Goal: Transaction & Acquisition: Purchase product/service

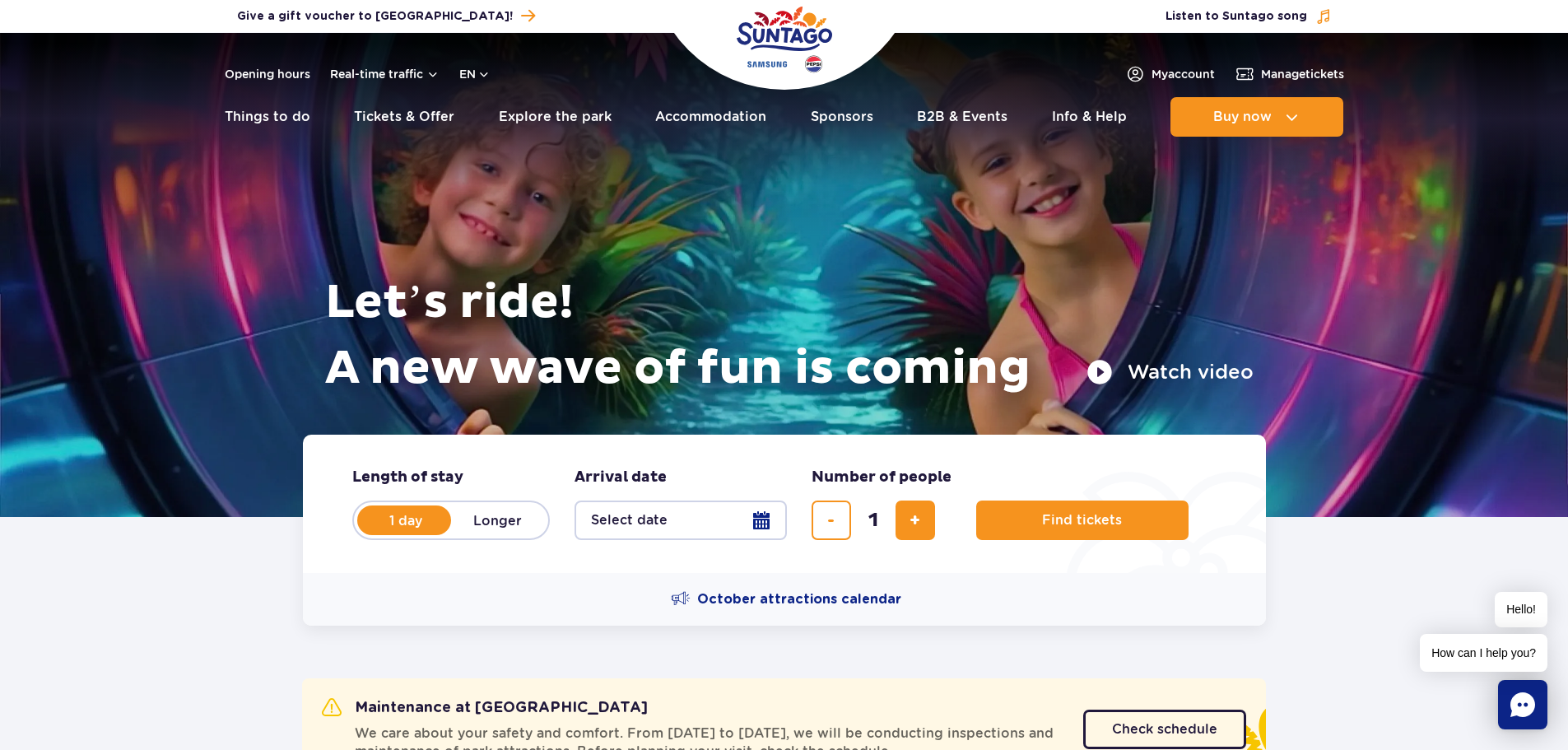
click at [487, 528] on label "Longer" at bounding box center [498, 520] width 94 height 35
click at [469, 534] on input "Longer" at bounding box center [460, 536] width 18 height 3
radio input "false"
radio input "true"
click at [404, 522] on label "1 day" at bounding box center [405, 520] width 94 height 35
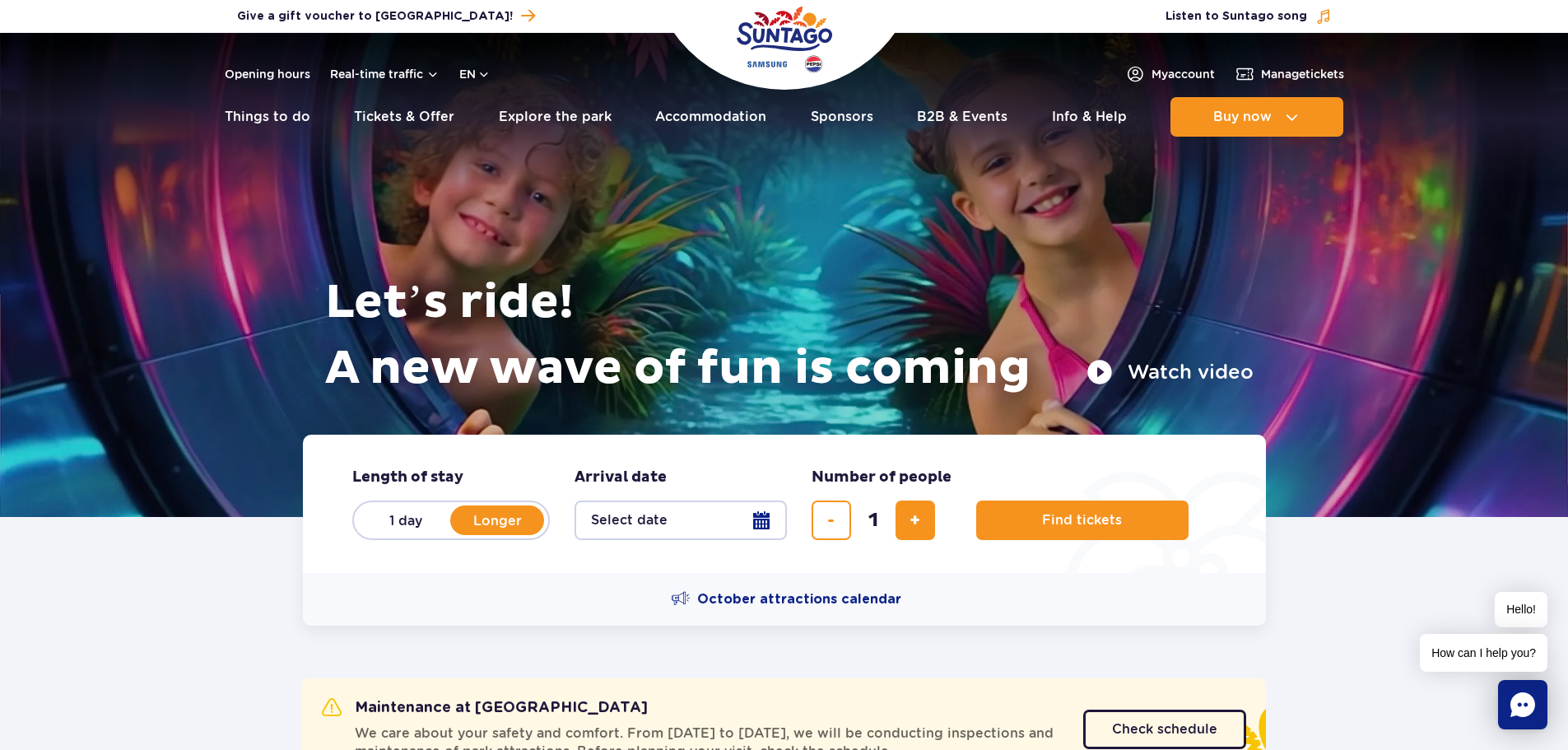
click at [377, 534] on input "1 day" at bounding box center [367, 536] width 18 height 3
radio input "true"
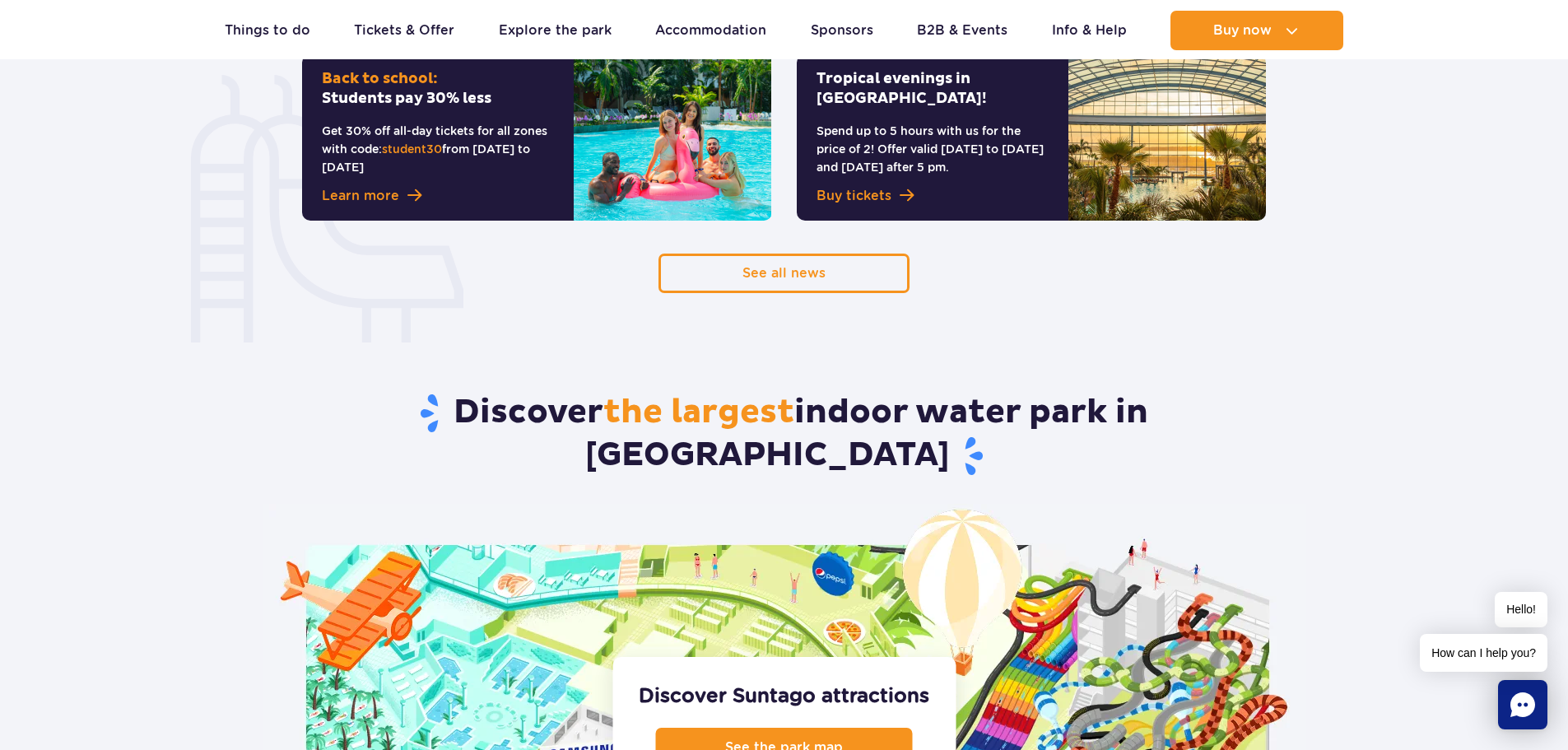
scroll to position [1563, 0]
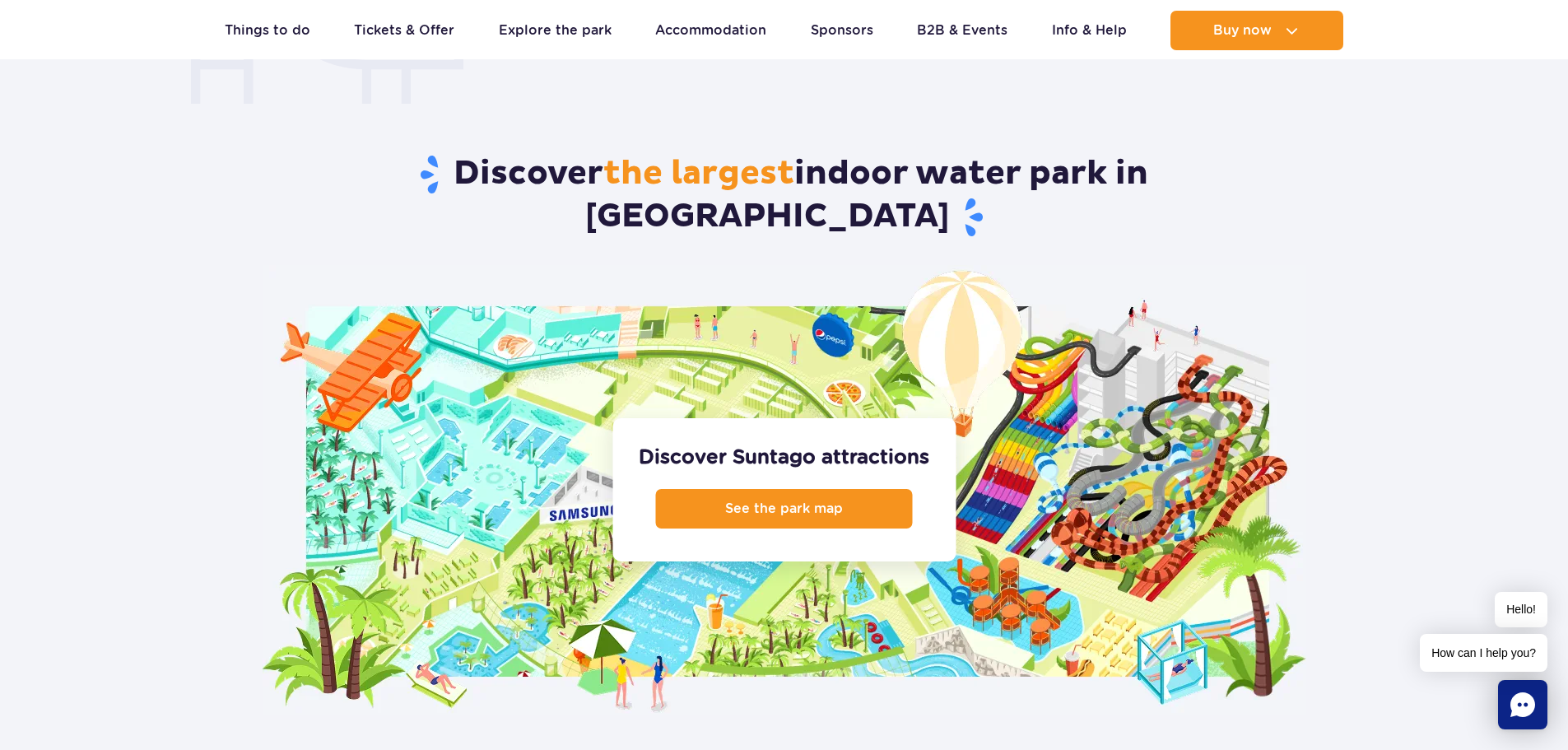
scroll to position [1729, 0]
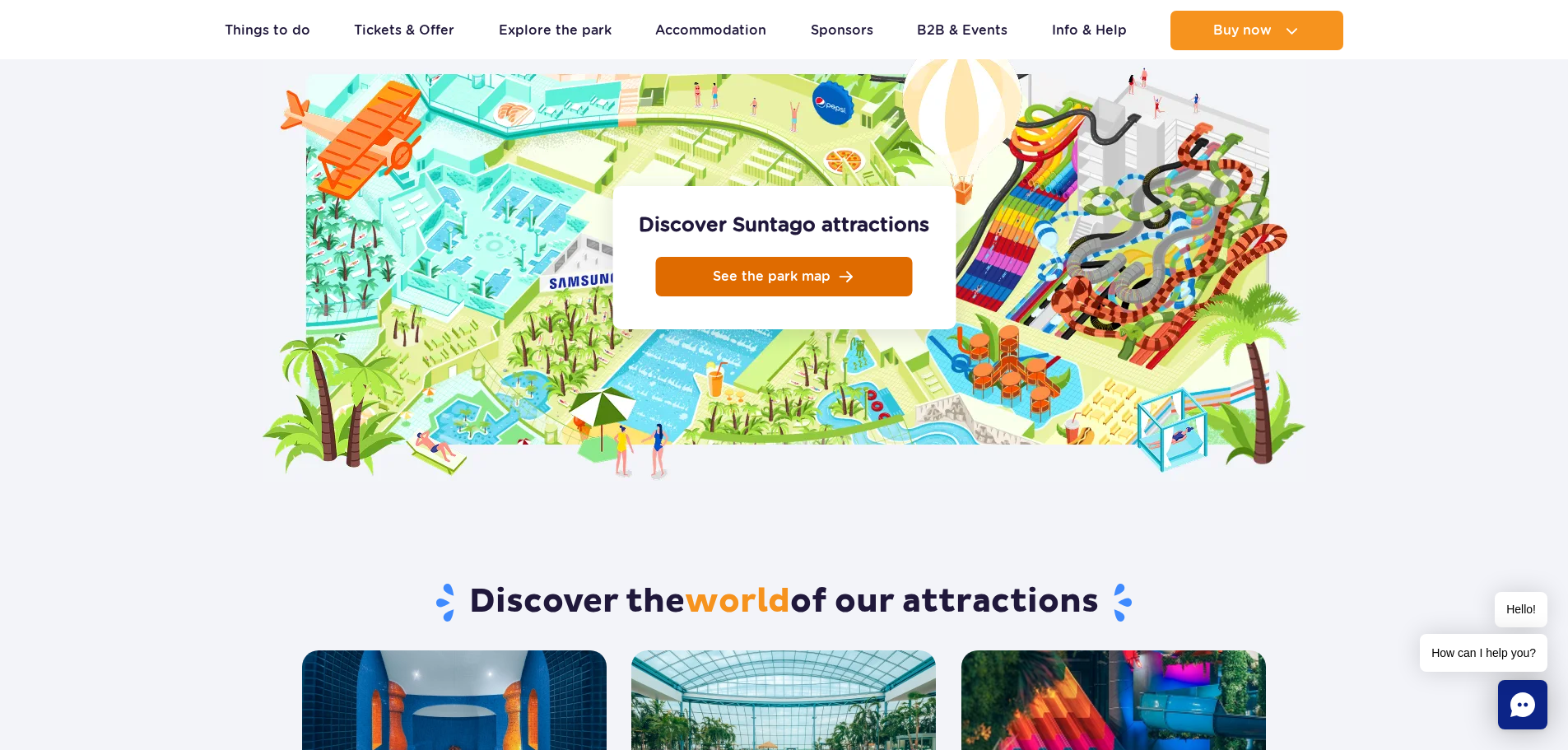
click at [754, 256] on link "See the park map" at bounding box center [784, 276] width 257 height 40
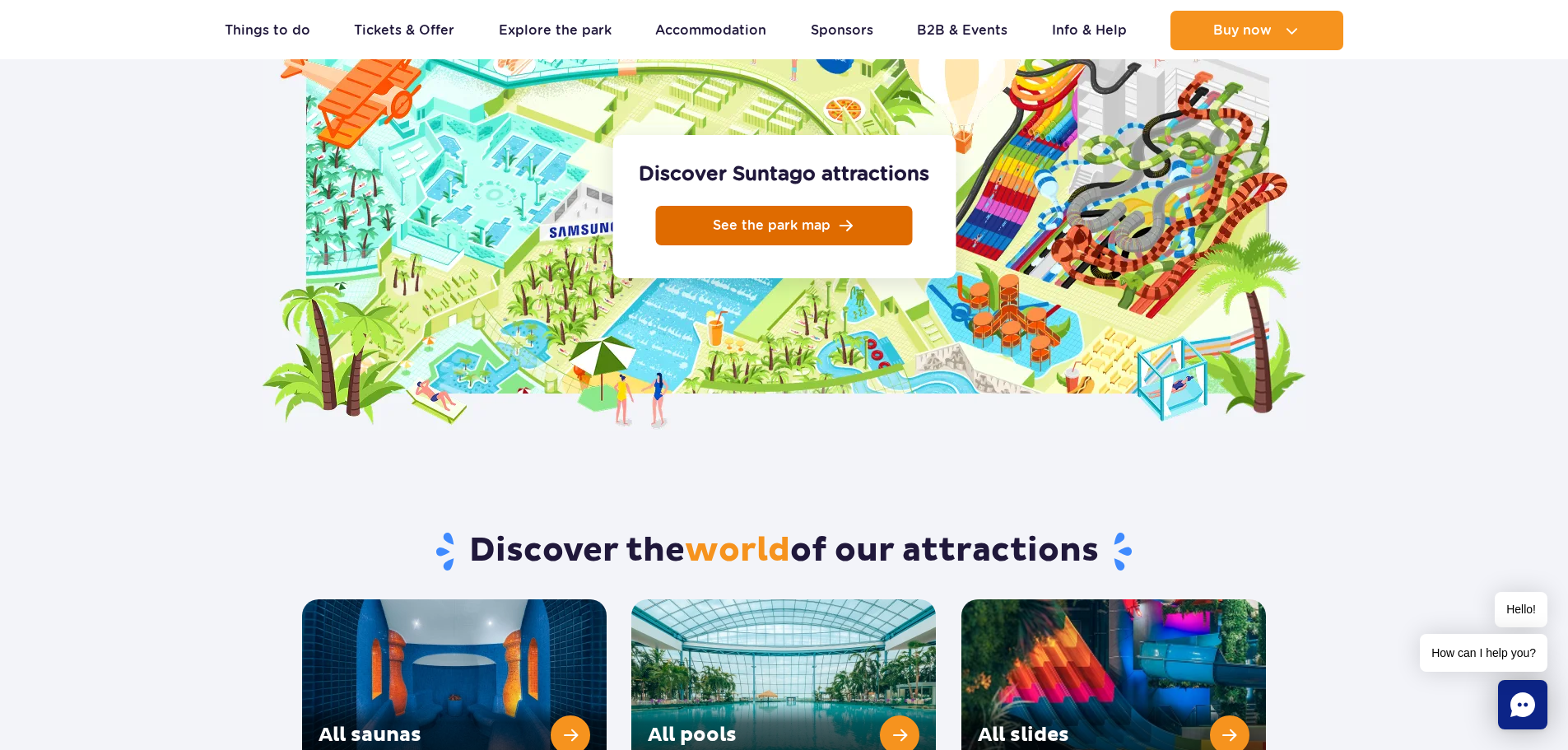
scroll to position [1975, 0]
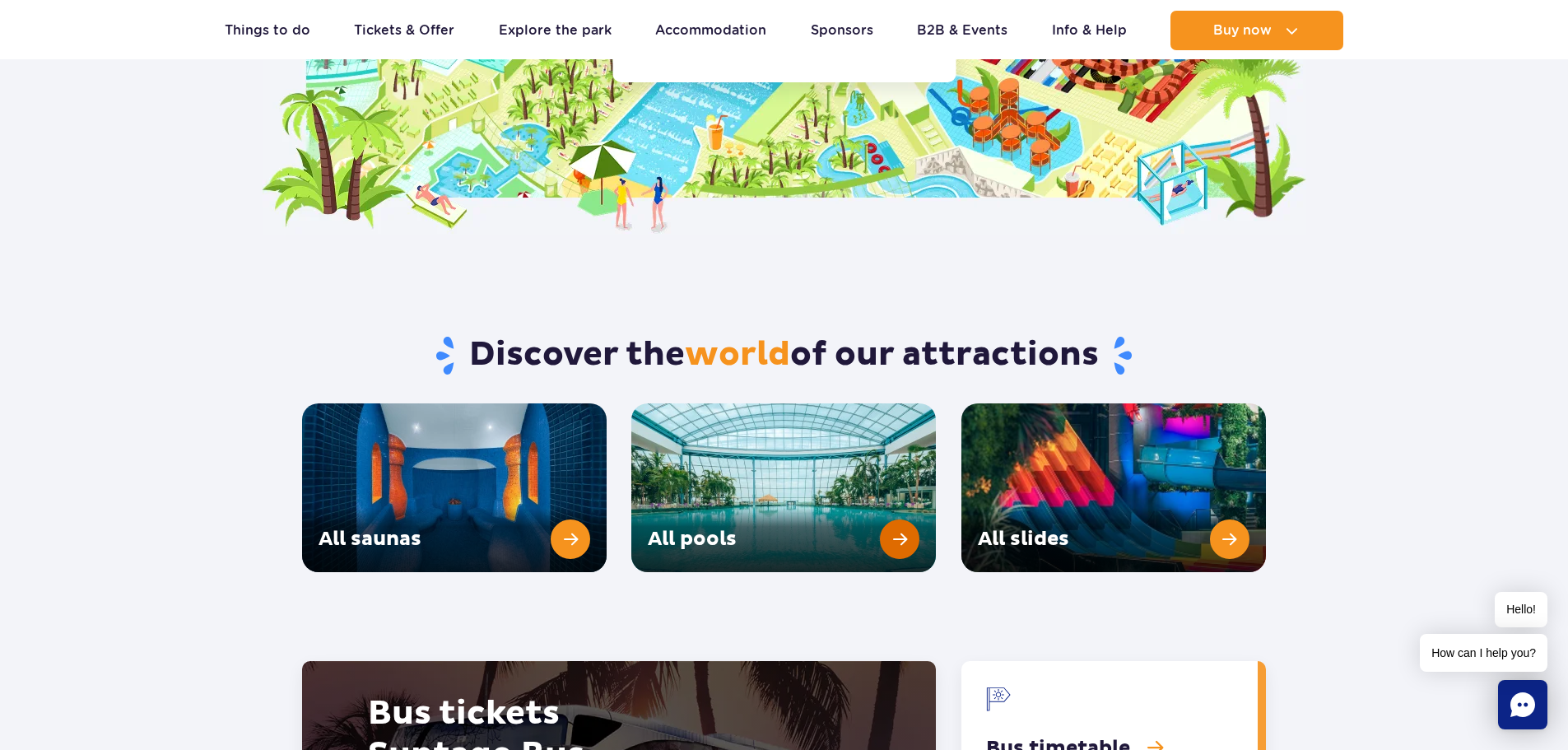
click at [905, 494] on link "All pools" at bounding box center [783, 488] width 305 height 169
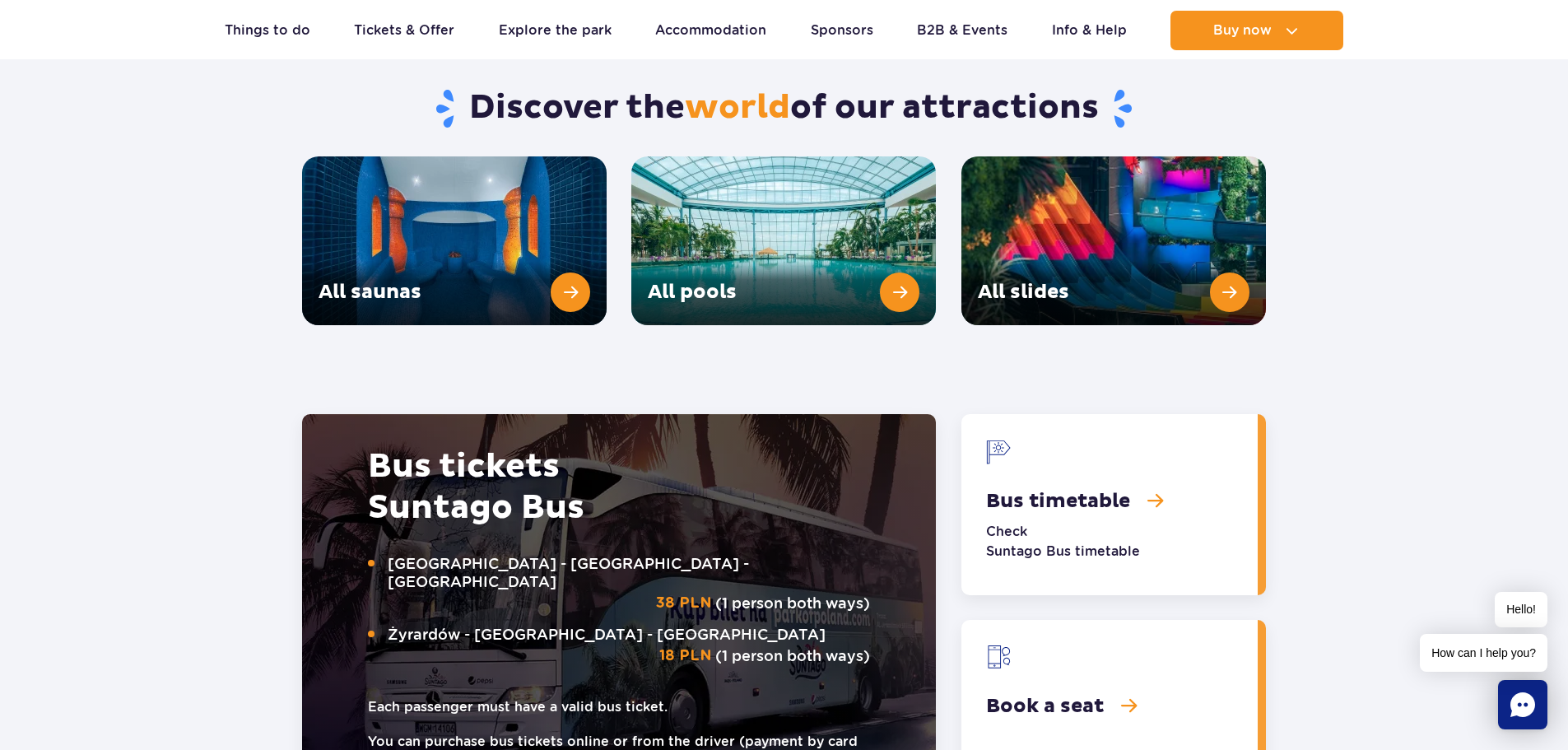
scroll to position [1729, 0]
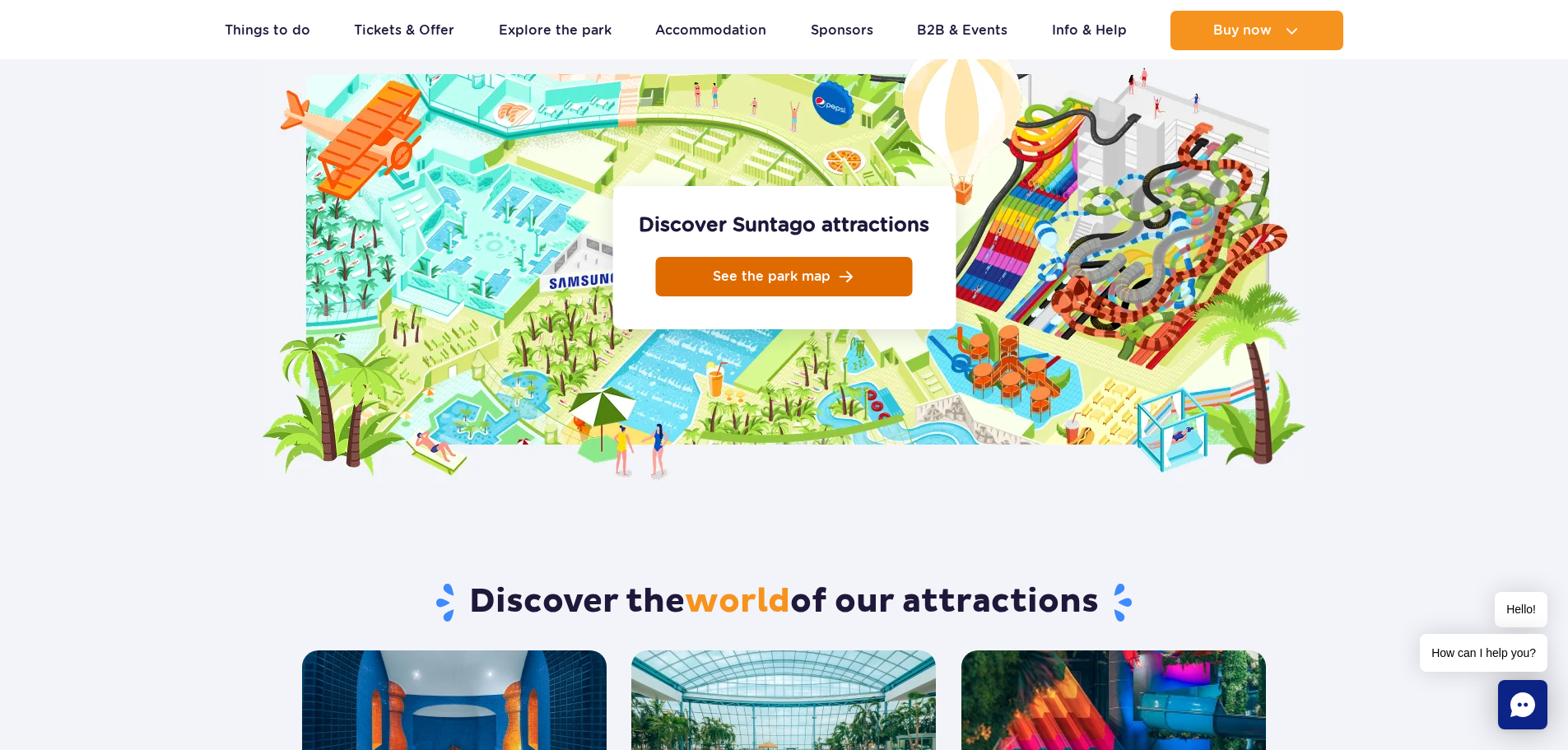
click at [779, 256] on link "See the park map" at bounding box center [784, 276] width 257 height 40
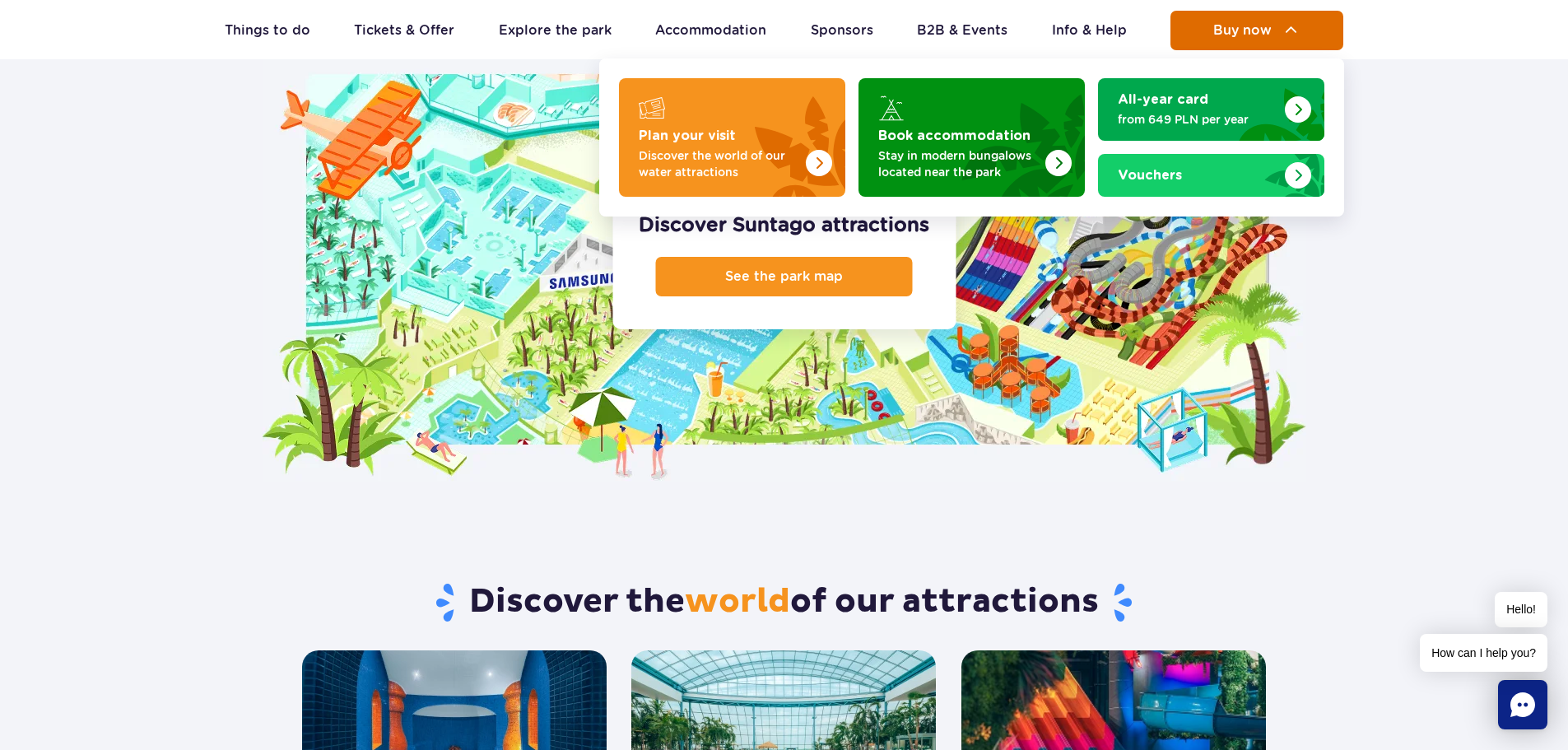
click at [1258, 14] on button "Buy now" at bounding box center [1257, 30] width 173 height 40
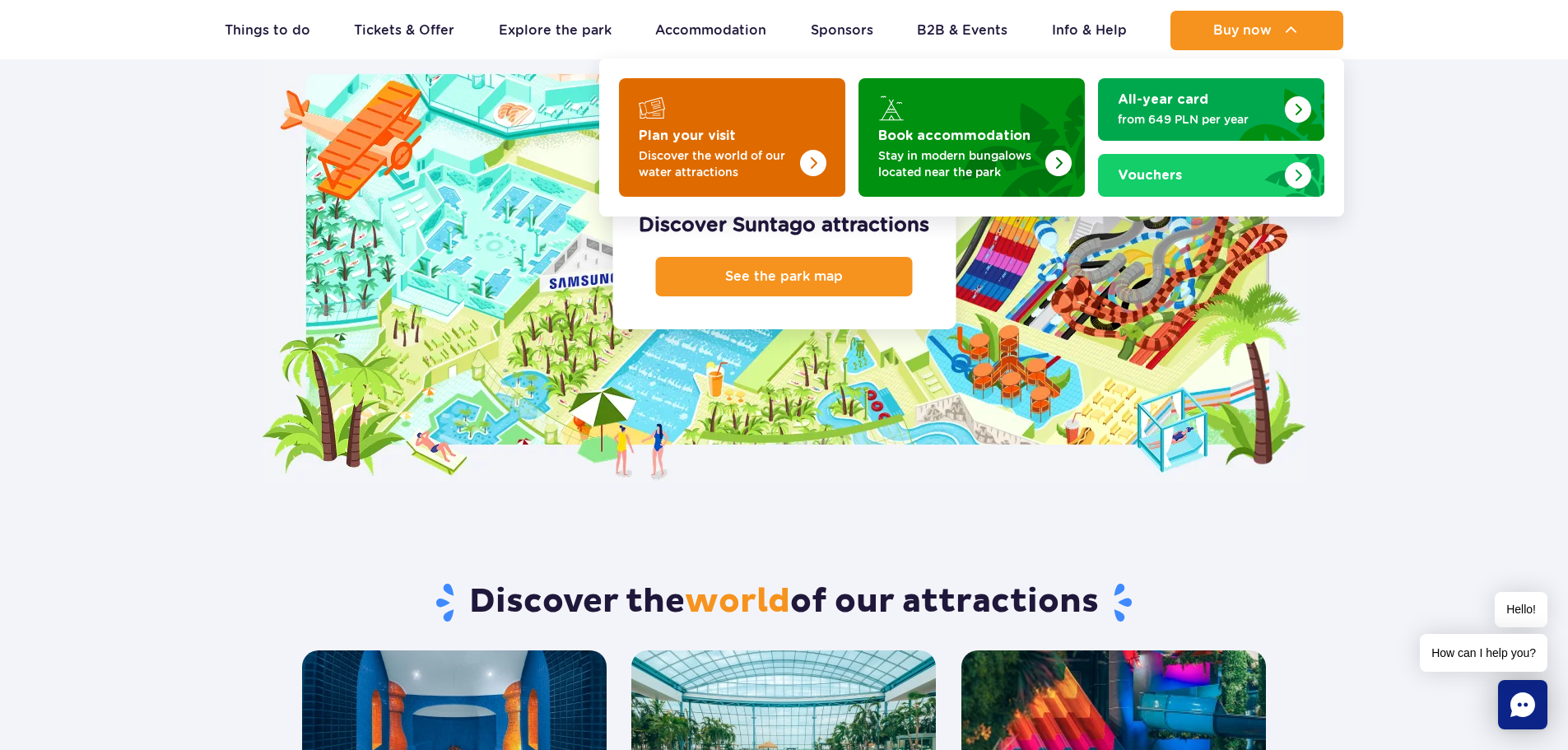
click at [821, 163] on img "Plan your visit" at bounding box center [813, 163] width 26 height 26
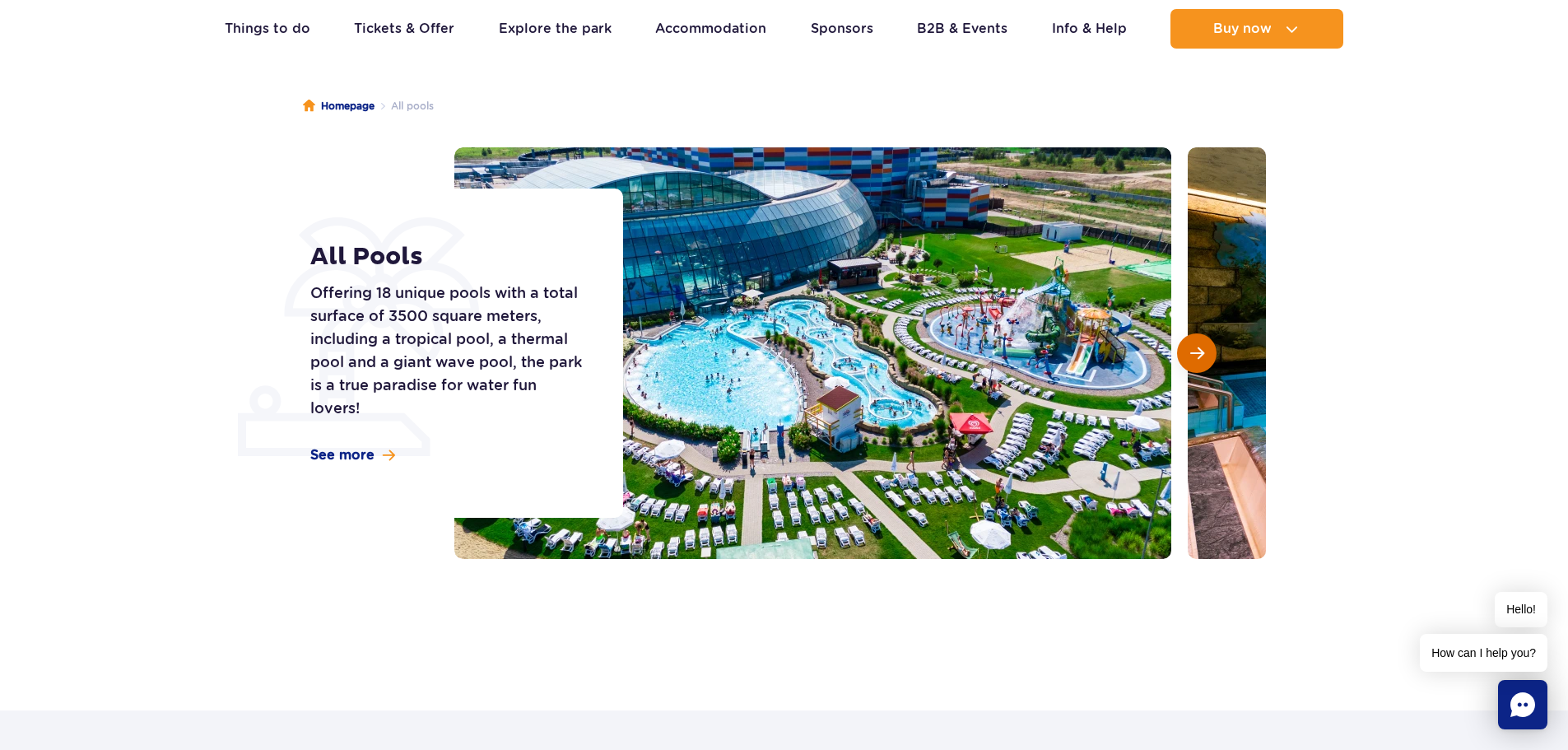
scroll to position [83, 0]
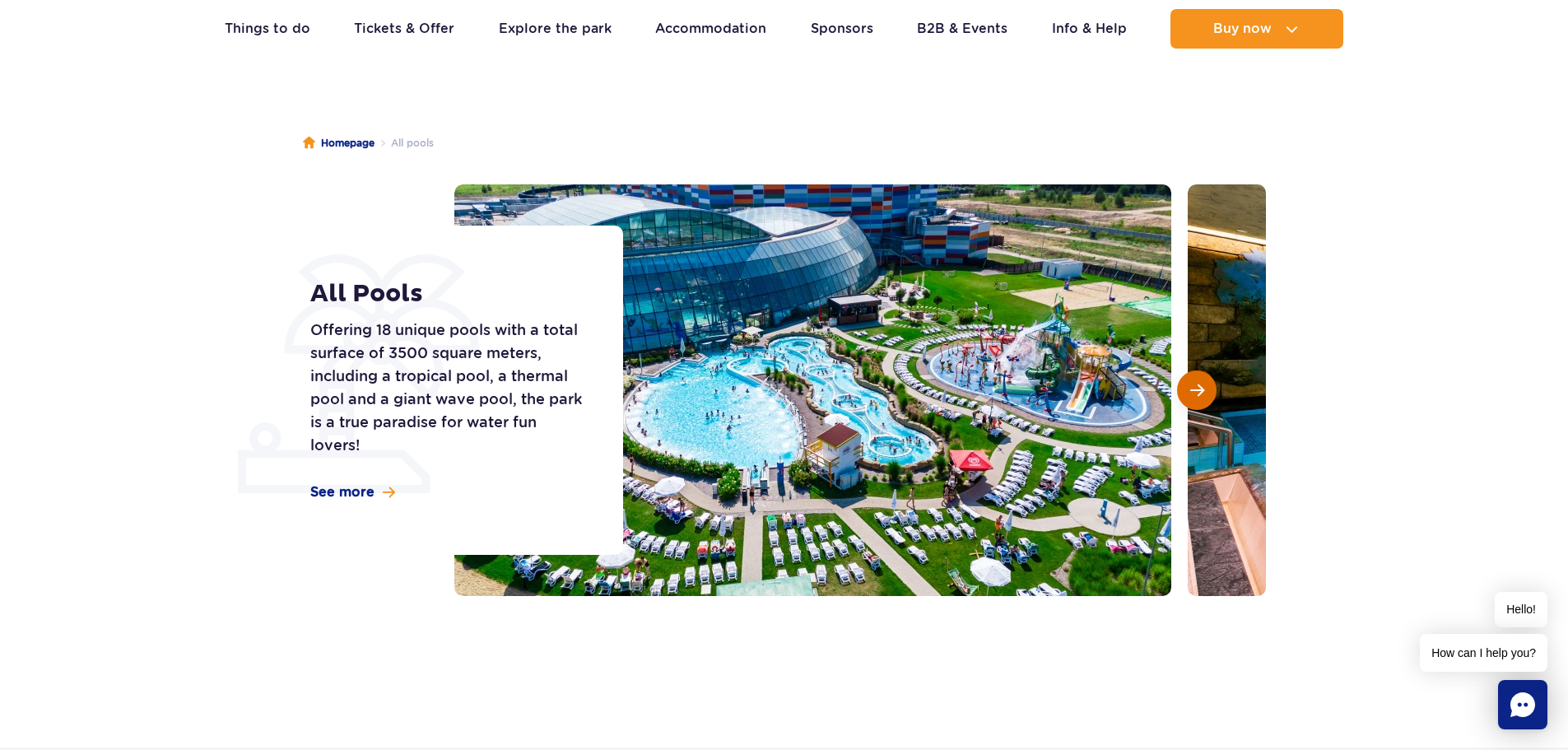
click at [1203, 386] on span "Next slide" at bounding box center [1198, 391] width 14 height 15
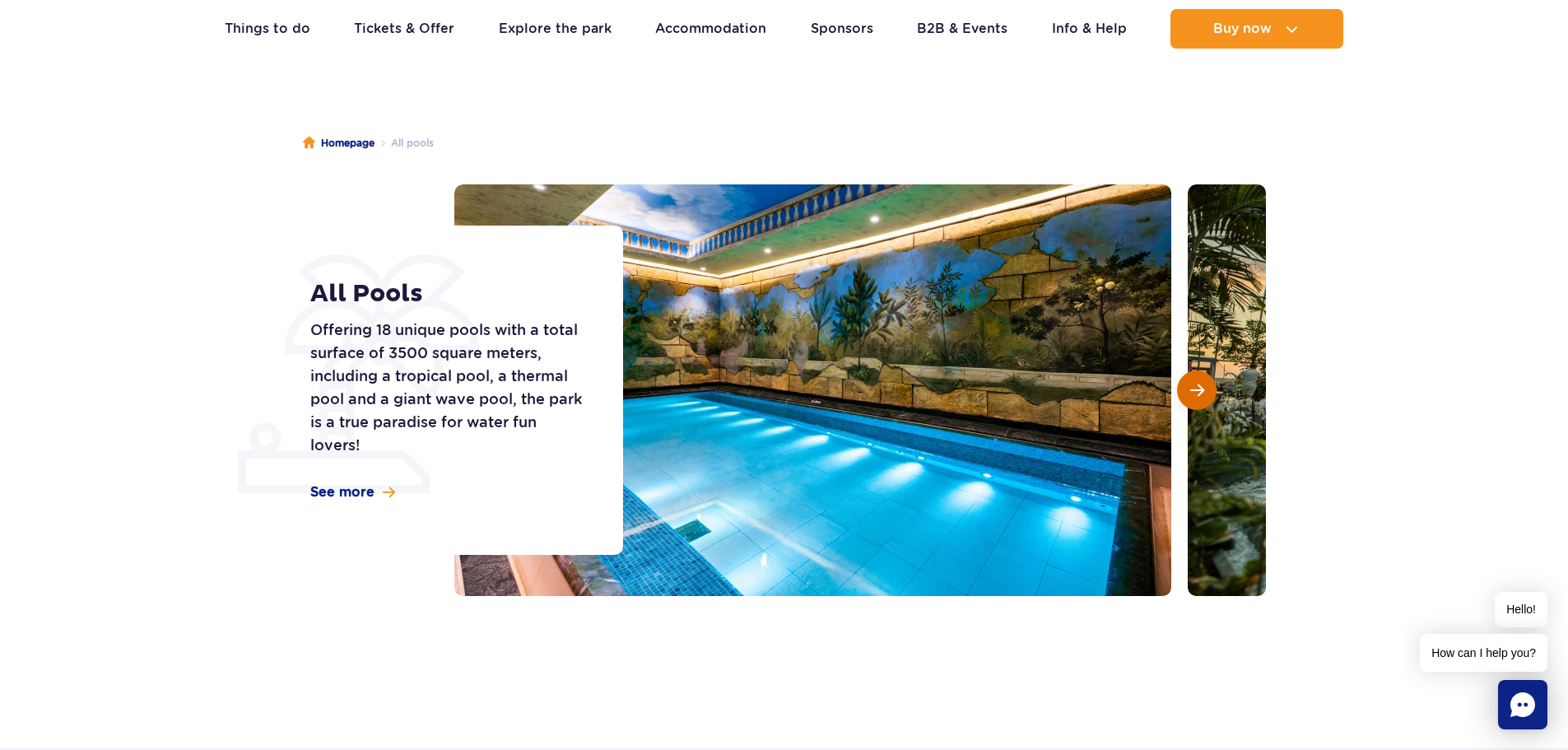
click at [1203, 386] on span "Next slide" at bounding box center [1198, 391] width 14 height 15
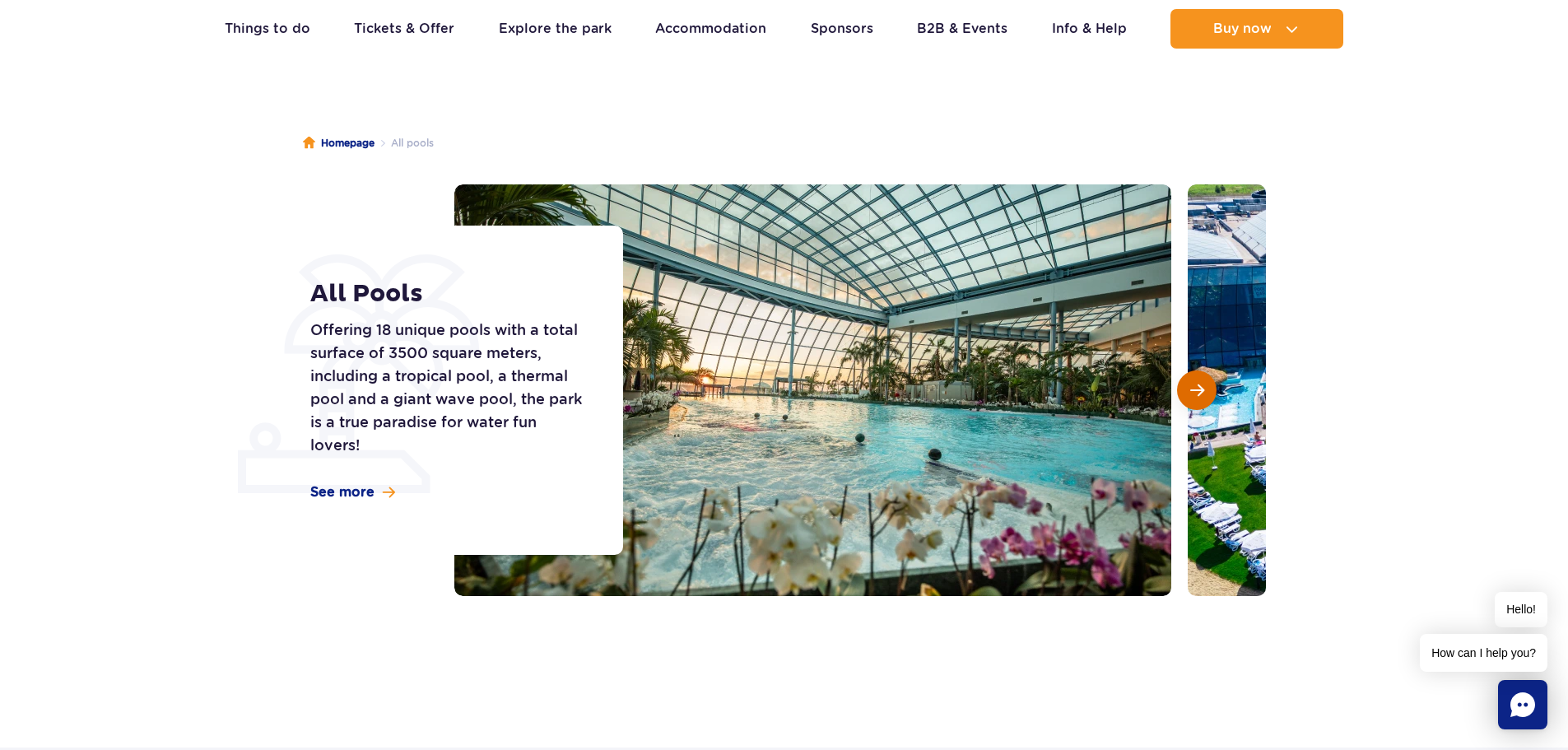
click at [1203, 386] on span "Next slide" at bounding box center [1198, 391] width 14 height 15
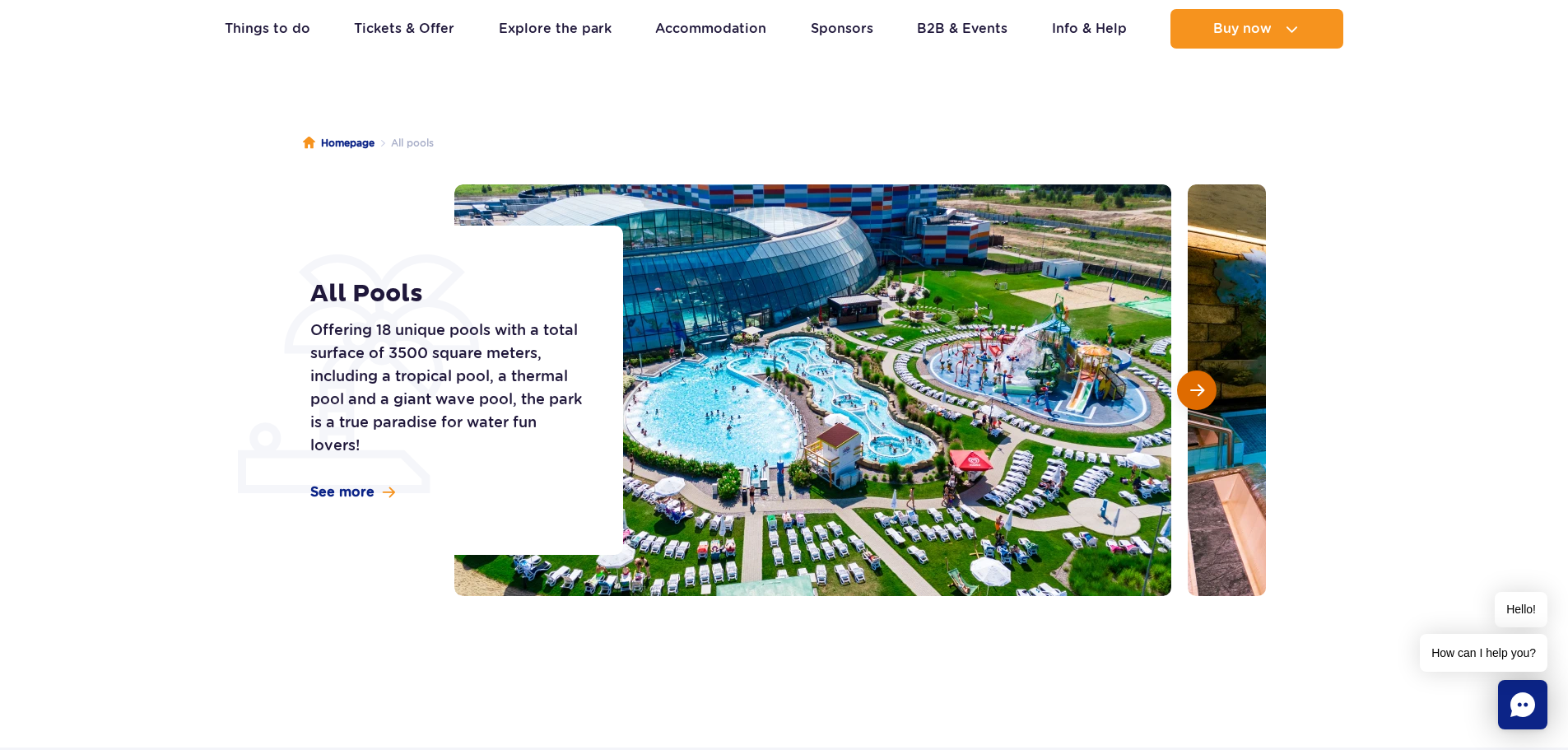
click at [1191, 386] on span "Next slide" at bounding box center [1198, 391] width 14 height 15
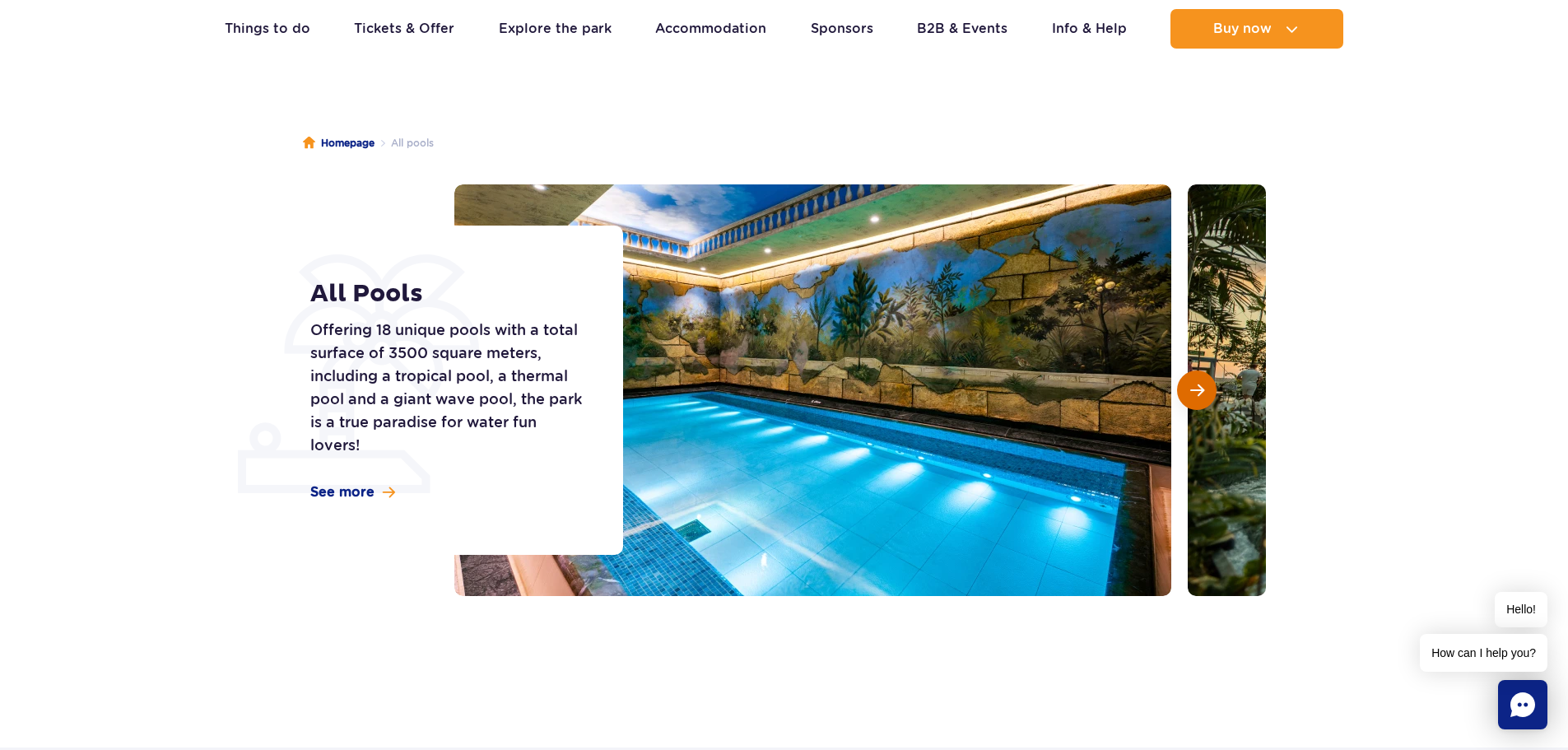
click at [1191, 386] on span "Next slide" at bounding box center [1198, 391] width 14 height 15
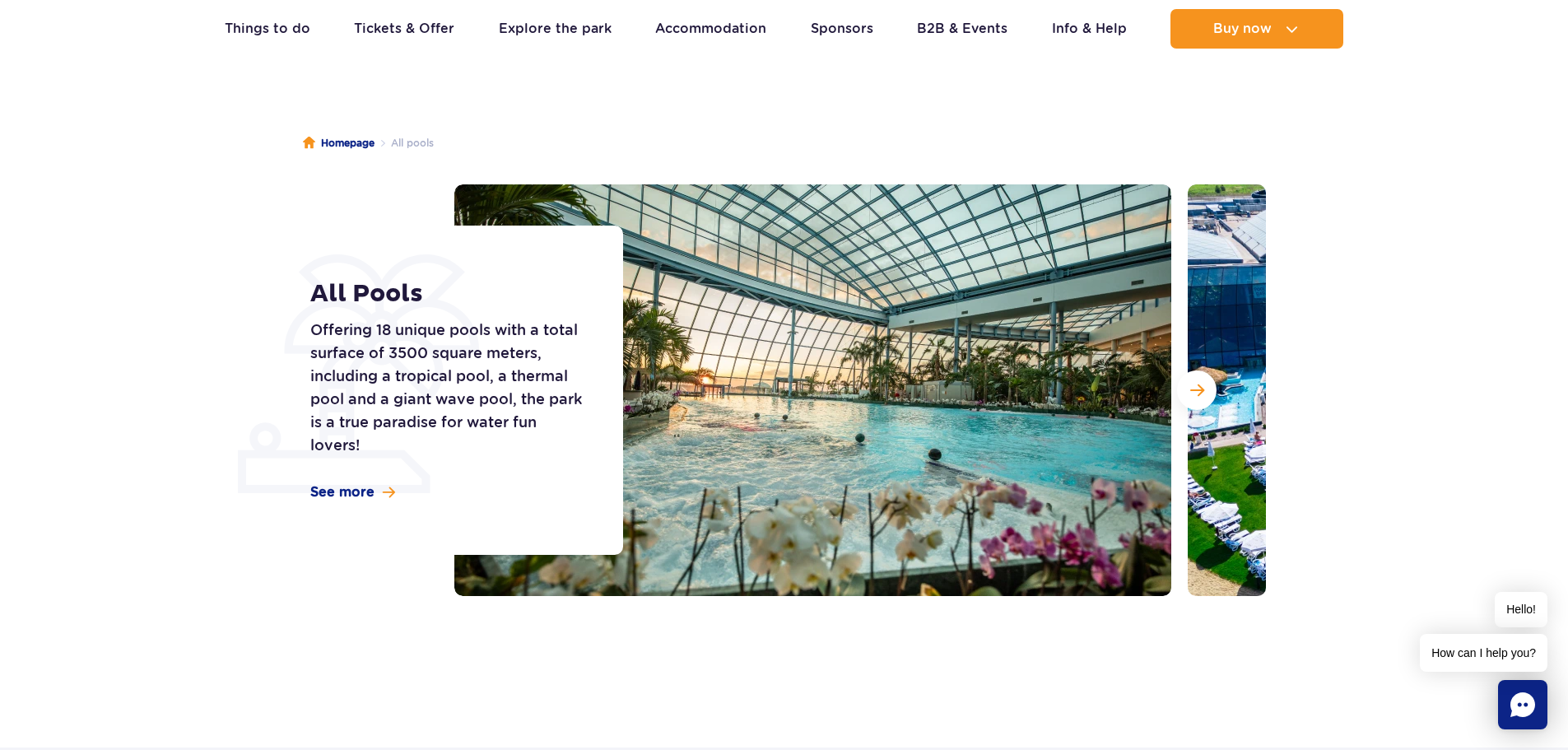
click at [332, 489] on span "See more" at bounding box center [343, 492] width 64 height 18
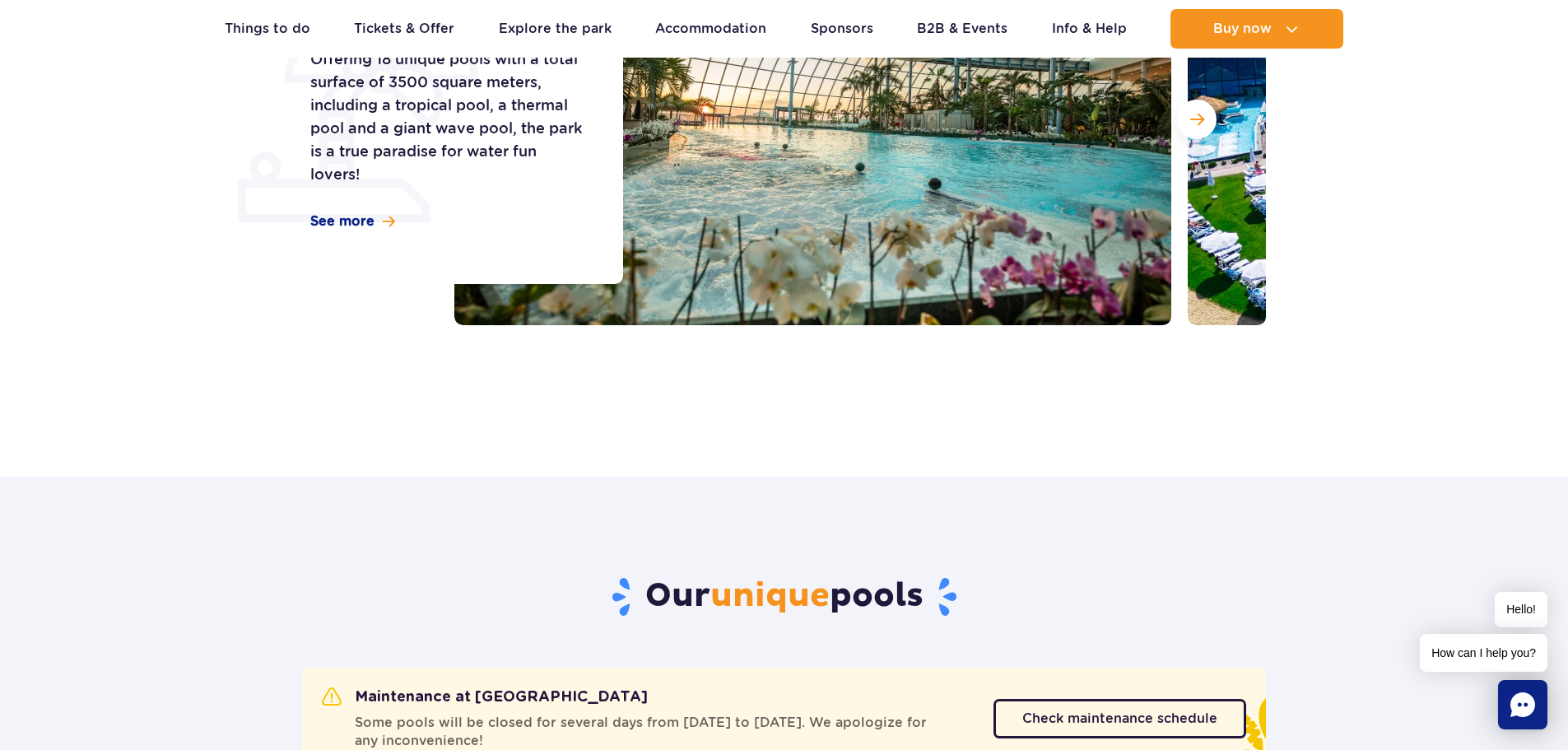
scroll to position [171, 0]
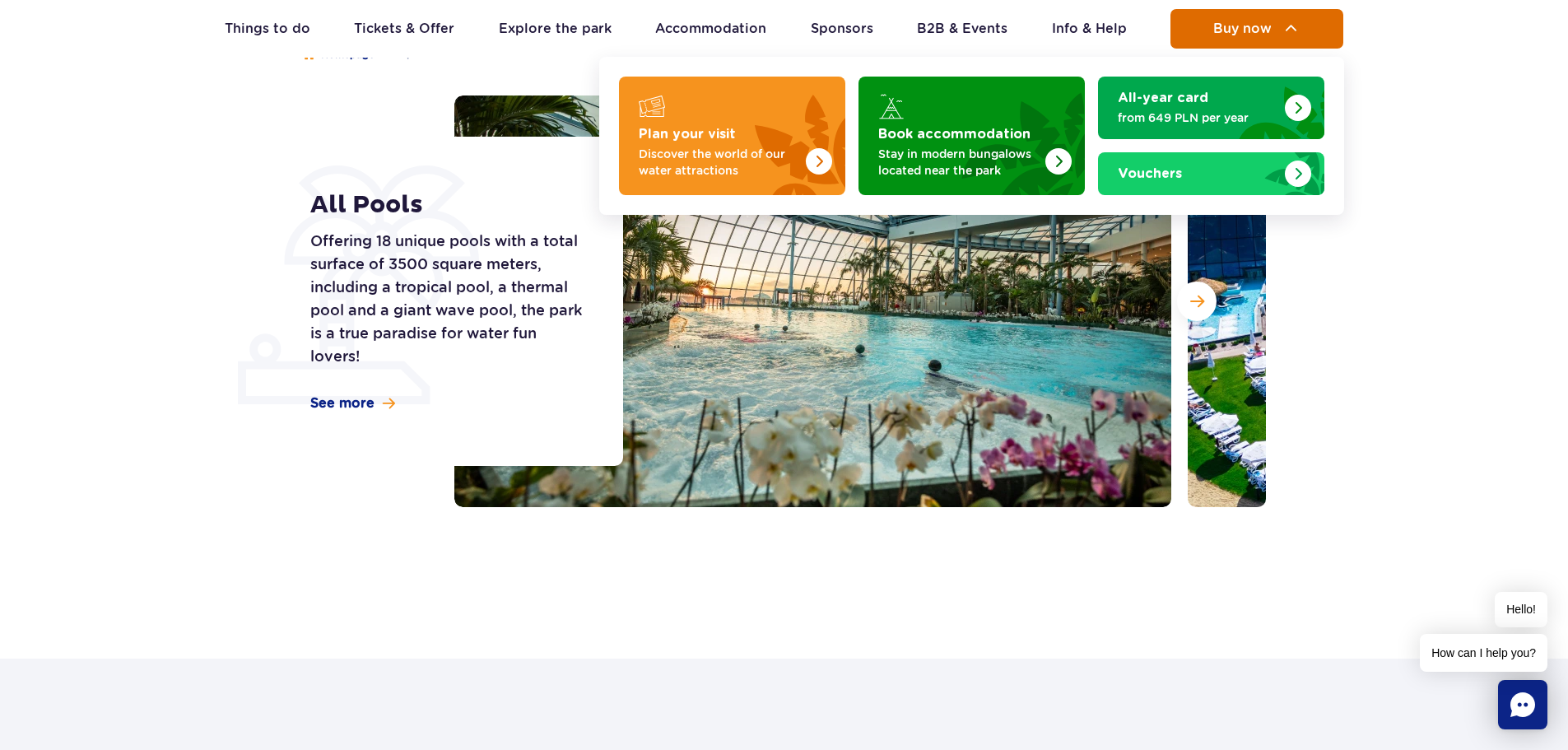
click at [1274, 29] on button "Buy now" at bounding box center [1257, 29] width 173 height 40
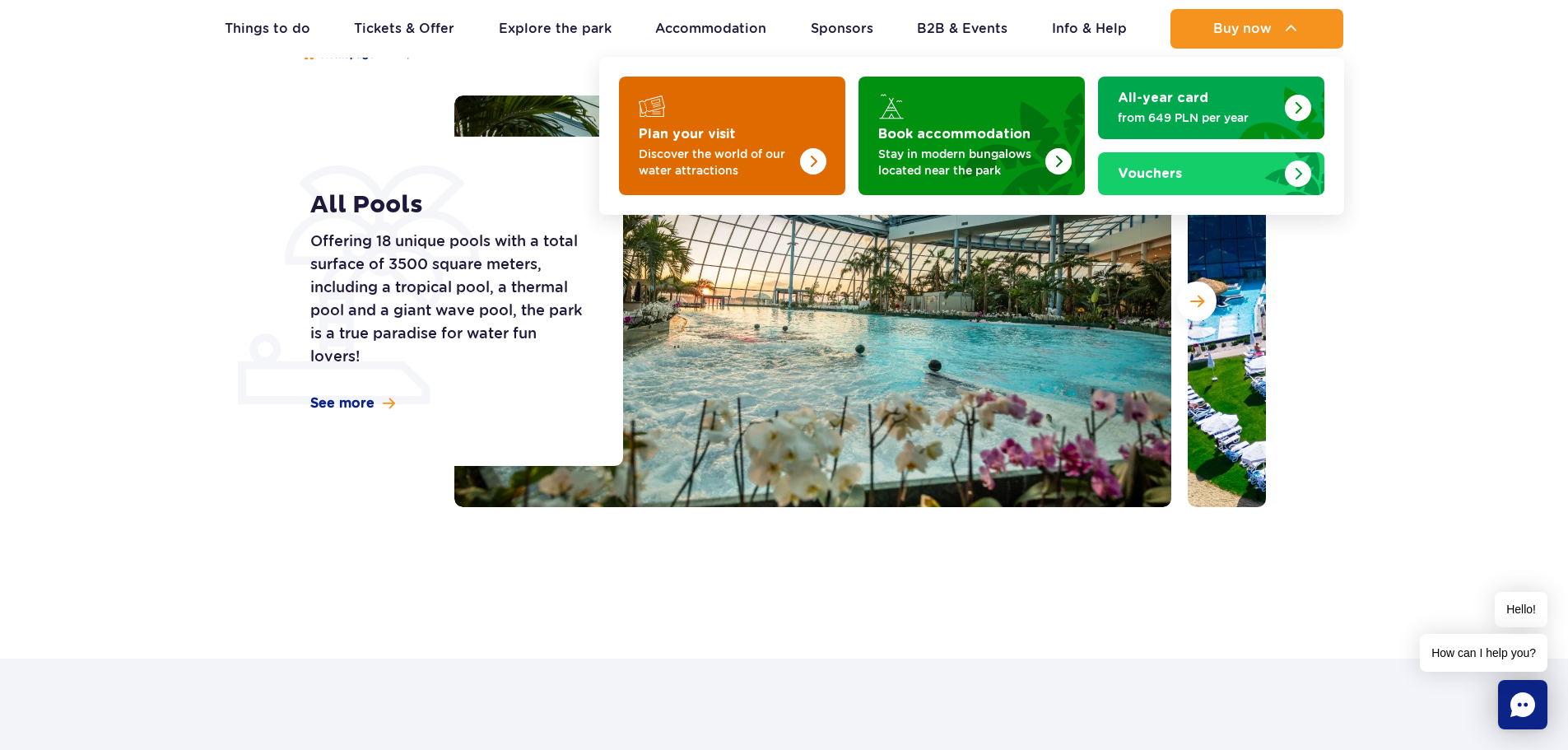
click at [742, 160] on p "Discover the world of our water attractions" at bounding box center [719, 162] width 160 height 33
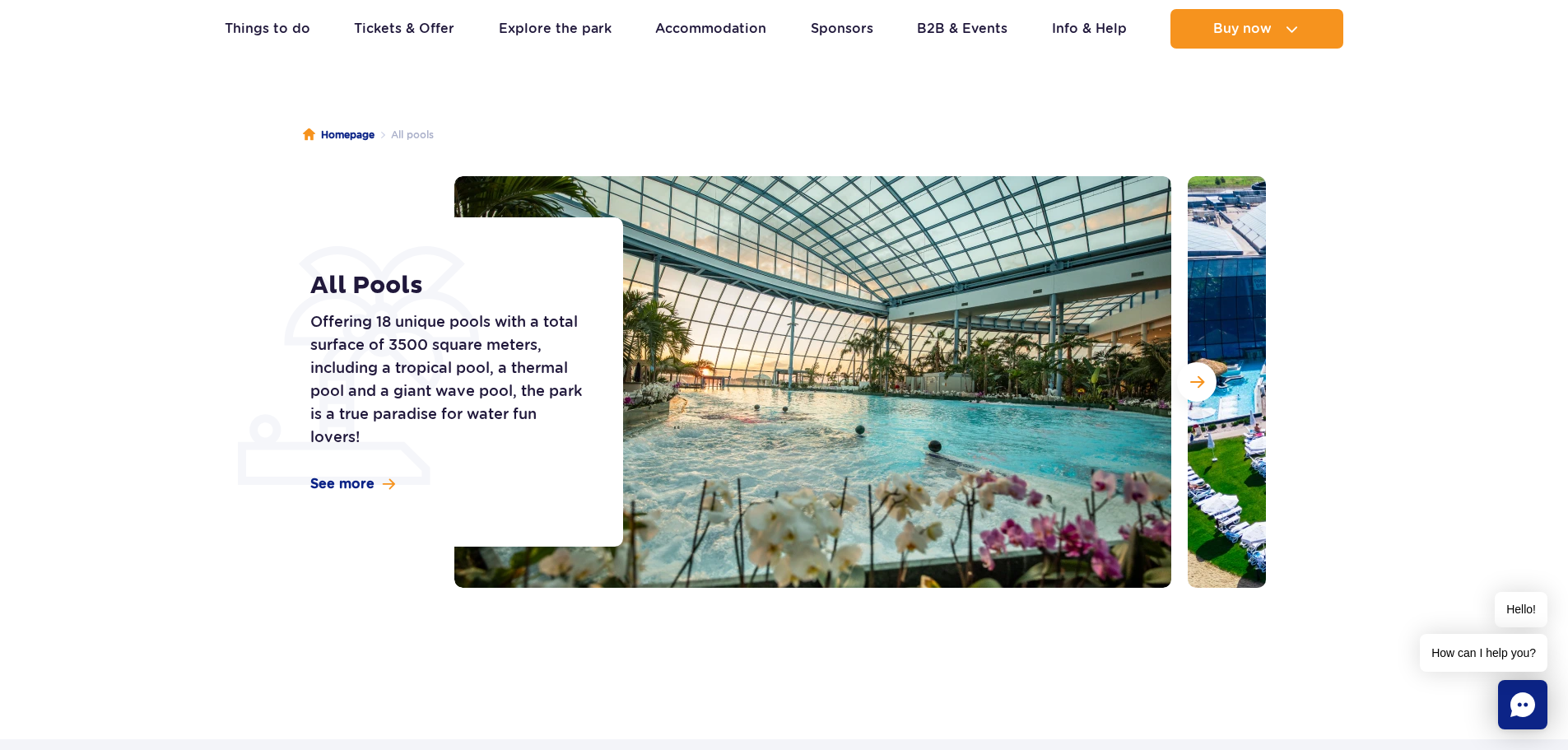
scroll to position [0, 0]
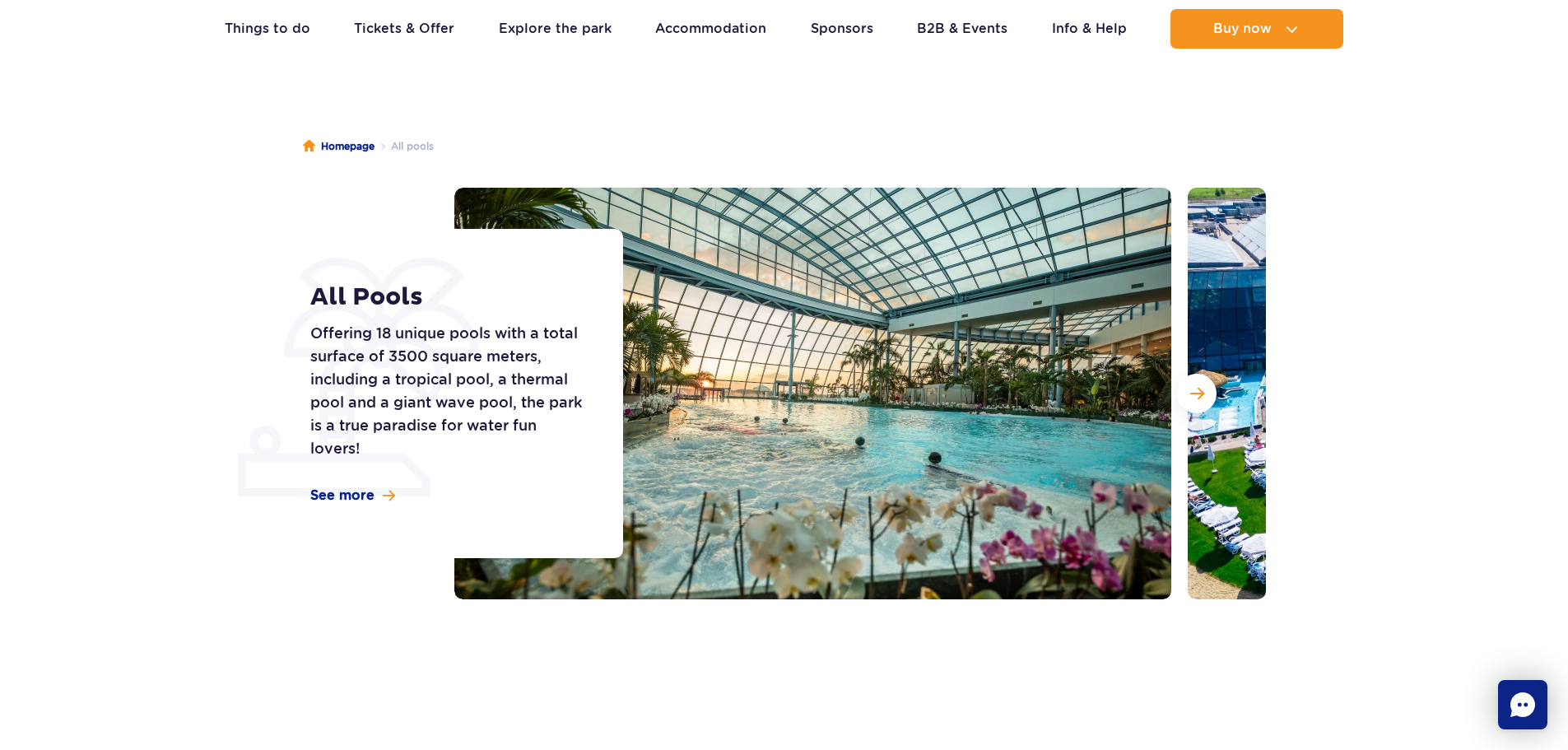
scroll to position [83, 0]
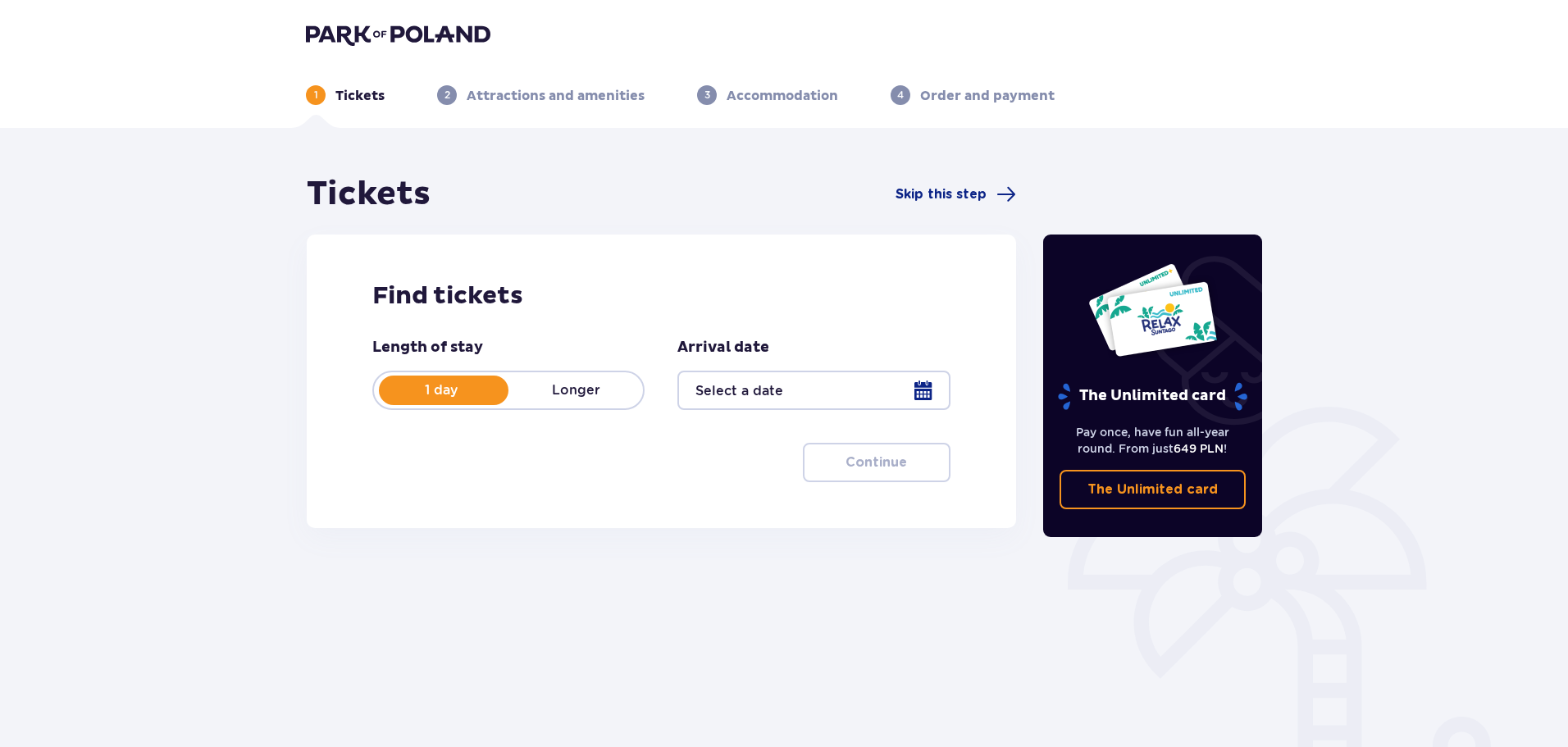
click at [805, 387] on div at bounding box center [814, 390] width 272 height 39
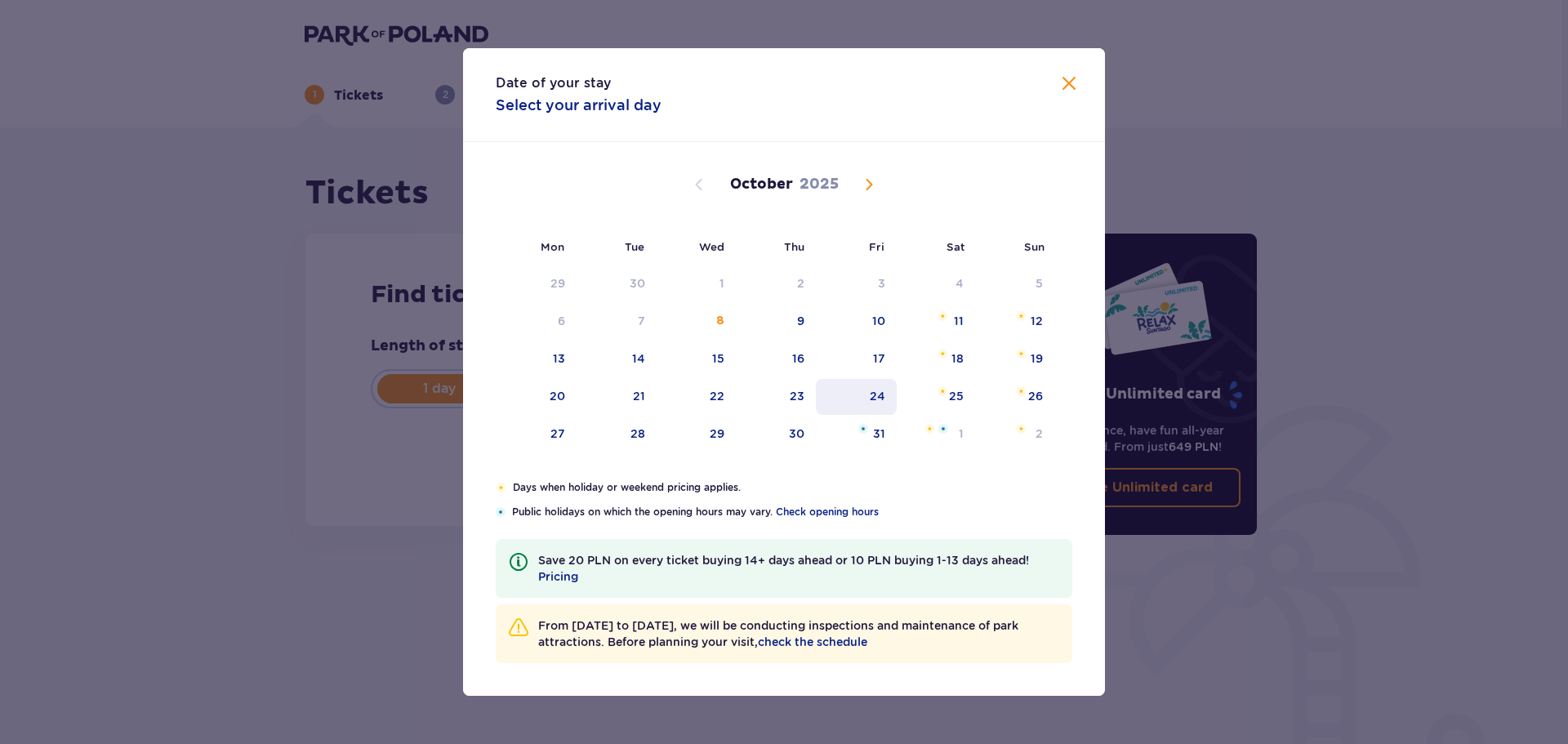
click at [882, 400] on div "24" at bounding box center [877, 396] width 16 height 17
type input "24.10.25"
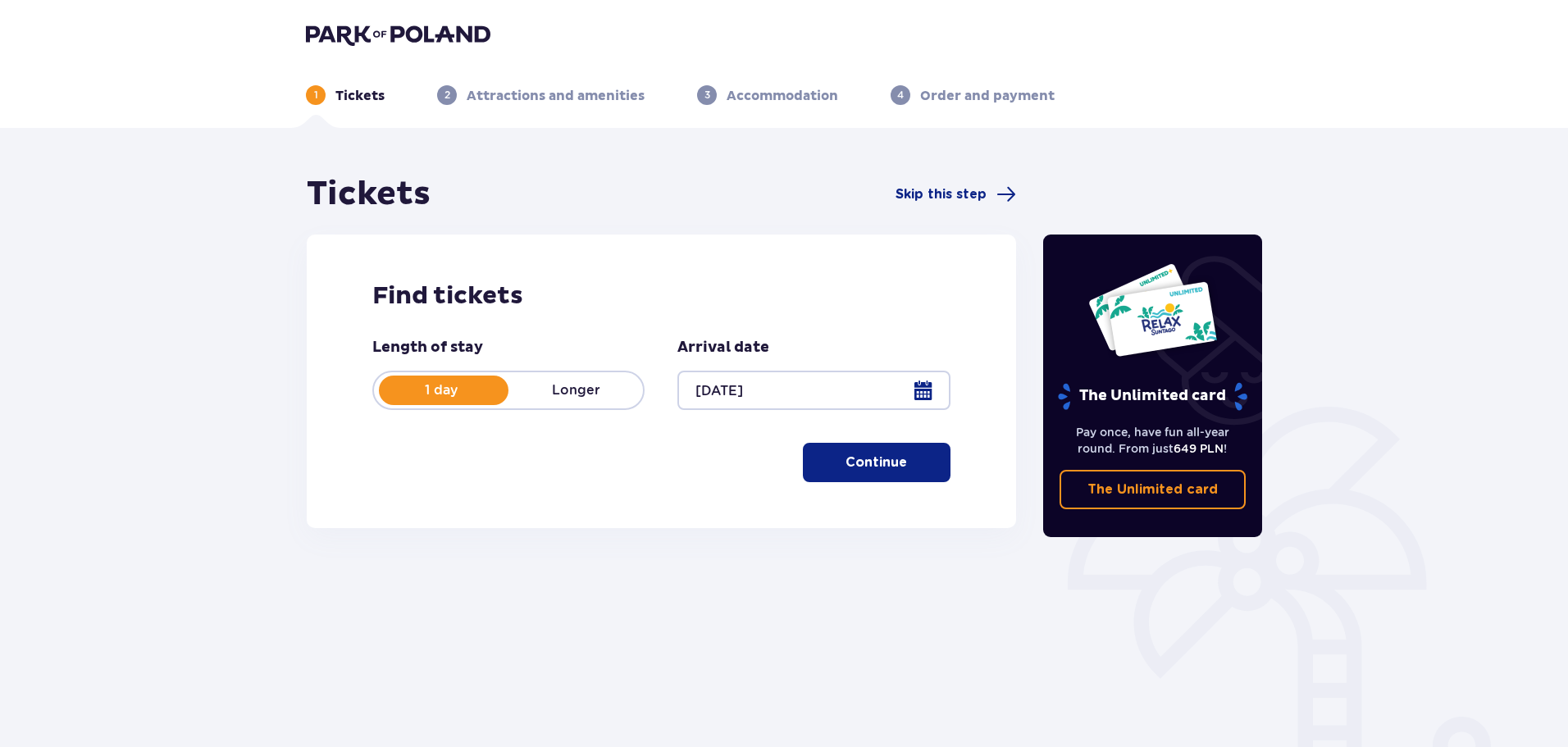
click at [853, 463] on p "Continue" at bounding box center [876, 461] width 61 height 18
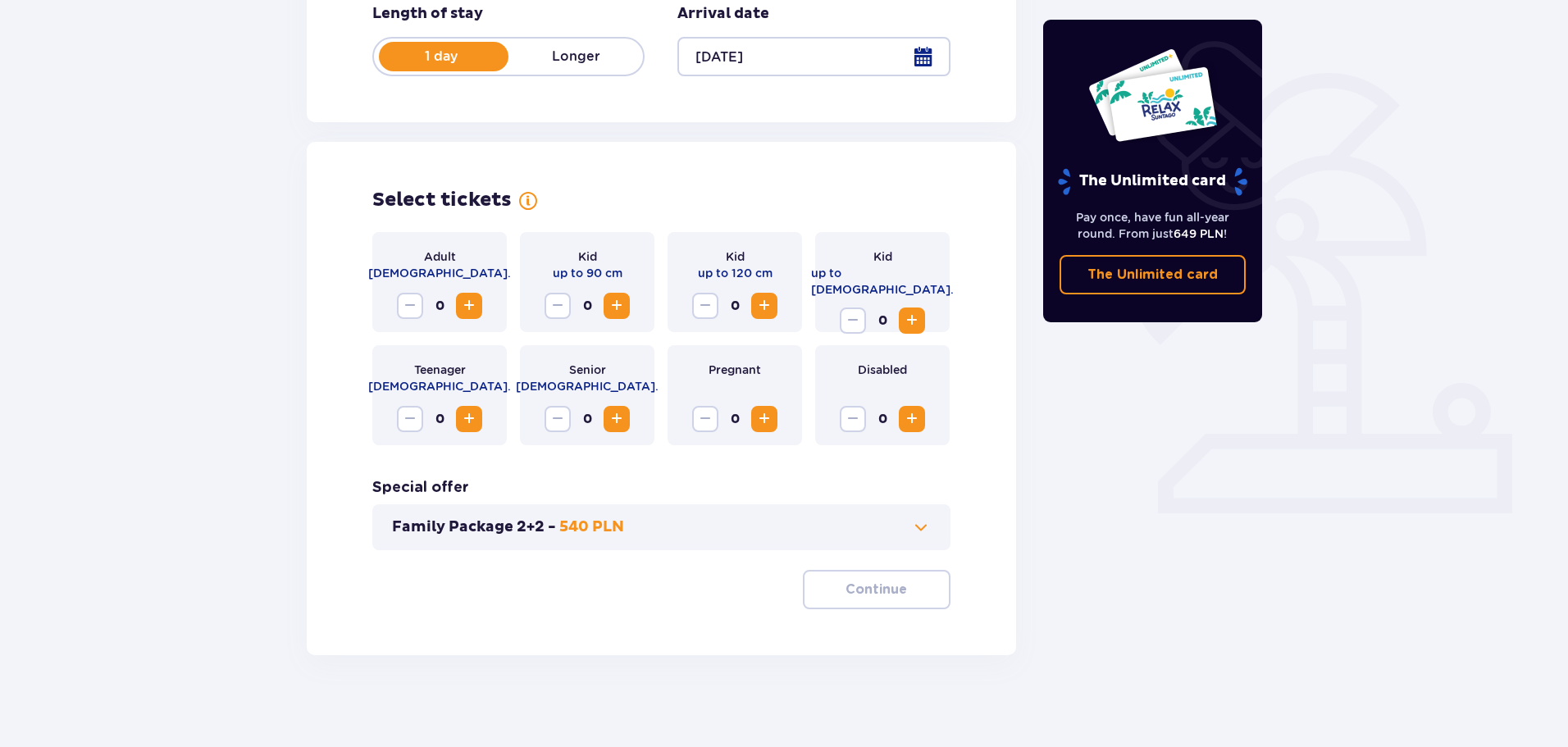
scroll to position [340, 0]
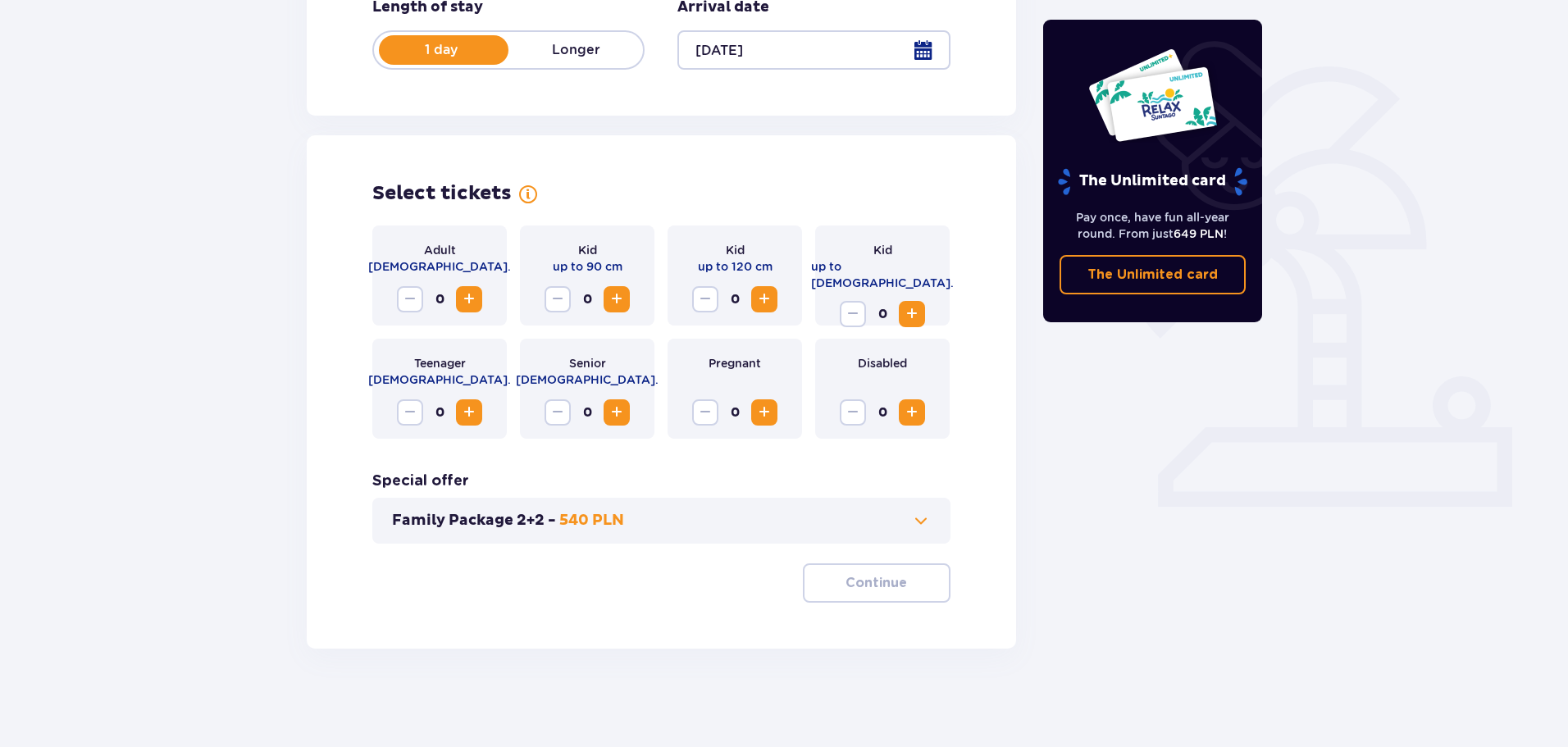
click at [477, 290] on span "Increase" at bounding box center [468, 298] width 19 height 19
click at [920, 518] on span at bounding box center [921, 520] width 19 height 19
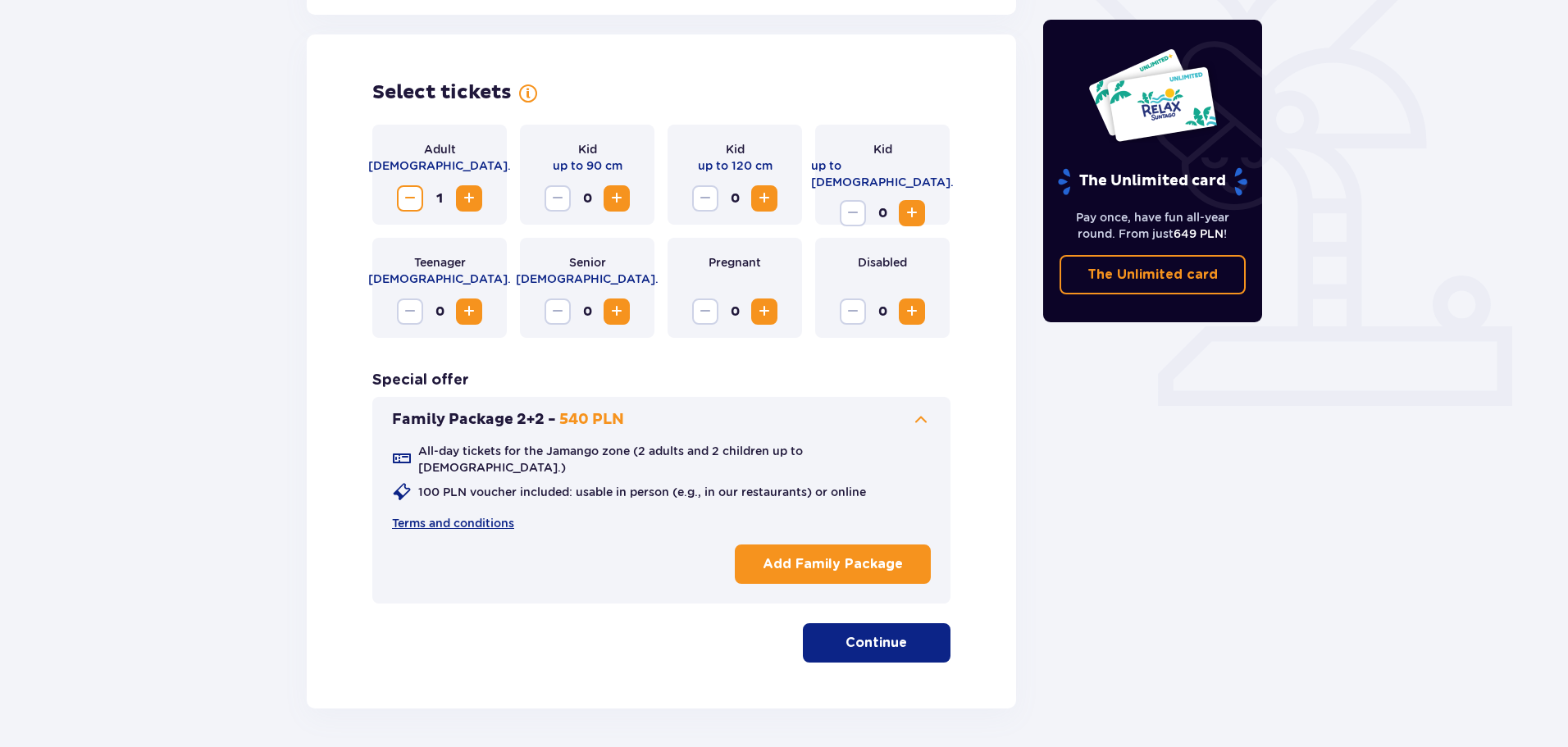
scroll to position [455, 0]
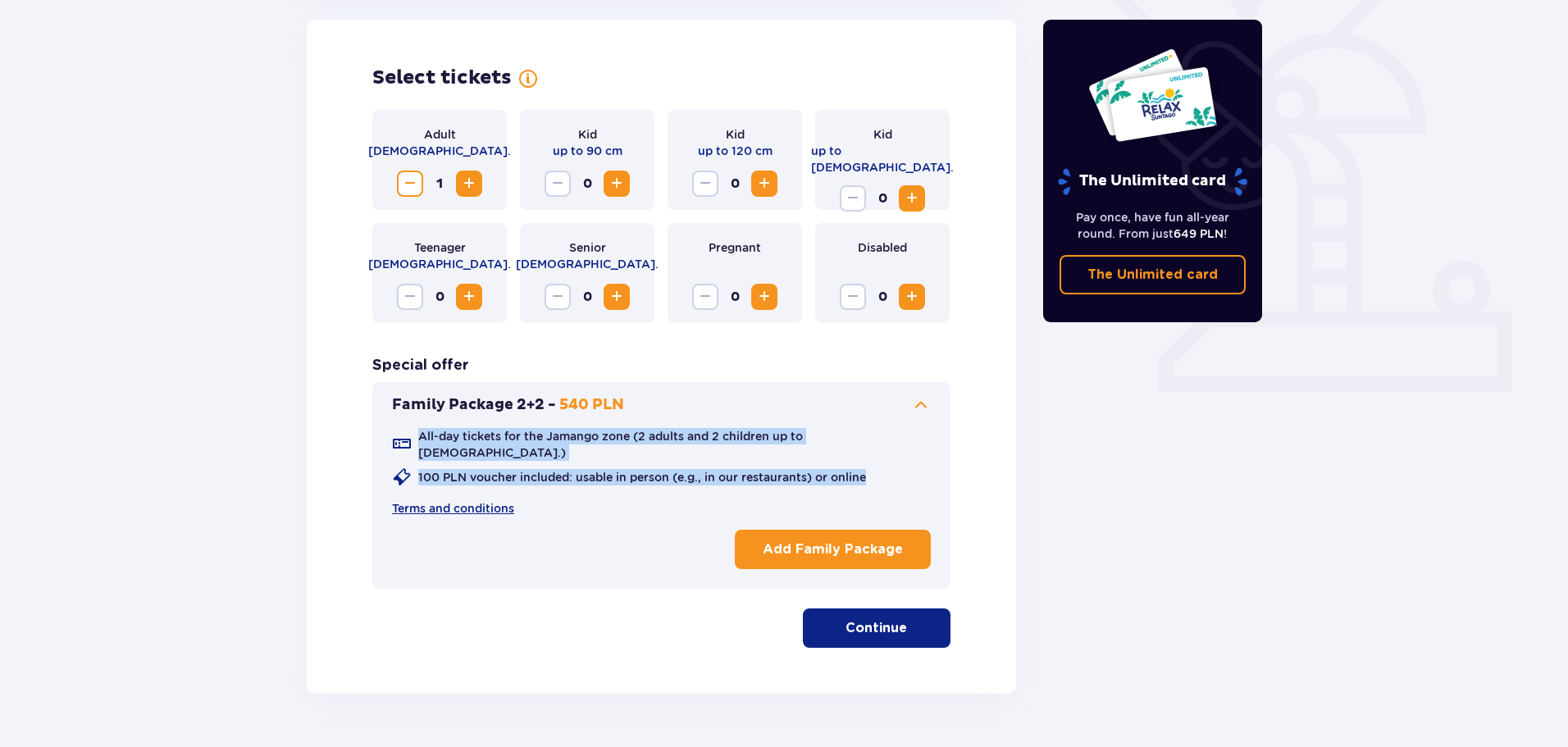
drag, startPoint x: 897, startPoint y: 472, endPoint x: 417, endPoint y: 433, distance: 481.6
click at [417, 433] on div "All-day tickets for the Jamango zone (2 adults and 2 children up to 16 y.o.) 10…" at bounding box center [661, 471] width 539 height 88
copy div "All-day tickets for the Jamango zone (2 adults and 2 children up to 16 y.o.) 10…"
click at [921, 406] on span at bounding box center [921, 404] width 19 height 19
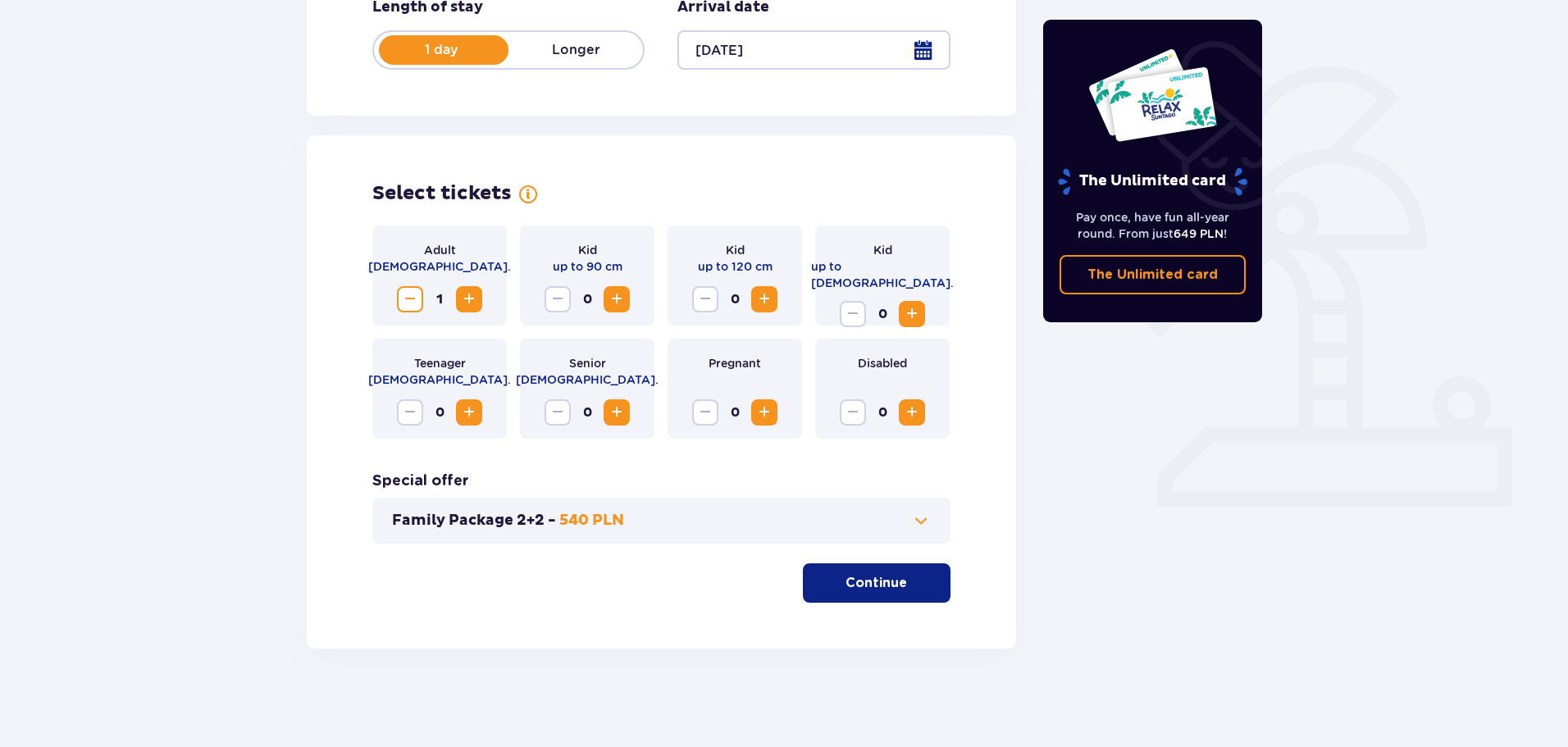
scroll to position [340, 0]
click at [900, 587] on span "button" at bounding box center [910, 582] width 19 height 19
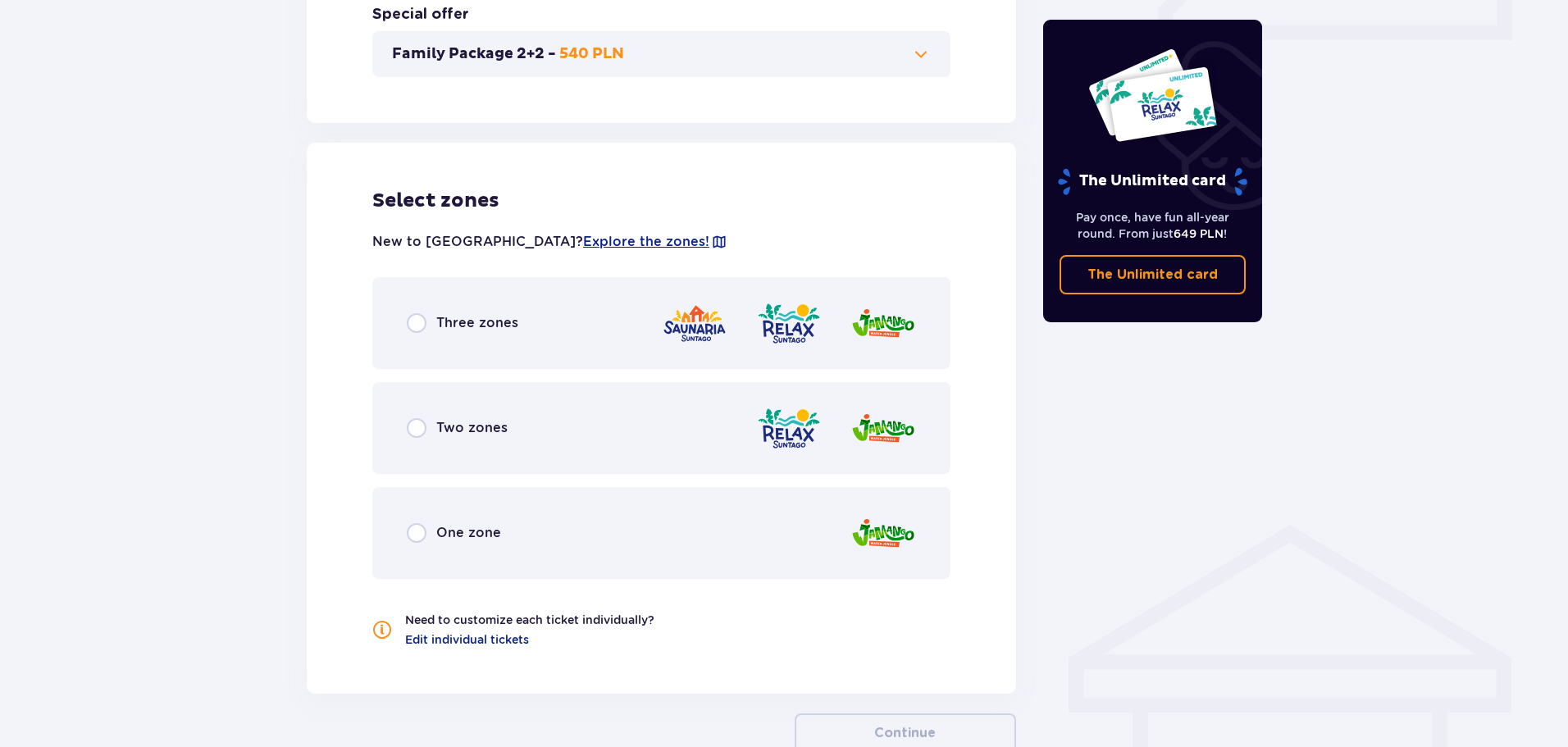
scroll to position [910, 0]
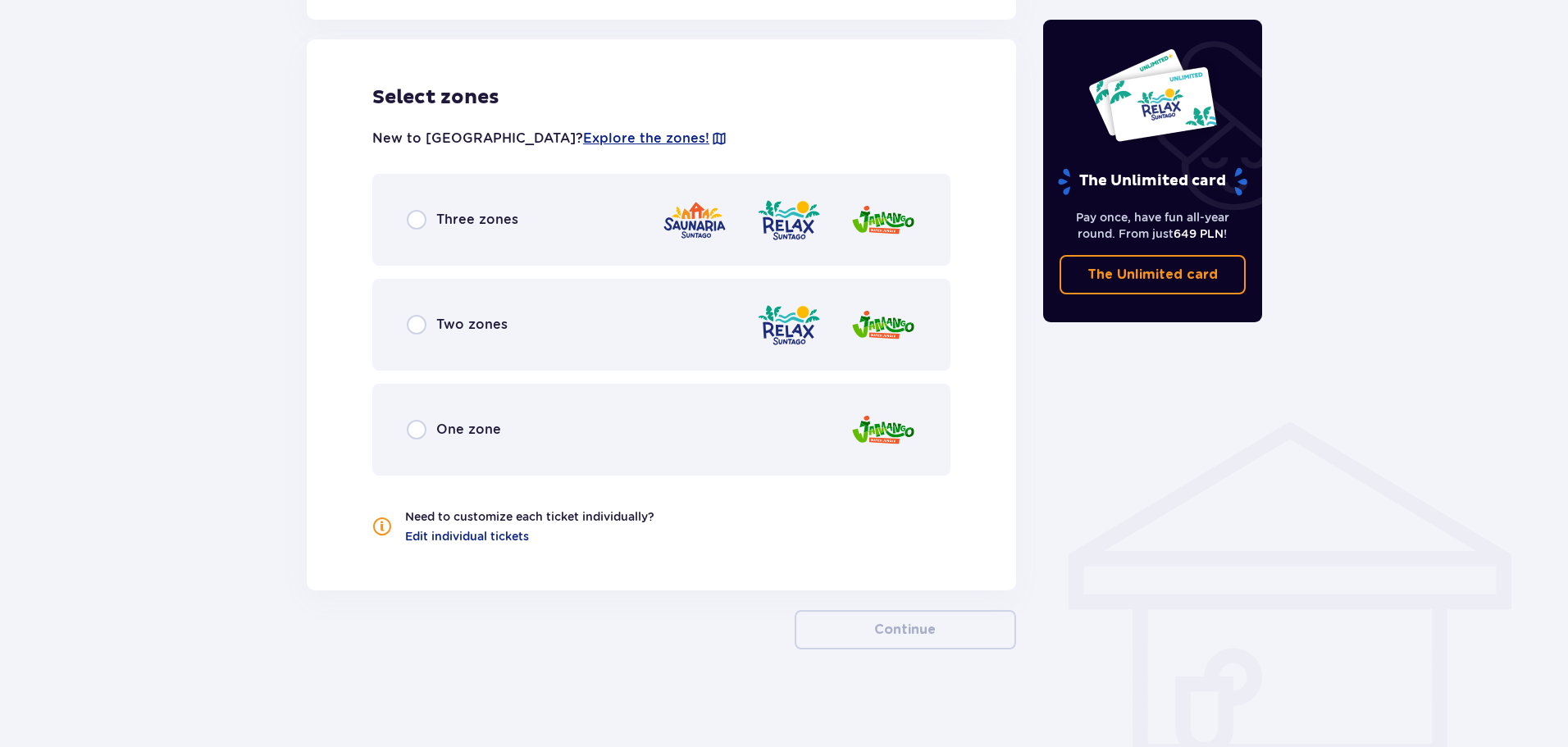
click at [421, 324] on input "radio" at bounding box center [416, 324] width 19 height 19
radio input "true"
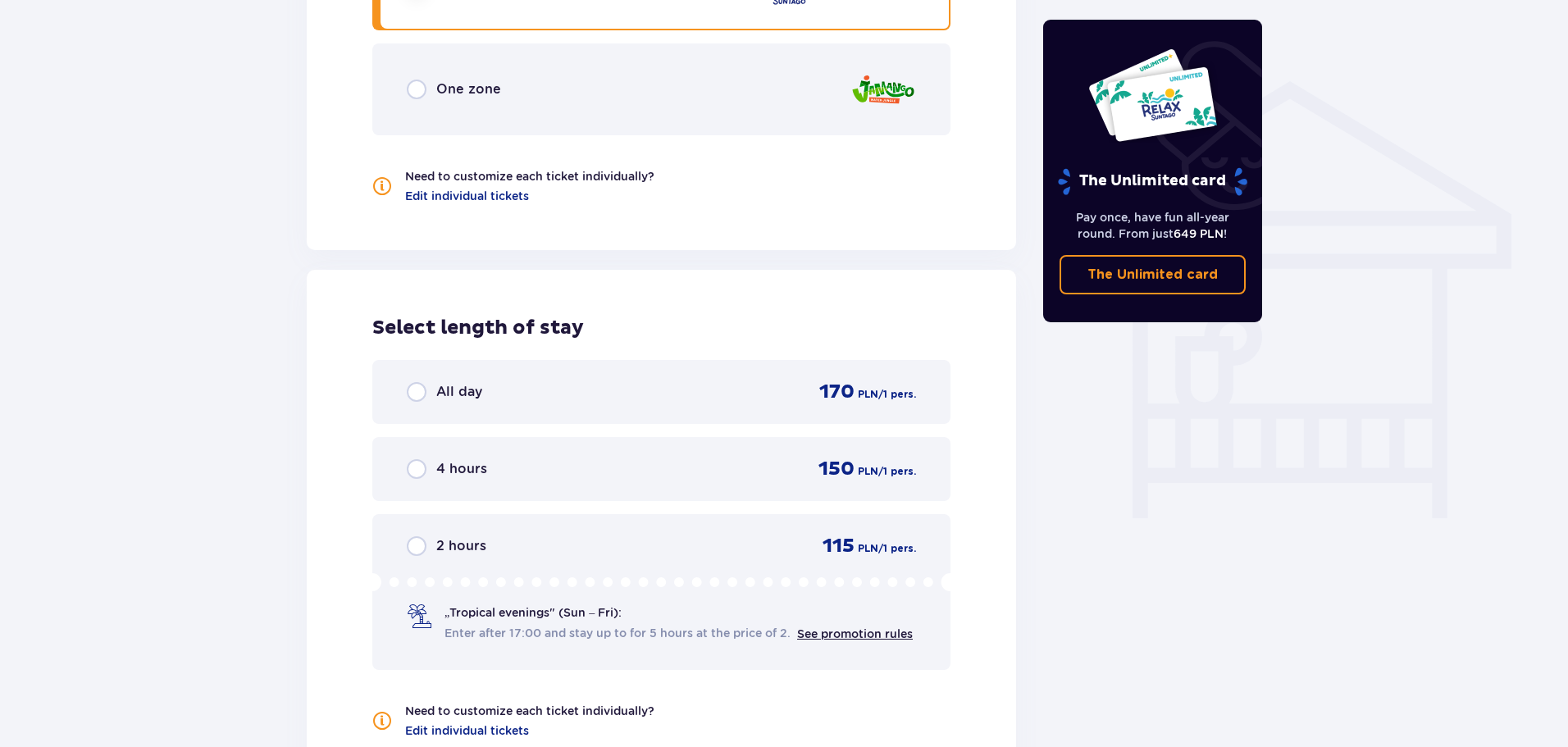
scroll to position [953, 0]
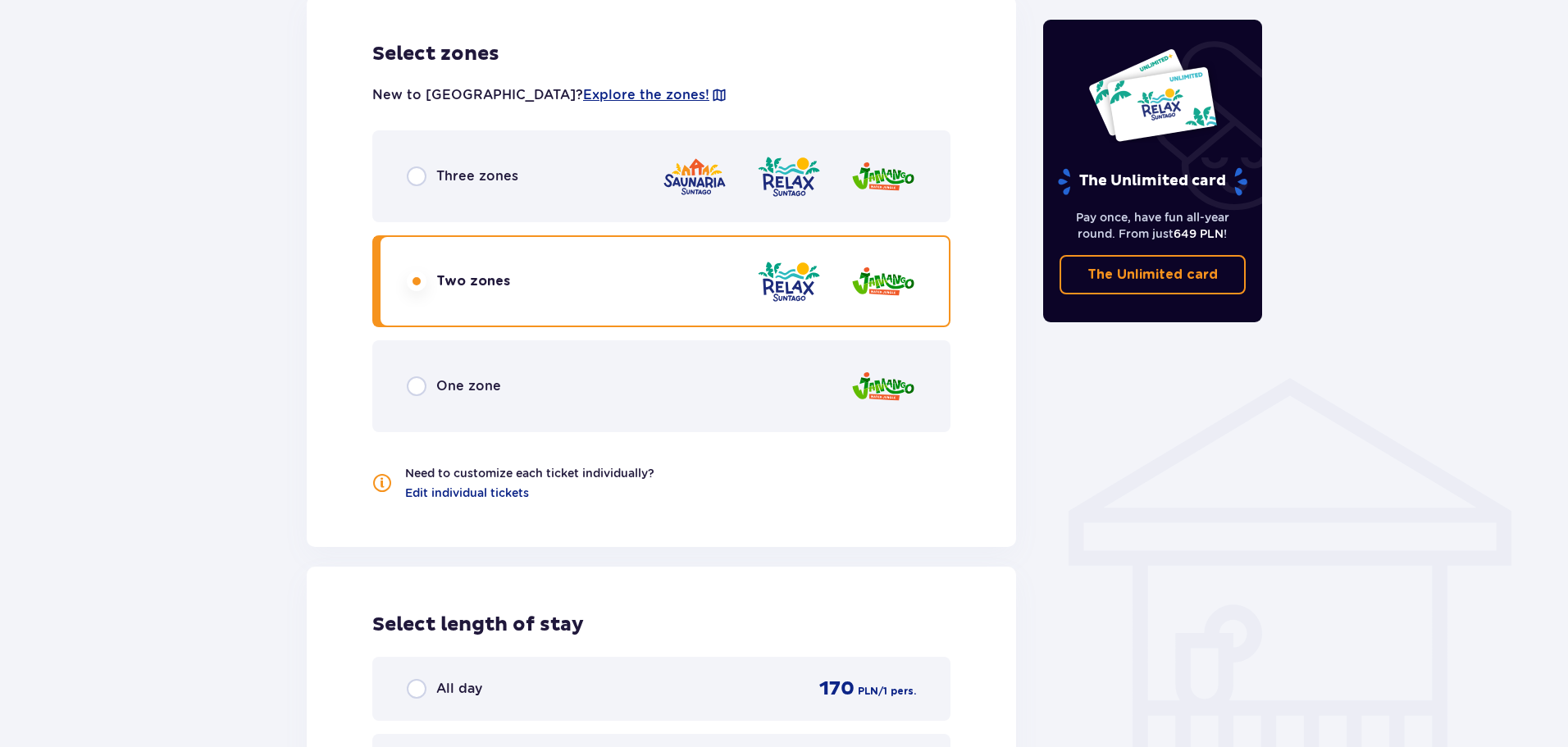
click at [422, 176] on input "radio" at bounding box center [416, 176] width 19 height 19
radio input "true"
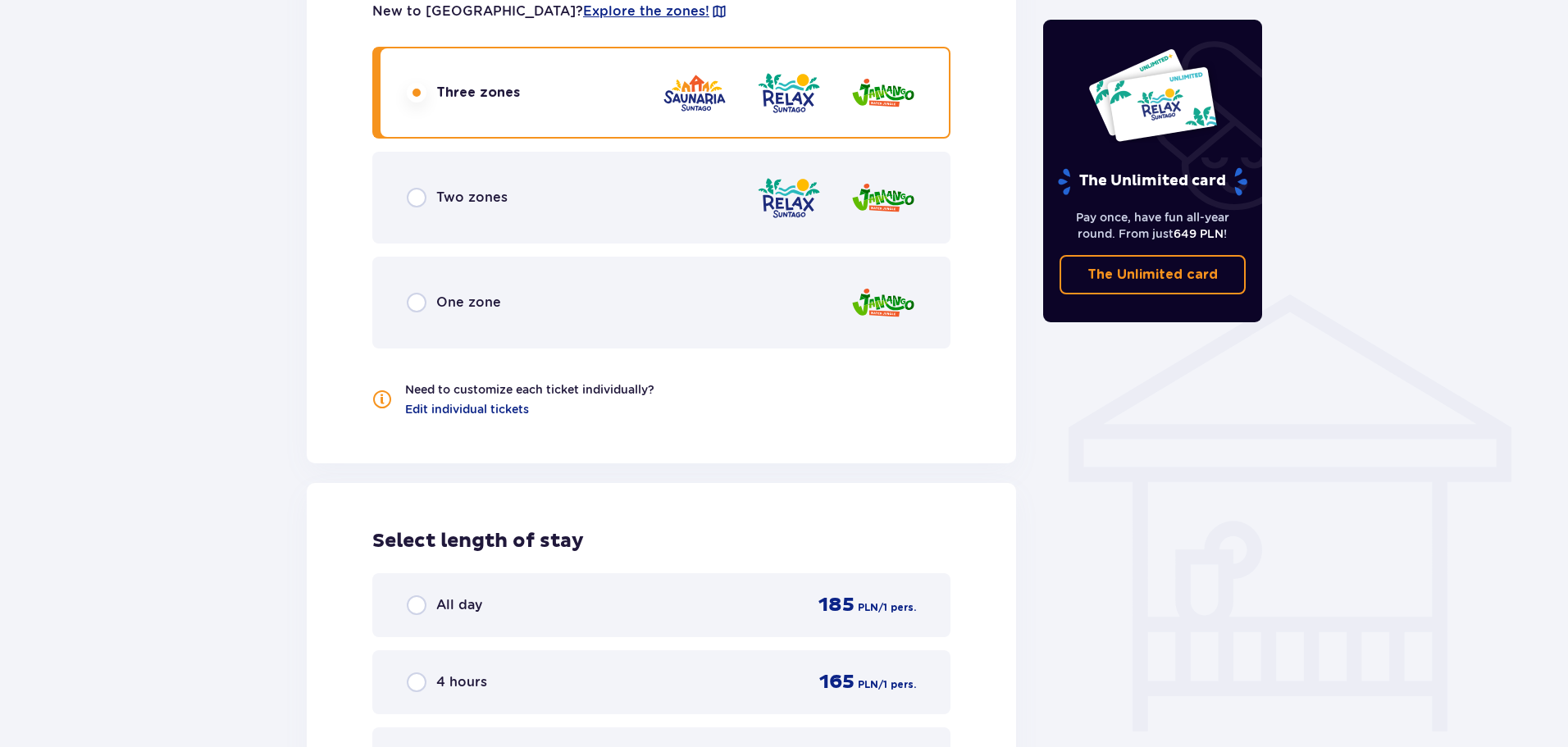
scroll to position [1035, 0]
click at [414, 302] on input "radio" at bounding box center [416, 303] width 19 height 19
radio input "true"
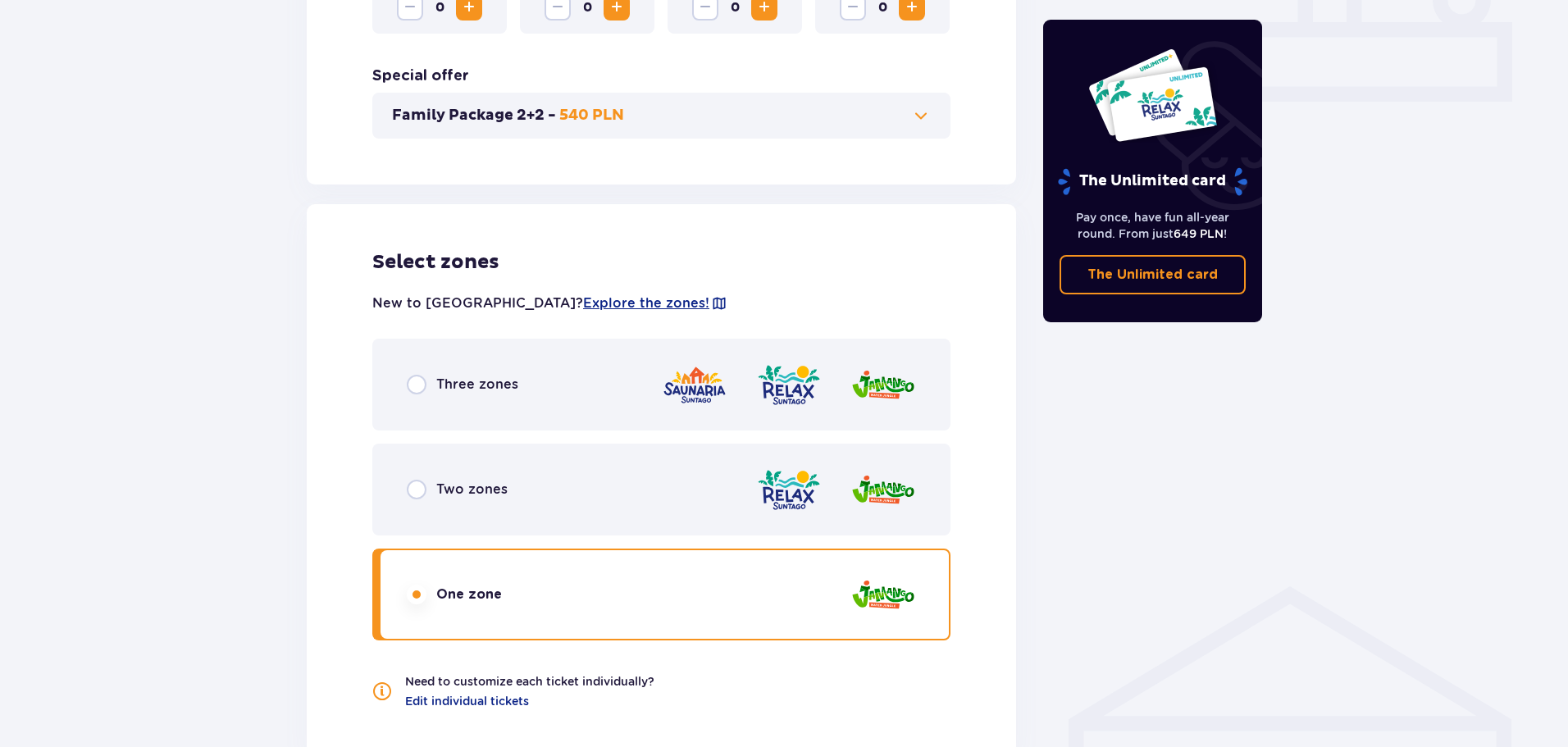
scroll to position [708, 0]
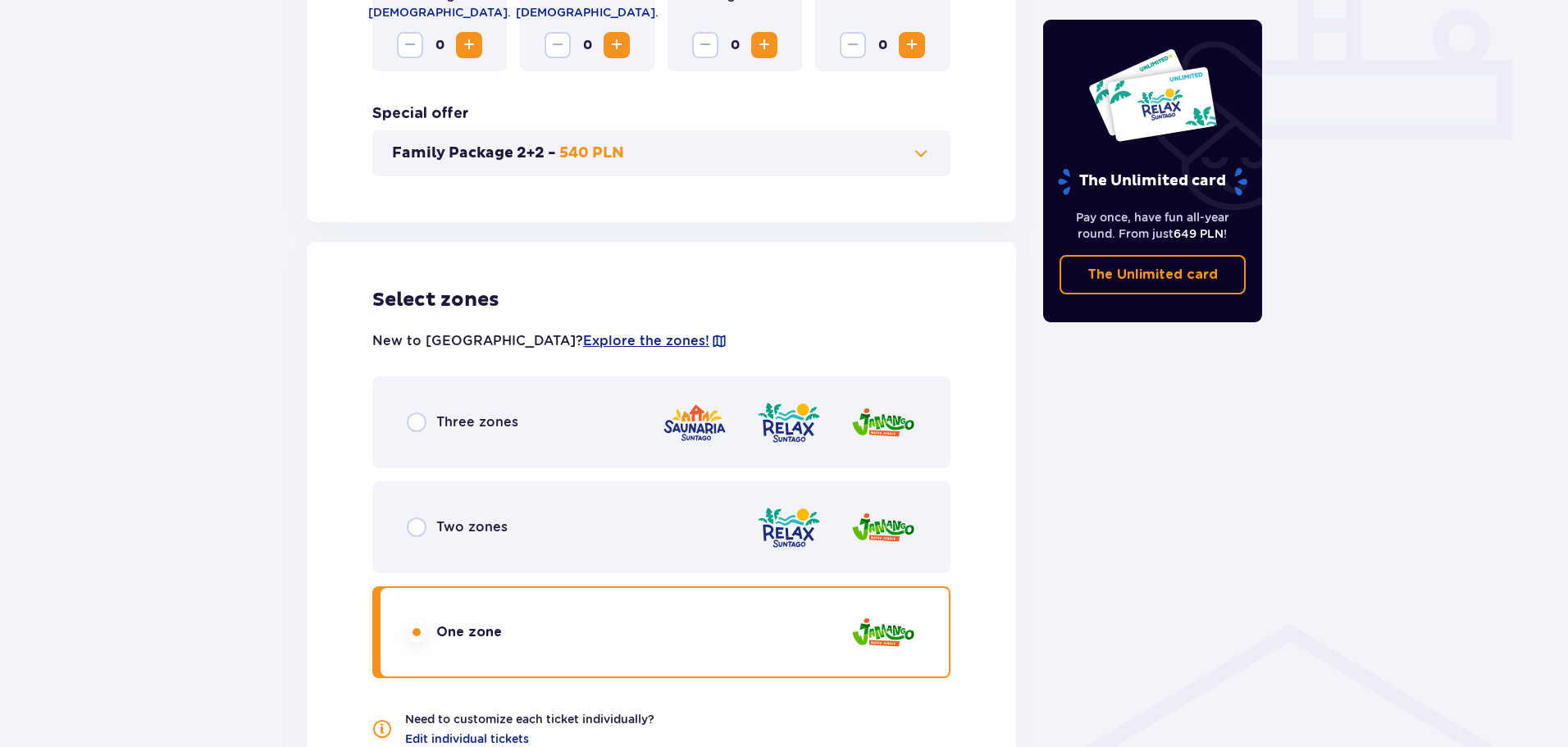
click at [413, 423] on input "radio" at bounding box center [416, 422] width 19 height 19
radio input "true"
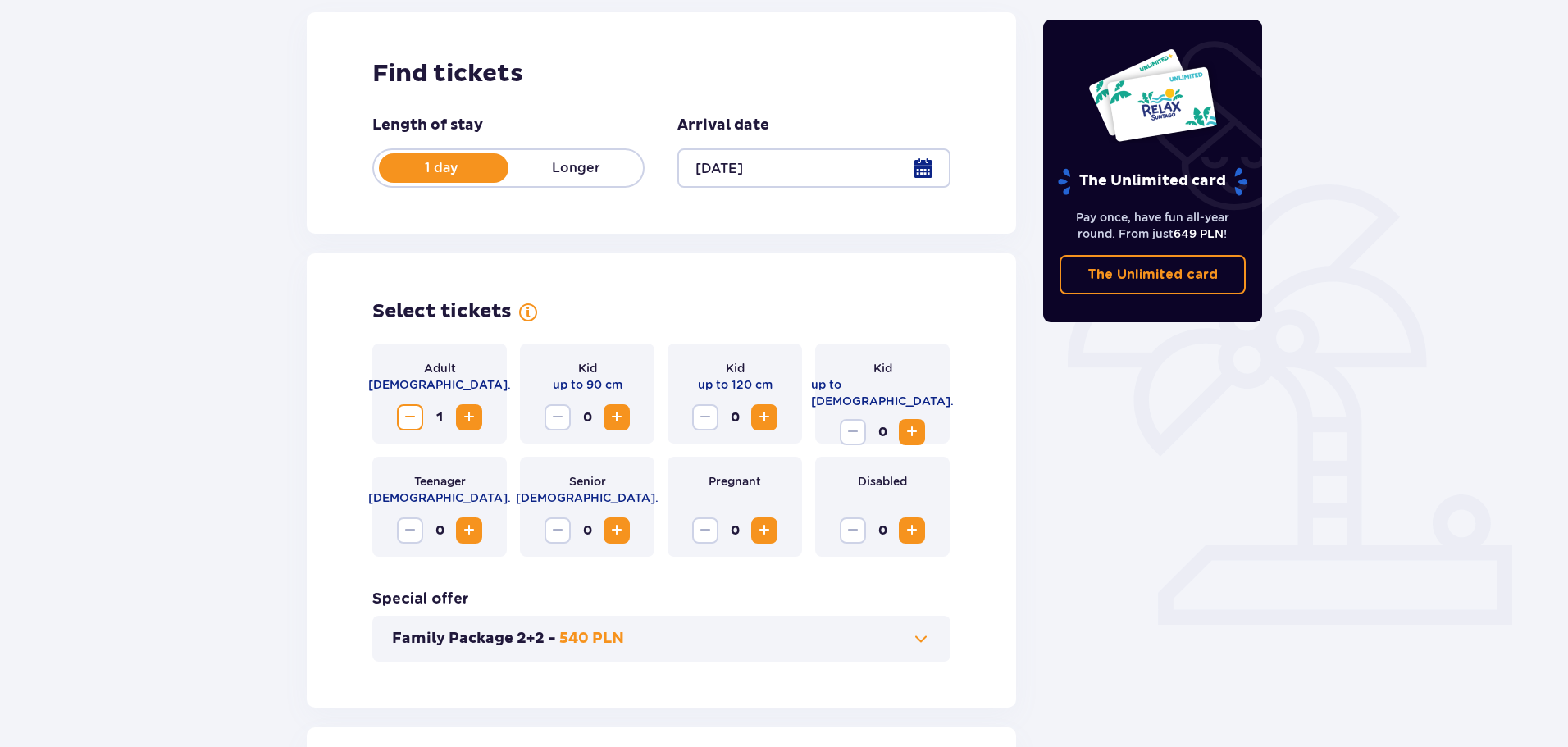
scroll to position [0, 0]
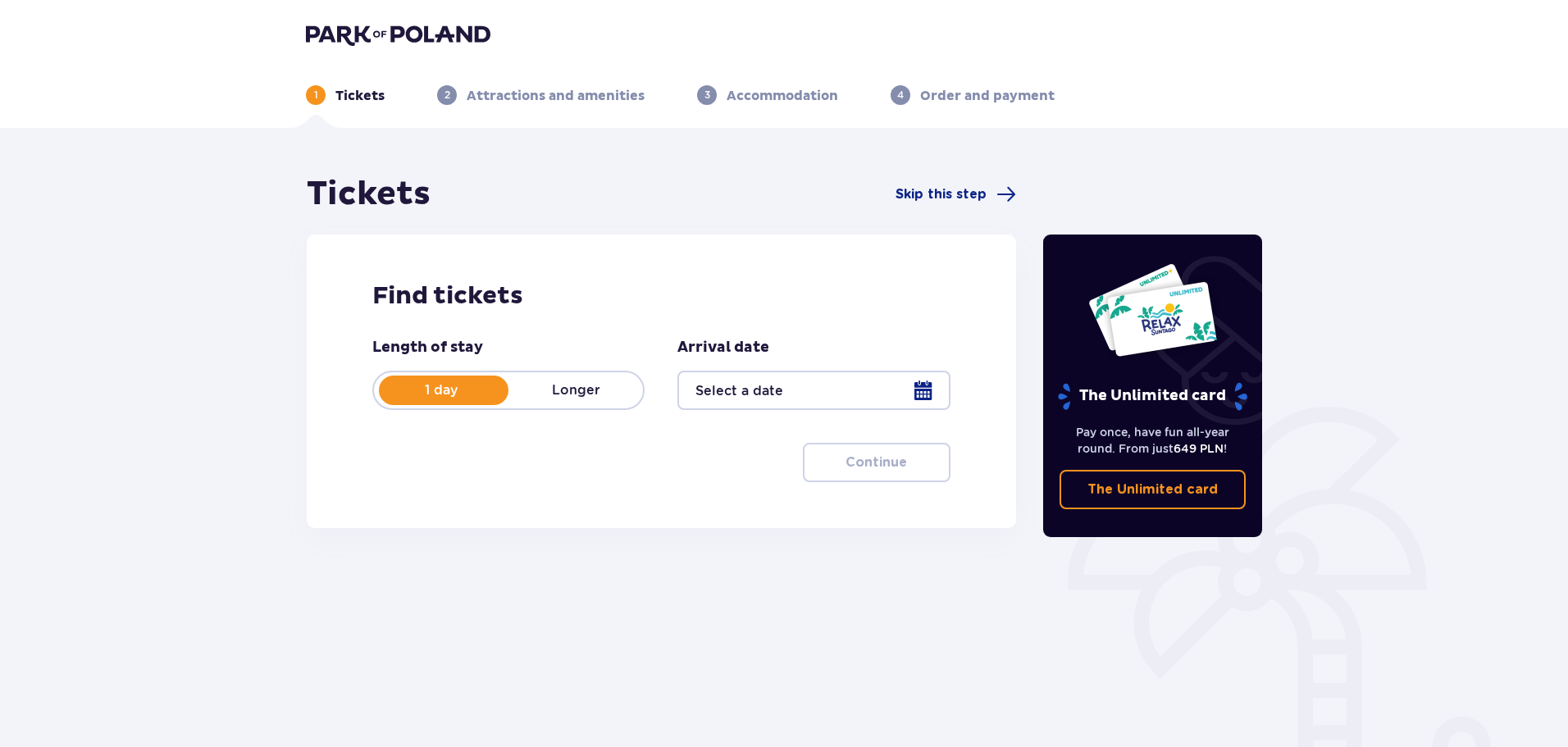
click at [846, 395] on div at bounding box center [814, 390] width 272 height 39
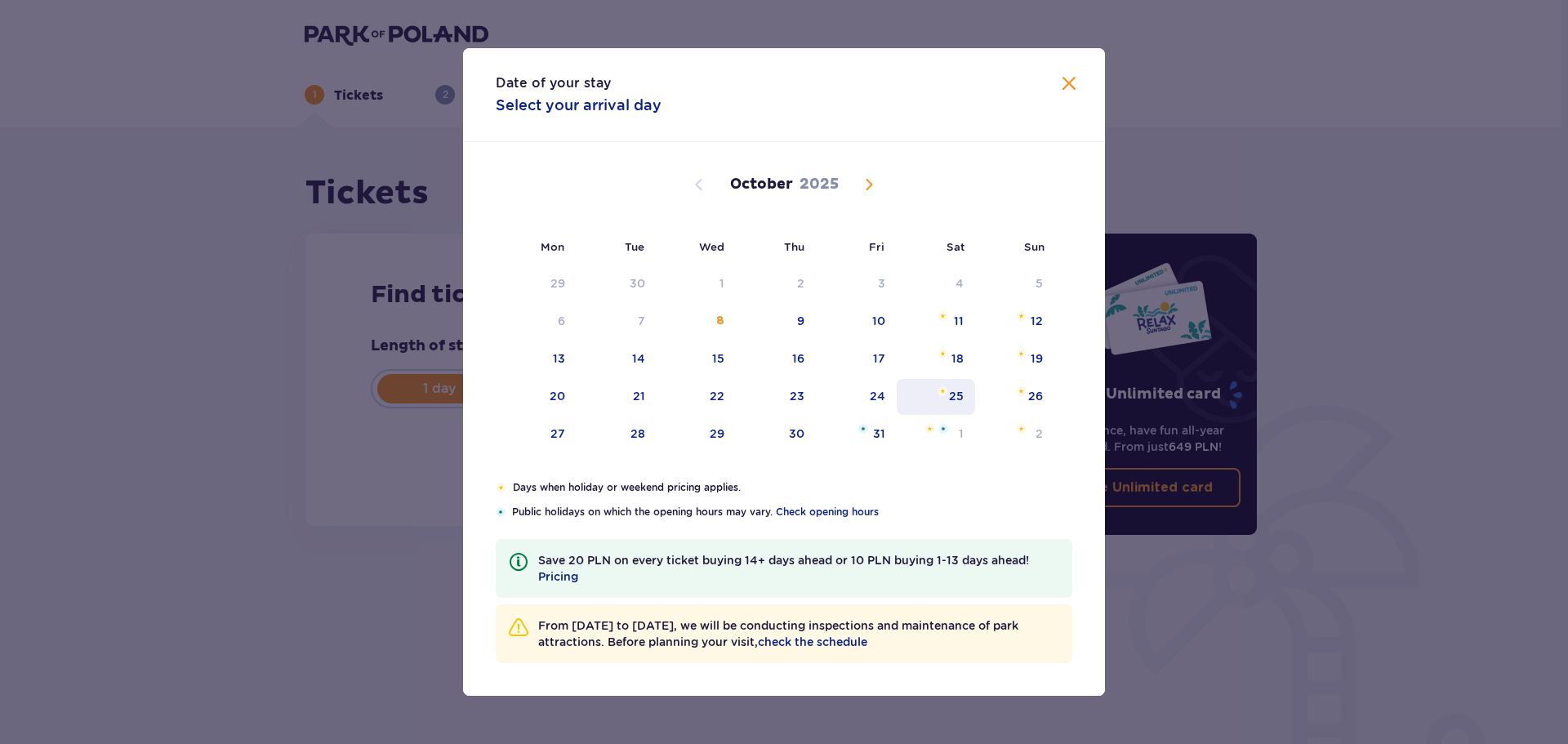
drag, startPoint x: 949, startPoint y: 390, endPoint x: 940, endPoint y: 396, distance: 10.8
click at [949, 390] on div "25" at bounding box center [936, 397] width 80 height 36
type input "[DATE]"
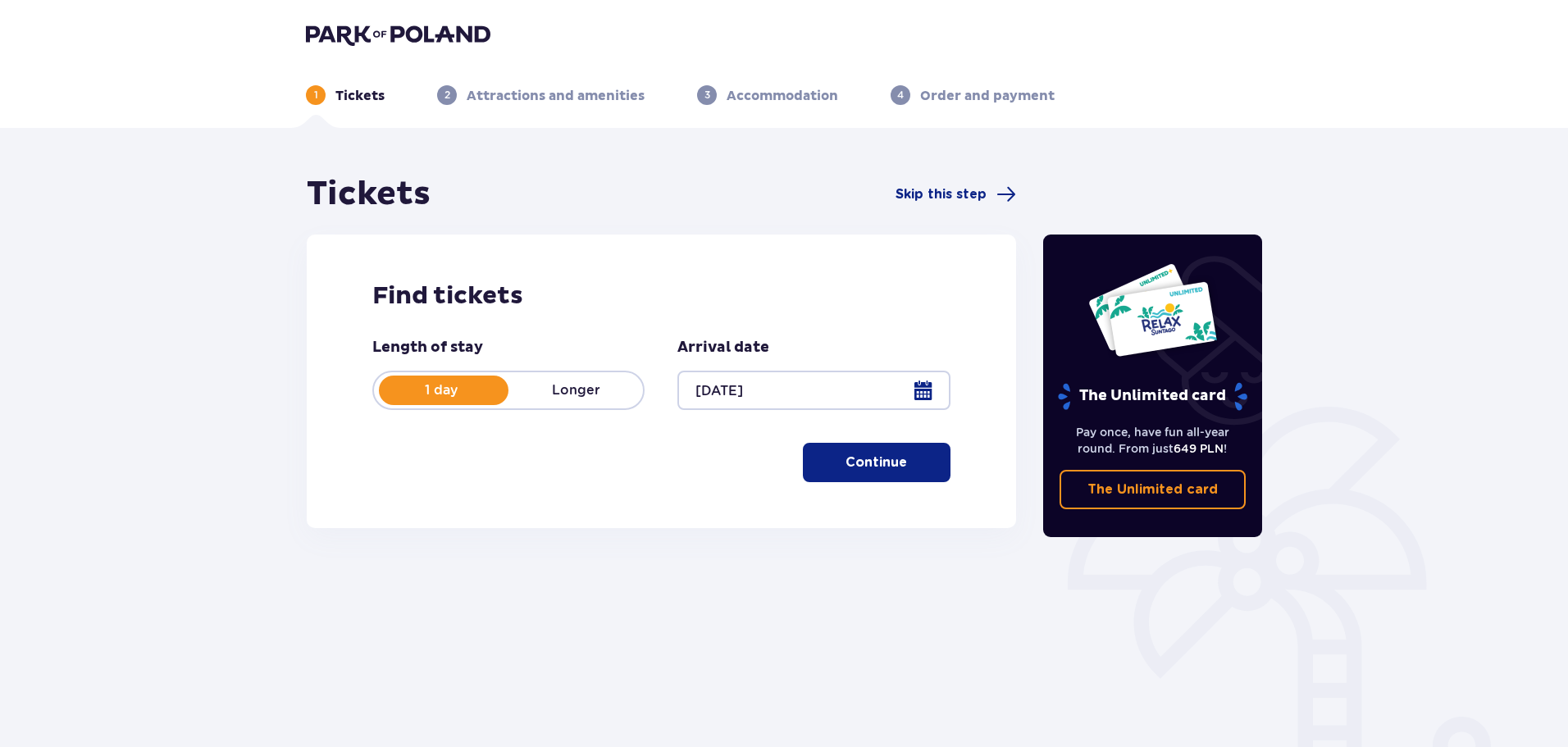
click at [869, 464] on p "Continue" at bounding box center [876, 461] width 61 height 18
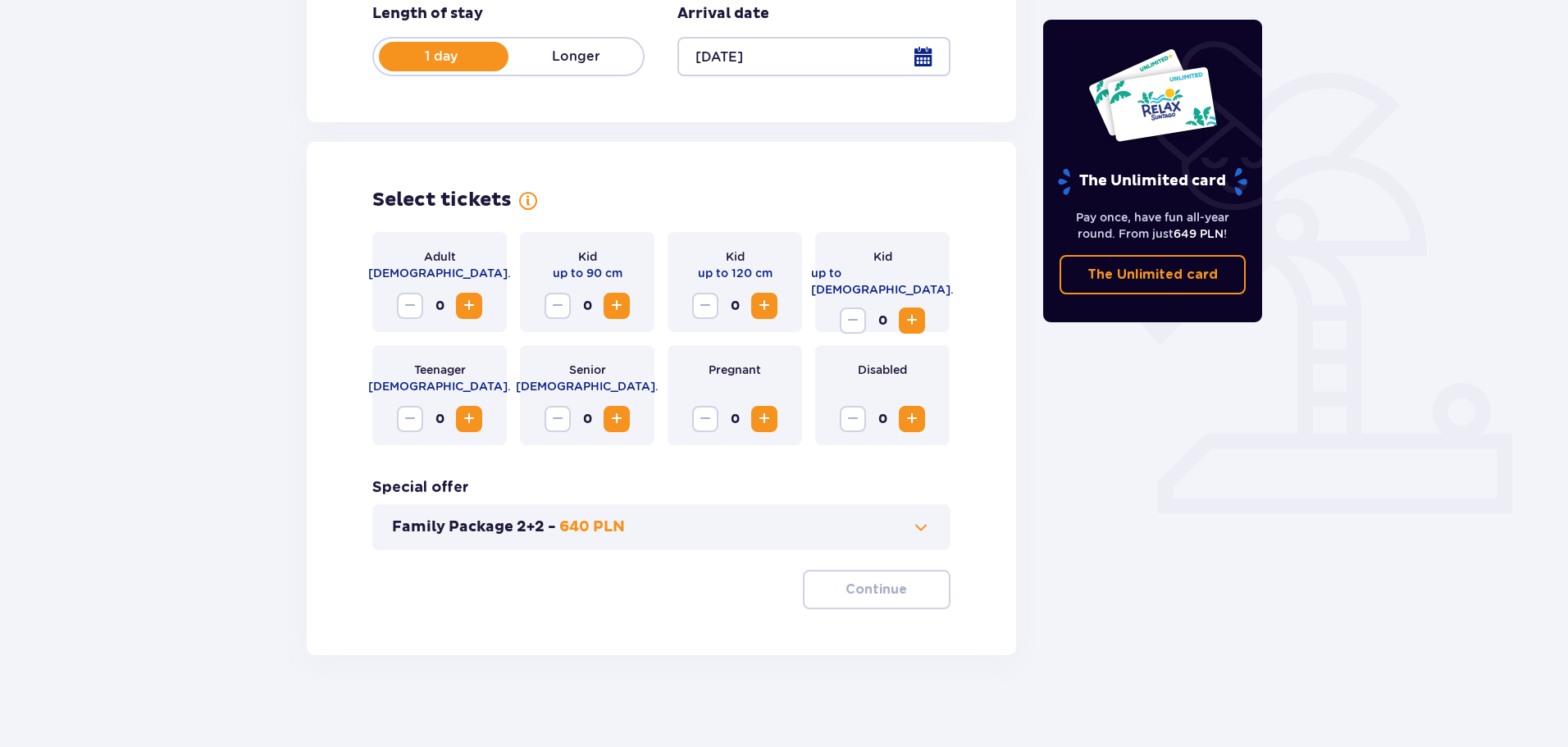
scroll to position [340, 0]
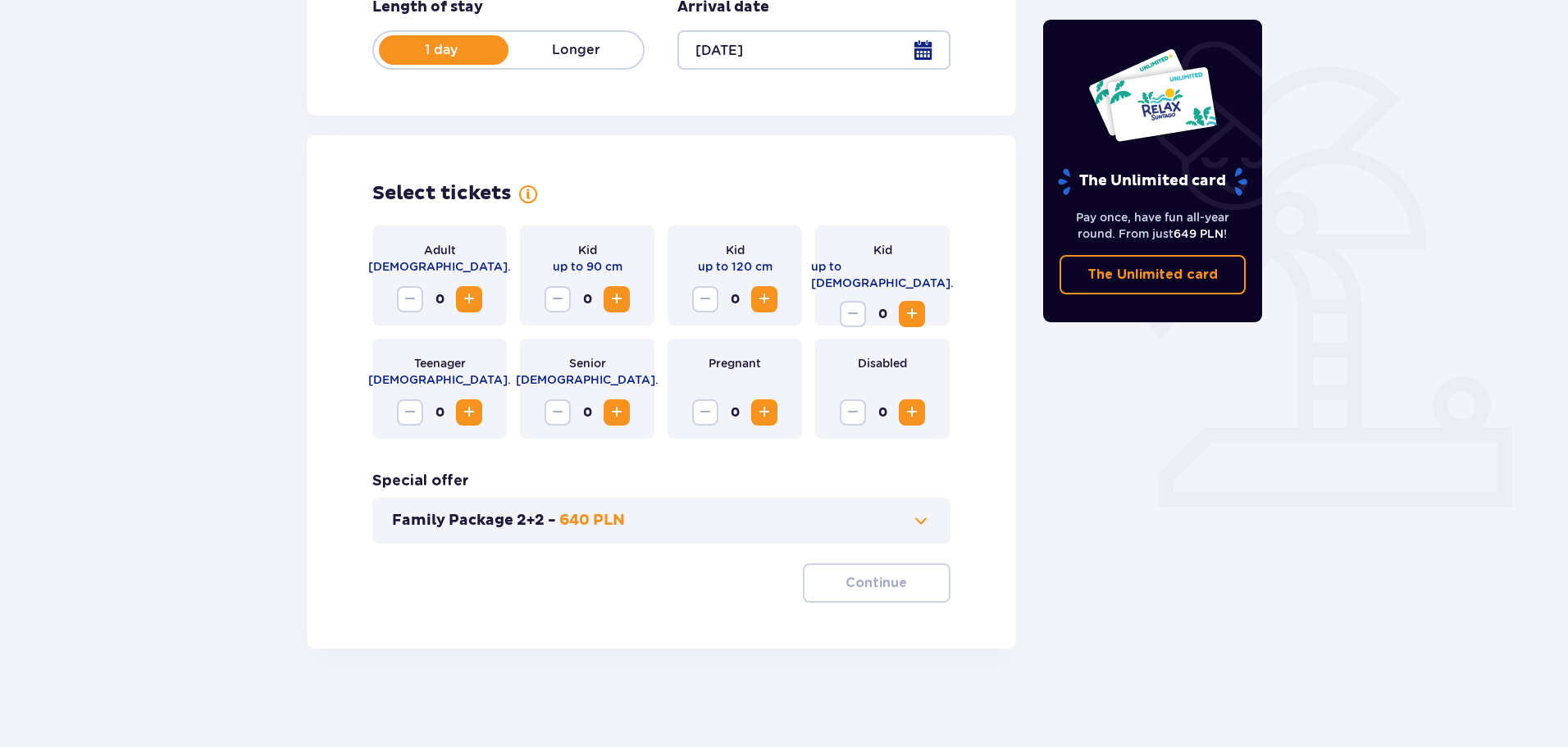
click at [459, 299] on span "Increase" at bounding box center [468, 298] width 19 height 19
click at [885, 587] on p "Continue" at bounding box center [876, 582] width 61 height 18
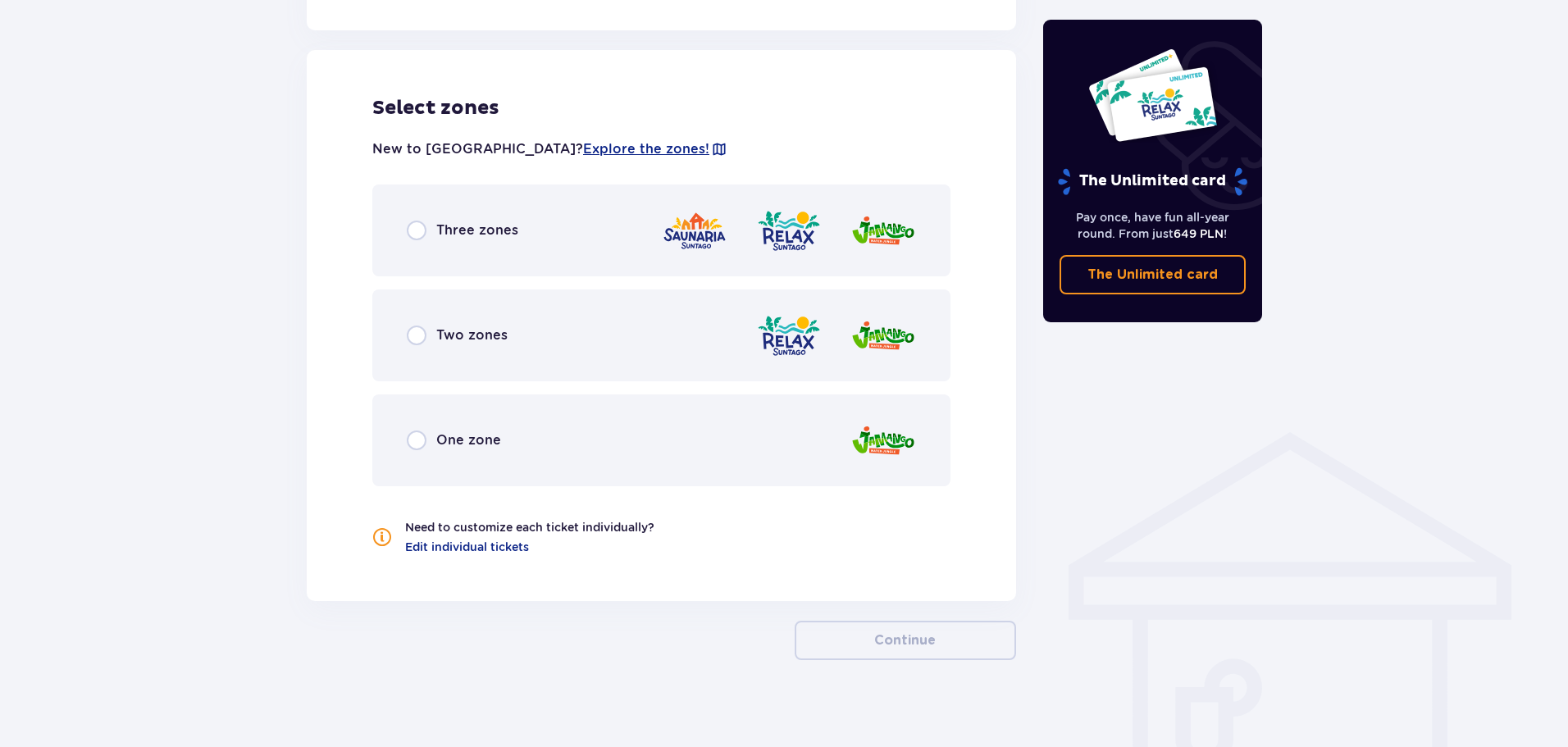
scroll to position [910, 0]
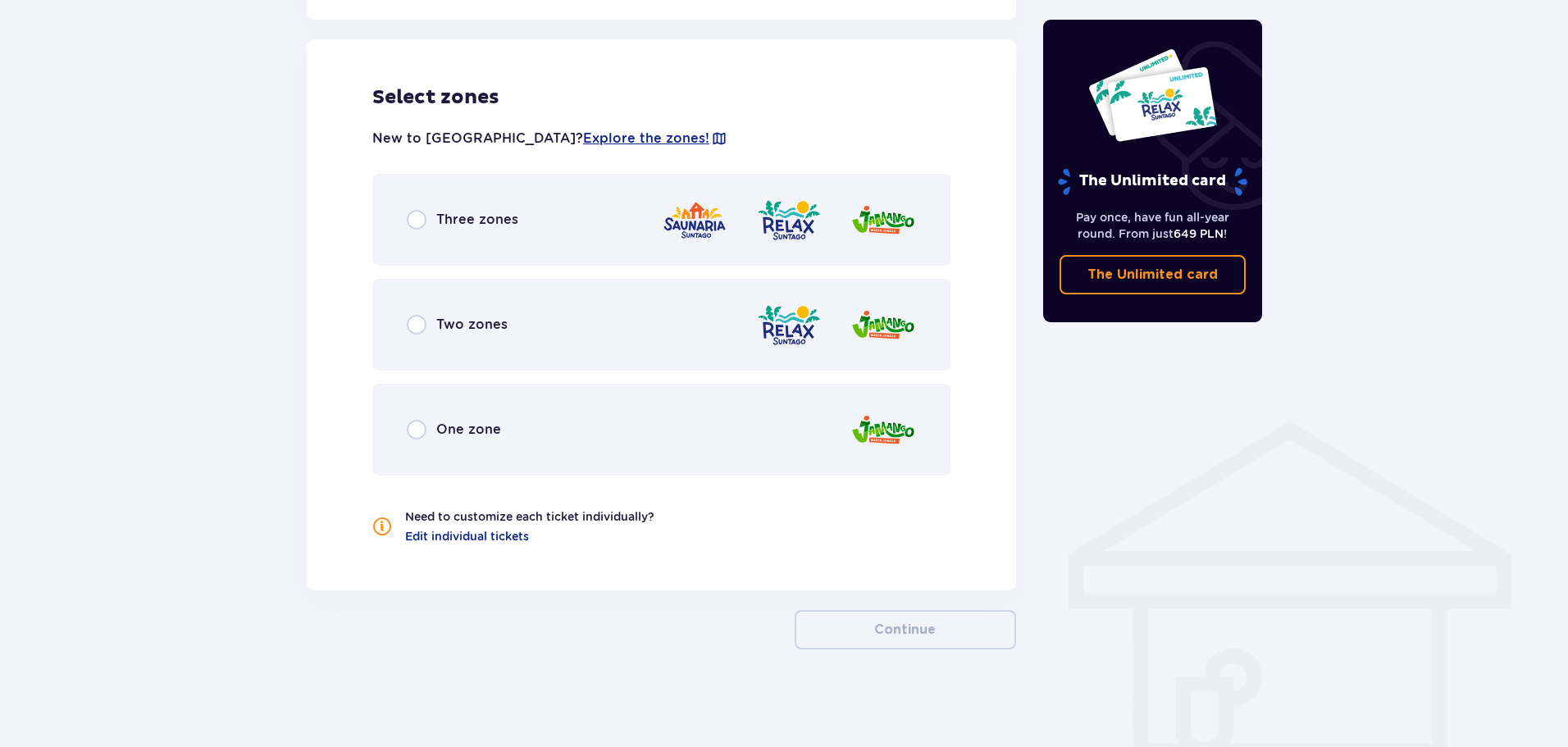
click at [419, 218] on input "radio" at bounding box center [416, 219] width 19 height 19
radio input "true"
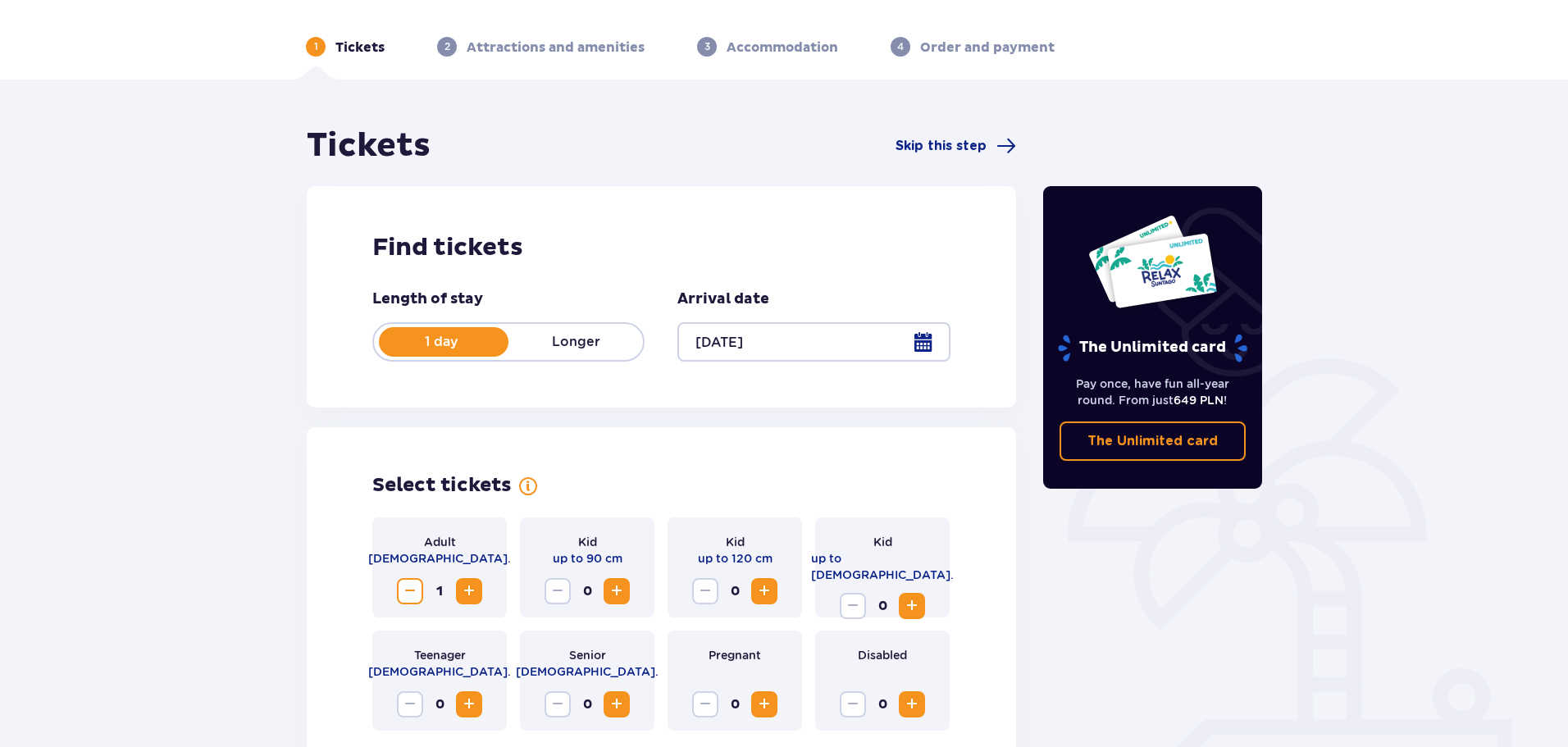
scroll to position [0, 0]
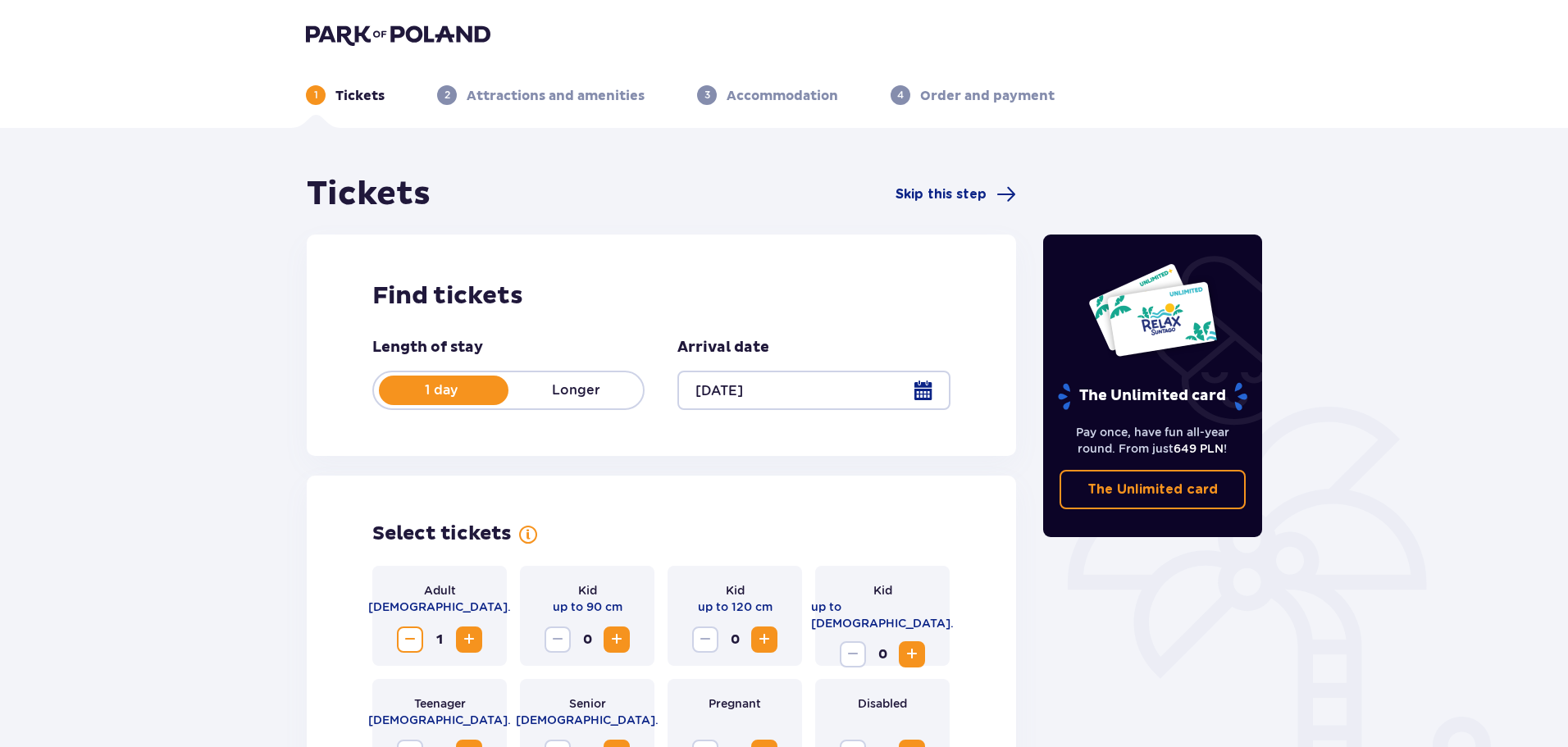
click at [927, 392] on div at bounding box center [814, 390] width 272 height 39
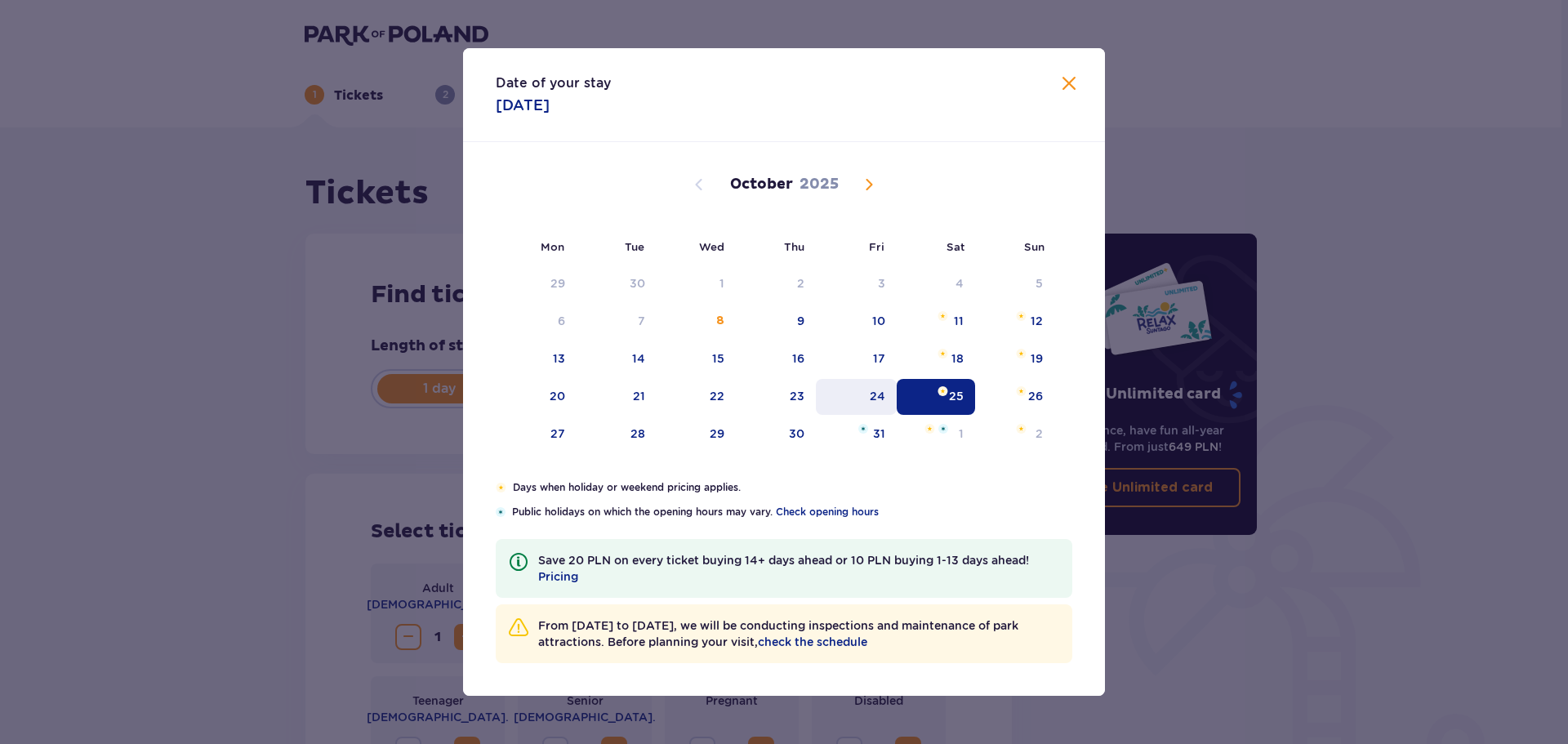
click at [884, 388] on div "24" at bounding box center [877, 396] width 16 height 17
type input "[DATE]"
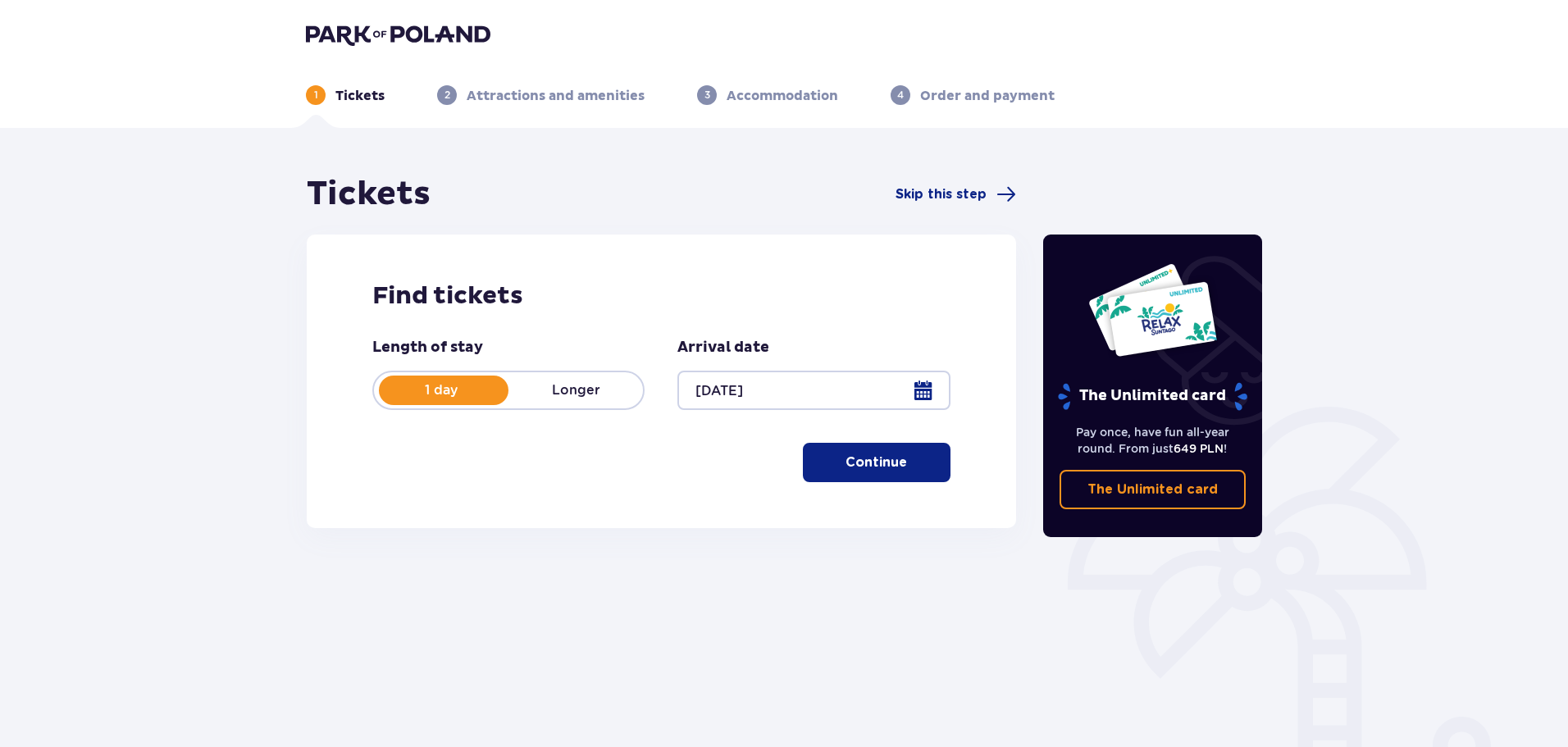
click at [927, 387] on div at bounding box center [814, 390] width 272 height 39
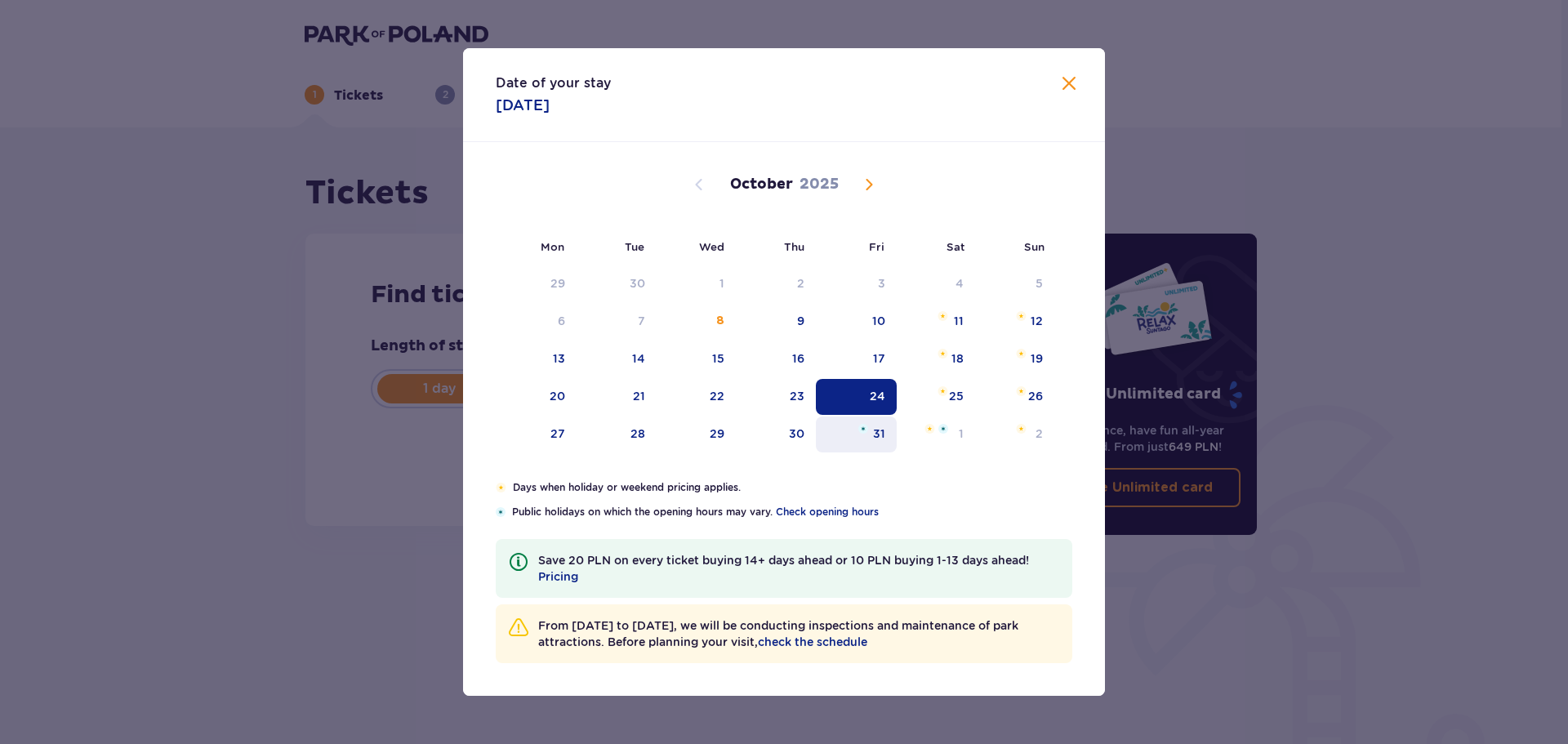
click at [882, 397] on div "24" at bounding box center [877, 396] width 16 height 17
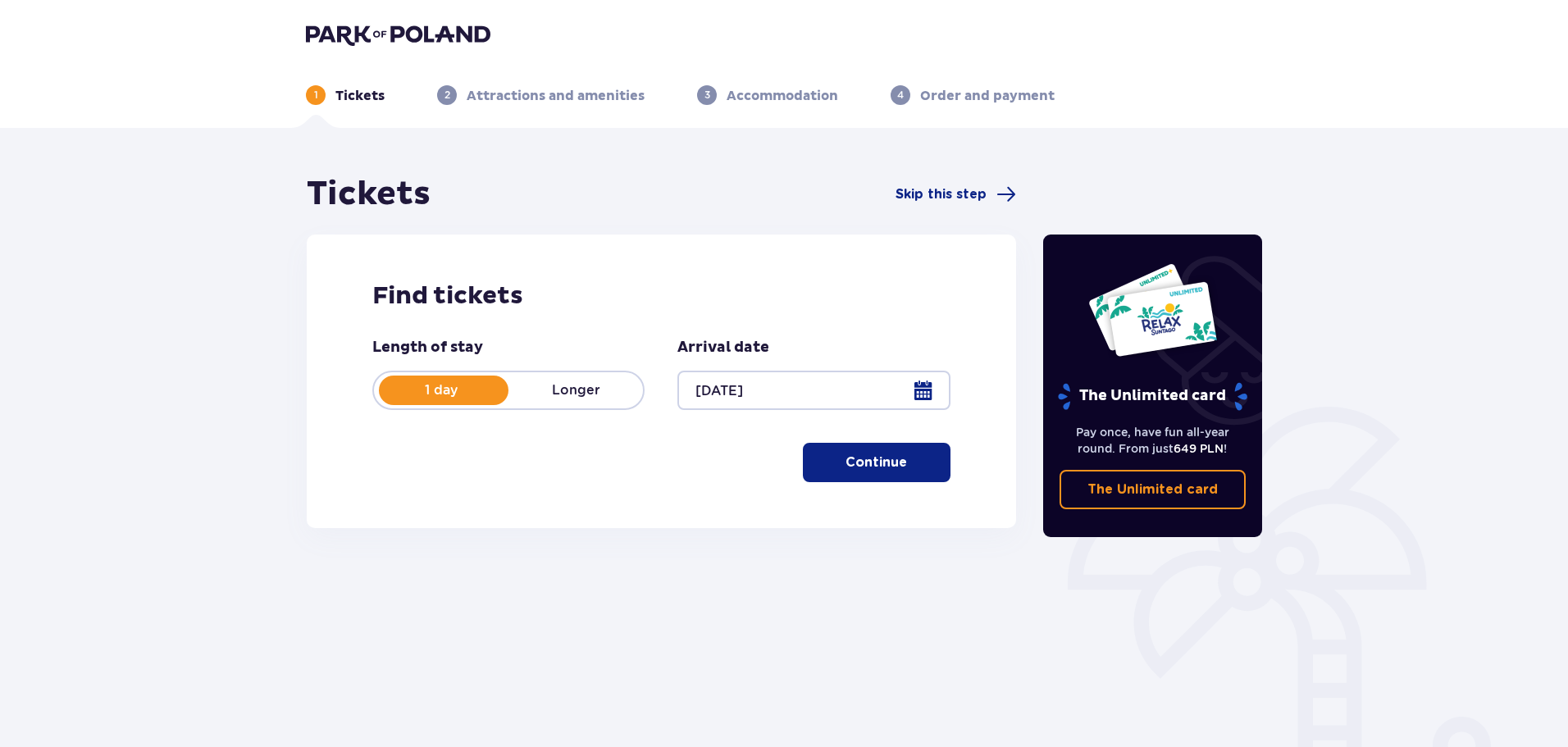
click at [850, 463] on p "Continue" at bounding box center [876, 461] width 61 height 18
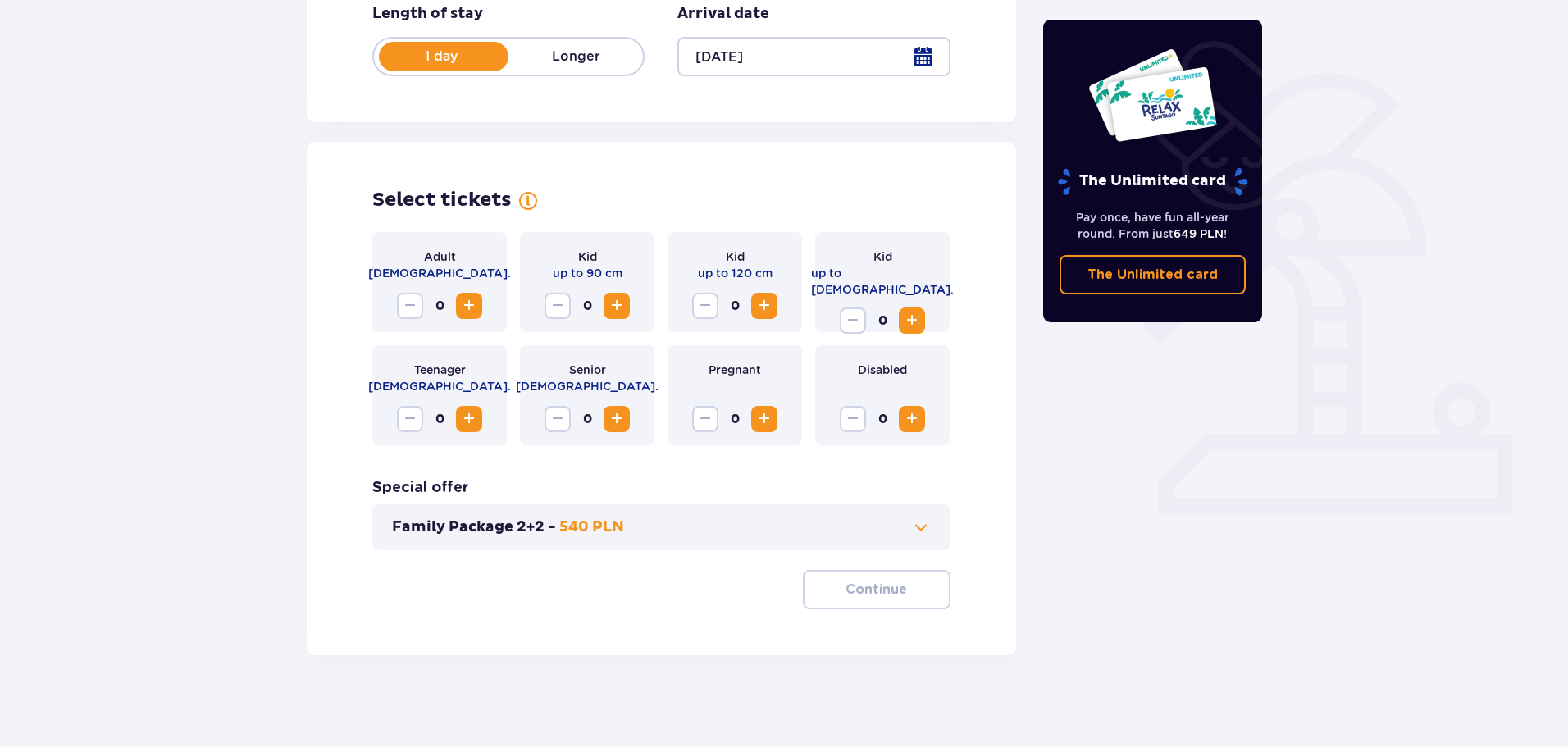
scroll to position [340, 0]
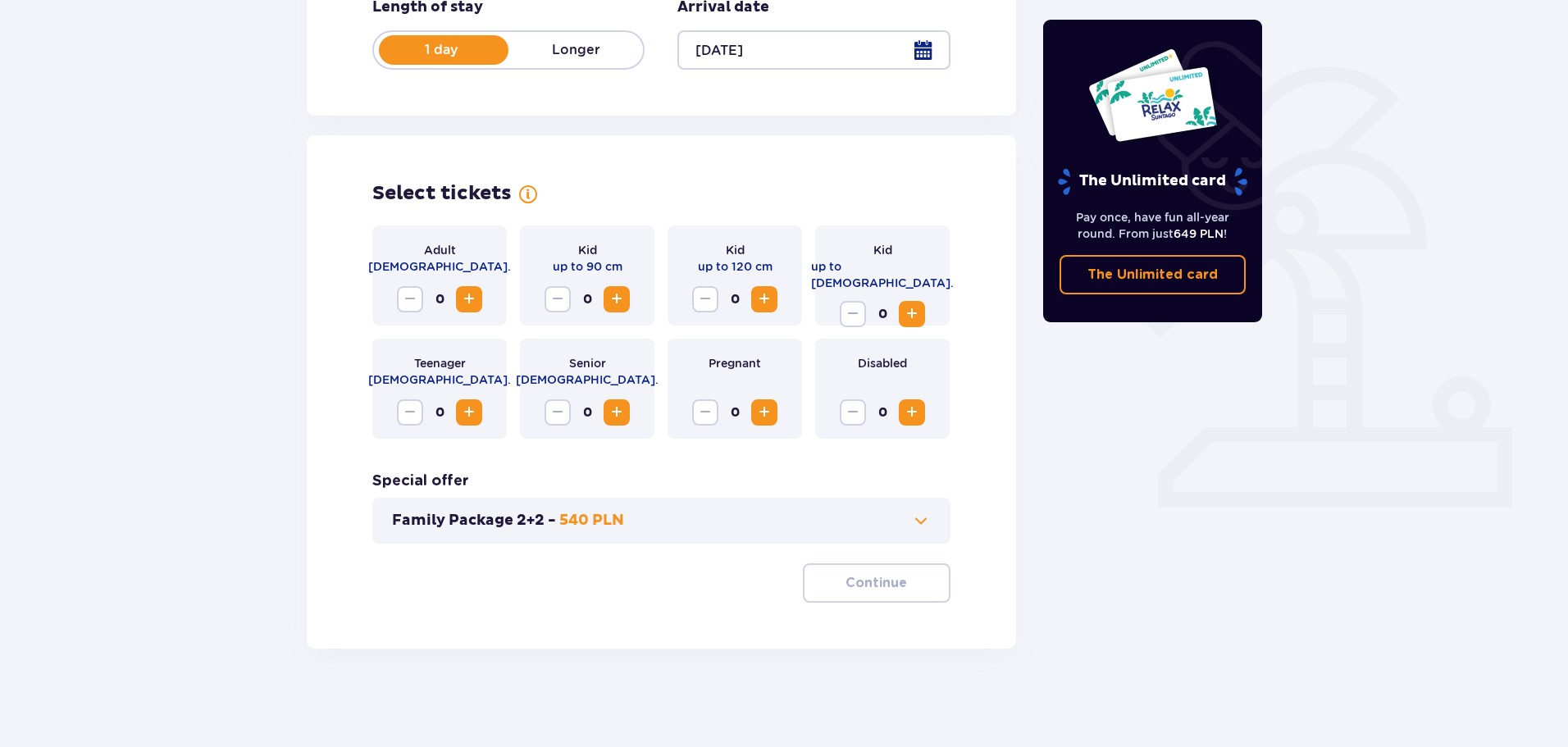
click at [457, 292] on button "Increase" at bounding box center [468, 298] width 26 height 26
click at [884, 602] on button "Continue" at bounding box center [877, 582] width 148 height 39
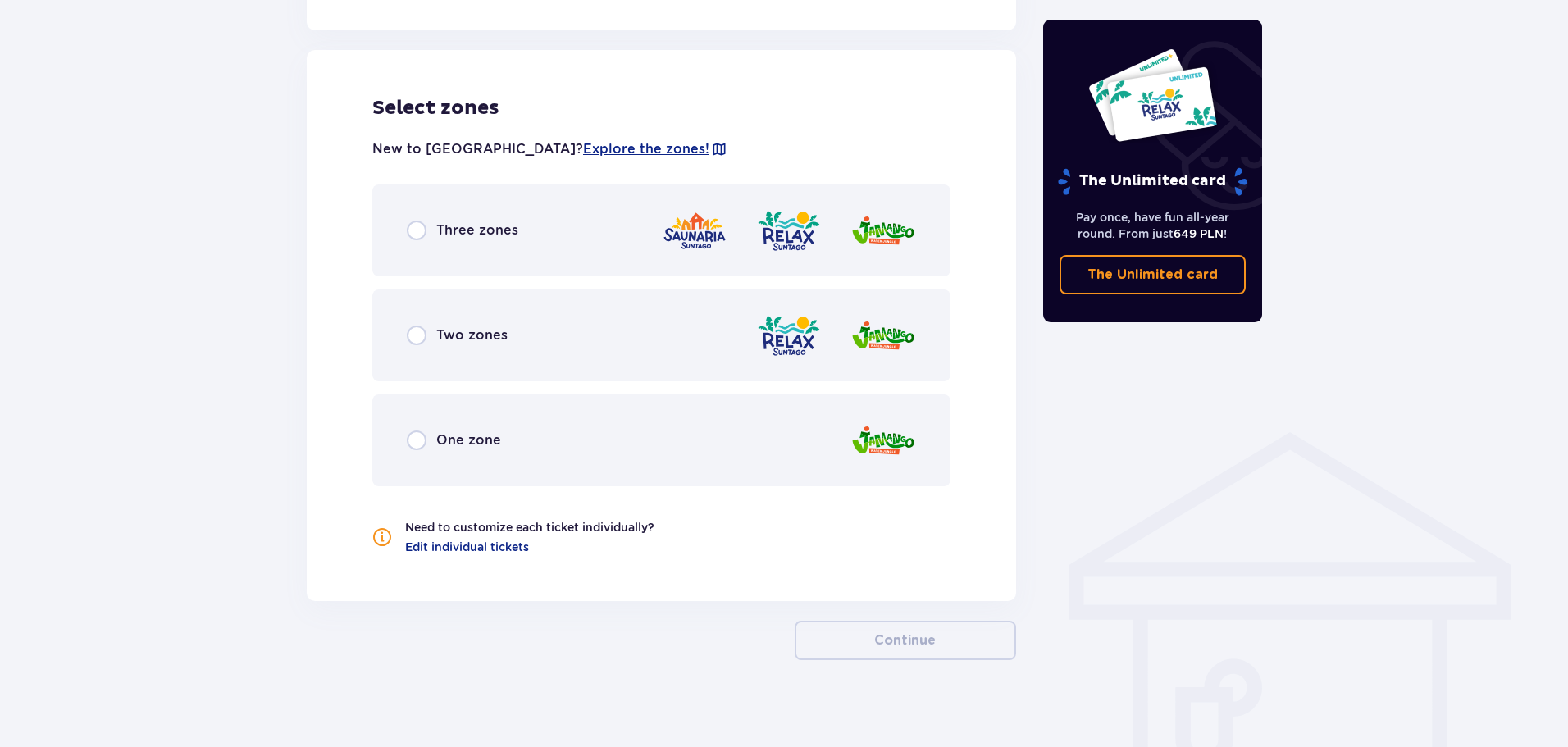
scroll to position [910, 0]
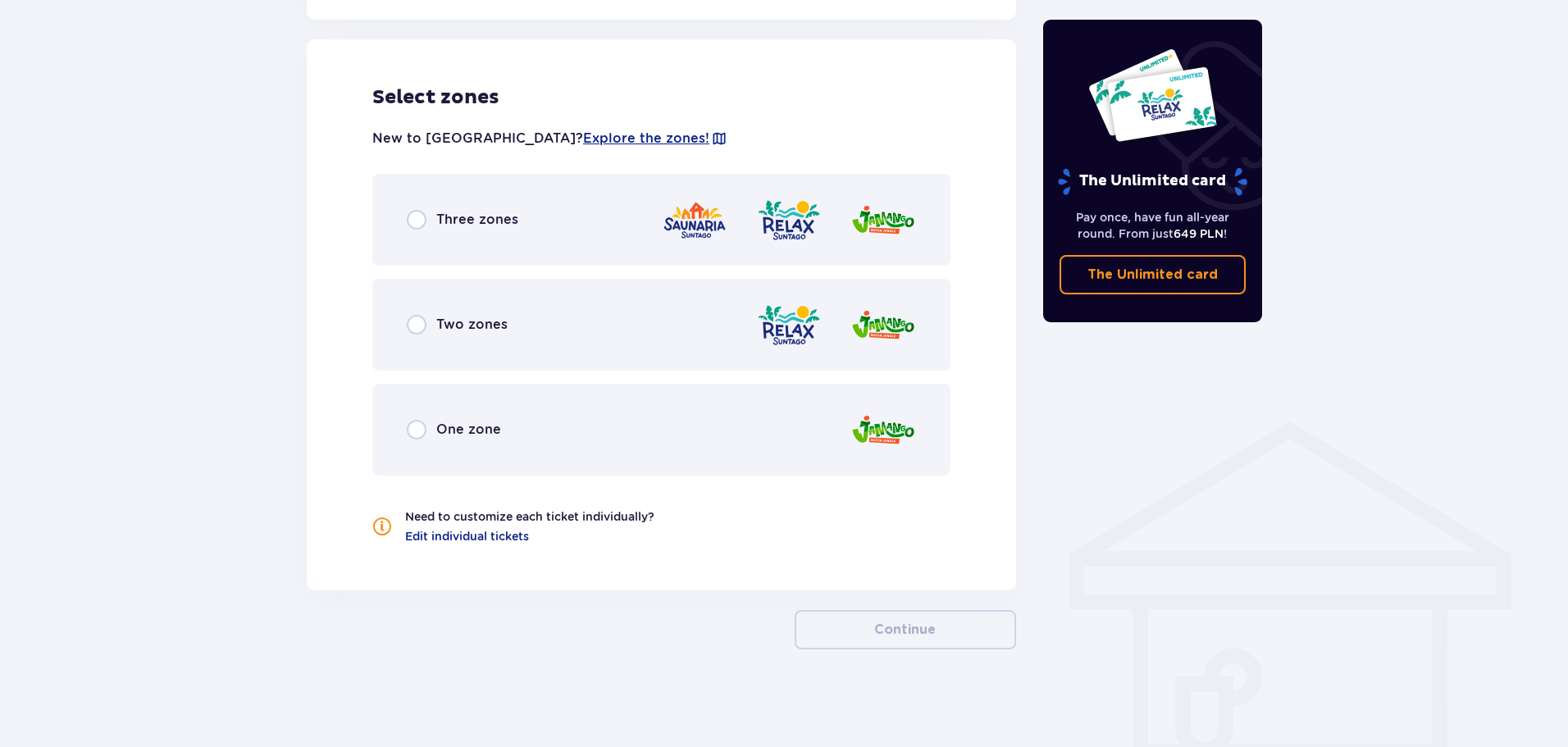
click at [422, 214] on input "radio" at bounding box center [416, 219] width 19 height 19
radio input "true"
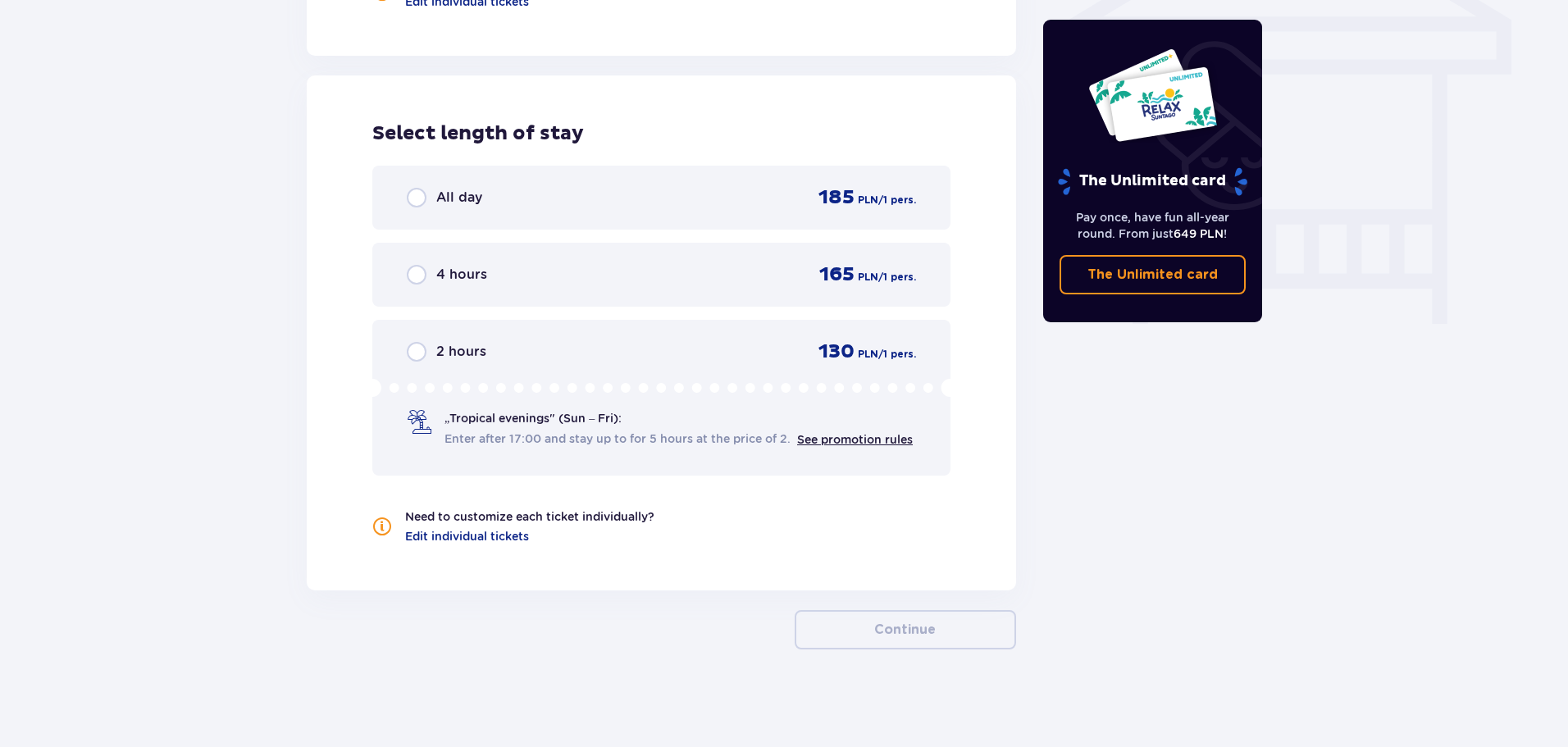
scroll to position [1445, 0]
click at [418, 203] on input "radio" at bounding box center [416, 196] width 19 height 19
radio input "true"
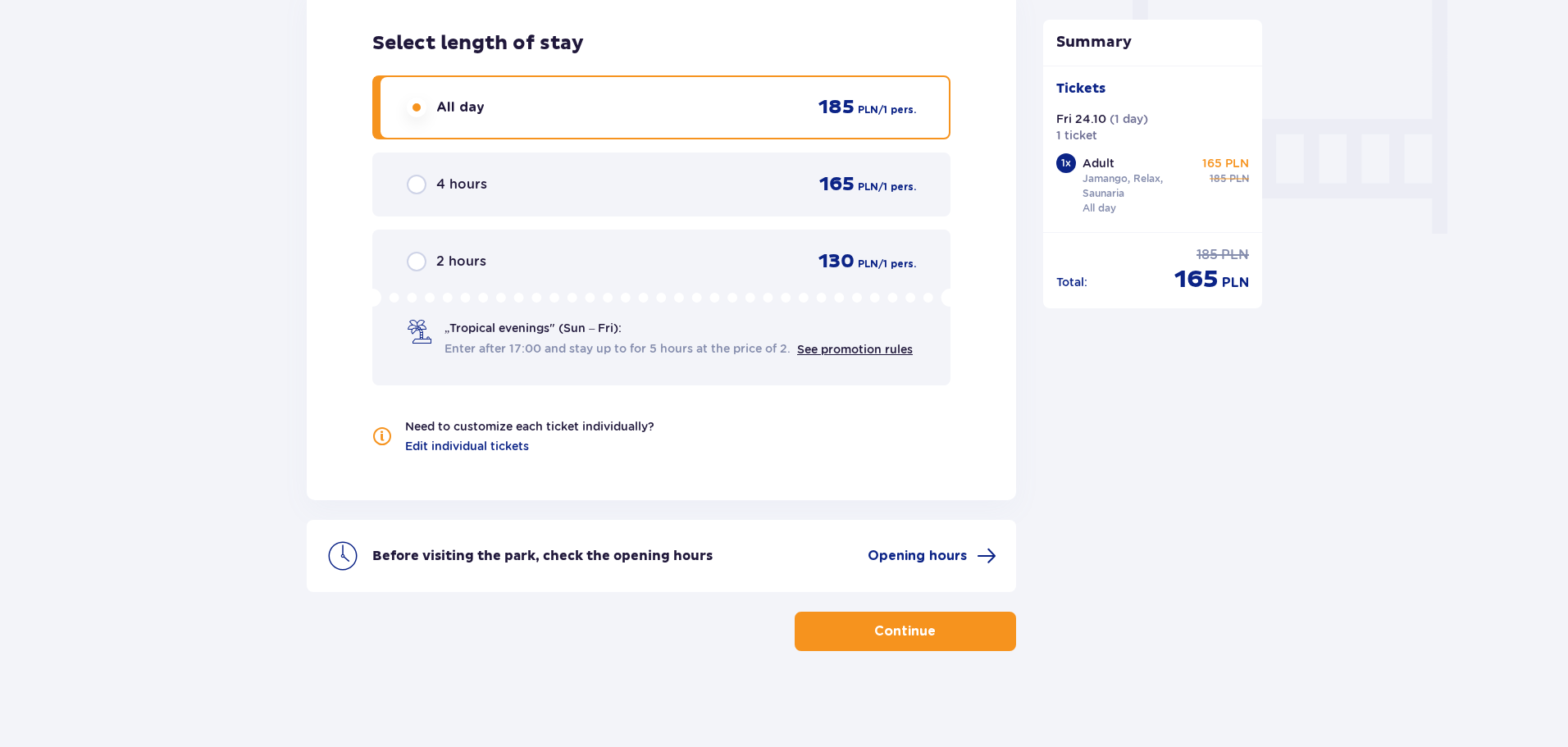
scroll to position [1537, 0]
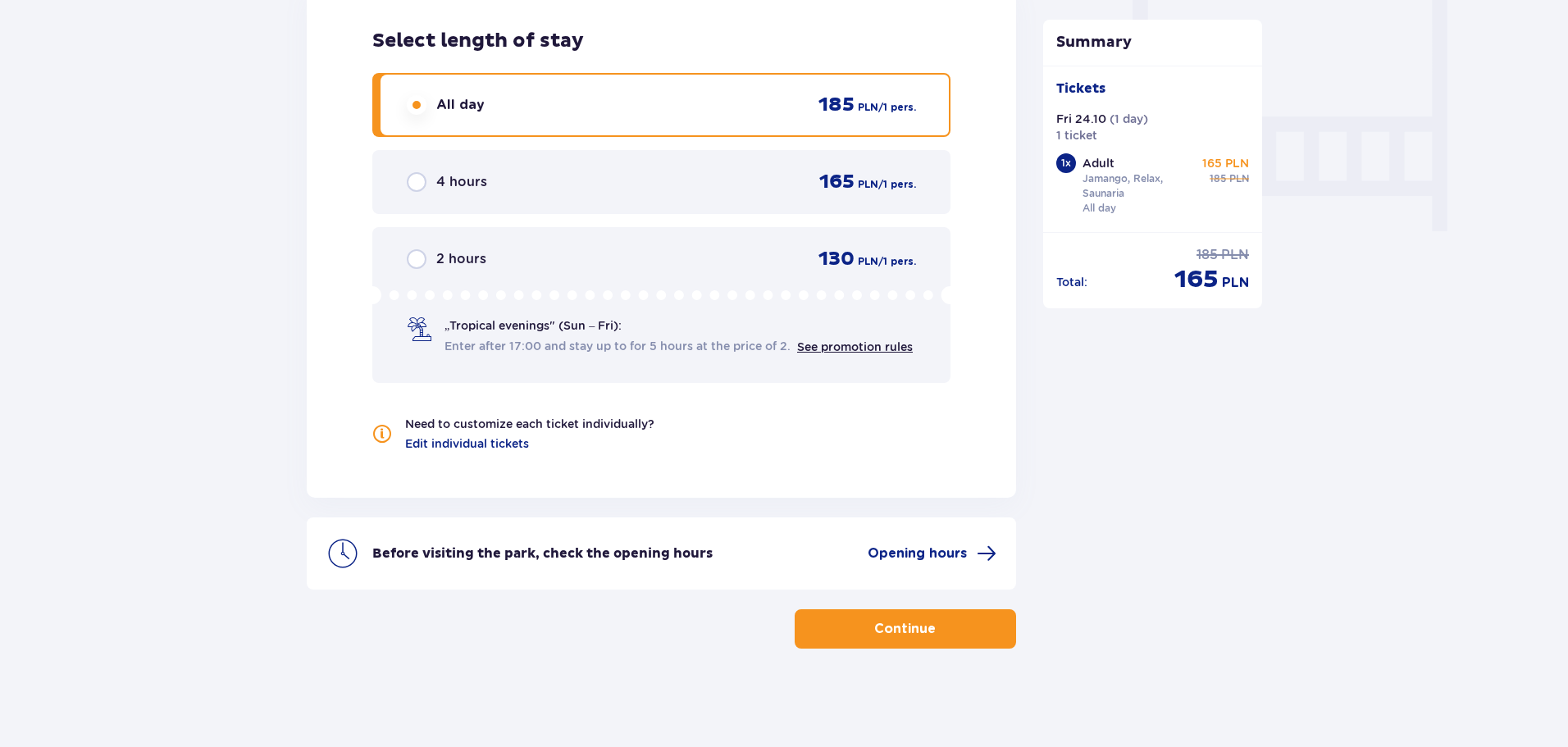
click at [874, 631] on p "Continue" at bounding box center [905, 628] width 61 height 18
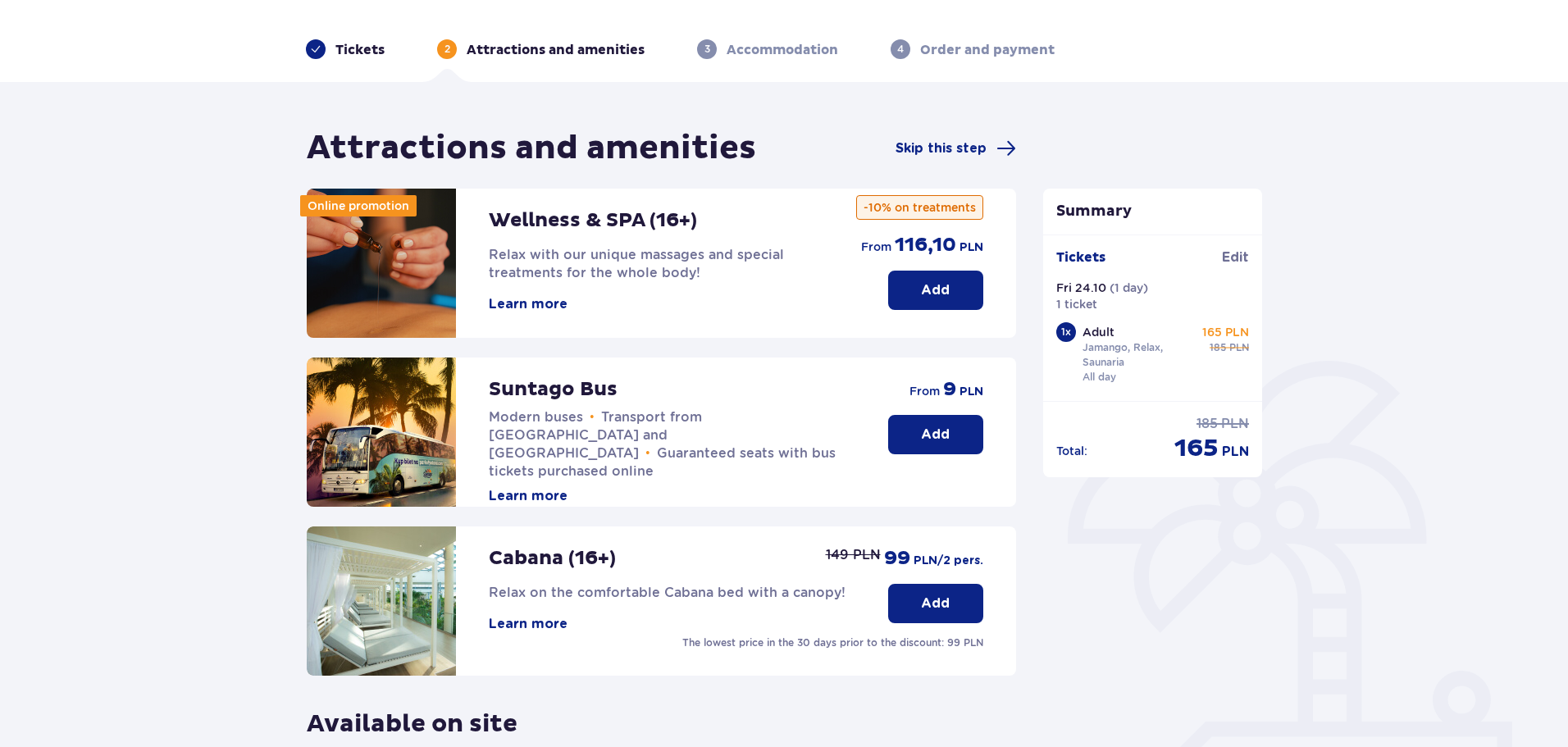
scroll to position [37, 0]
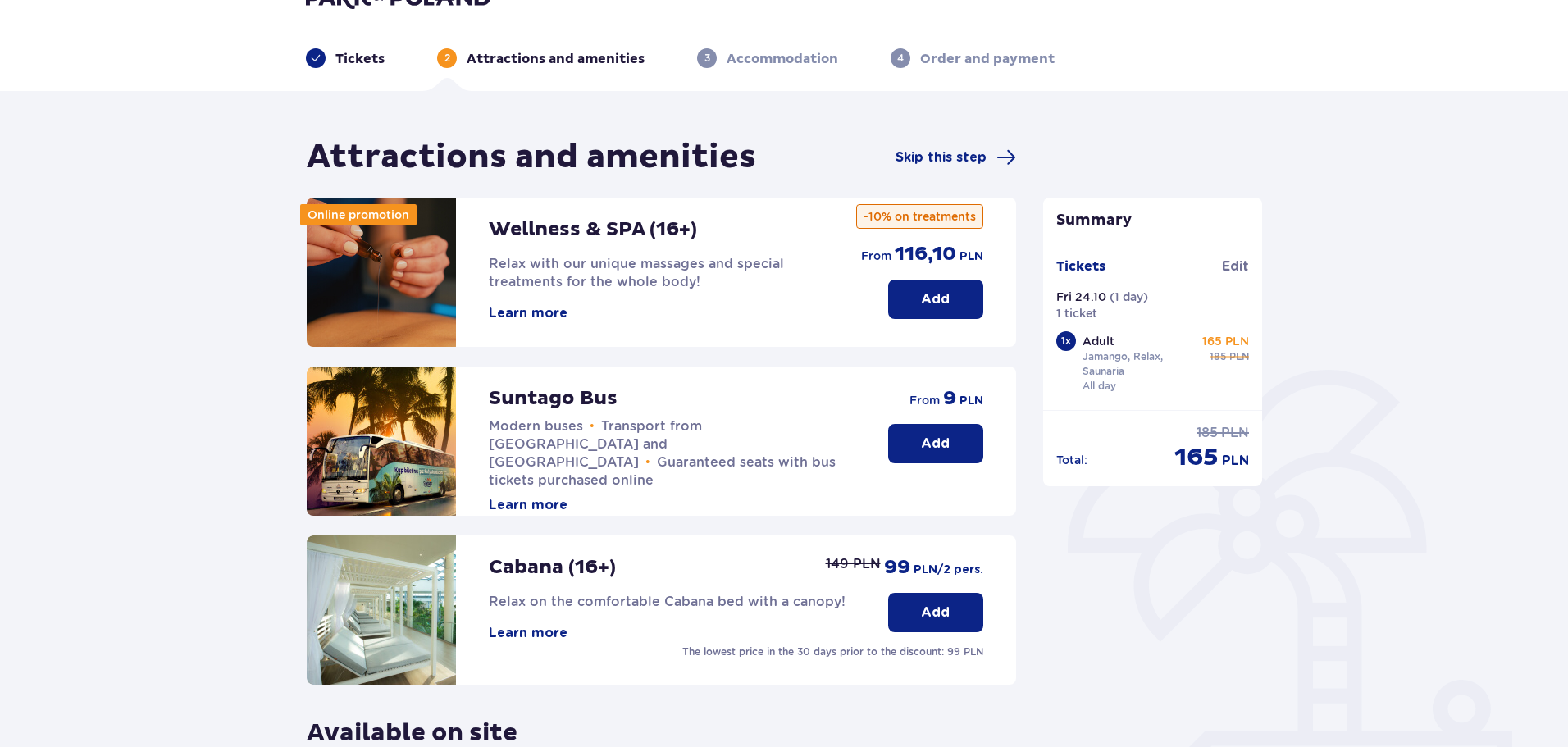
click at [526, 496] on button "Learn more" at bounding box center [528, 504] width 79 height 18
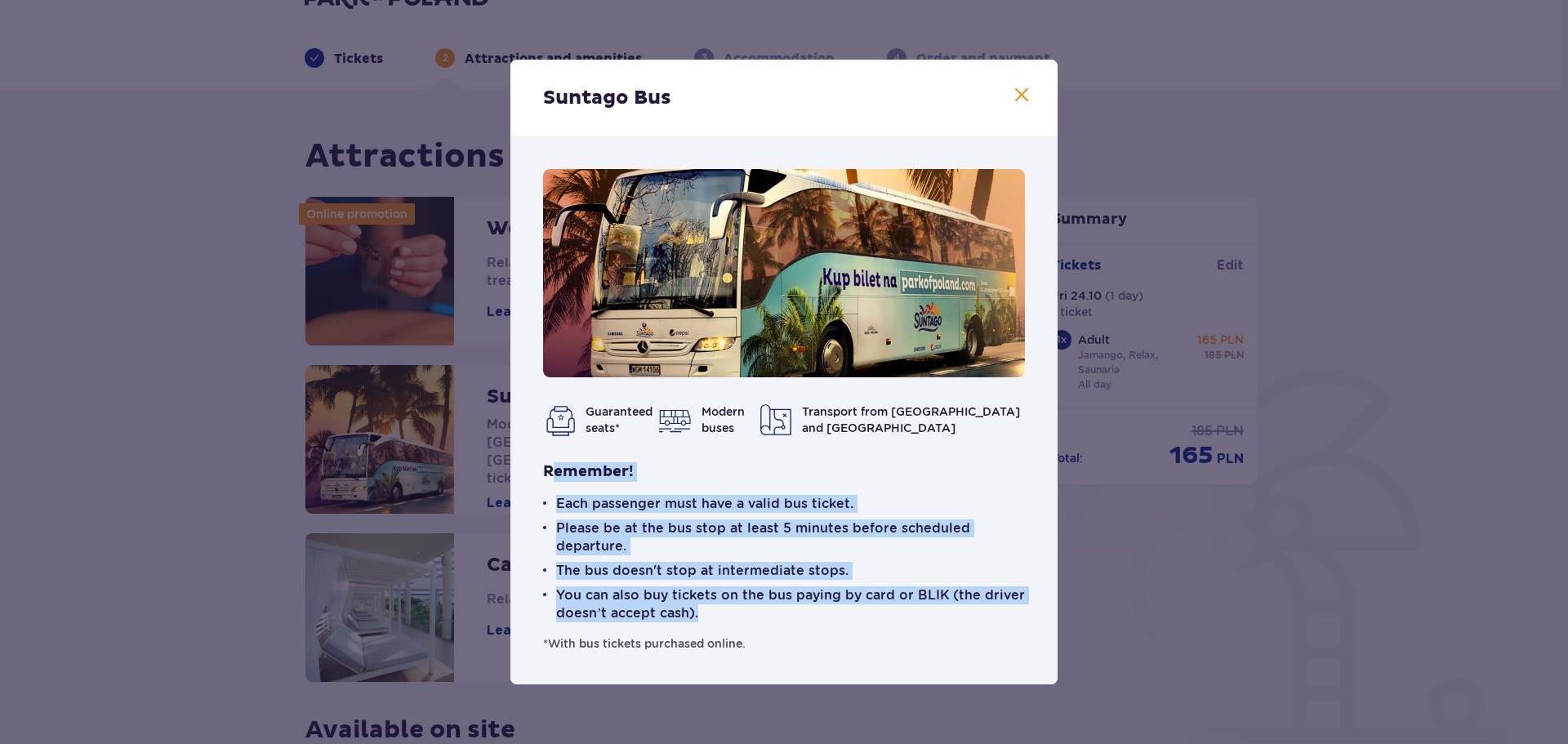
drag, startPoint x: 771, startPoint y: 642, endPoint x: 556, endPoint y: 469, distance: 276.0
click at [556, 469] on div "Remember! Each passenger must have a valid bus ticket. Please be at the bus sto…" at bounding box center [784, 557] width 482 height 189
copy div "emember! Each passenger must have a valid bus ticket. Please be at the bus stop…"
click at [1023, 100] on span at bounding box center [1021, 95] width 19 height 19
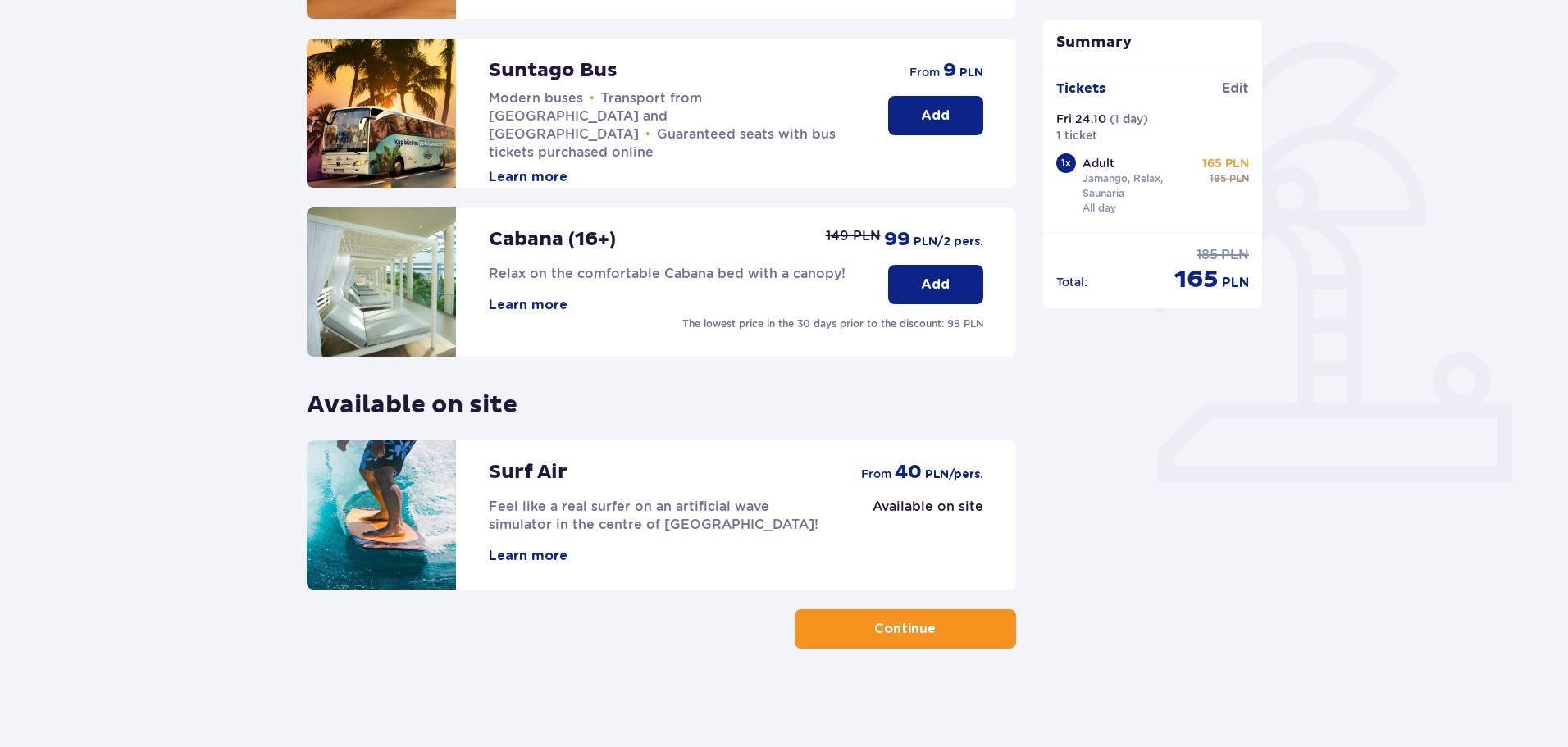
click at [924, 644] on button "Continue" at bounding box center [905, 629] width 221 height 39
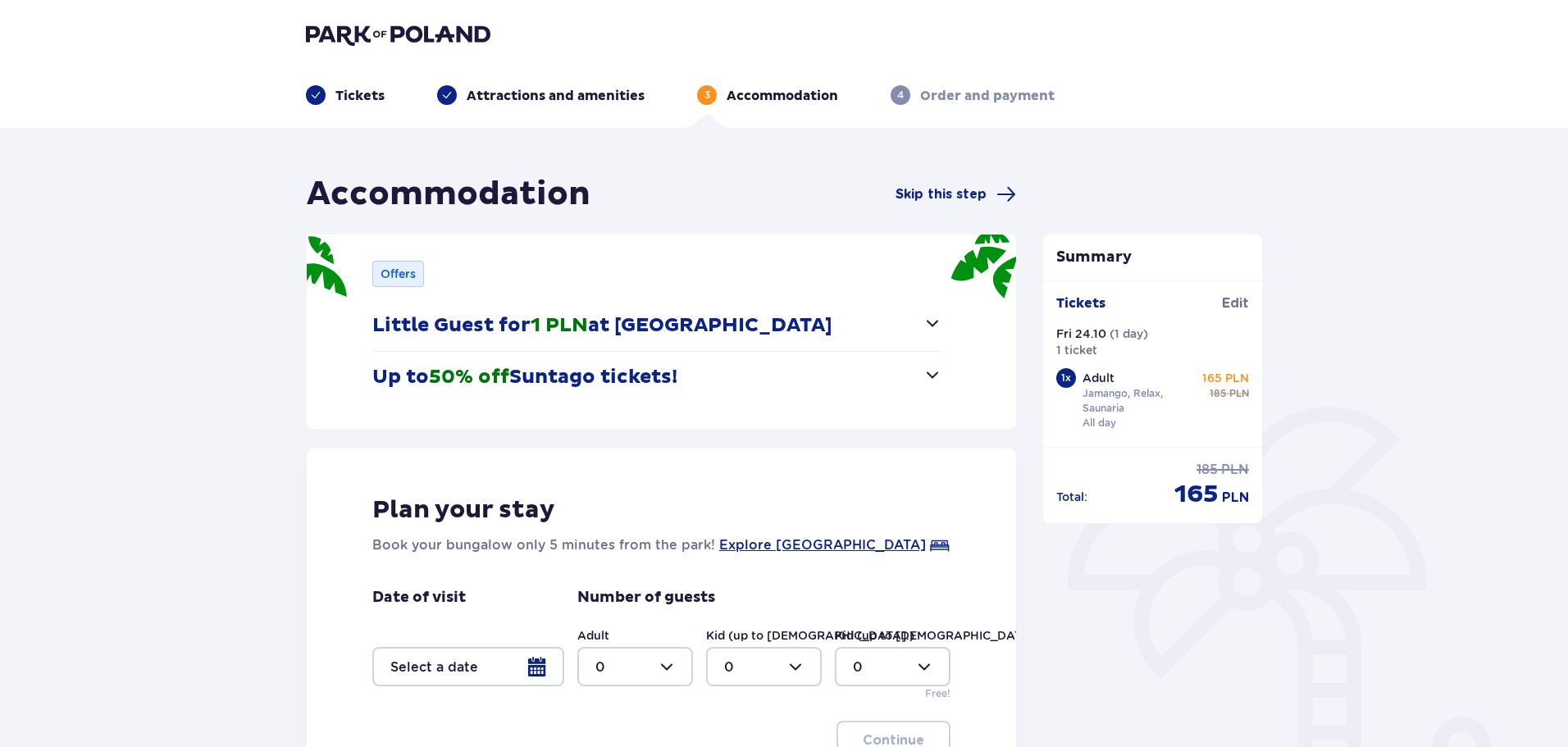
click at [932, 321] on span "button" at bounding box center [932, 323] width 19 height 19
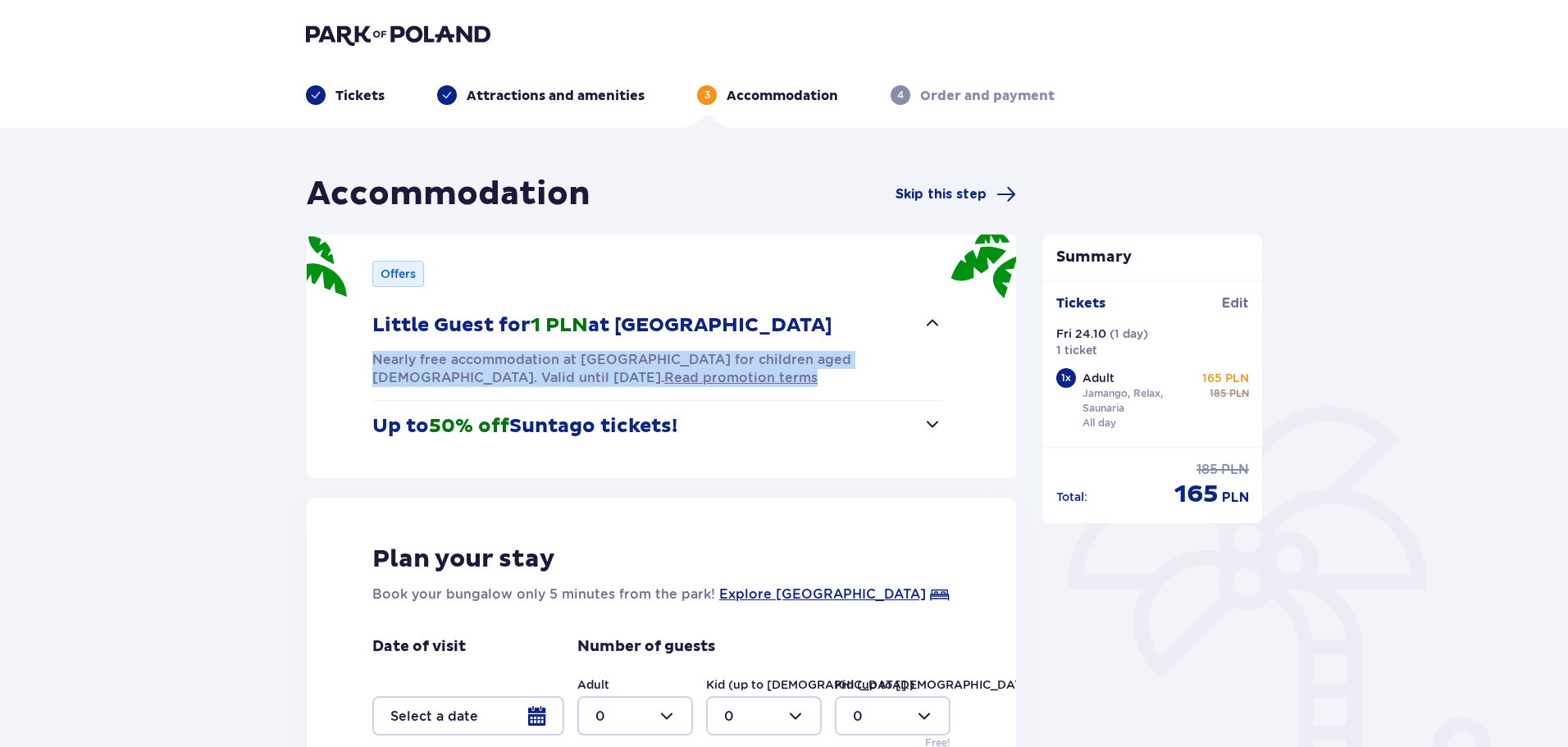
drag, startPoint x: 650, startPoint y: 385, endPoint x: 357, endPoint y: 366, distance: 293.6
click at [358, 366] on div "Offers Little Guest for 1 PLN at [GEOGRAPHIC_DATA] Nearly free accommodation at…" at bounding box center [662, 356] width 710 height 244
copy p "Nearly free accommodation at [GEOGRAPHIC_DATA] for children aged [DEMOGRAPHIC_D…"
click at [932, 425] on span "button" at bounding box center [932, 423] width 19 height 19
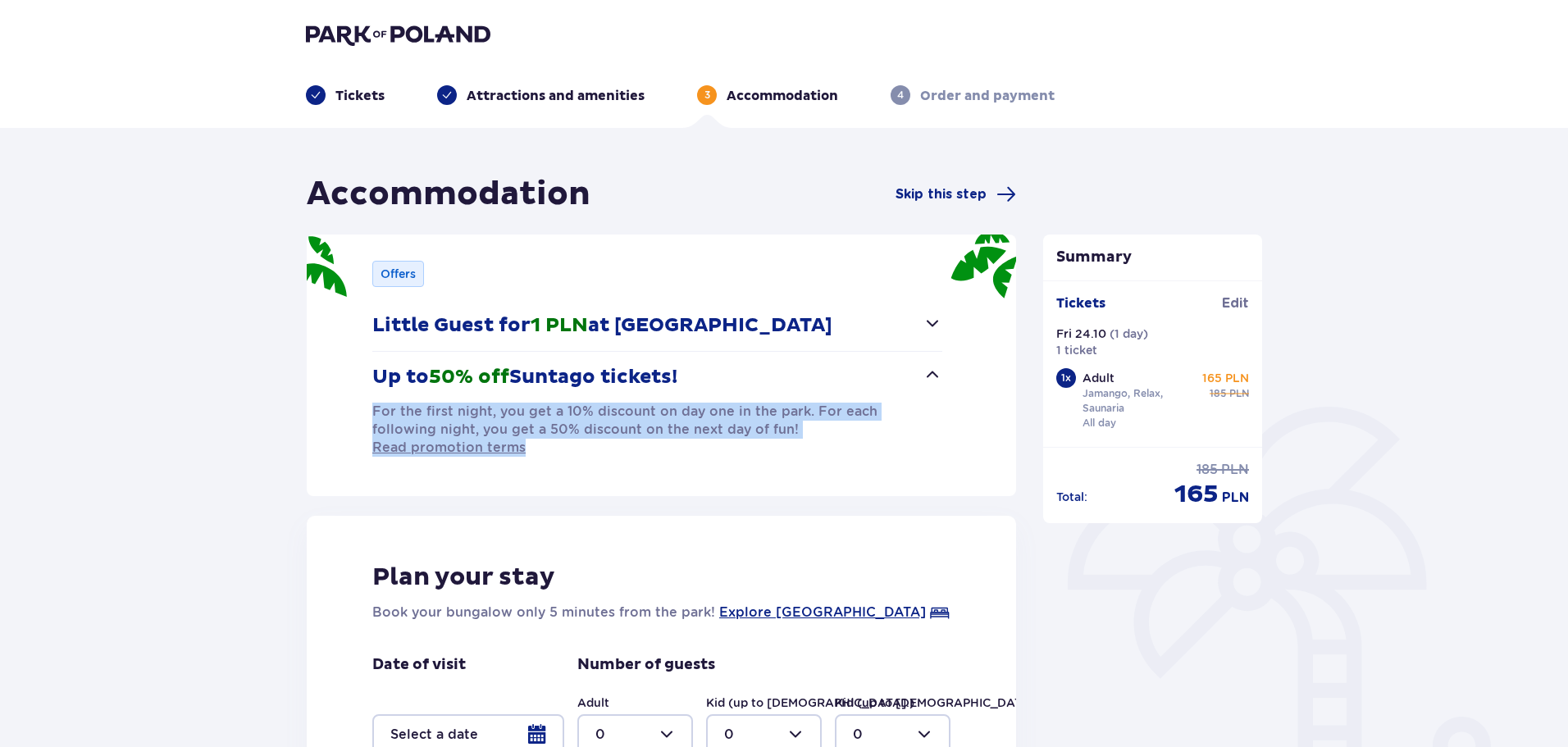
drag, startPoint x: 870, startPoint y: 433, endPoint x: 362, endPoint y: 418, distance: 508.2
click at [362, 418] on div "Offers Little Guest for 1 PLN at [GEOGRAPHIC_DATA] Nearly free accommodation at…" at bounding box center [662, 365] width 710 height 261
copy p "For the first night, you get a 10% discount on day one in the park. For each fo…"
click at [929, 370] on span "button" at bounding box center [932, 374] width 19 height 19
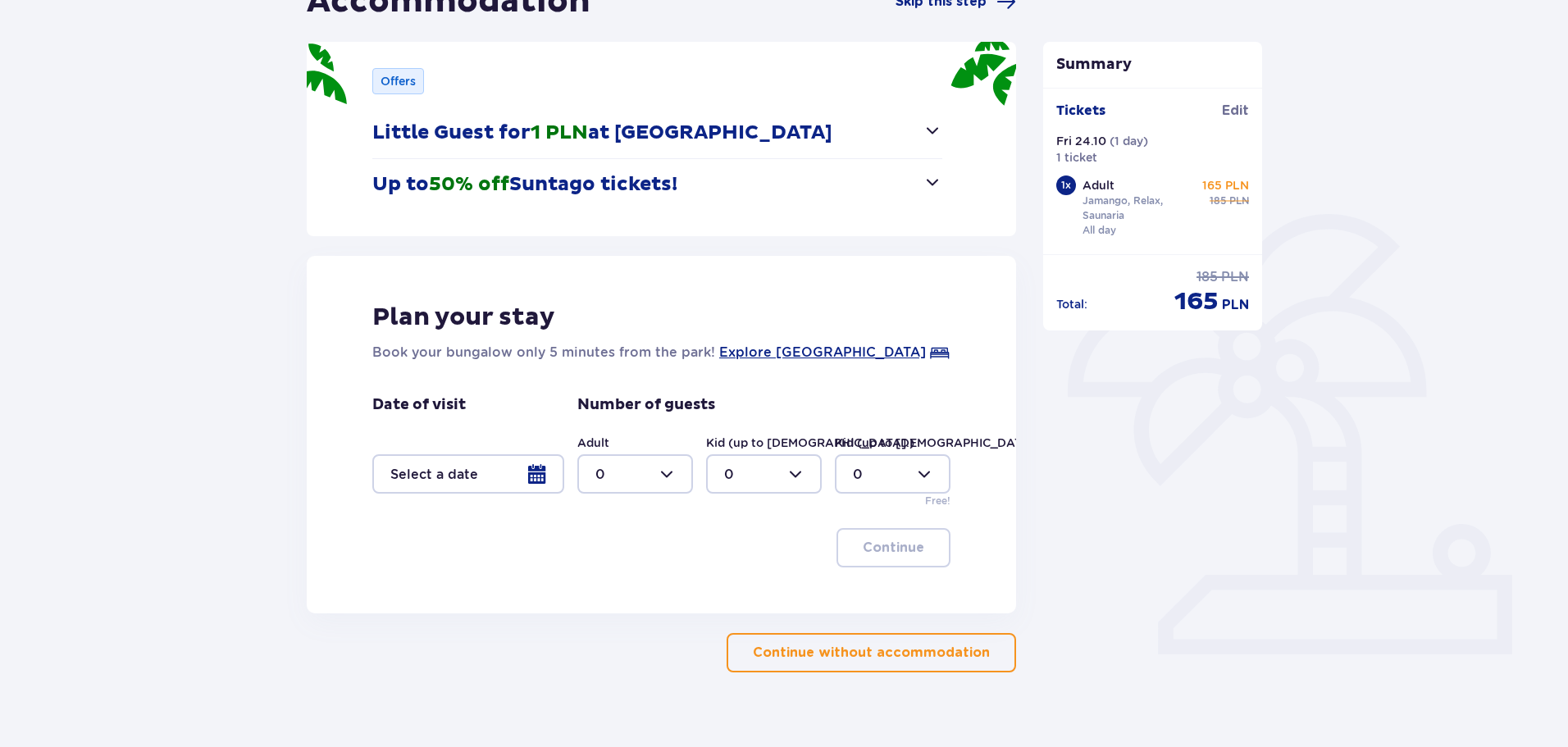
scroll to position [217, 0]
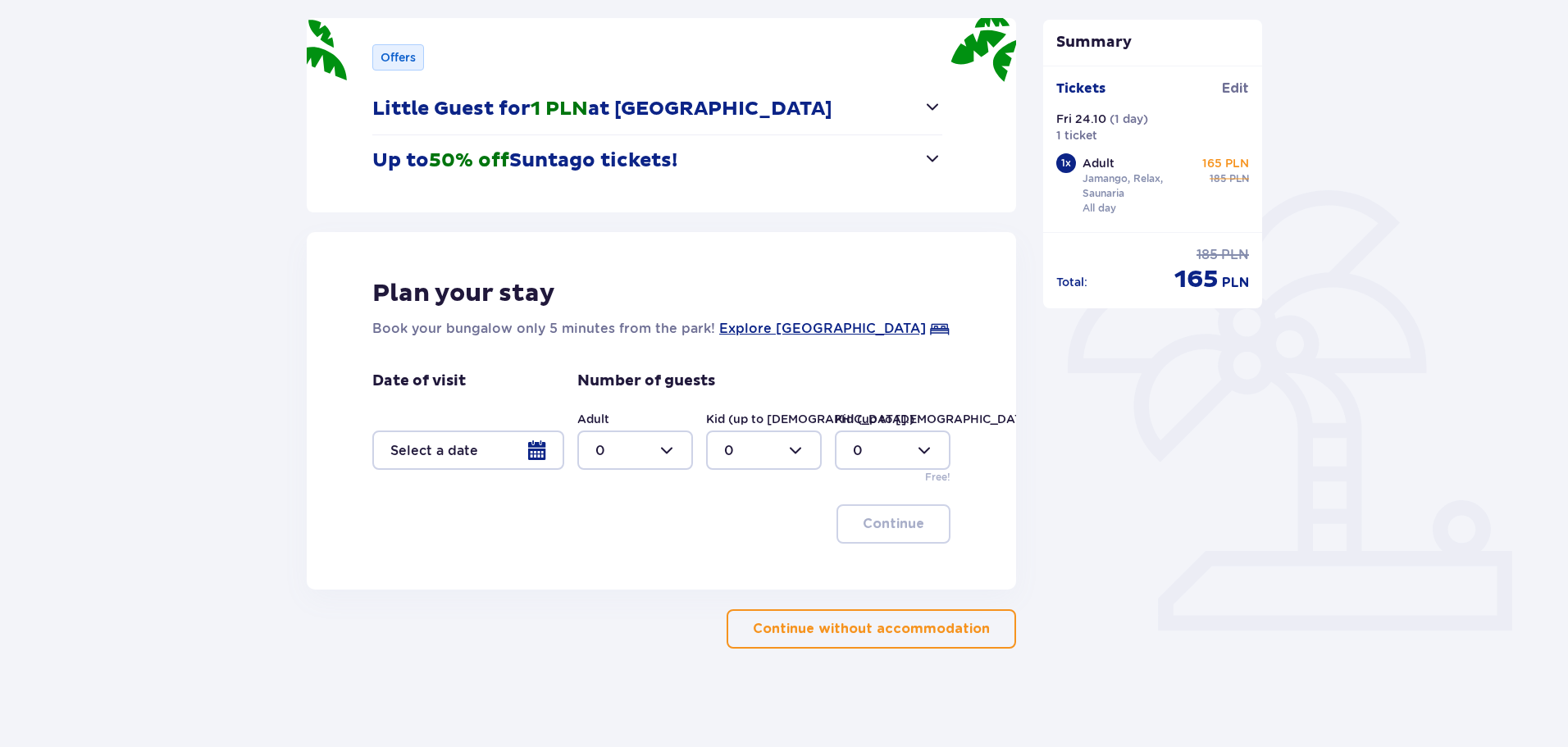
click at [838, 630] on p "Continue without accommodation" at bounding box center [871, 628] width 237 height 18
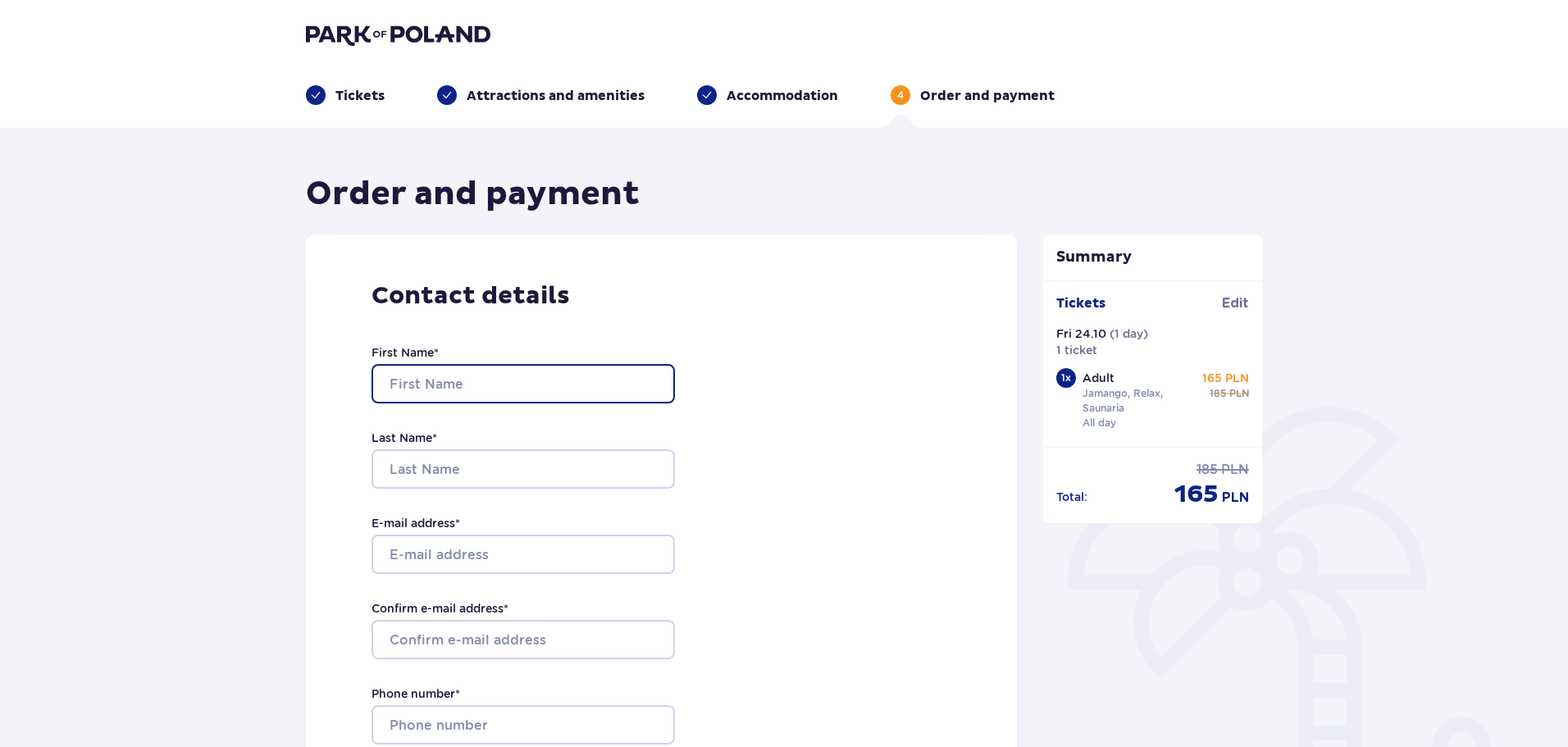
drag, startPoint x: 470, startPoint y: 374, endPoint x: 454, endPoint y: 380, distance: 17.1
click at [470, 374] on input "First Name *" at bounding box center [523, 383] width 304 height 39
type input "[PERSON_NAME]"
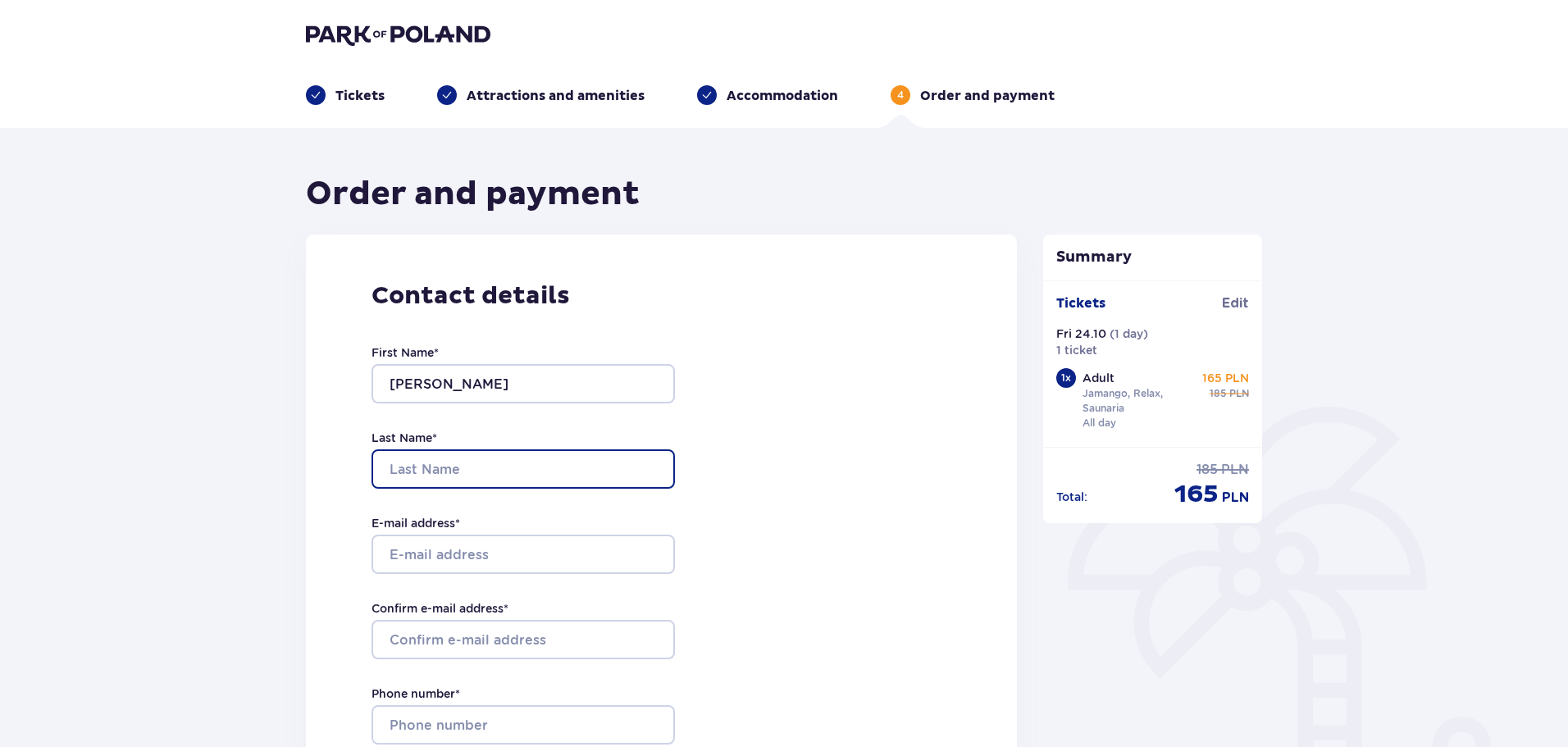
click at [459, 473] on input "Last Name *" at bounding box center [523, 469] width 304 height 39
type input "CASPI"
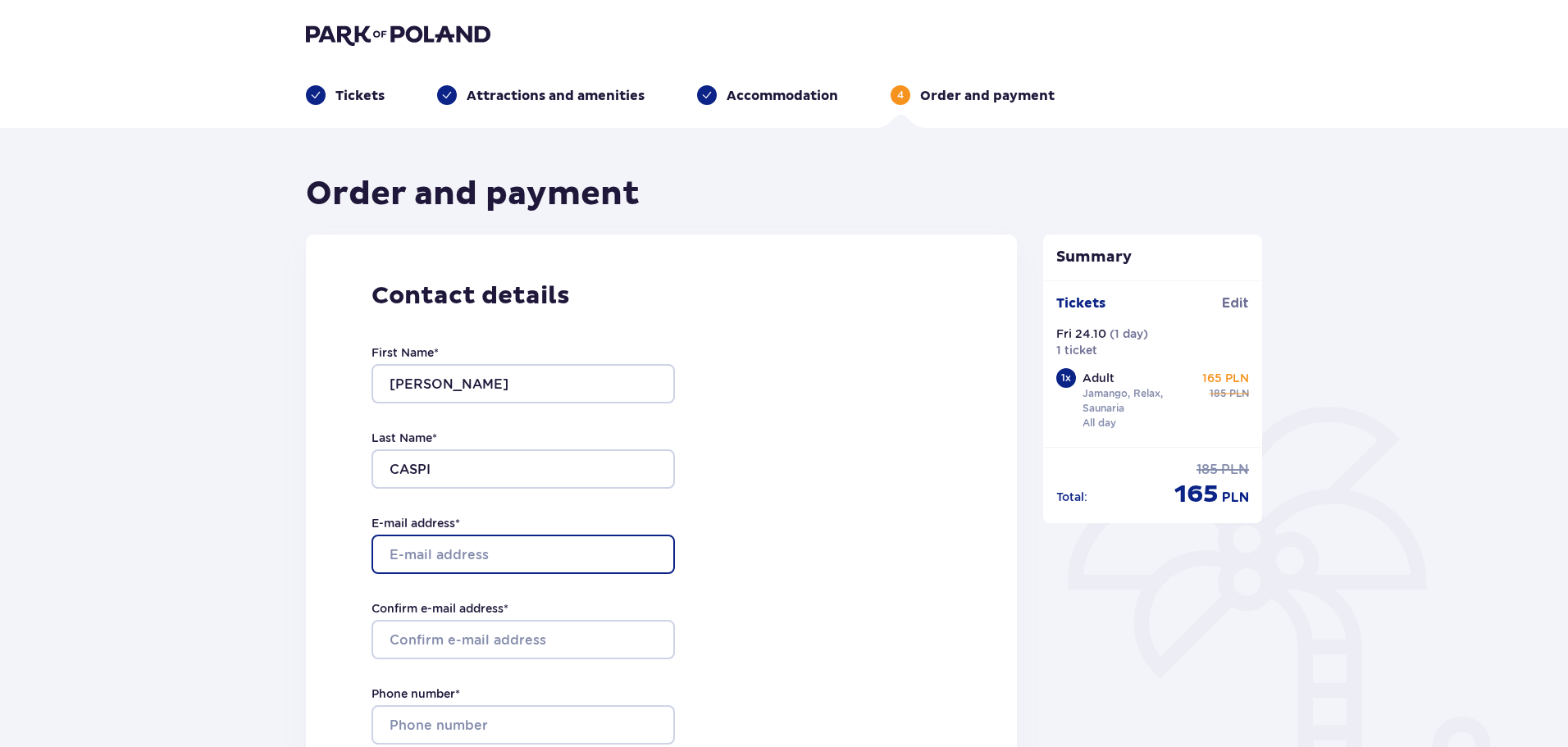
click at [443, 548] on input "E-mail address *" at bounding box center [523, 554] width 304 height 39
type input "[EMAIL_ADDRESS][DOMAIN_NAME]"
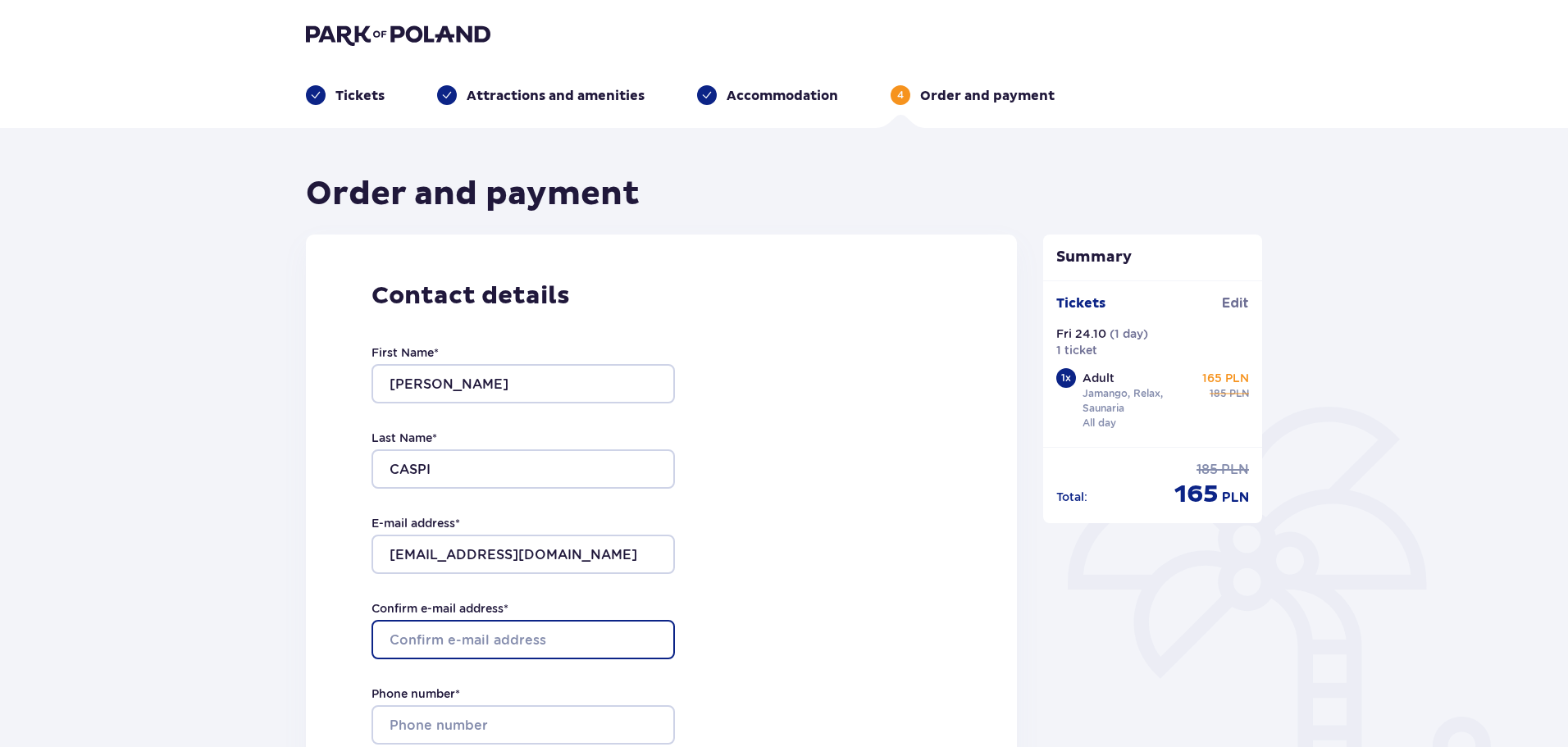
type input "[EMAIL_ADDRESS][DOMAIN_NAME]"
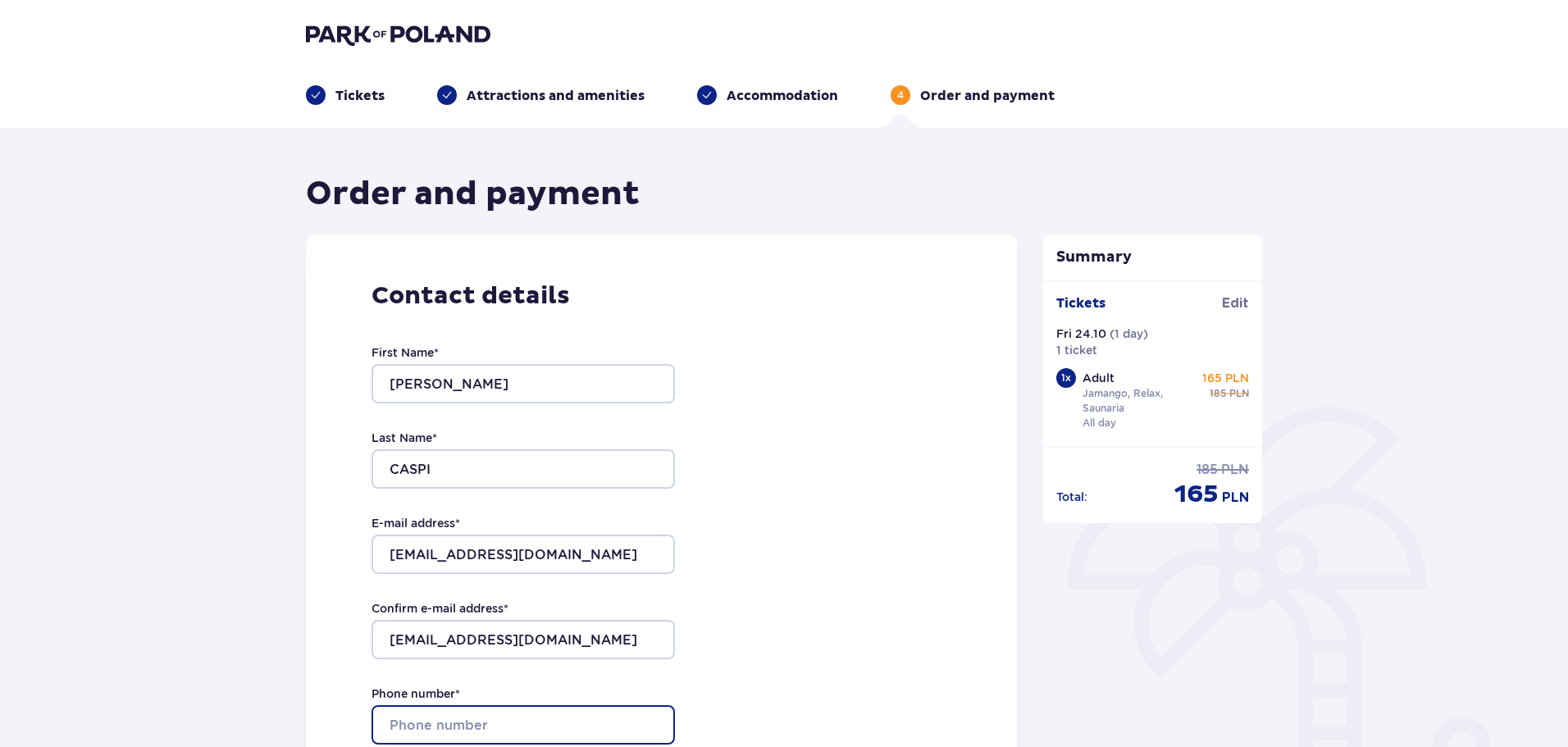
type input "0508834342"
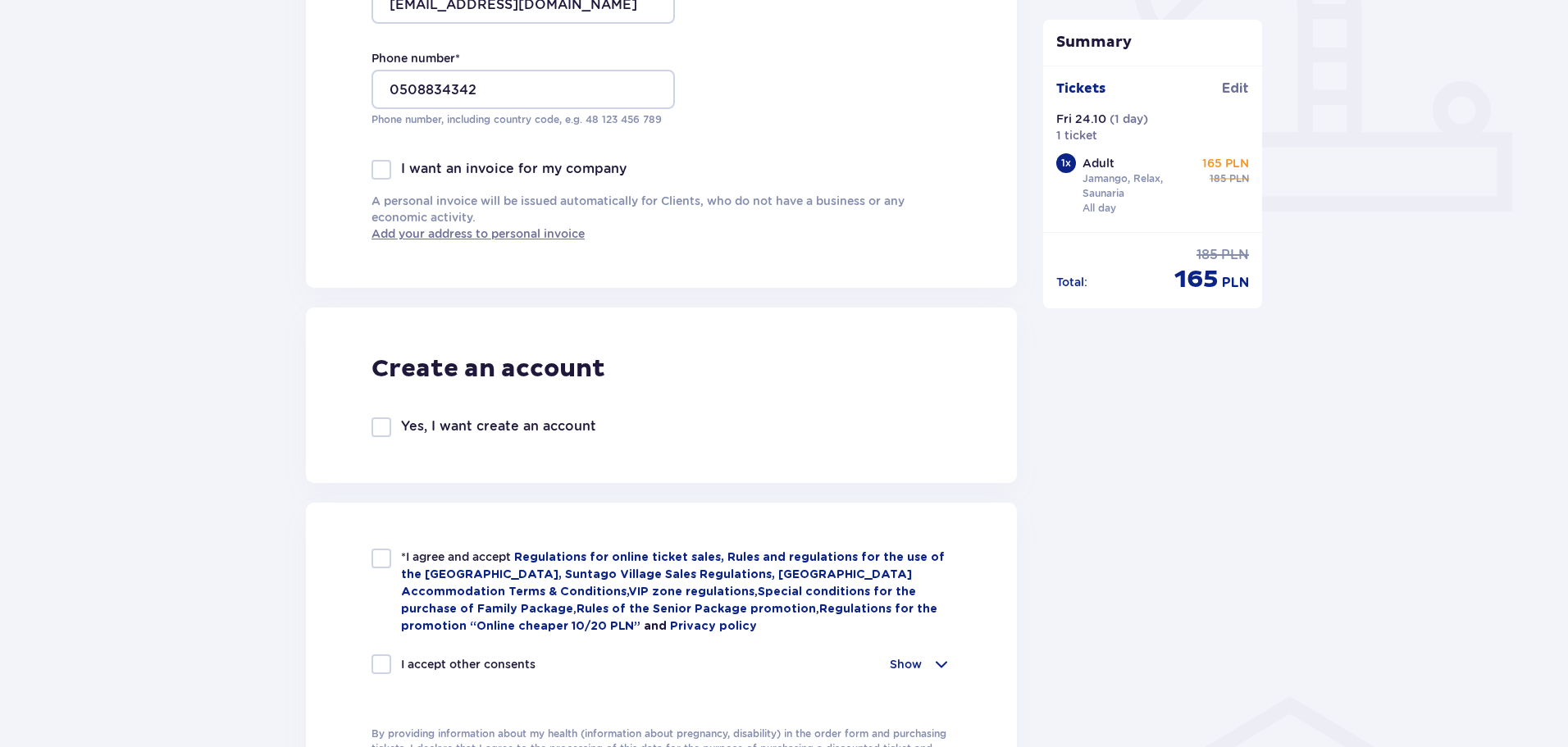
scroll to position [655, 0]
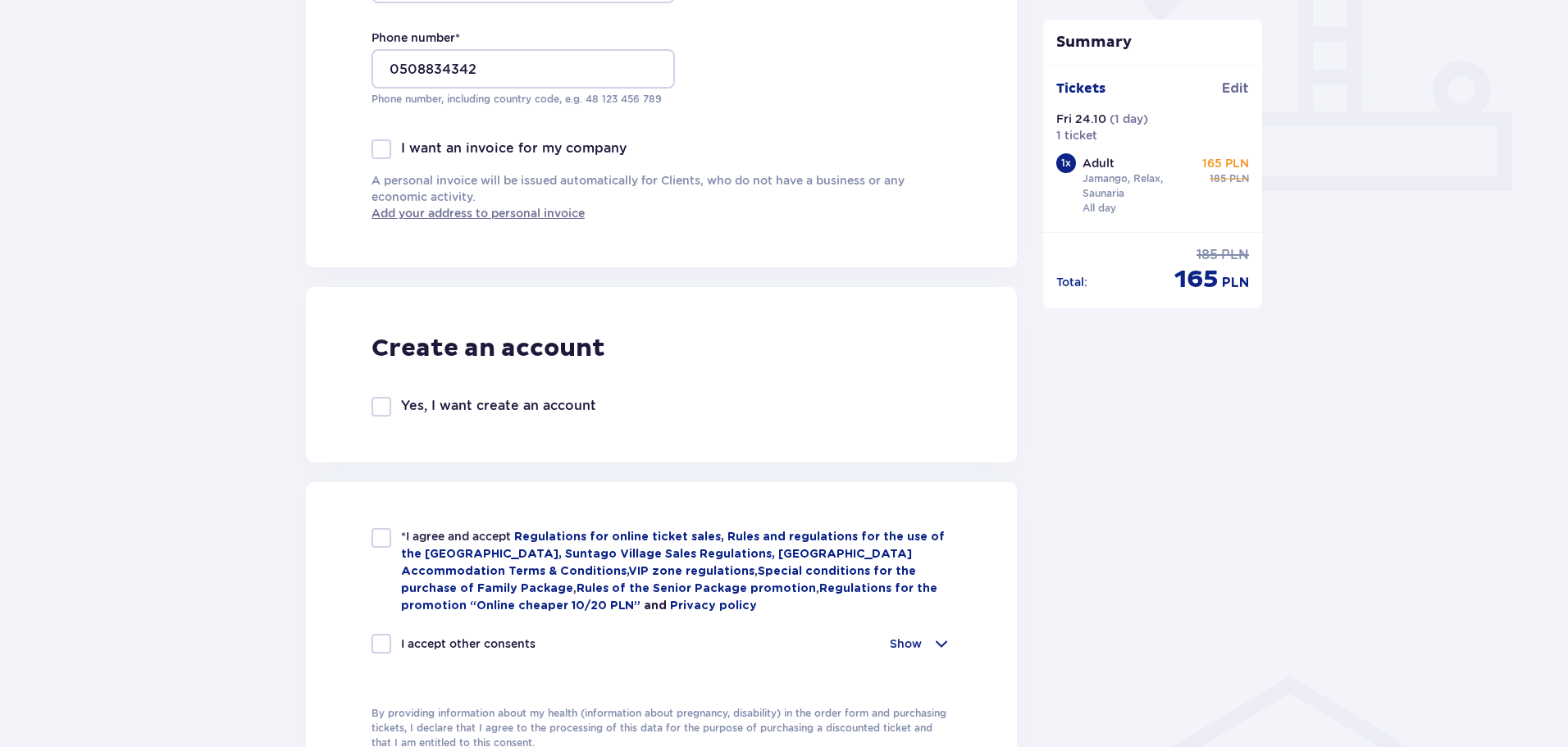
click at [385, 536] on div at bounding box center [381, 537] width 19 height 19
checkbox input "true"
click at [386, 639] on div at bounding box center [381, 643] width 19 height 19
checkbox input "true"
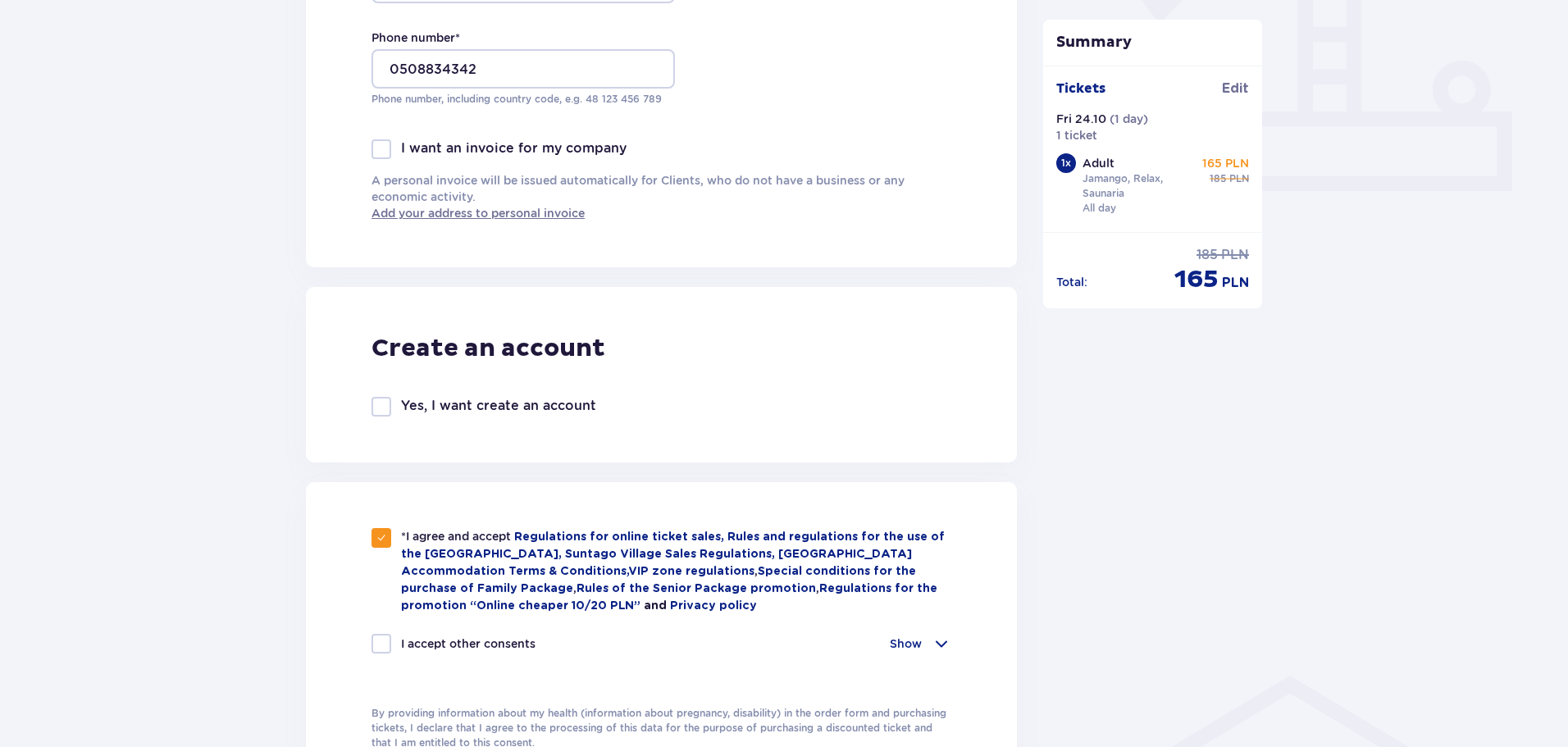
checkbox input "true"
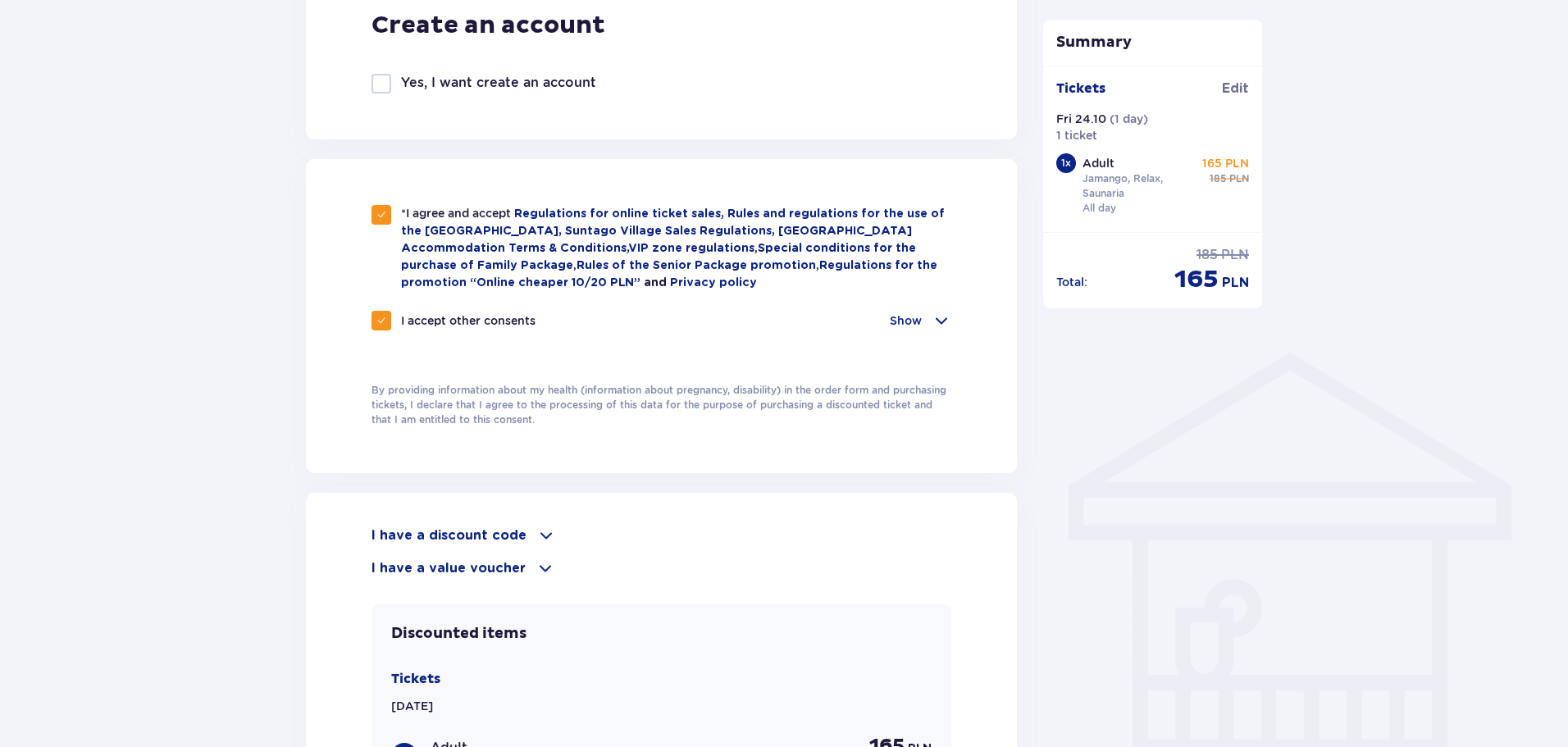
scroll to position [984, 0]
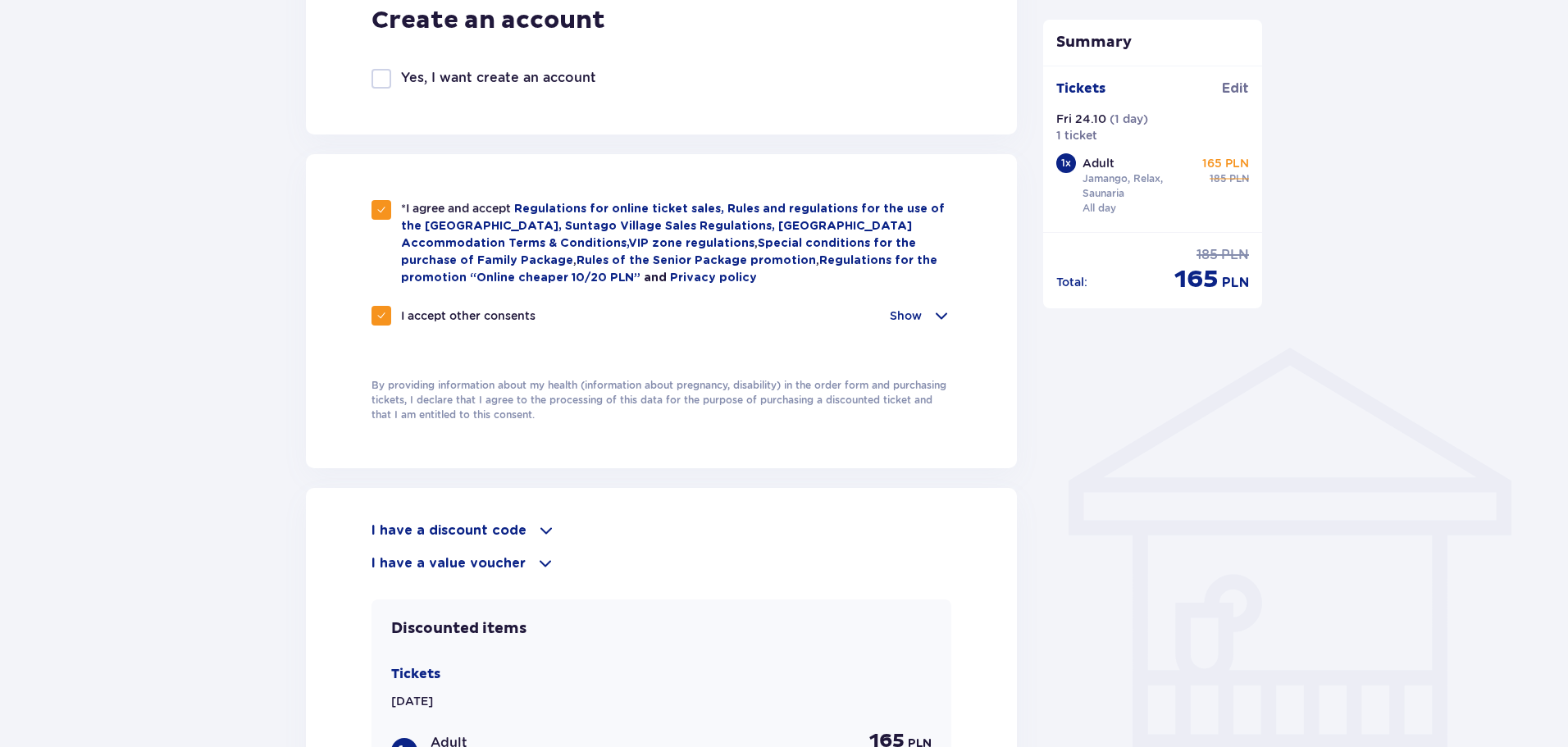
click at [545, 527] on span at bounding box center [546, 529] width 19 height 19
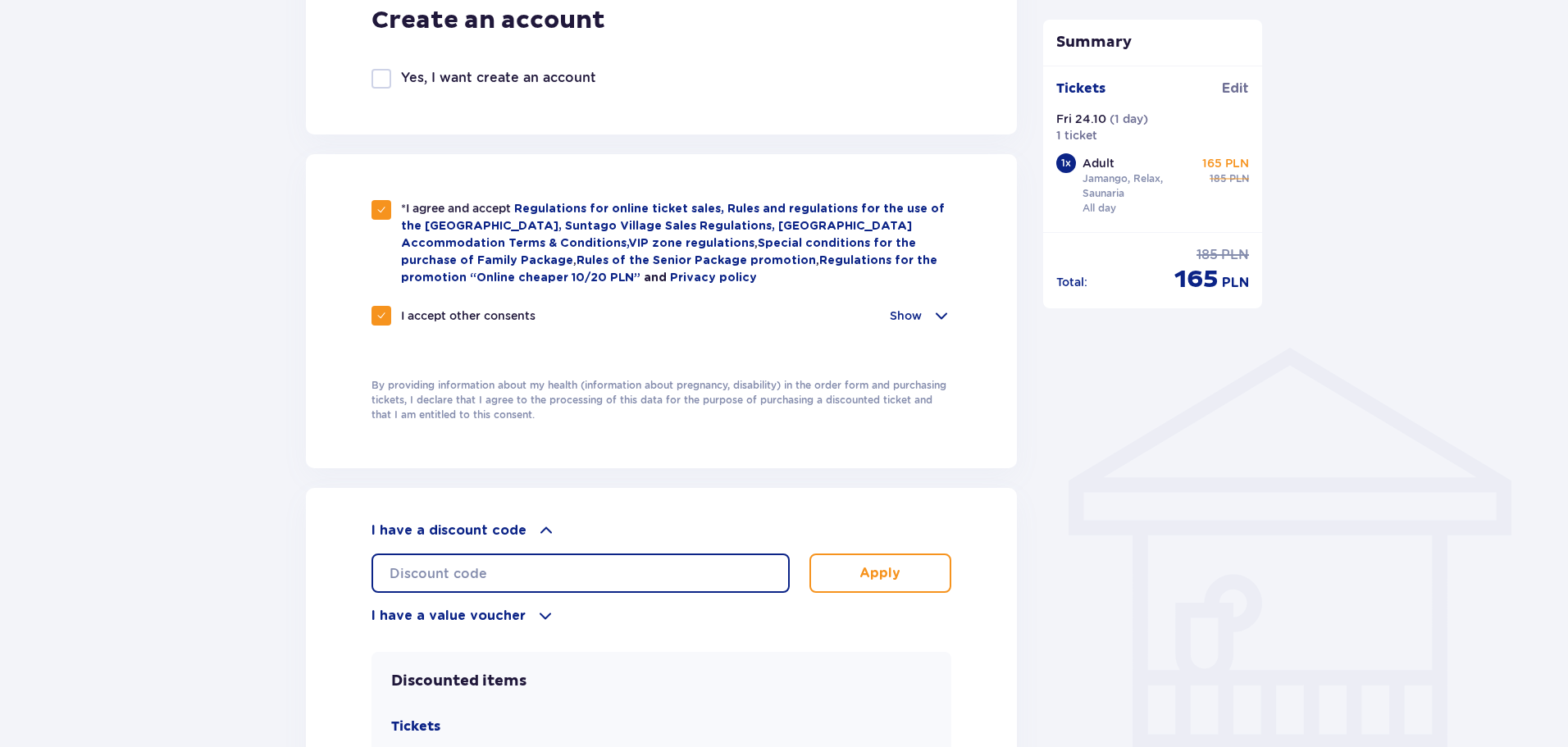
click at [552, 568] on input "text" at bounding box center [580, 572] width 418 height 39
type input "daniela15"
click at [869, 569] on p "Apply" at bounding box center [879, 572] width 41 height 18
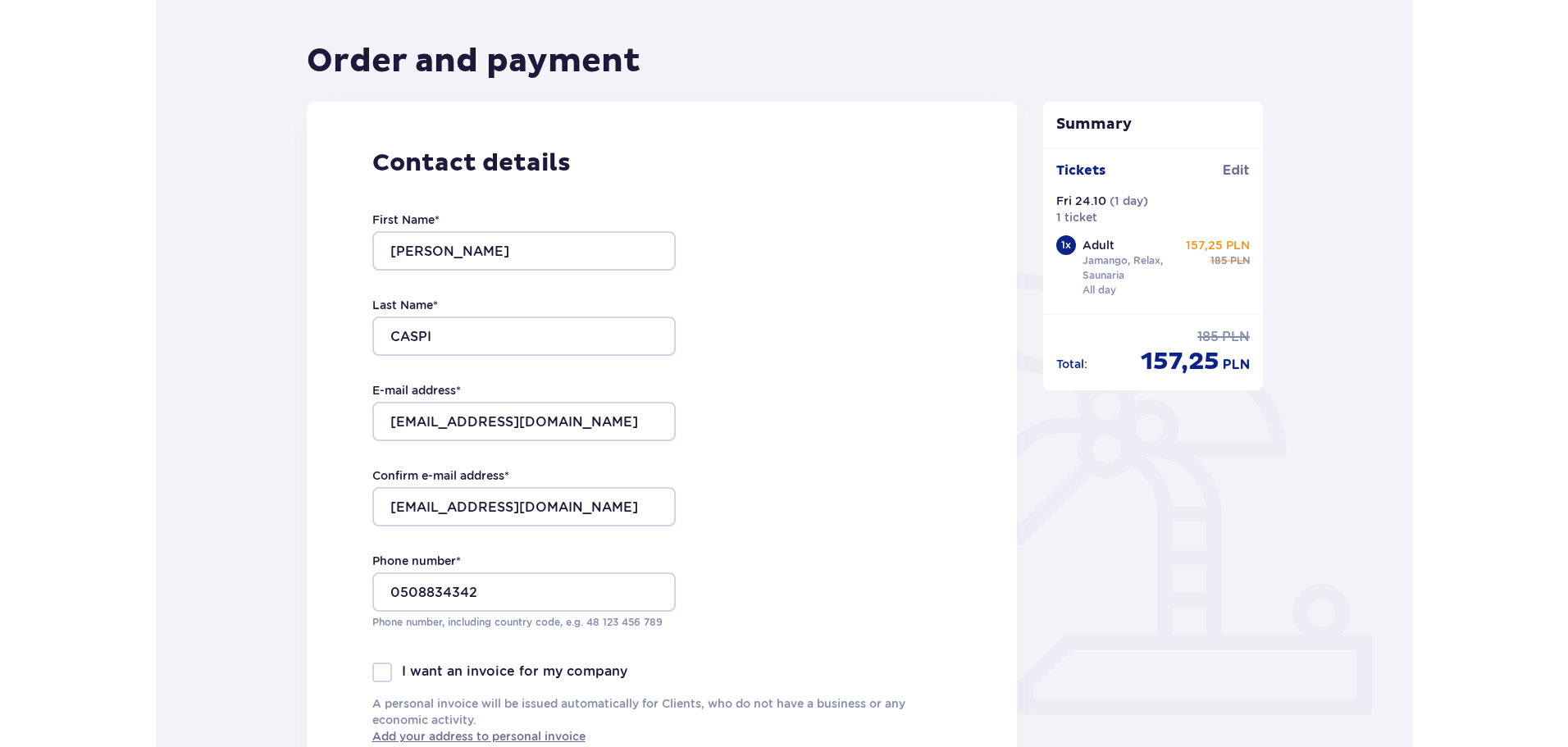
scroll to position [0, 0]
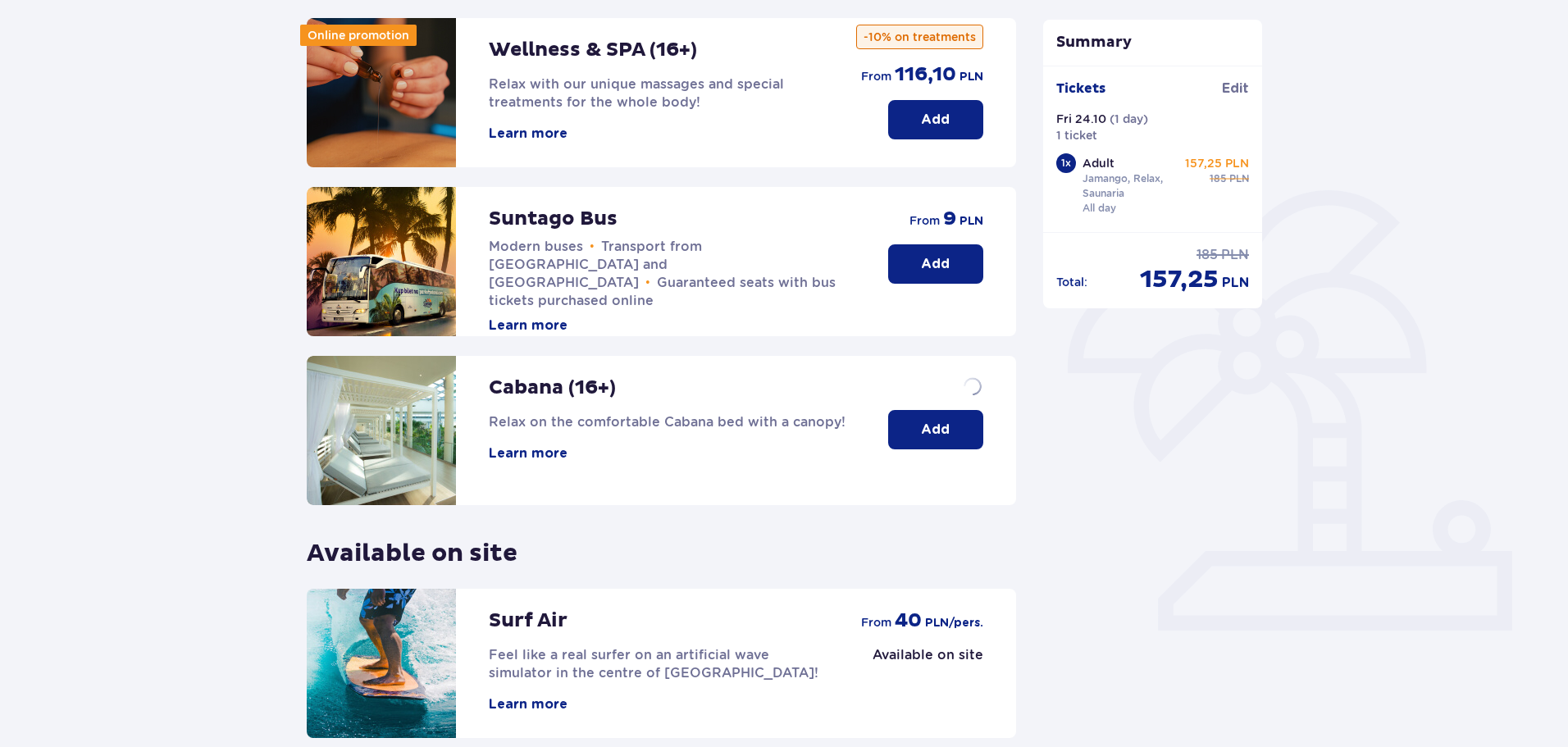
scroll to position [365, 0]
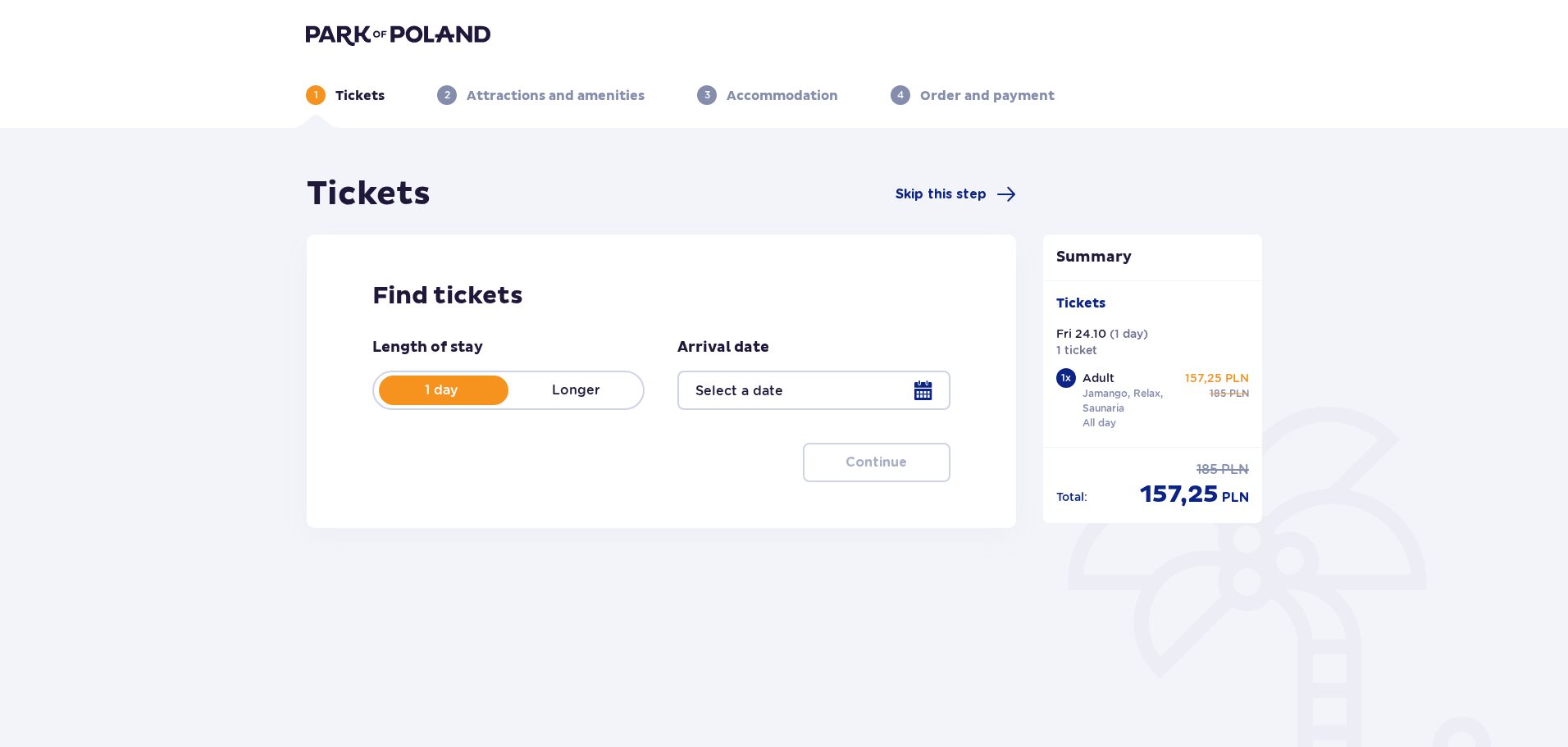
type input "[DATE]"
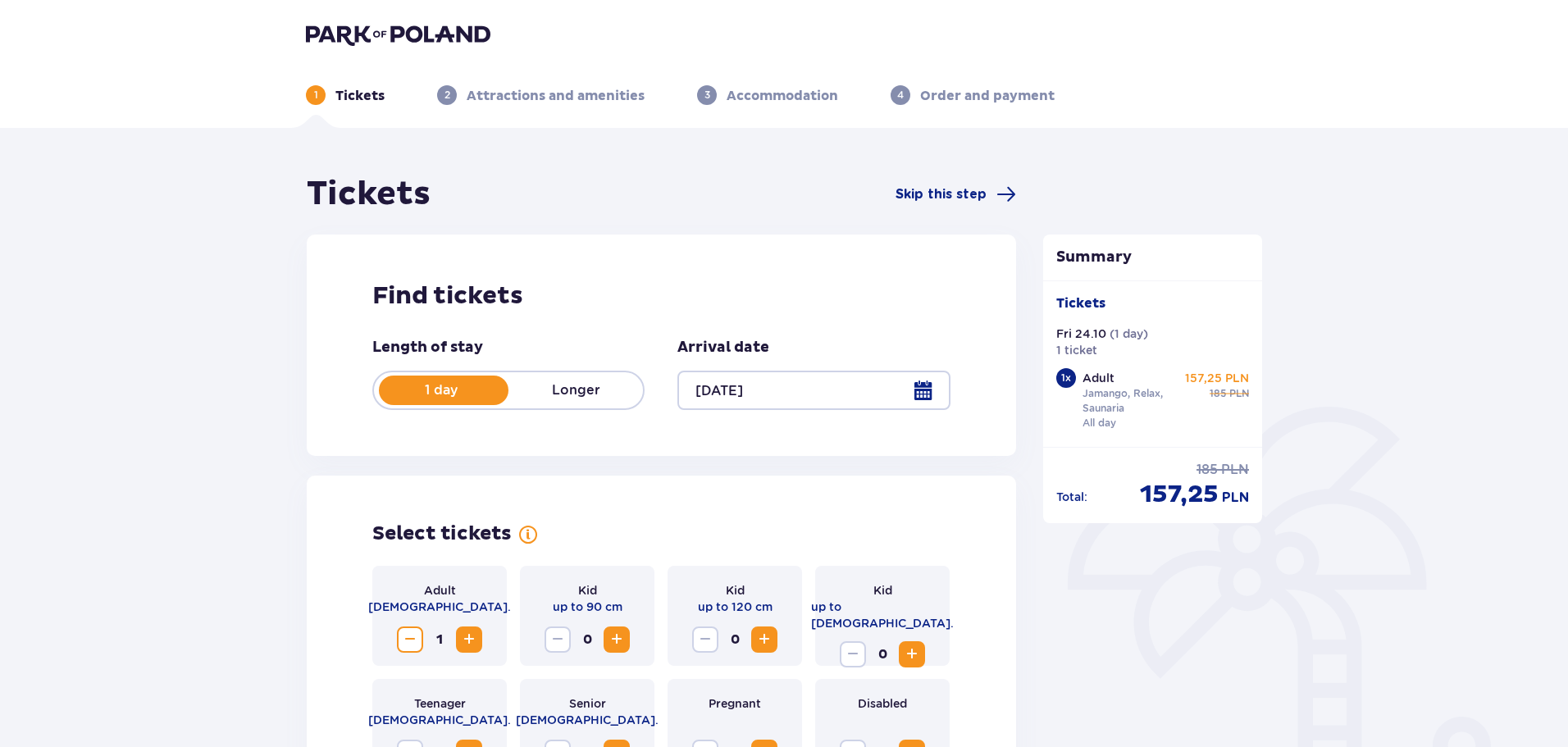
click at [466, 639] on span "Increase" at bounding box center [468, 639] width 19 height 19
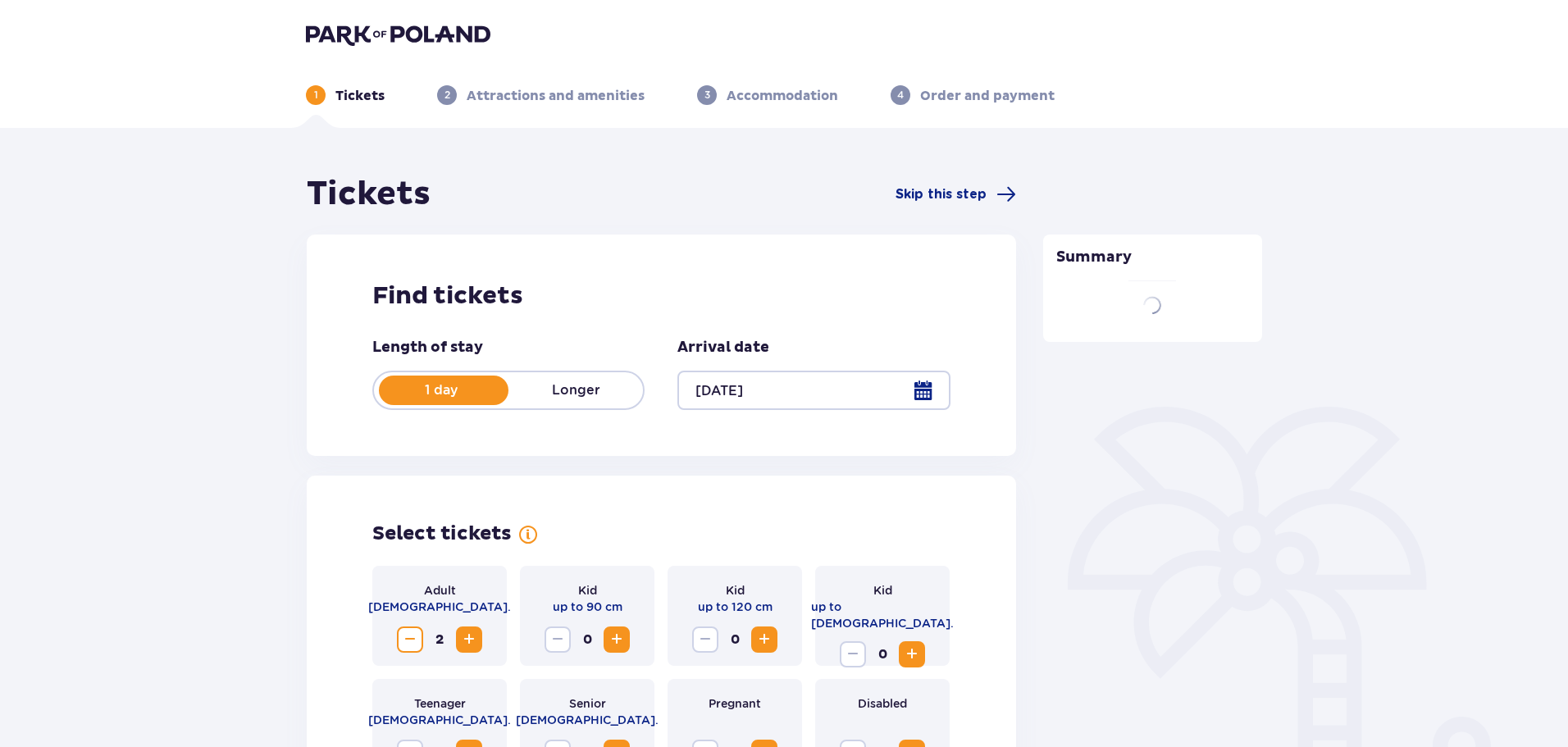
click at [466, 639] on span "Increase" at bounding box center [468, 639] width 19 height 19
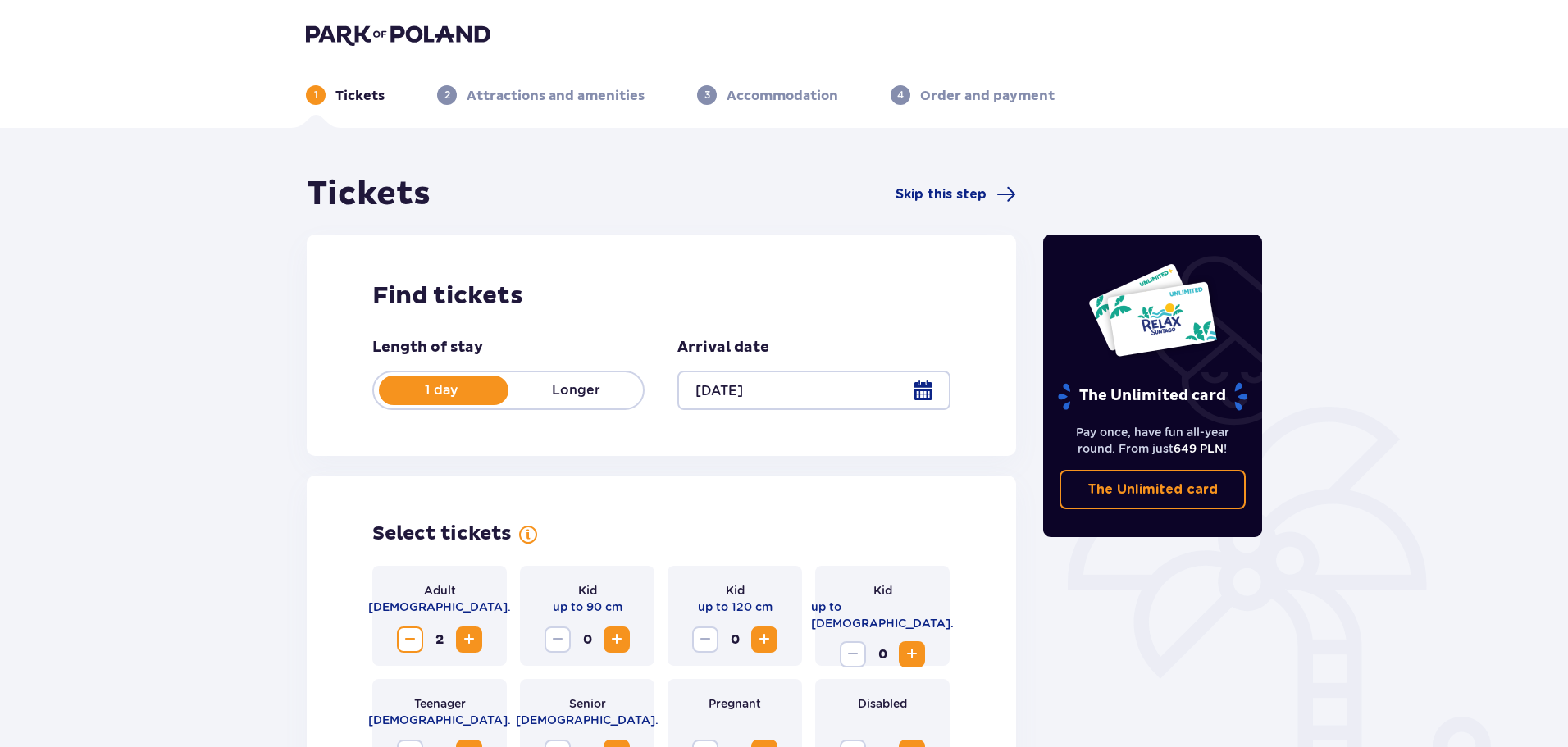
click at [466, 639] on span "Increase" at bounding box center [468, 639] width 19 height 19
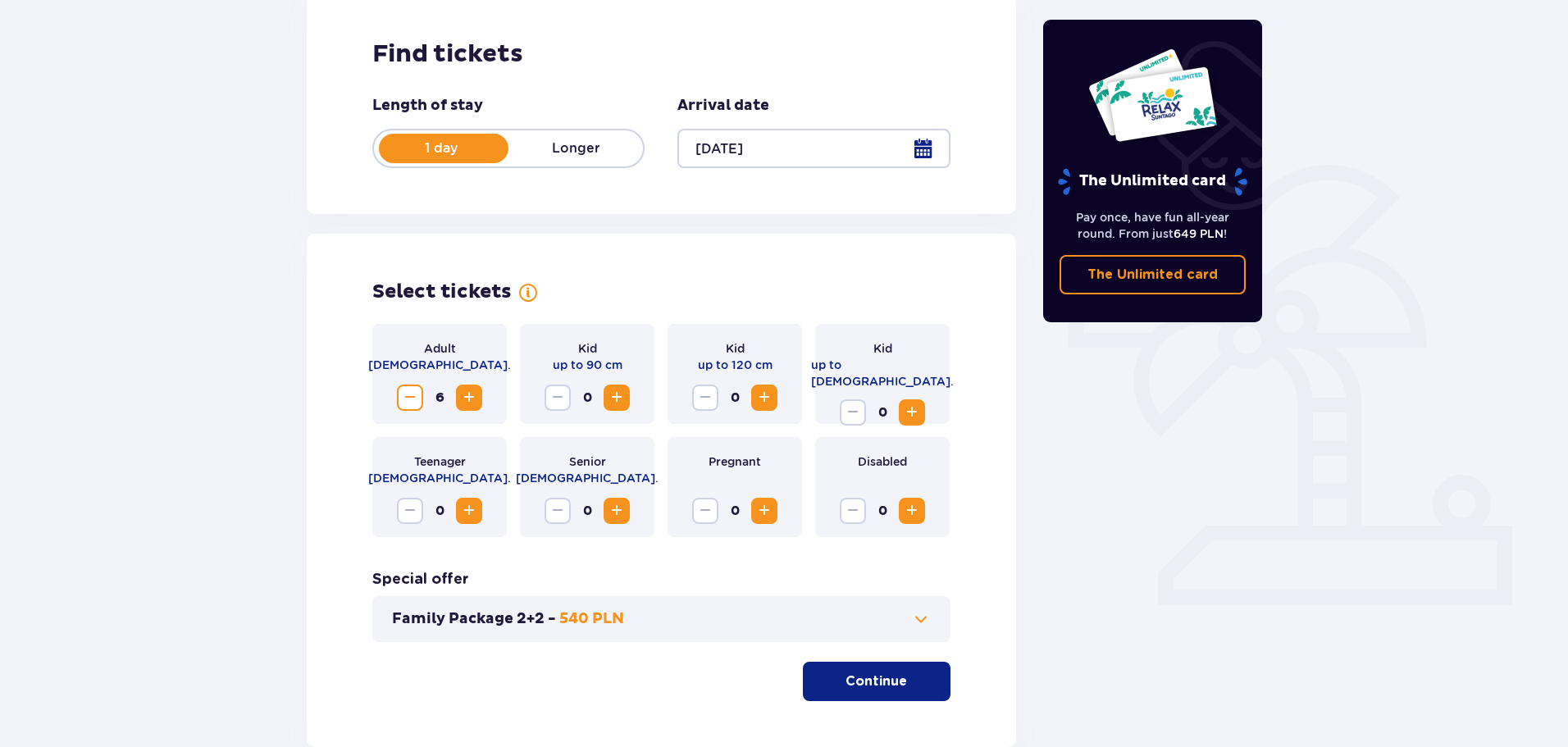
scroll to position [340, 0]
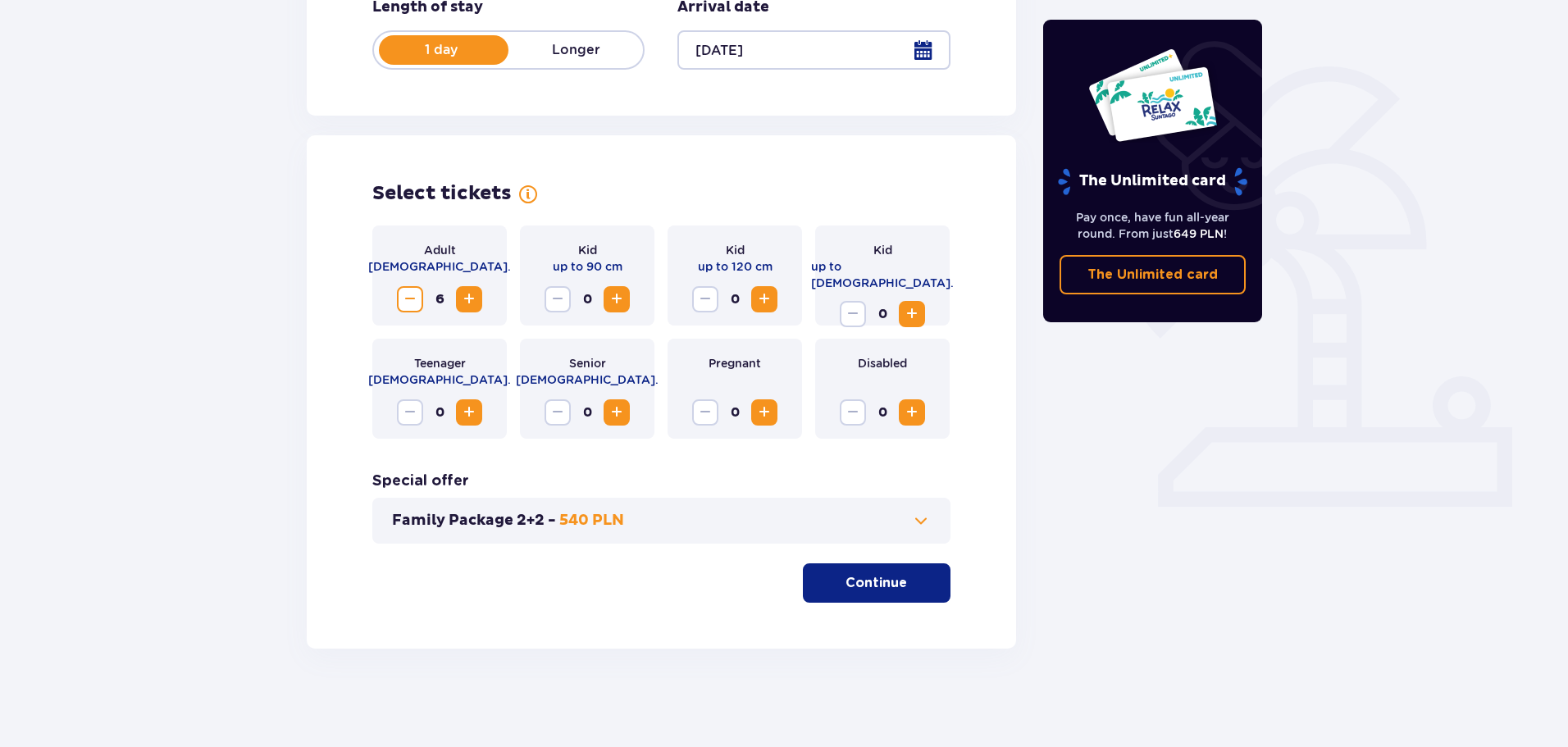
click at [859, 585] on p "Continue" at bounding box center [876, 582] width 61 height 18
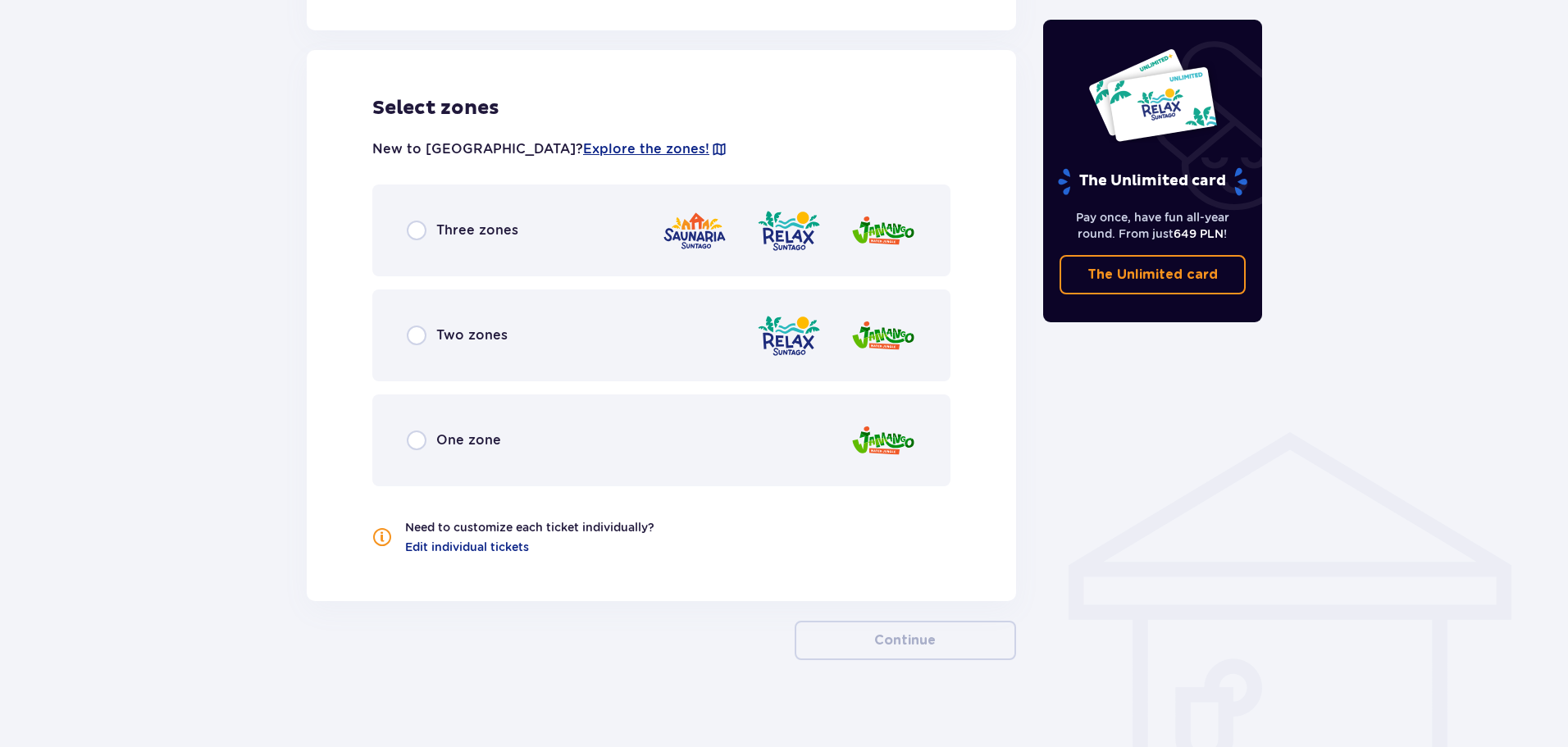
scroll to position [910, 0]
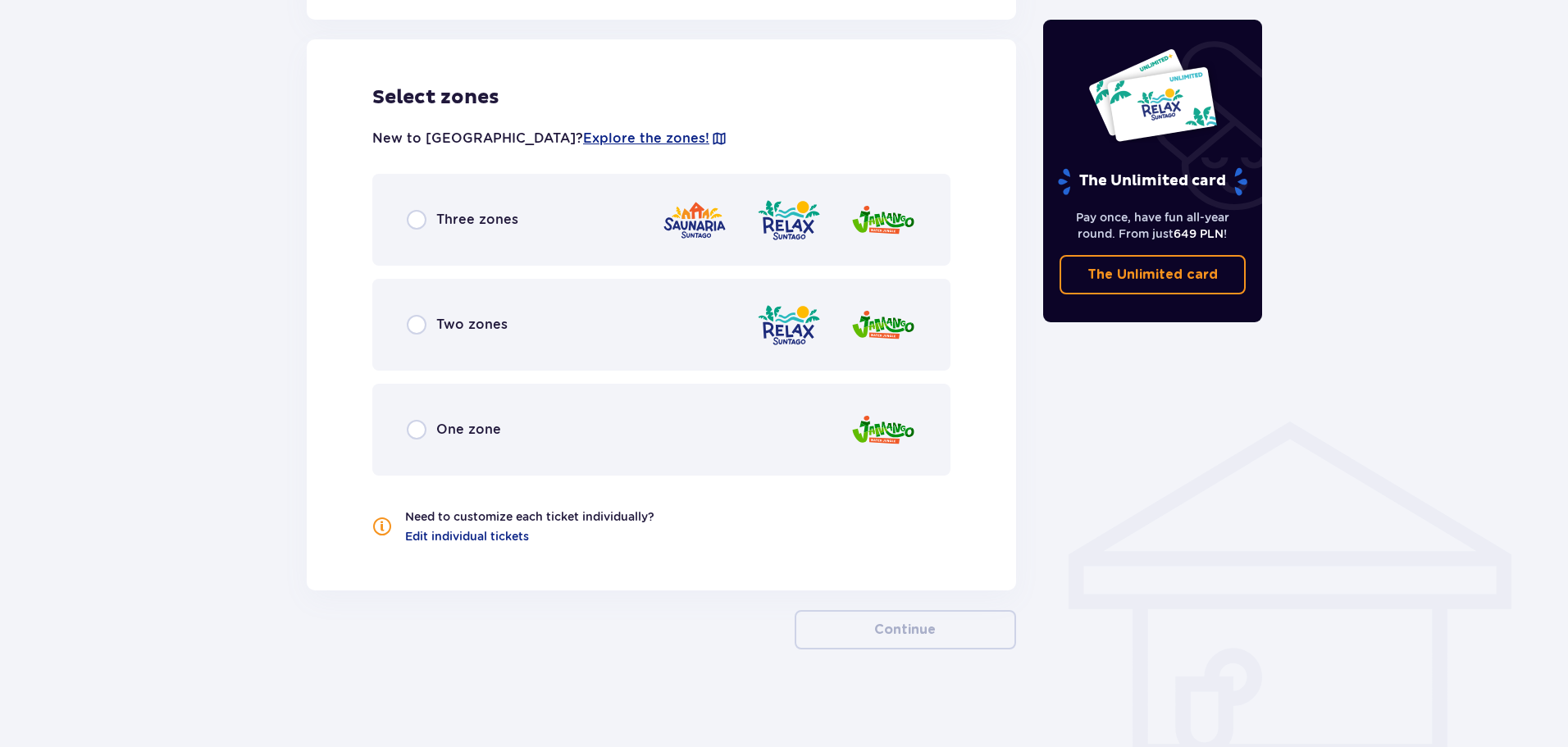
click at [416, 218] on input "radio" at bounding box center [416, 219] width 19 height 19
radio input "true"
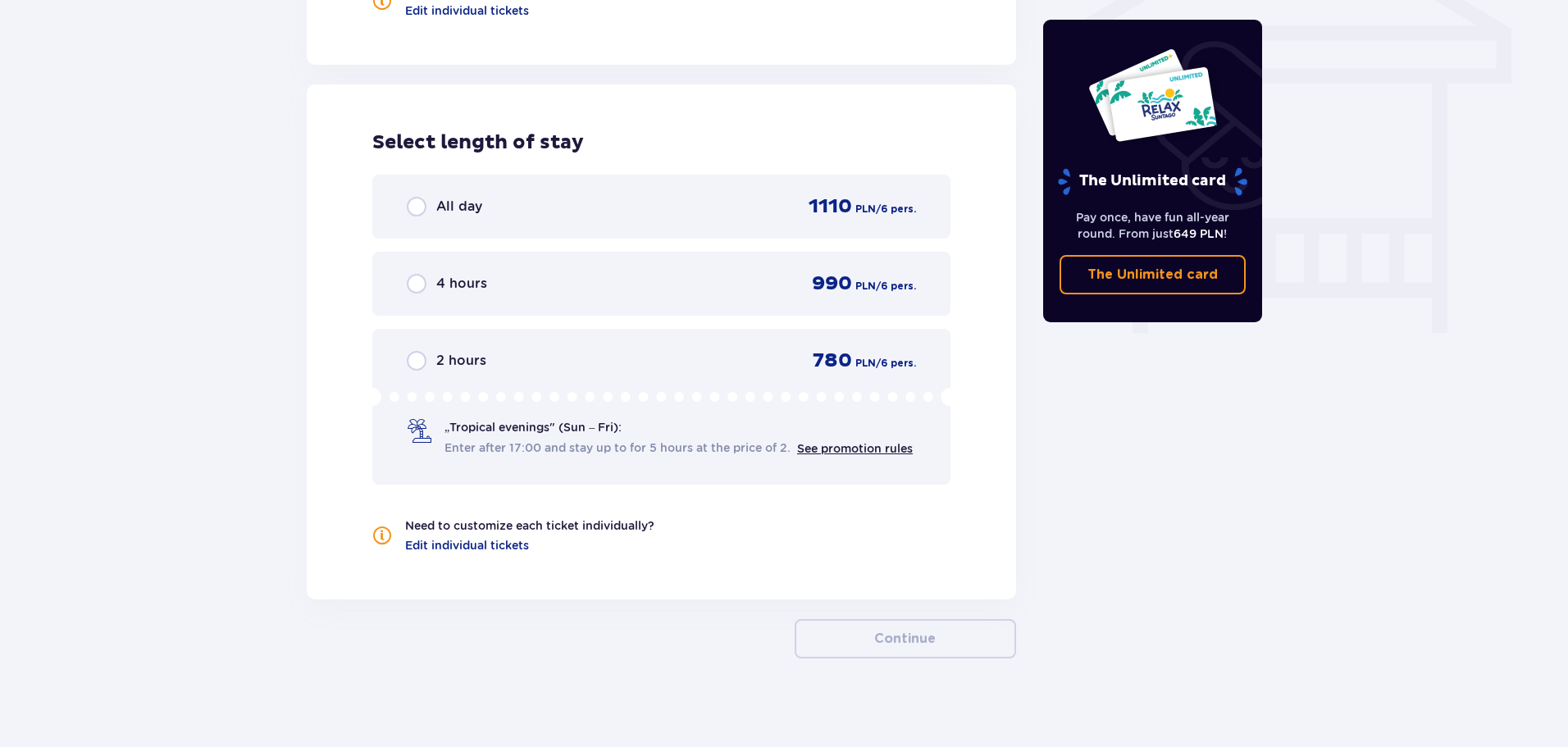
scroll to position [1445, 0]
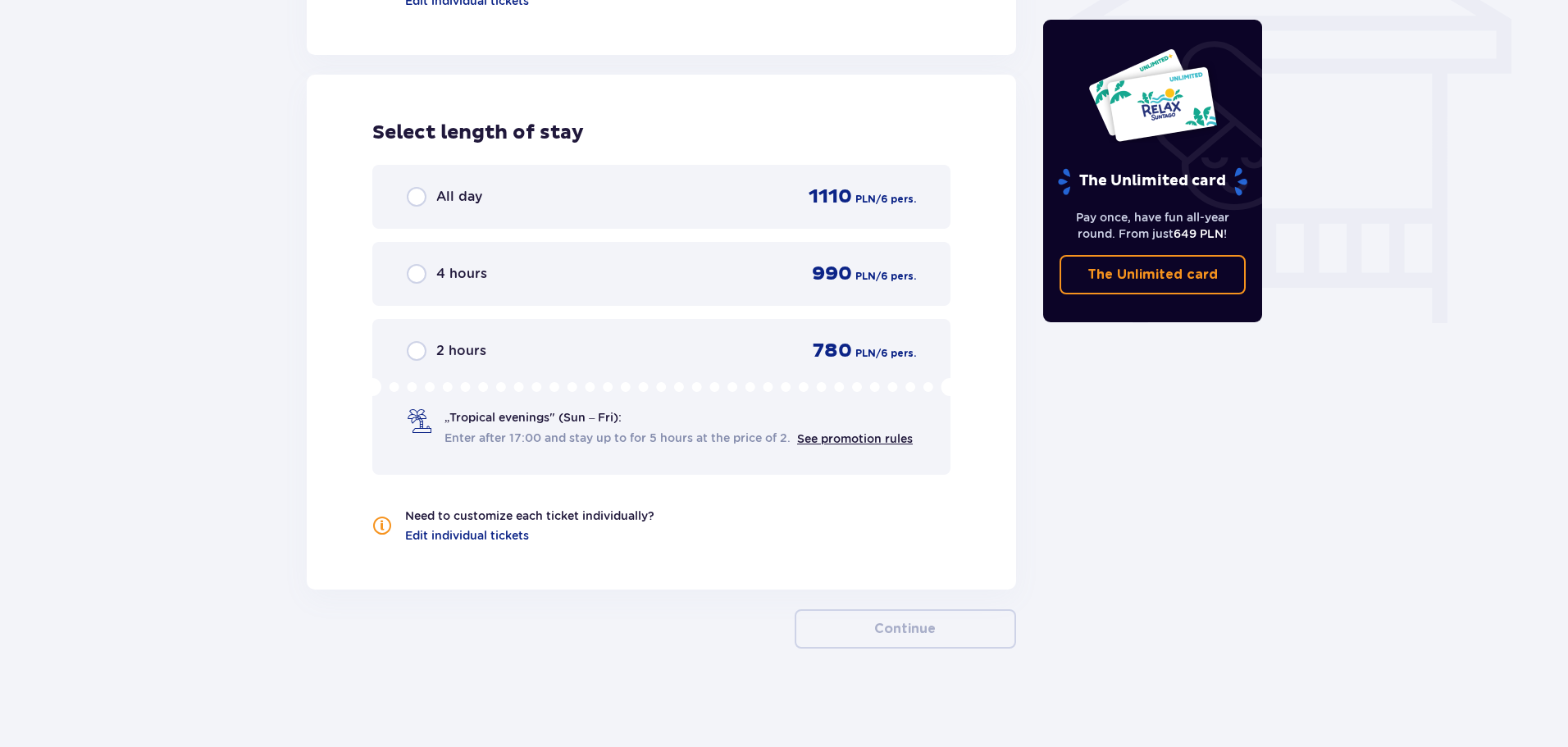
click at [414, 201] on input "radio" at bounding box center [416, 196] width 19 height 19
radio input "true"
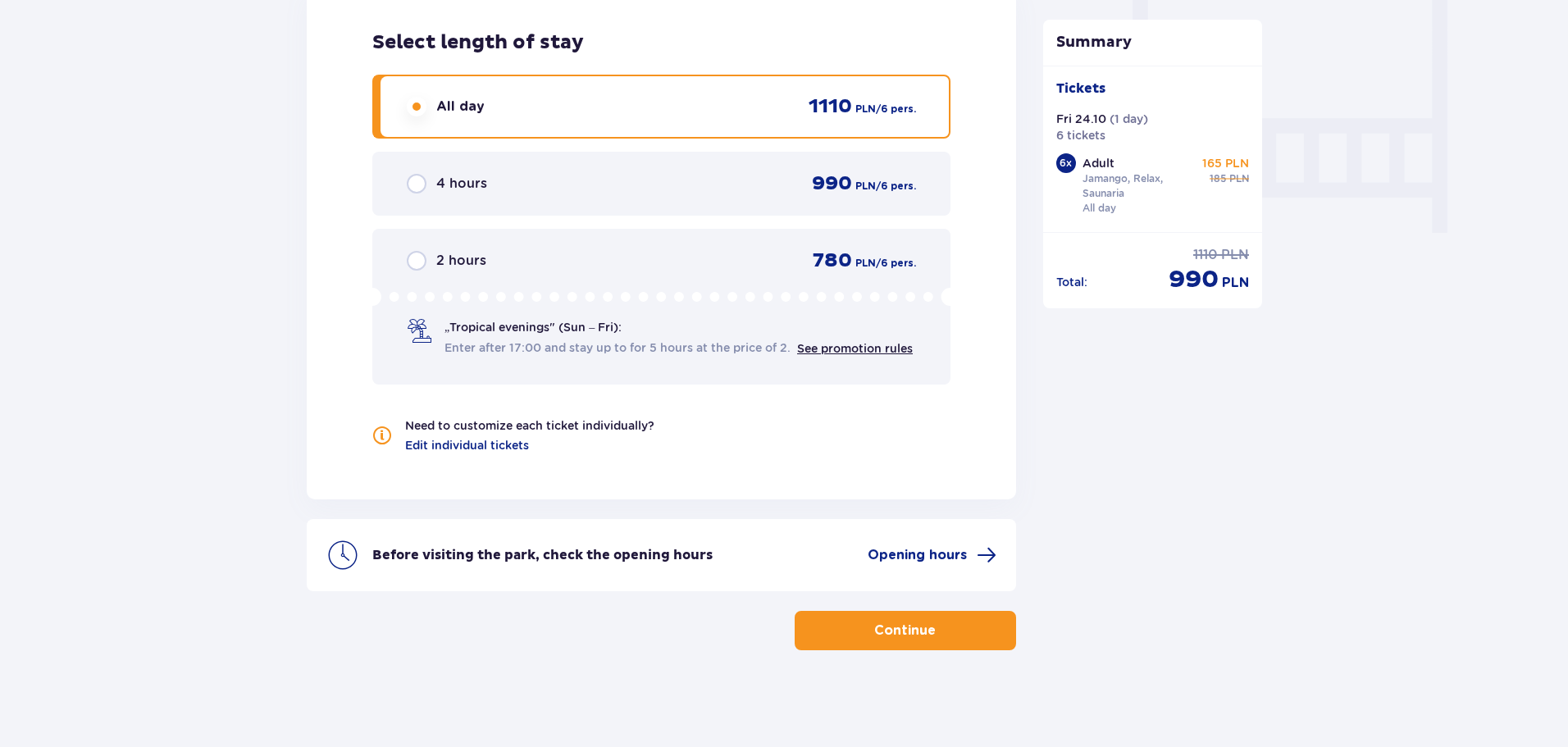
scroll to position [1537, 0]
click at [913, 636] on p "Continue" at bounding box center [905, 628] width 61 height 18
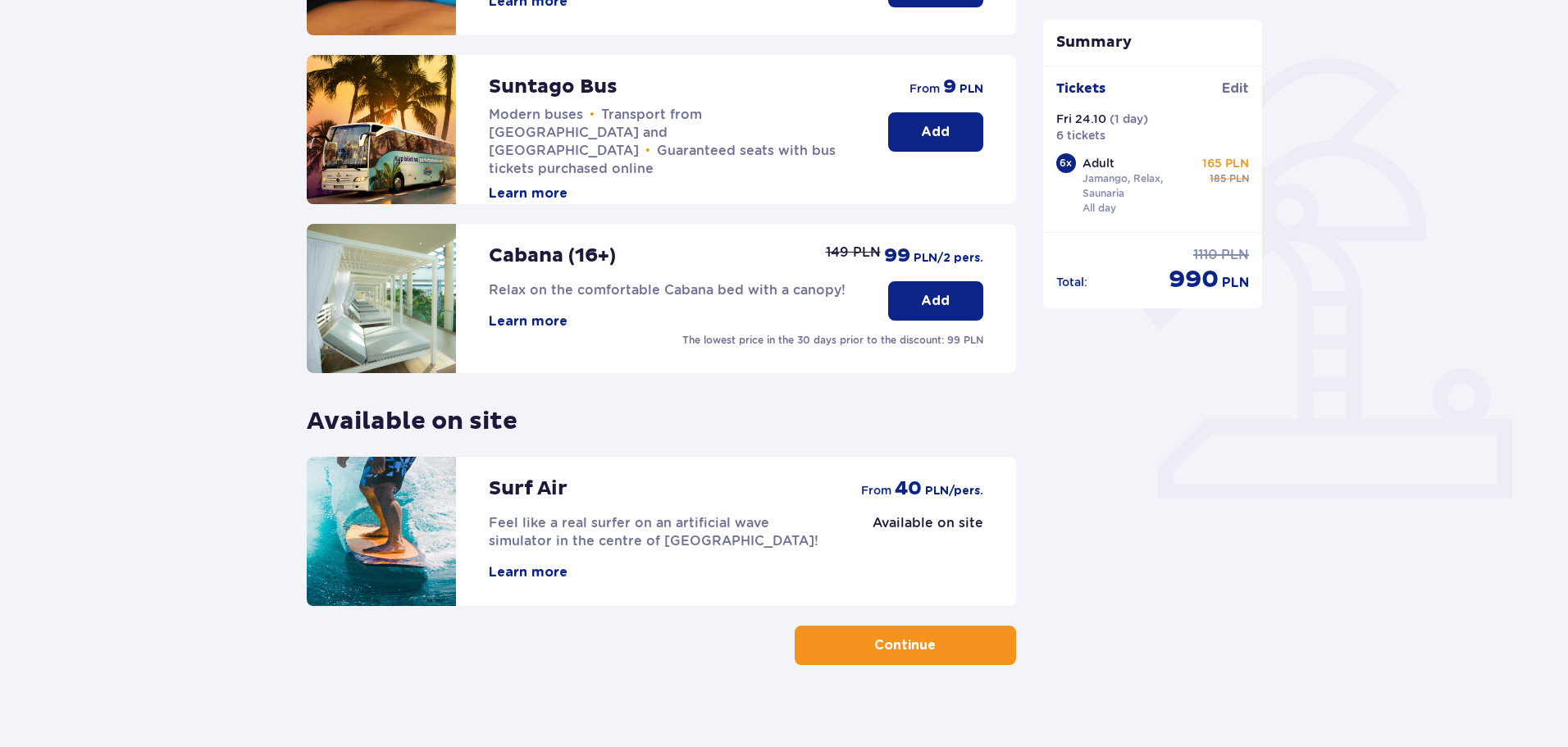
scroll to position [365, 0]
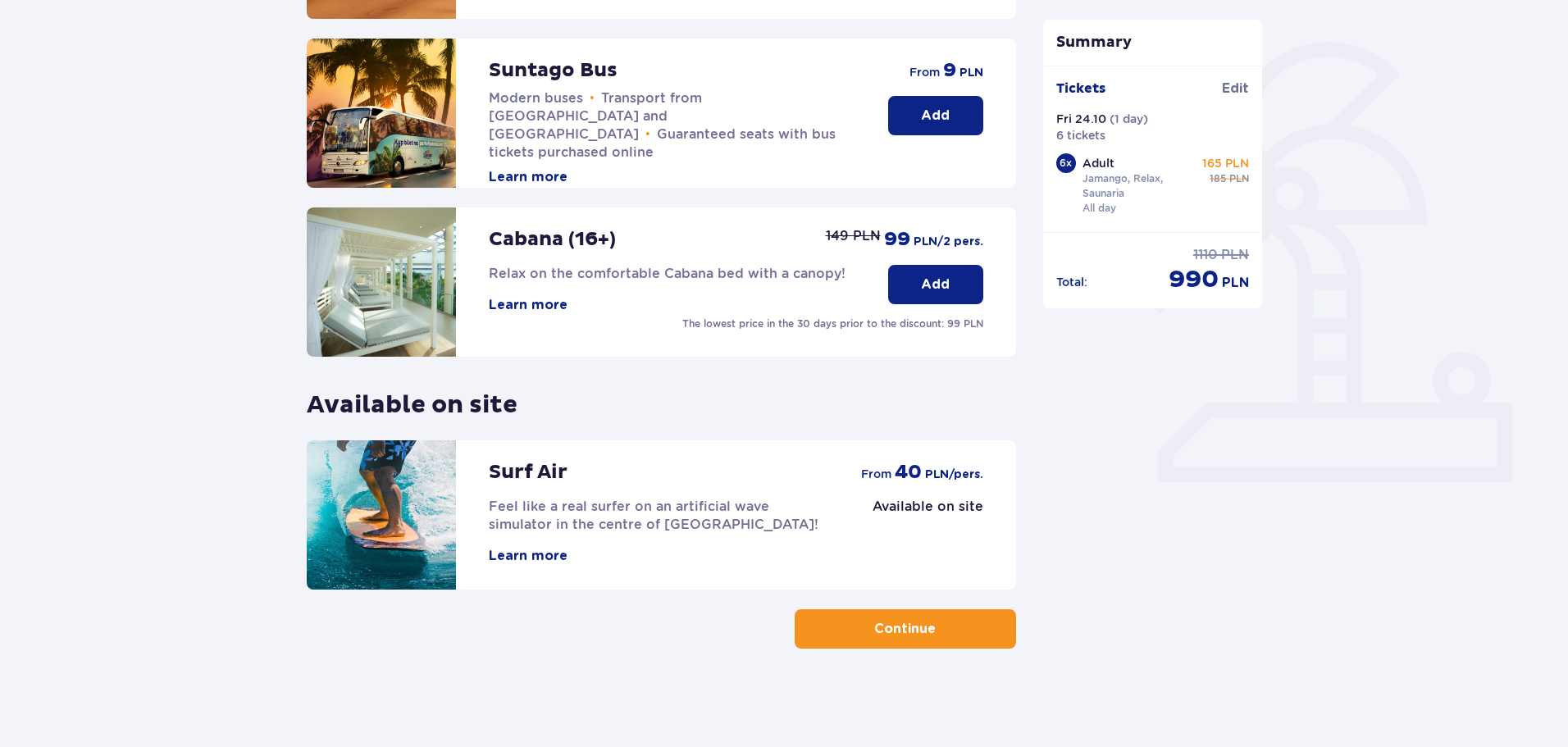
click at [897, 634] on p "Continue" at bounding box center [905, 628] width 61 height 18
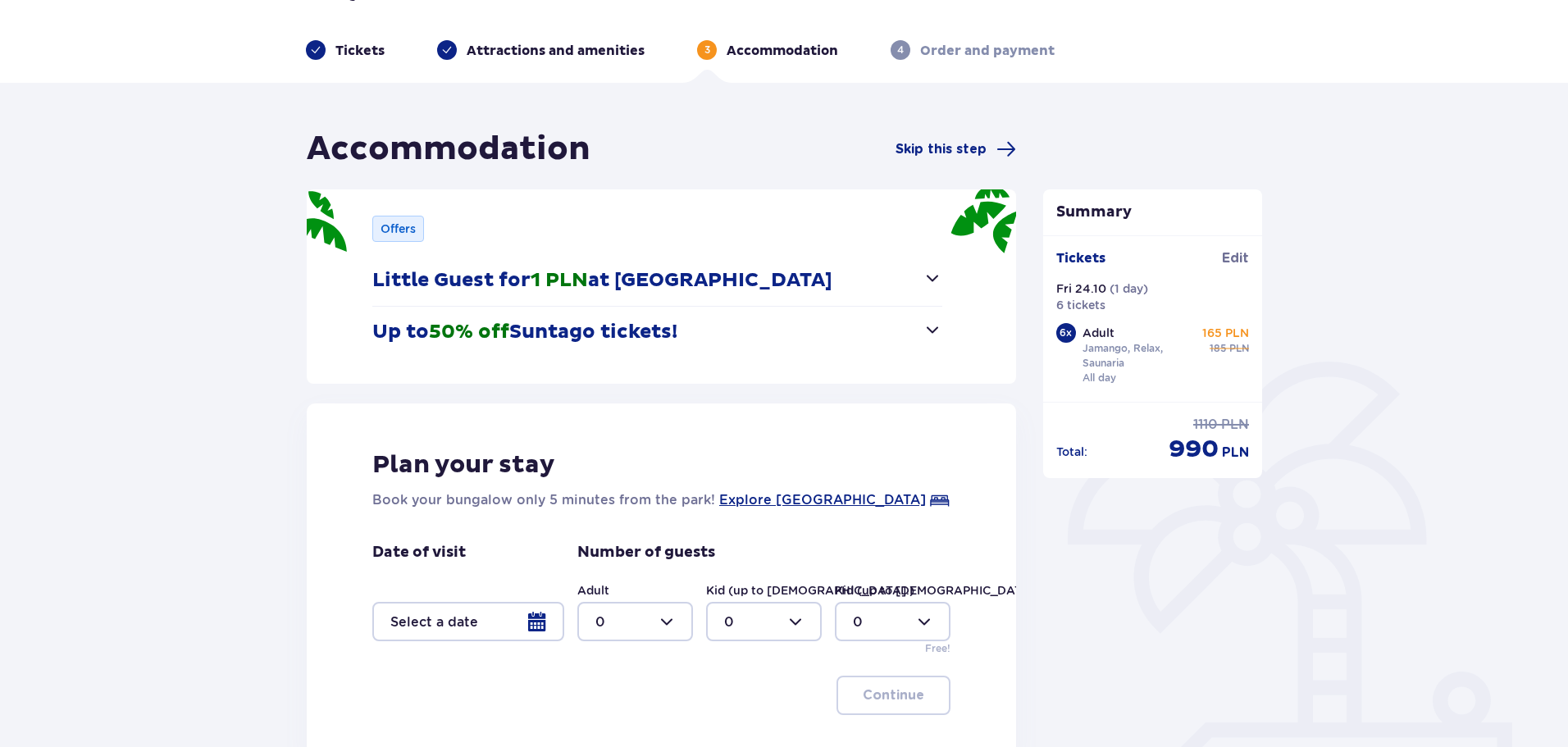
scroll to position [82, 0]
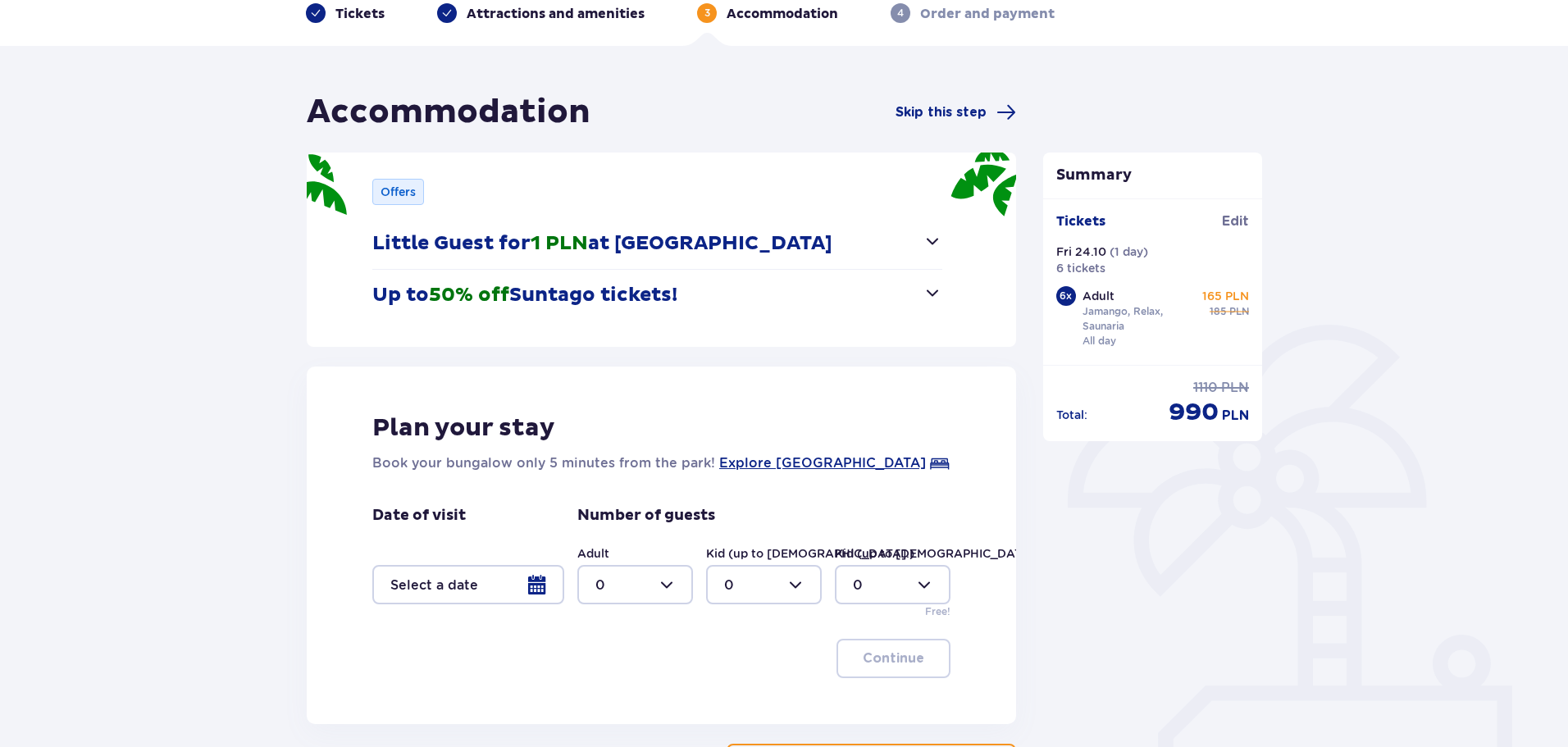
click at [536, 585] on div at bounding box center [468, 584] width 192 height 39
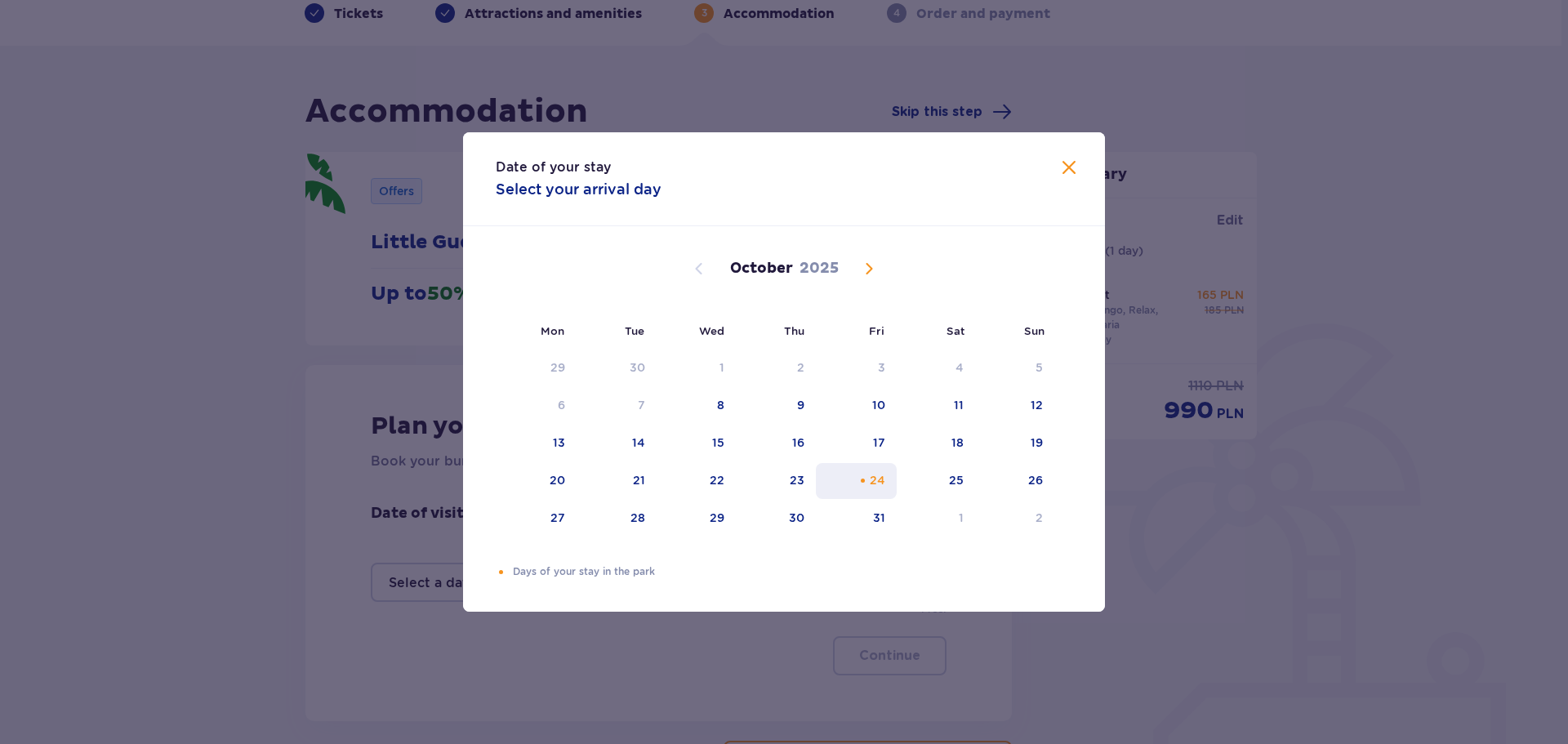
click at [871, 483] on div "24" at bounding box center [877, 480] width 16 height 17
drag, startPoint x: 1069, startPoint y: 169, endPoint x: 1053, endPoint y: 183, distance: 21.3
click at [1068, 170] on span "Close" at bounding box center [1068, 167] width 19 height 19
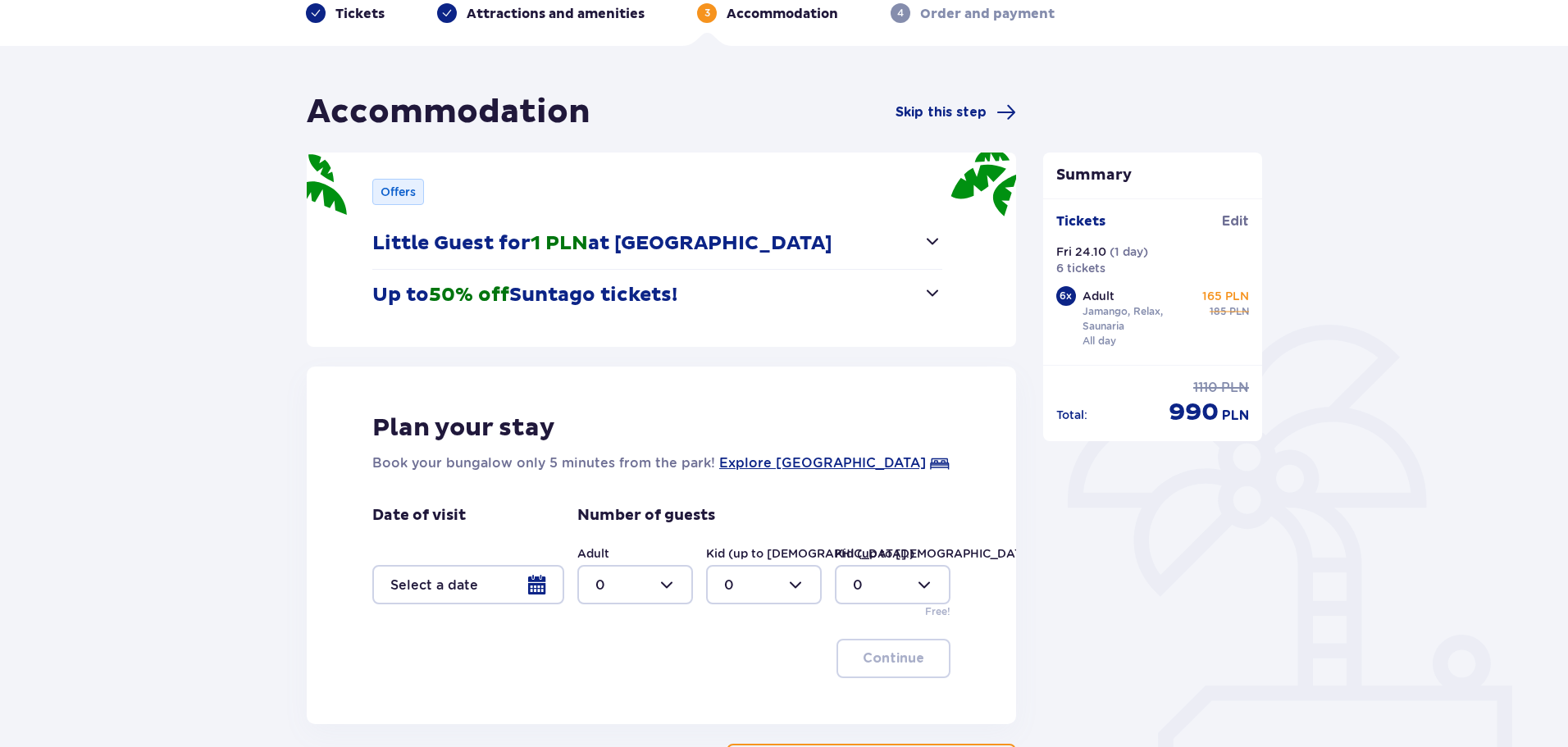
click at [664, 583] on div at bounding box center [636, 584] width 116 height 39
click at [614, 548] on div "6" at bounding box center [635, 549] width 80 height 18
type input "6"
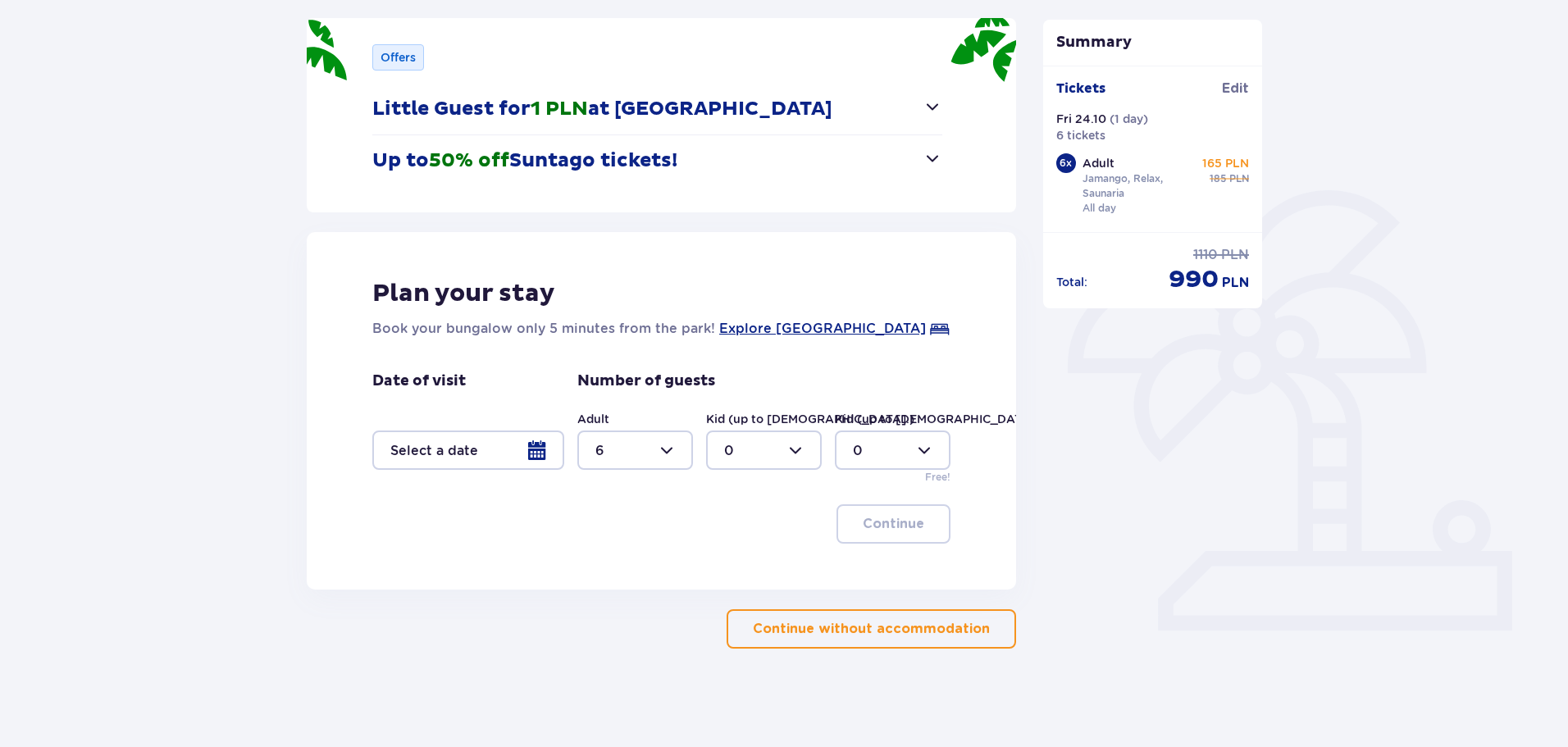
click at [825, 630] on p "Continue without accommodation" at bounding box center [871, 628] width 237 height 18
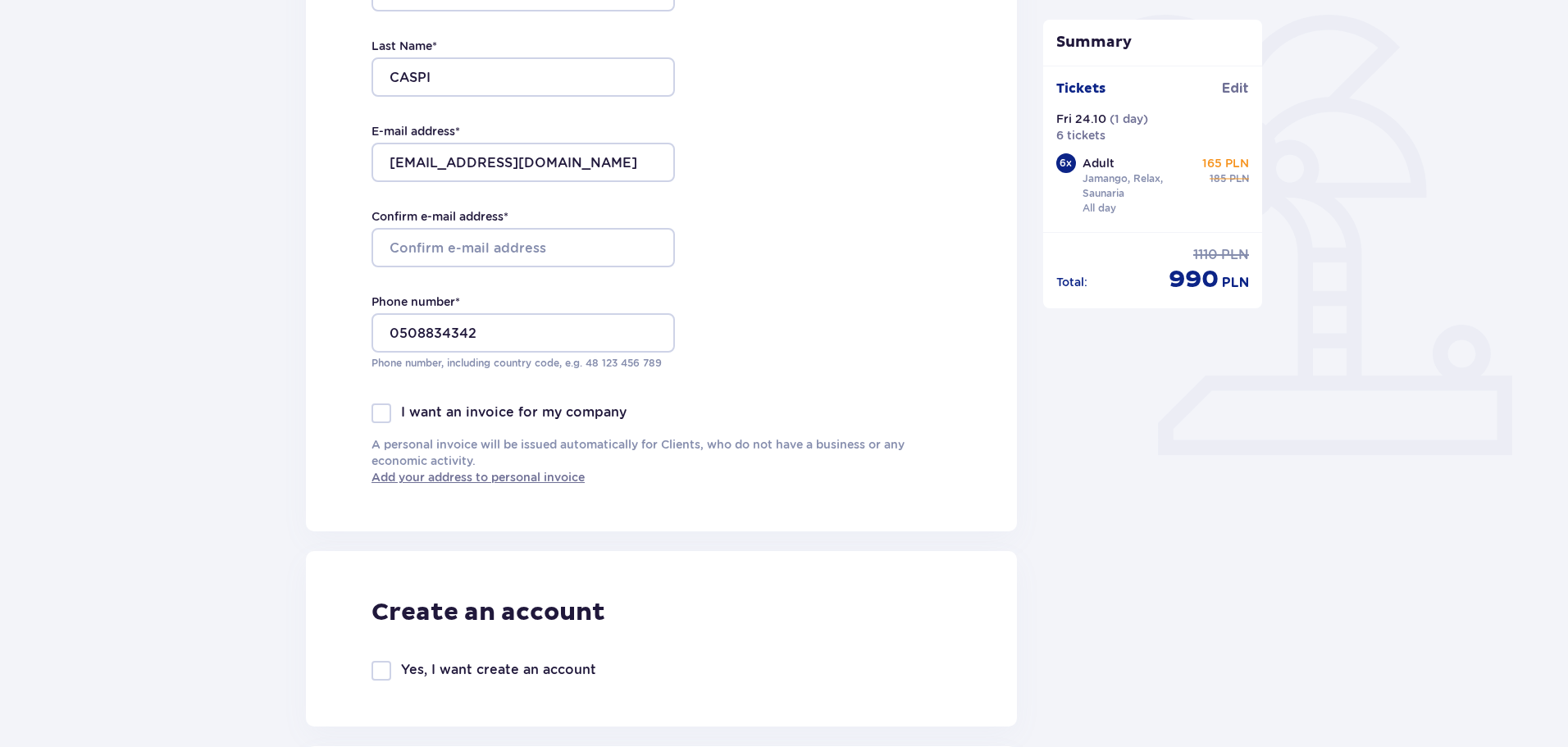
scroll to position [655, 0]
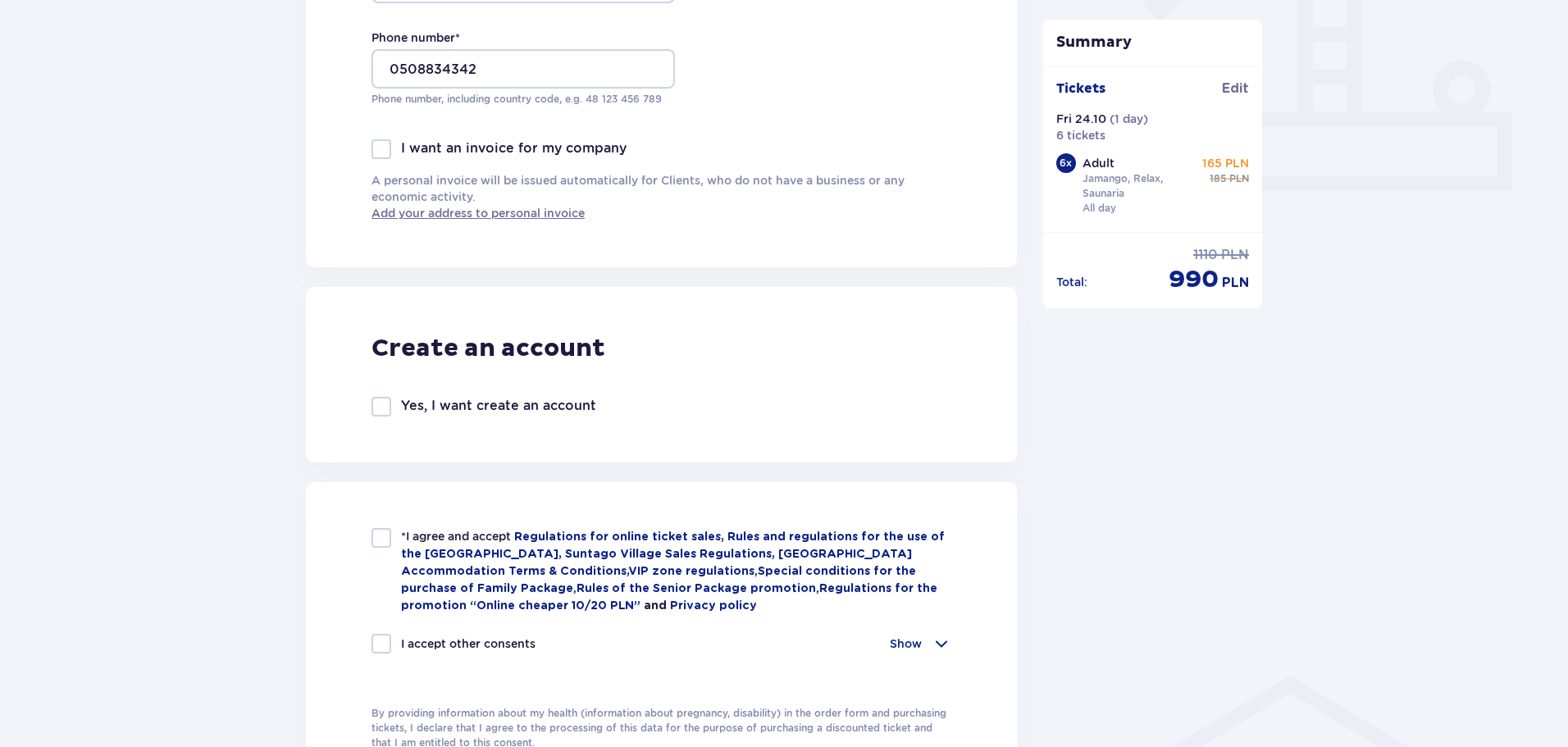
click at [382, 399] on div at bounding box center [381, 406] width 19 height 19
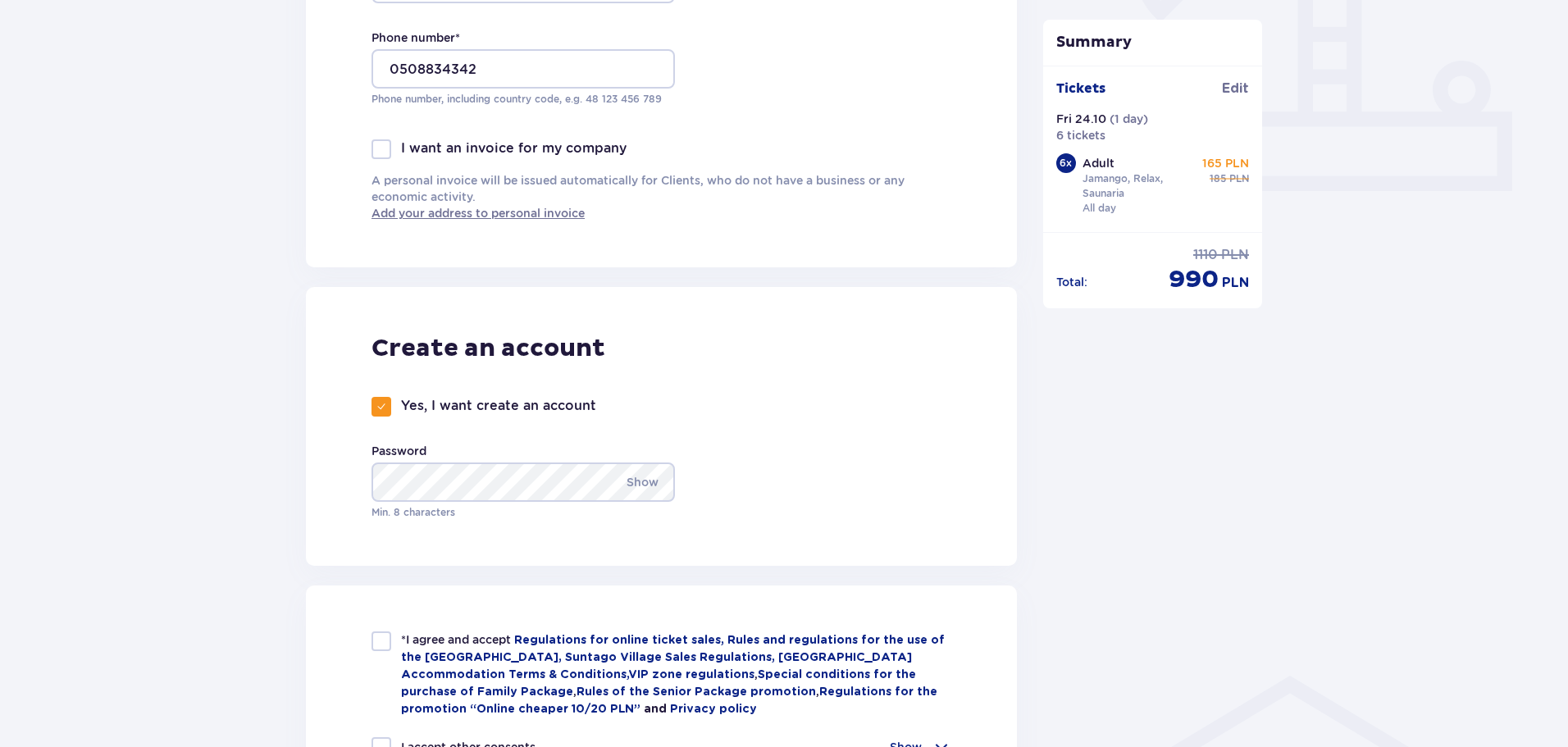
click at [384, 405] on span at bounding box center [382, 407] width 10 height 10
checkbox input "false"
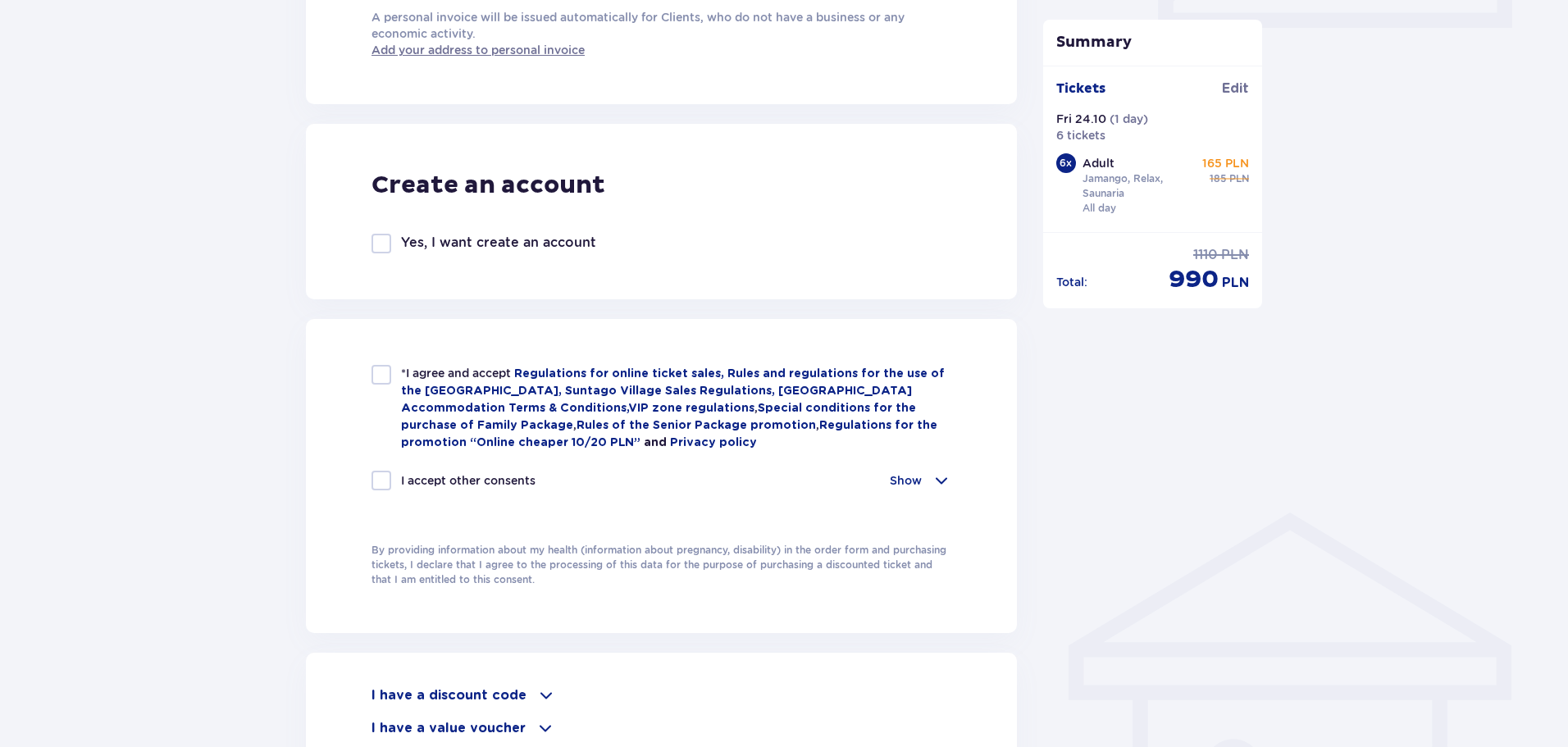
scroll to position [819, 0]
click at [383, 373] on div at bounding box center [381, 373] width 19 height 19
checkbox input "true"
click at [388, 483] on div at bounding box center [381, 479] width 19 height 19
checkbox input "true"
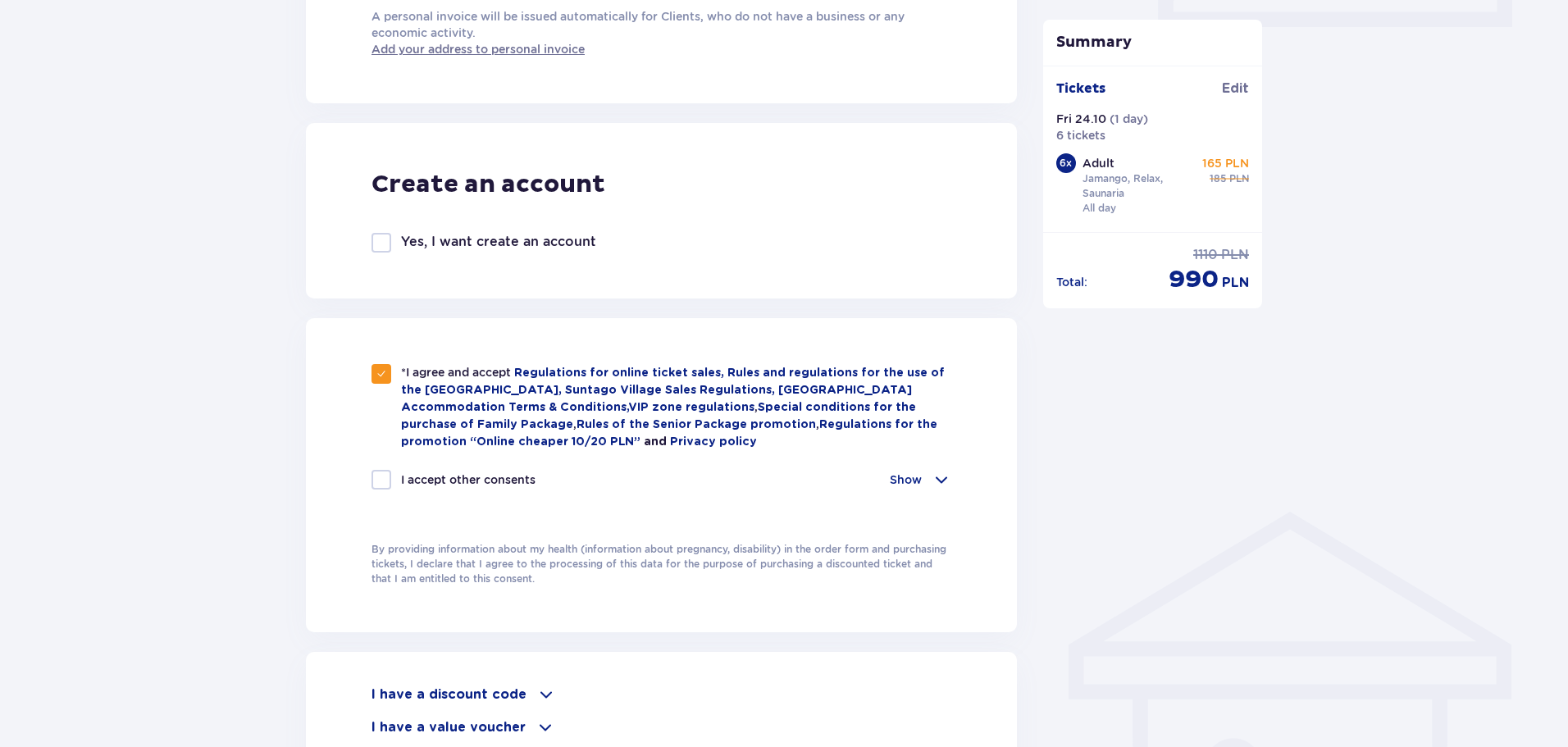
checkbox input "true"
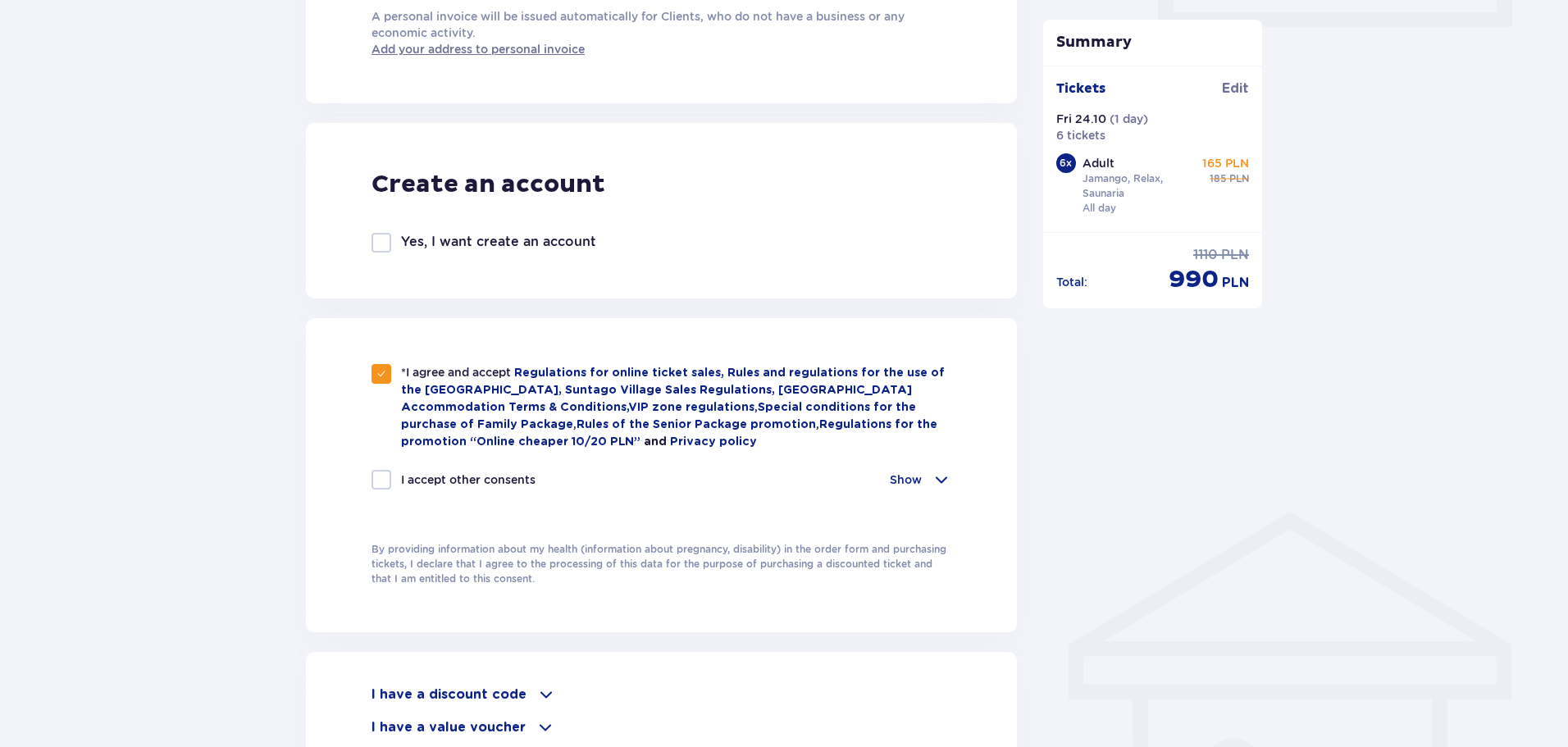
checkbox input "true"
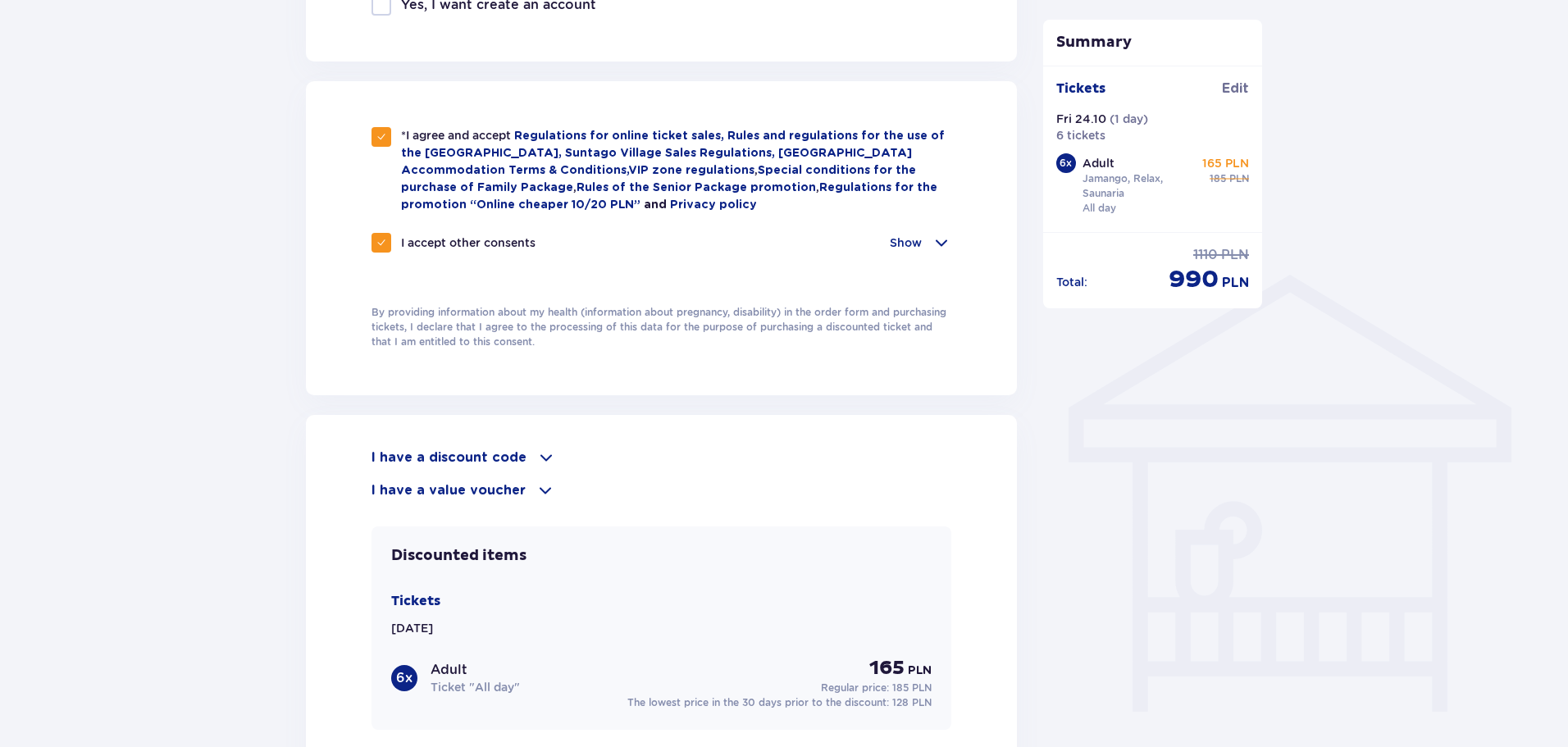
scroll to position [1065, 0]
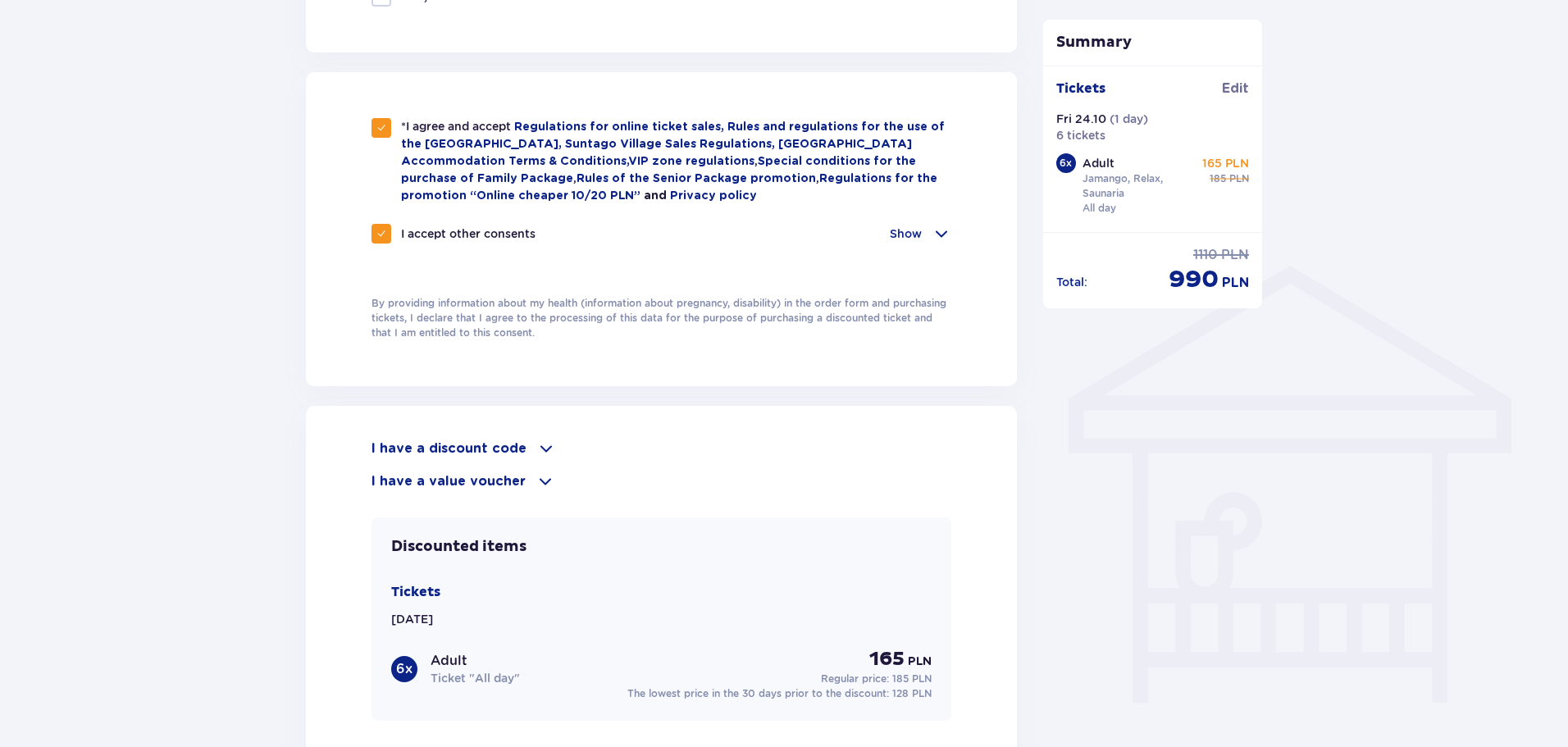
click at [538, 445] on span at bounding box center [546, 448] width 19 height 19
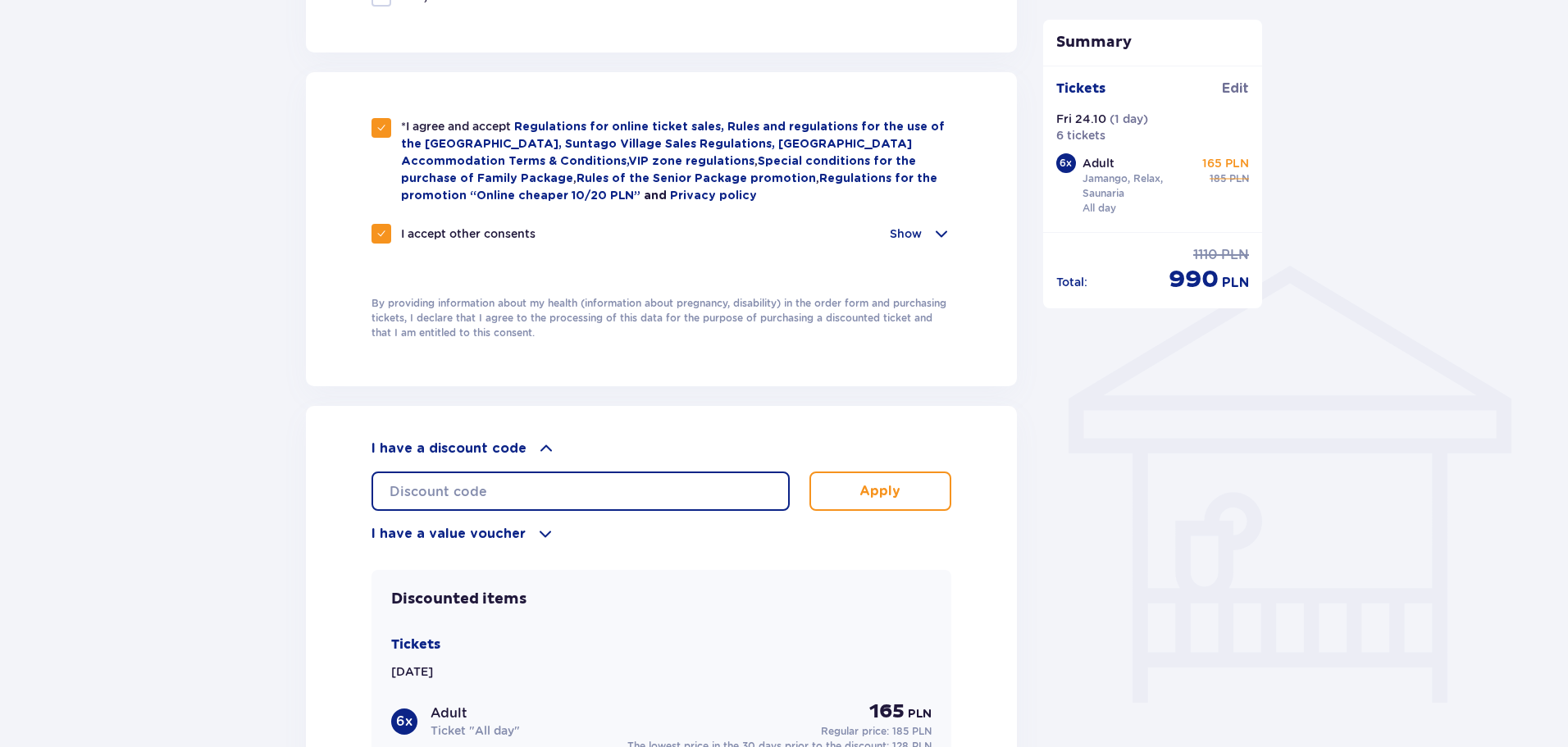
click at [678, 479] on input "text" at bounding box center [580, 491] width 418 height 39
type input "ג"
type input "daniela15"
click at [890, 495] on p "Apply" at bounding box center [879, 491] width 41 height 18
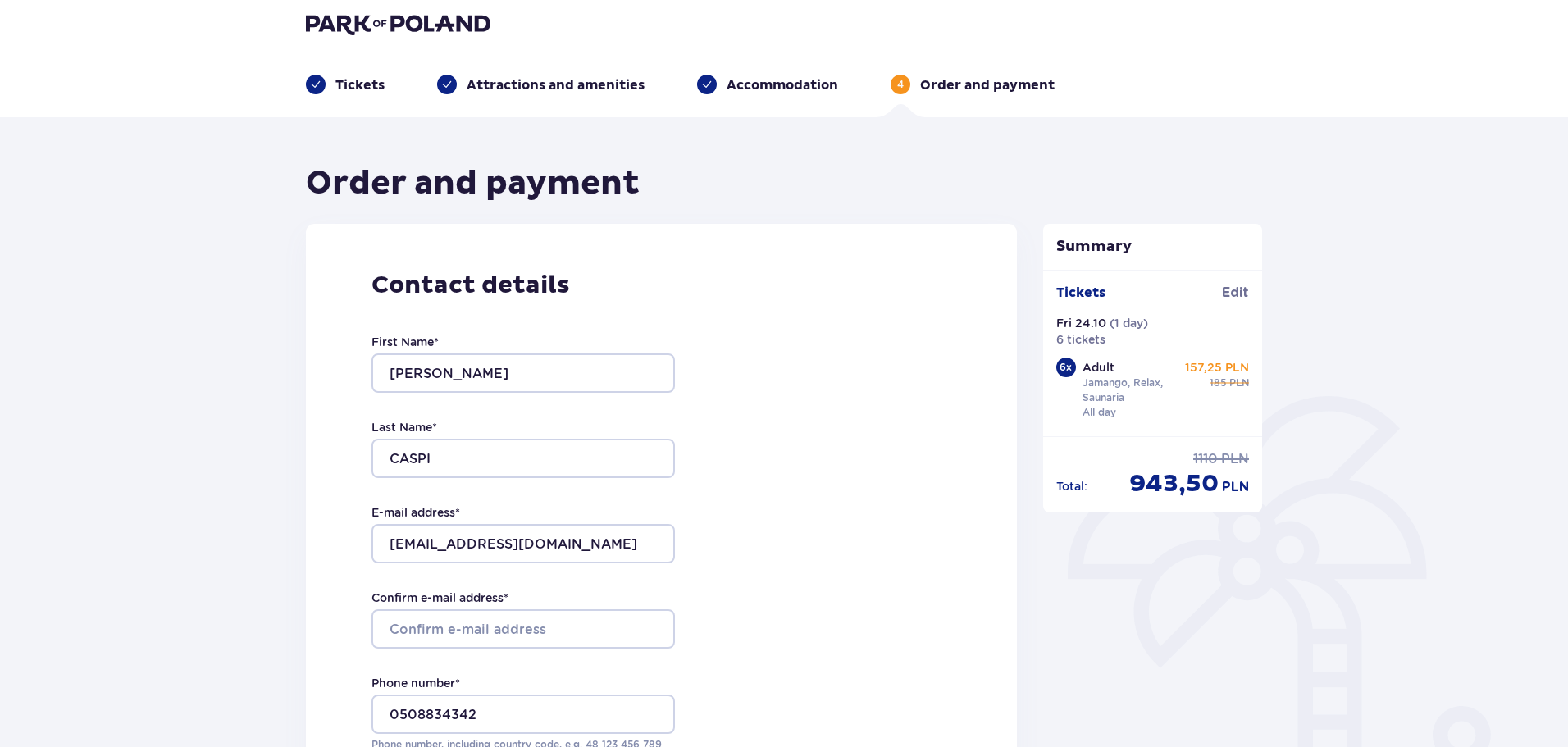
scroll to position [0, 0]
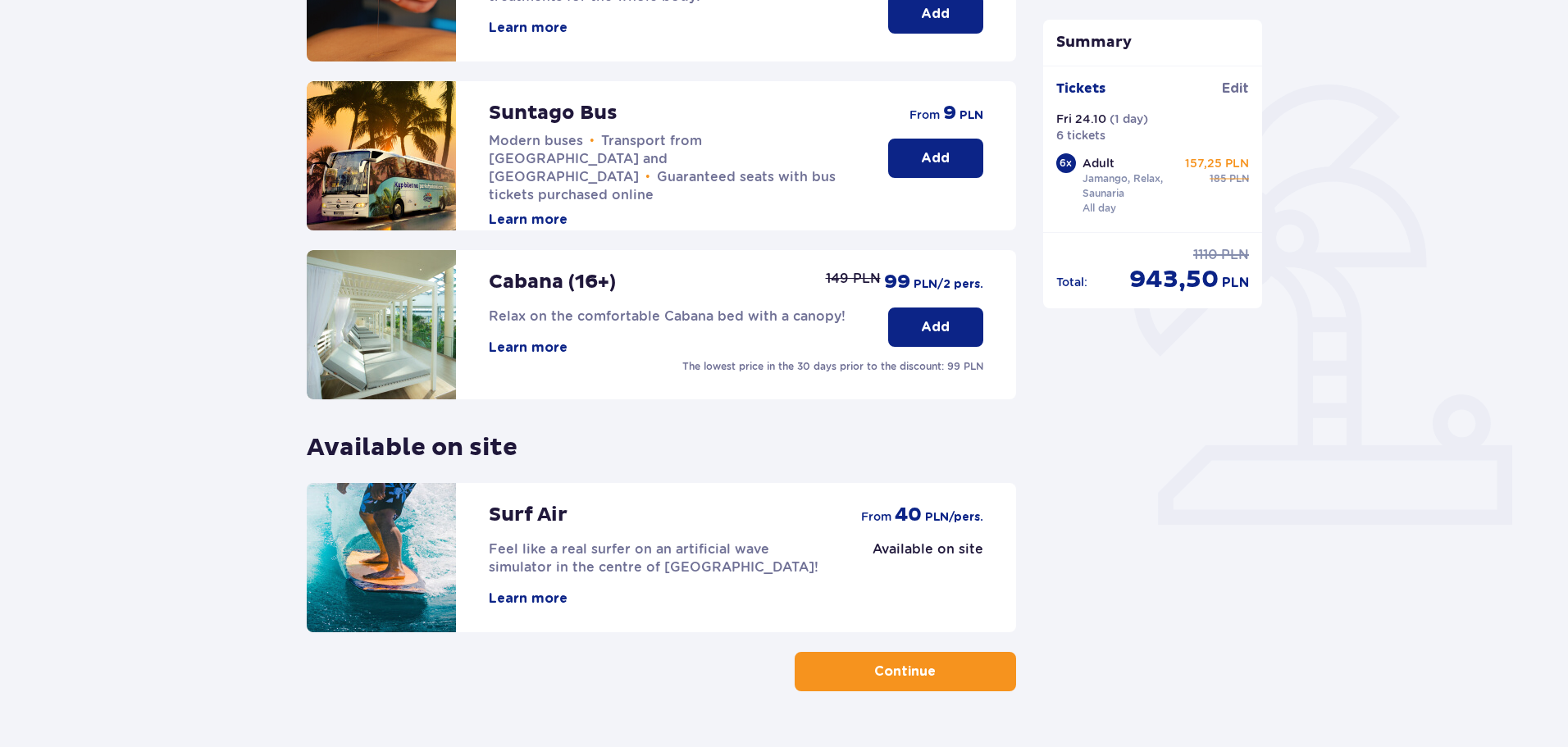
scroll to position [283, 0]
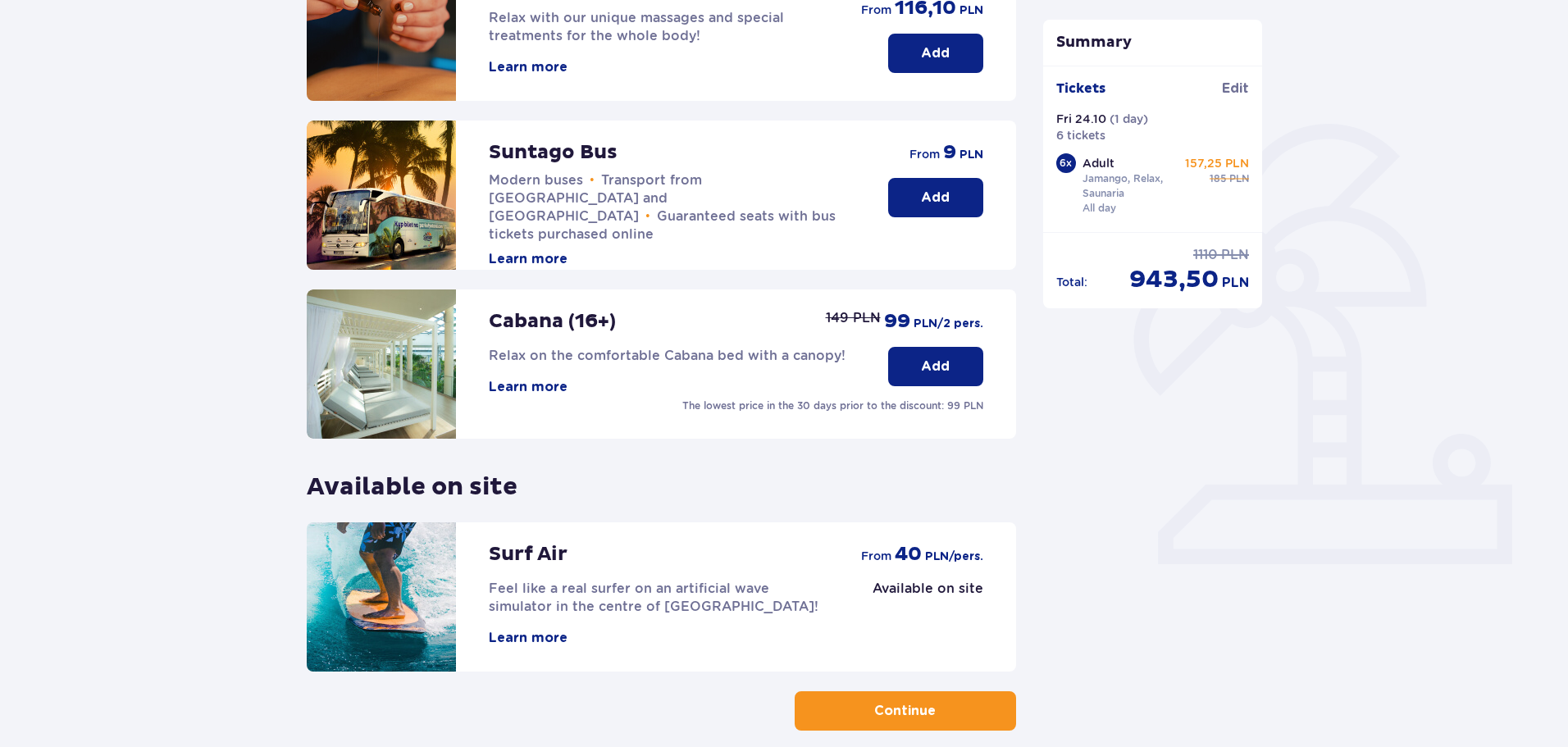
click at [592, 226] on div "Suntago Bus Modern buses • Transport from [GEOGRAPHIC_DATA] and [GEOGRAPHIC_DAT…" at bounding box center [672, 194] width 367 height 148
click at [546, 250] on button "Learn more" at bounding box center [528, 259] width 79 height 18
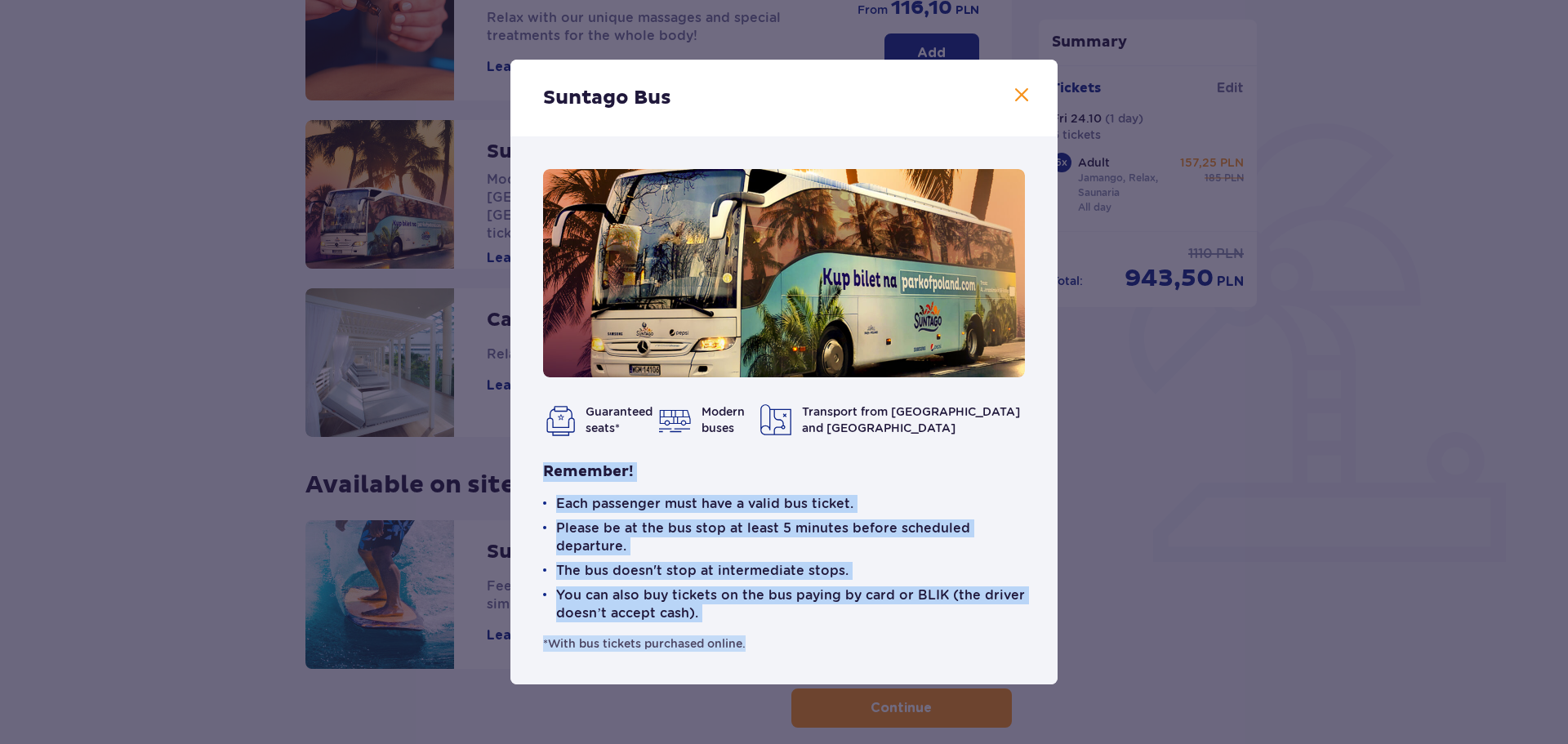
drag, startPoint x: 763, startPoint y: 646, endPoint x: 531, endPoint y: 483, distance: 283.5
click at [531, 483] on div "Guaranteed seats* Modern buses Transport from [GEOGRAPHIC_DATA] and [GEOGRAPHIC…" at bounding box center [784, 410] width 548 height 548
copy div "Remember! Each passenger must have a valid bus ticket. Please be at the bus sto…"
click at [1021, 98] on span at bounding box center [1021, 95] width 19 height 19
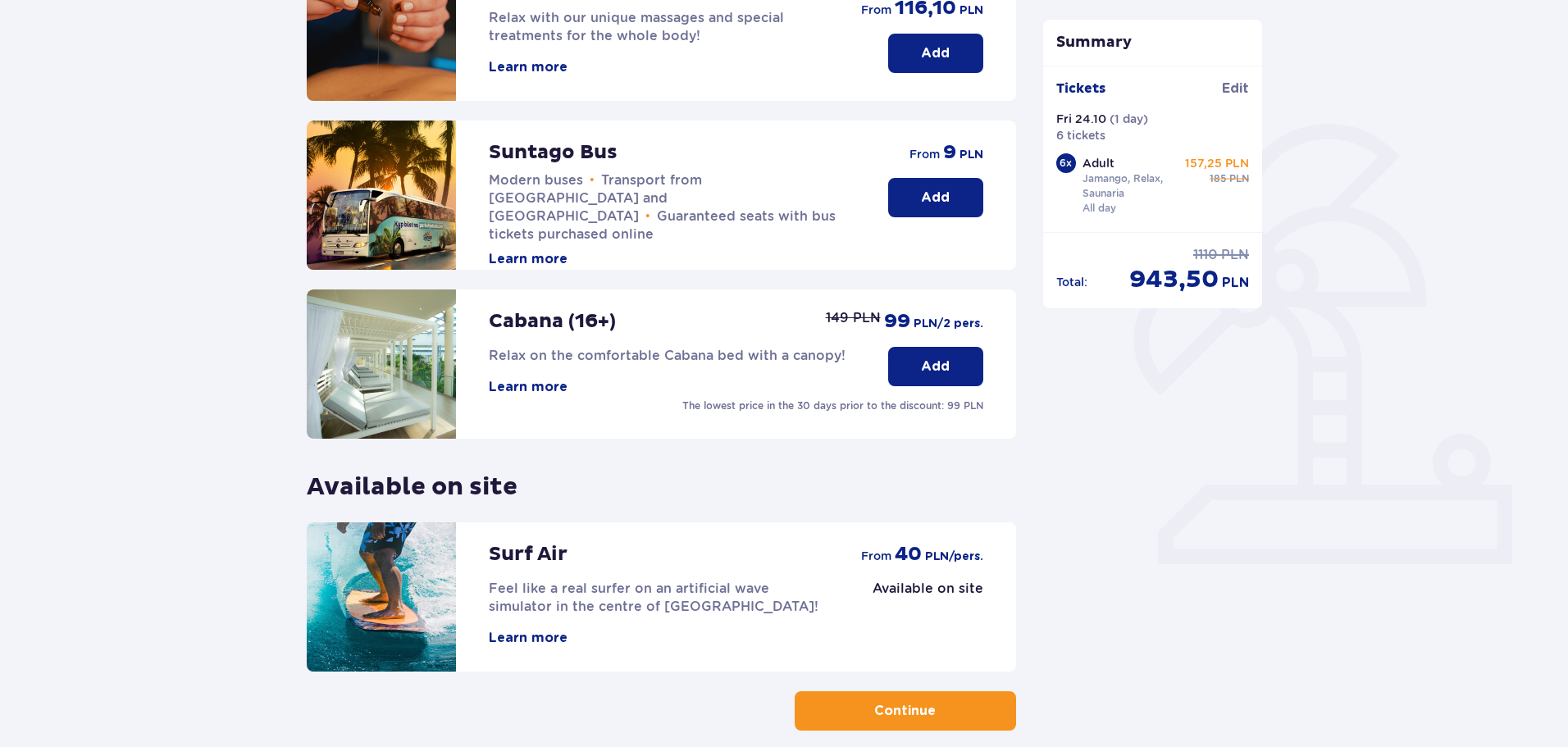
click at [927, 188] on p "Add" at bounding box center [935, 197] width 29 height 18
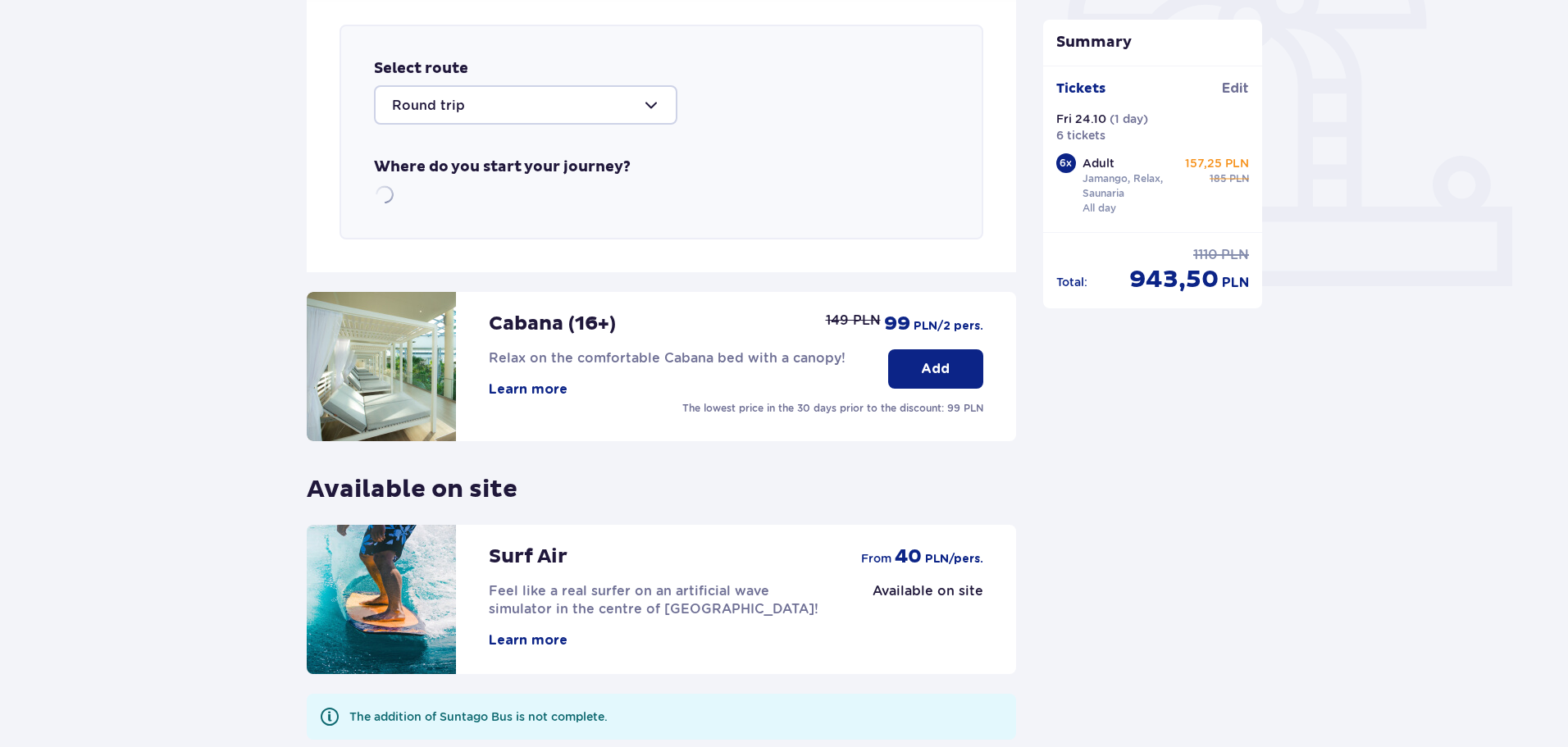
scroll to position [566, 0]
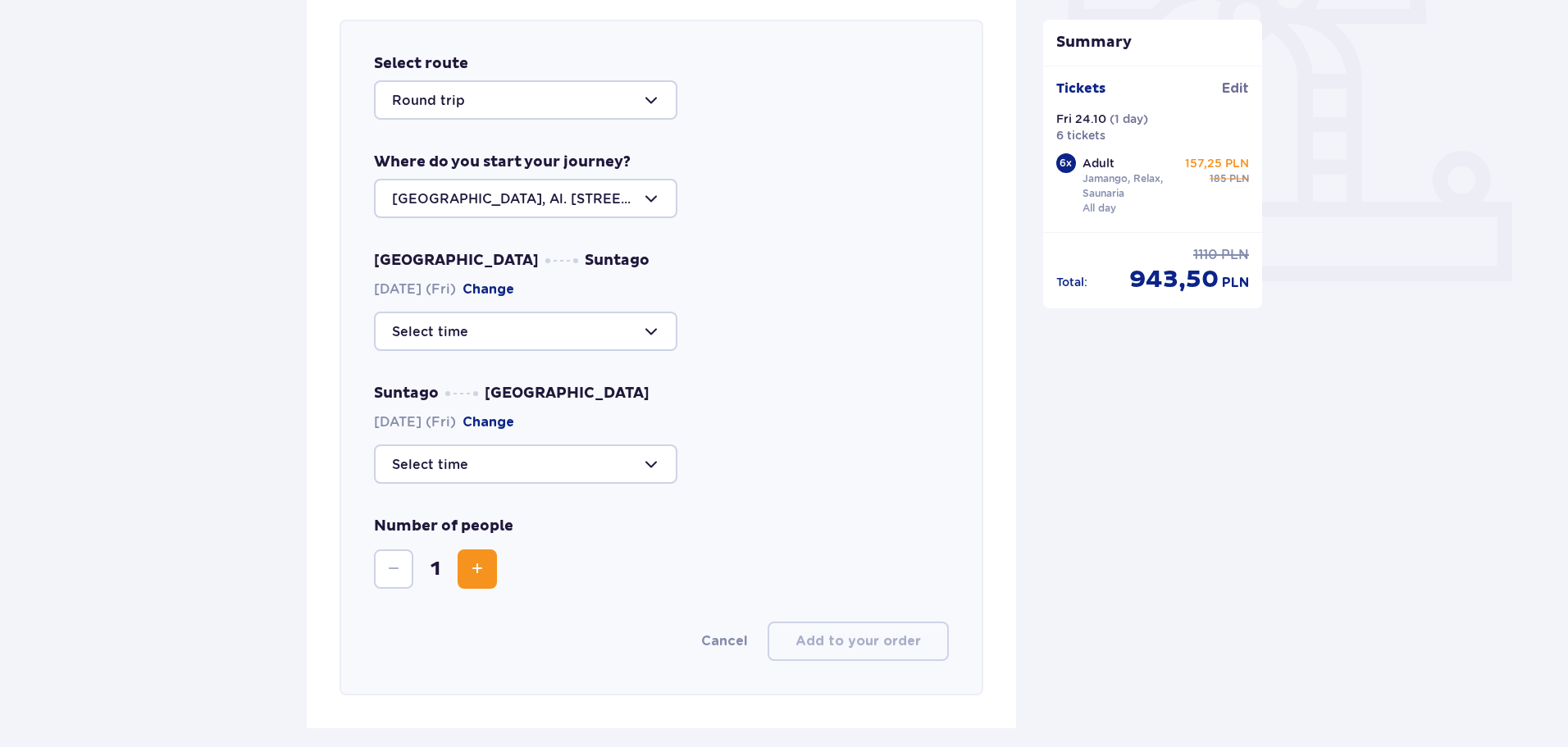
click at [649, 104] on div at bounding box center [525, 100] width 304 height 39
click at [415, 152] on p "Round trip" at bounding box center [428, 150] width 73 height 18
click at [655, 205] on div at bounding box center [525, 198] width 304 height 39
click at [667, 192] on div at bounding box center [525, 198] width 304 height 39
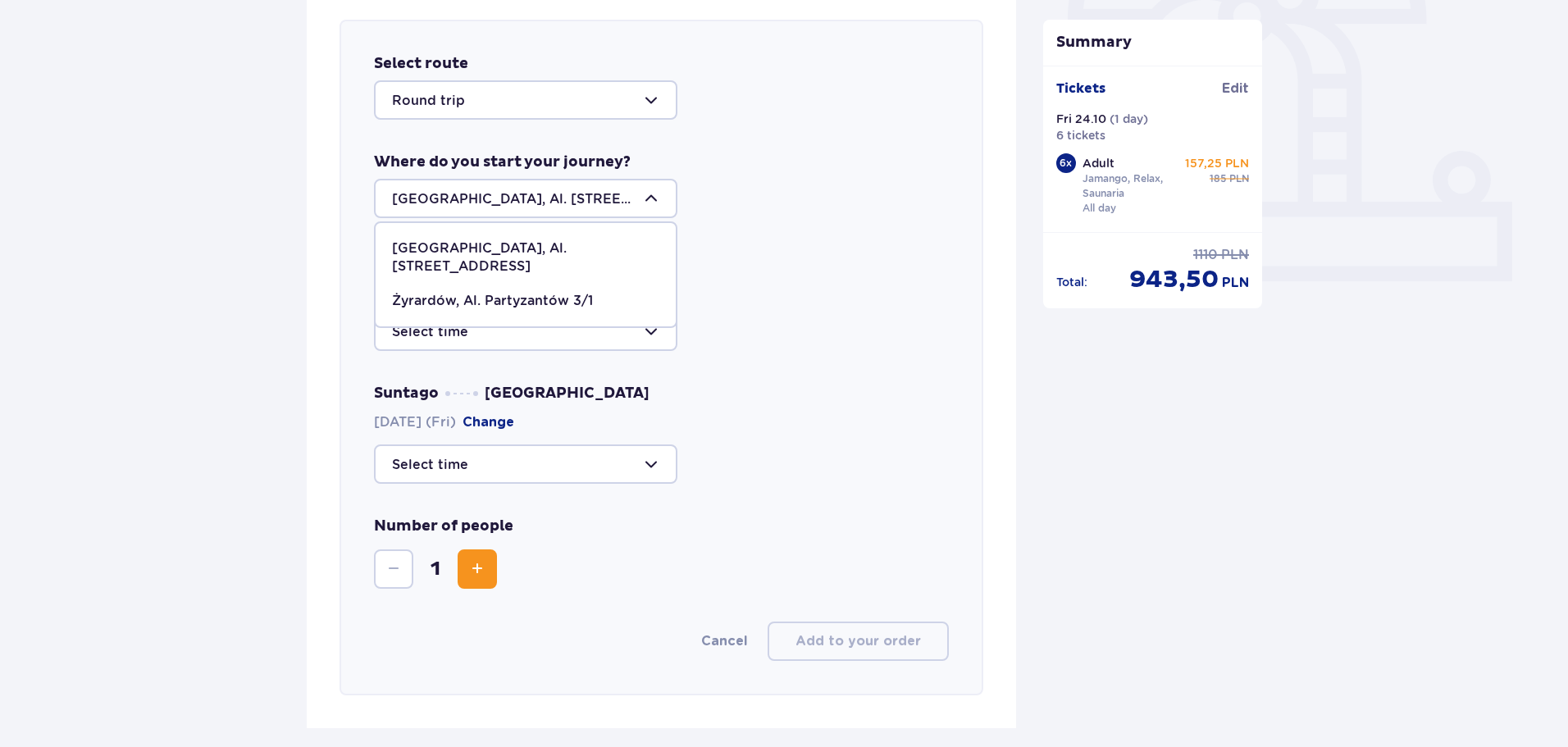
click at [537, 292] on p "Żyrardów, Al. Partyzantów 3/1" at bounding box center [492, 300] width 201 height 18
drag, startPoint x: 604, startPoint y: 194, endPoint x: 487, endPoint y: 197, distance: 117.0
click at [489, 197] on div at bounding box center [525, 198] width 304 height 39
drag, startPoint x: 446, startPoint y: 284, endPoint x: 511, endPoint y: 197, distance: 108.6
drag, startPoint x: 511, startPoint y: 197, endPoint x: 863, endPoint y: 404, distance: 408.4
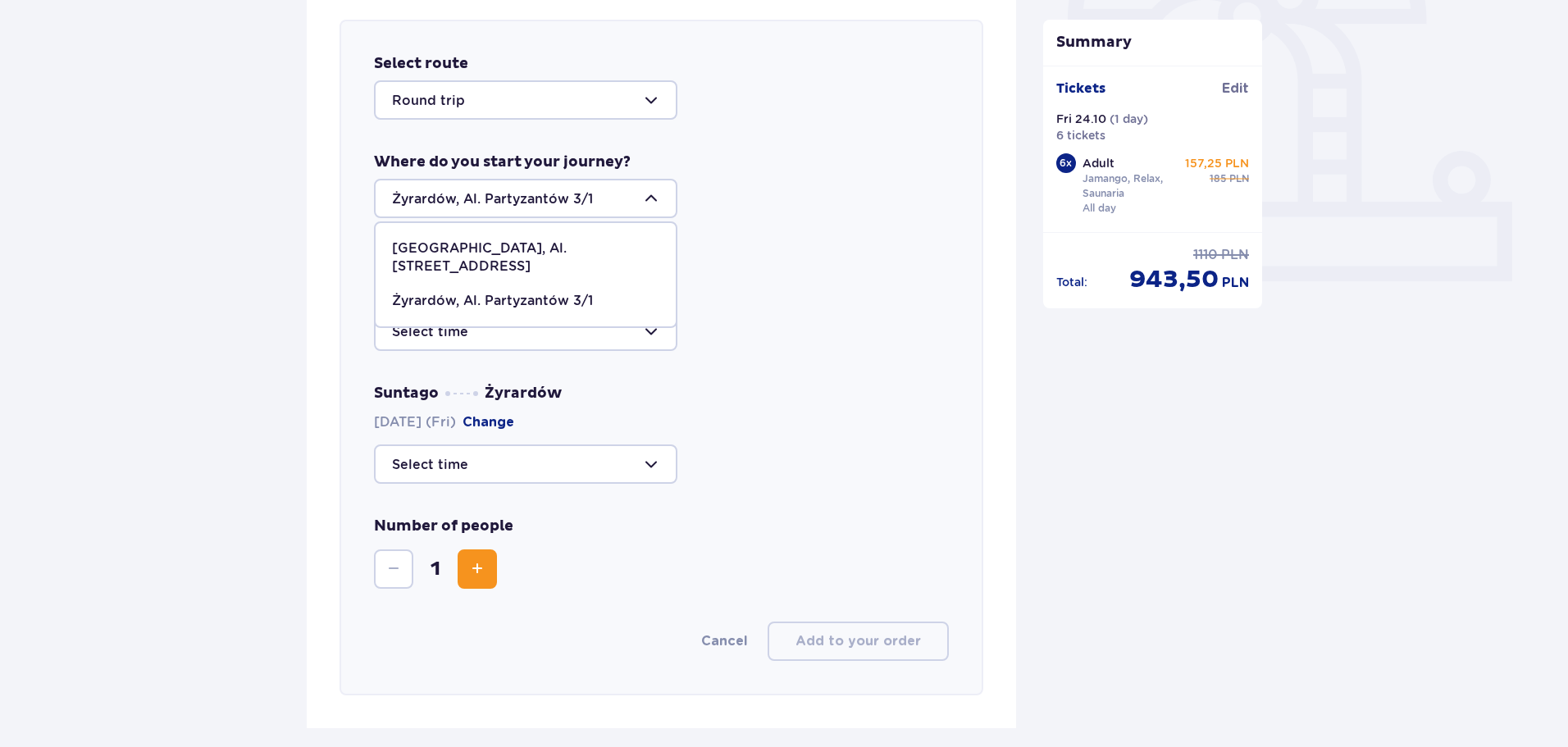
click at [863, 404] on div "Suntago Żyrardów [DATE] (Fri) Change" at bounding box center [662, 434] width 575 height 100
click at [655, 196] on div at bounding box center [525, 198] width 304 height 39
click at [434, 250] on p "[GEOGRAPHIC_DATA], Al. [STREET_ADDRESS]" at bounding box center [525, 257] width 267 height 36
type input "[GEOGRAPHIC_DATA], Al. [STREET_ADDRESS]"
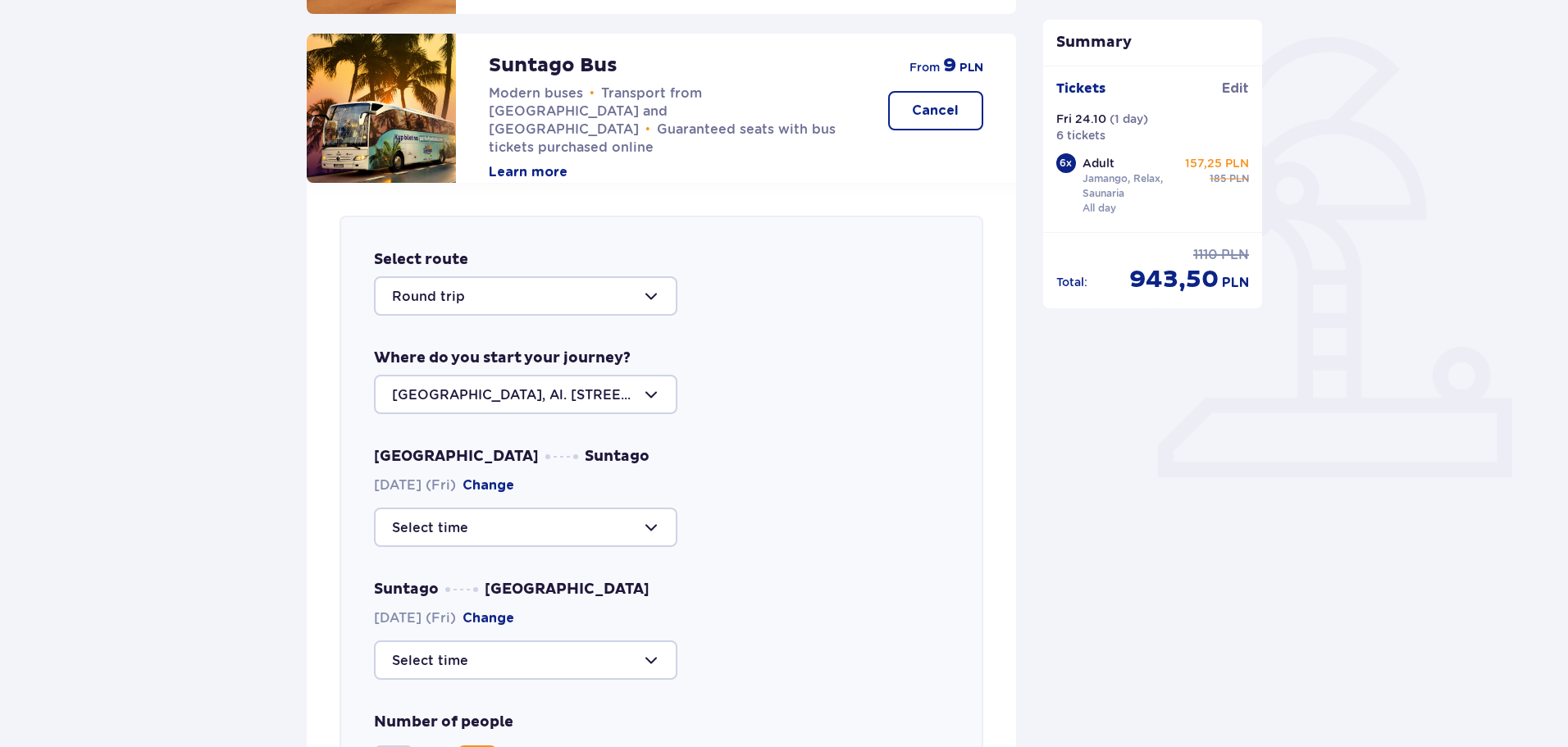
scroll to position [319, 0]
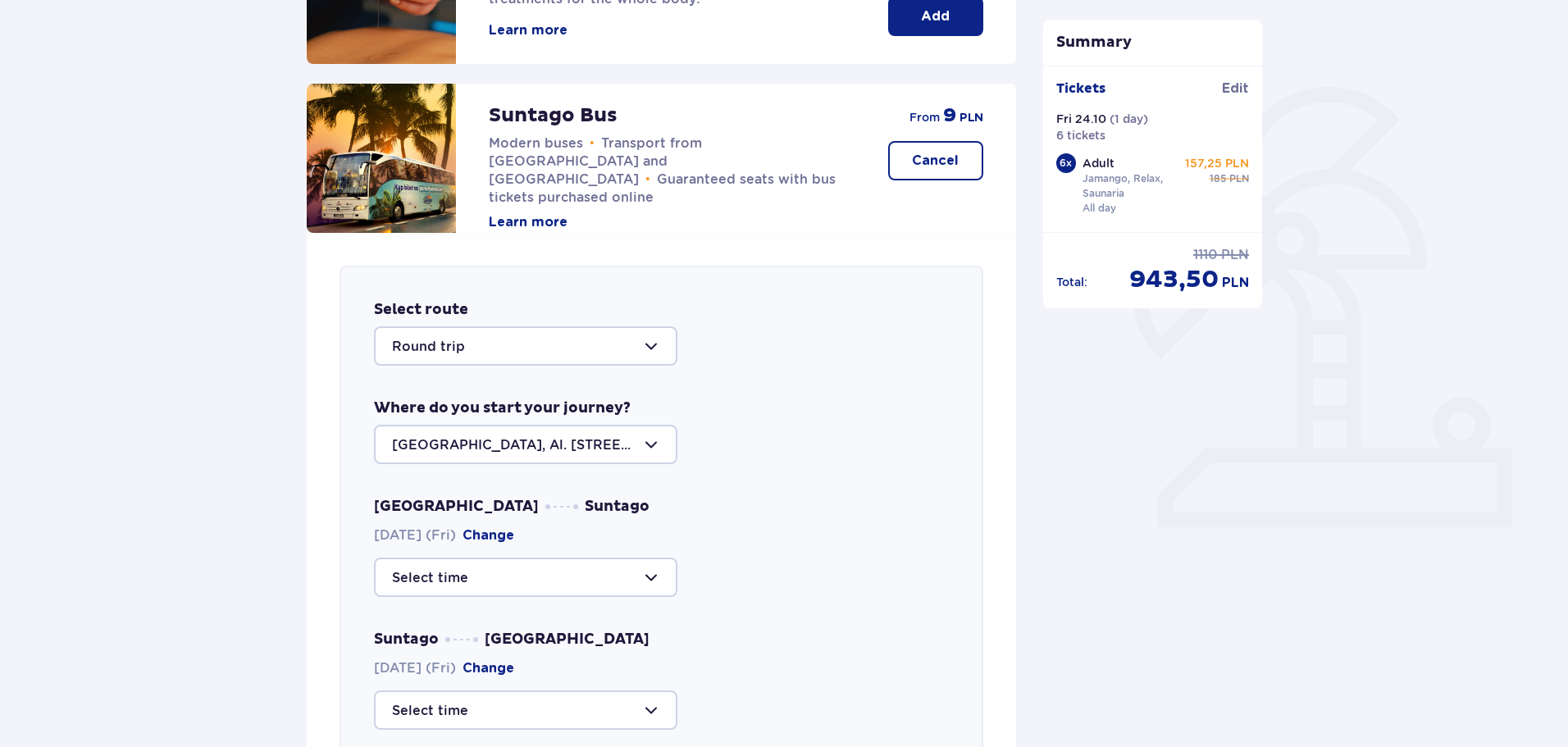
click at [516, 581] on div at bounding box center [525, 576] width 304 height 39
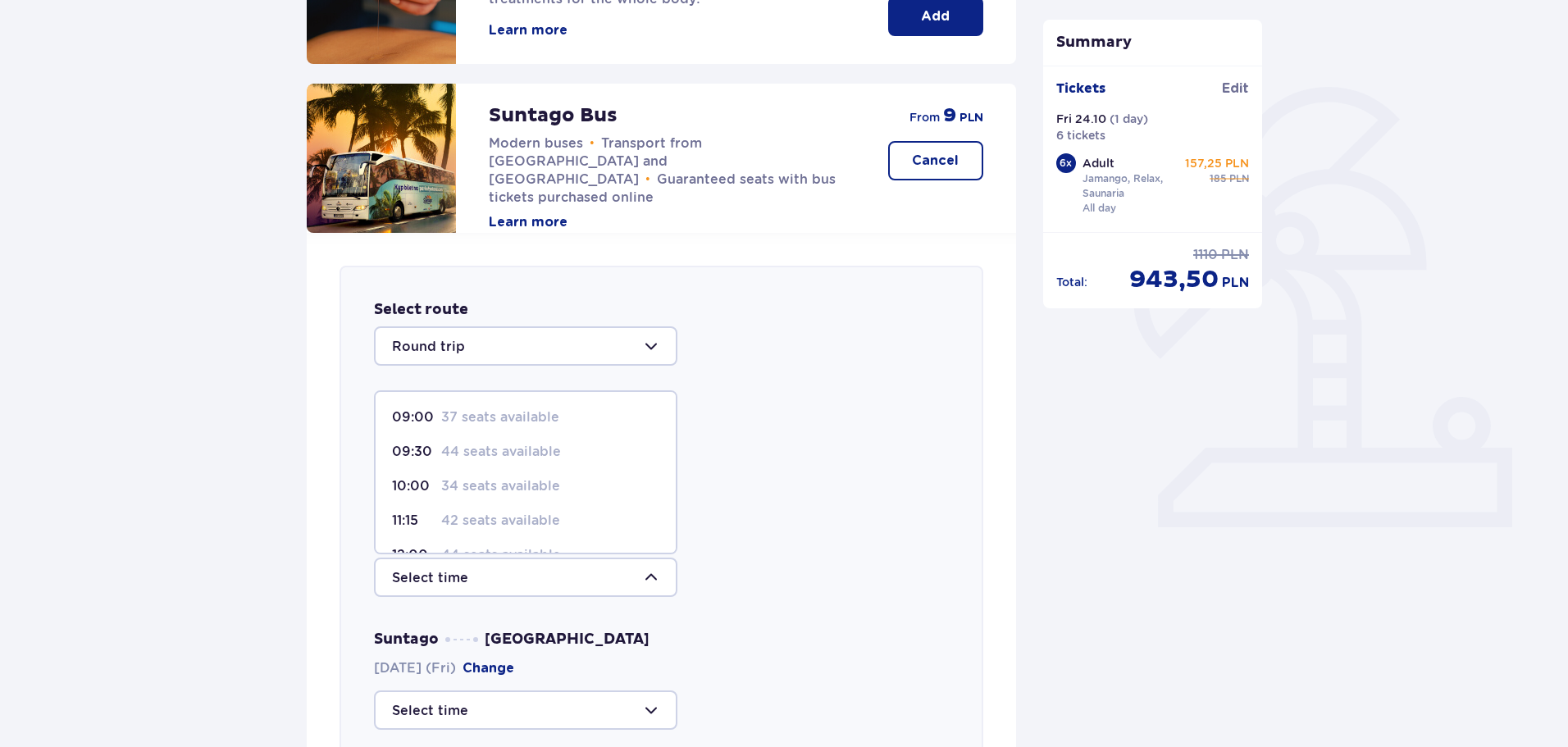
click at [516, 580] on div at bounding box center [525, 576] width 304 height 39
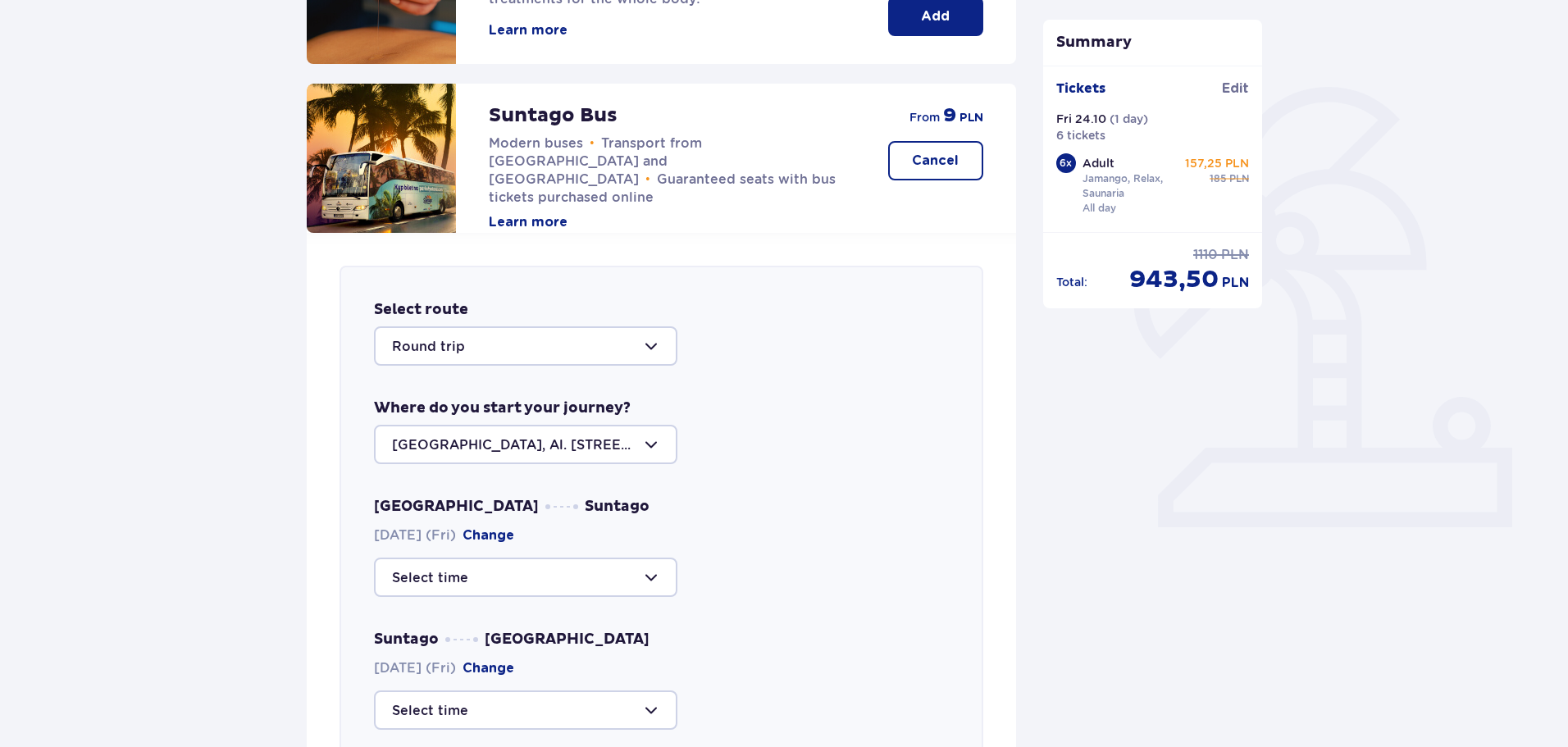
click at [652, 576] on div at bounding box center [525, 576] width 304 height 39
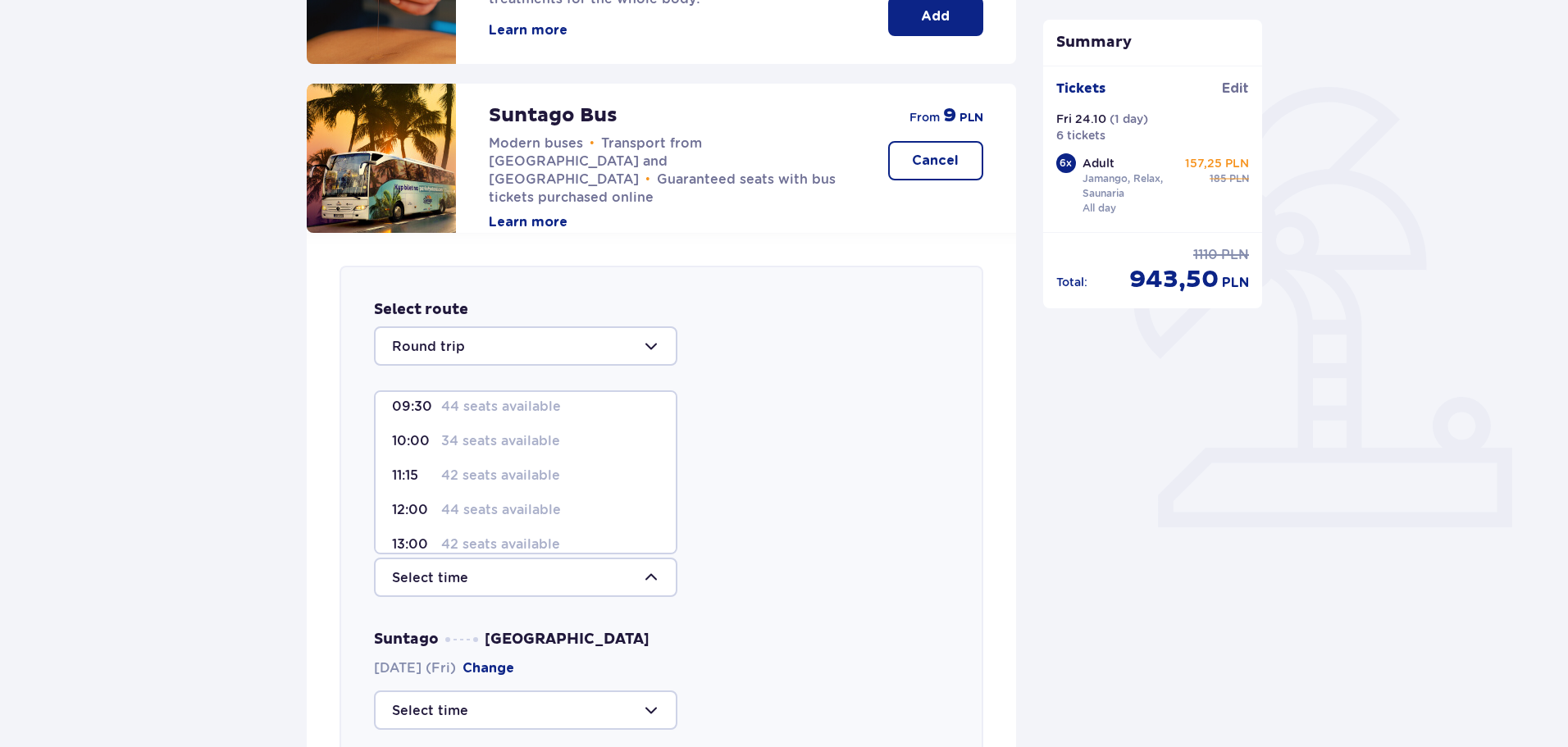
scroll to position [82, 0]
click at [467, 467] on p "44 seats available" at bounding box center [501, 472] width 119 height 18
type input "12:00"
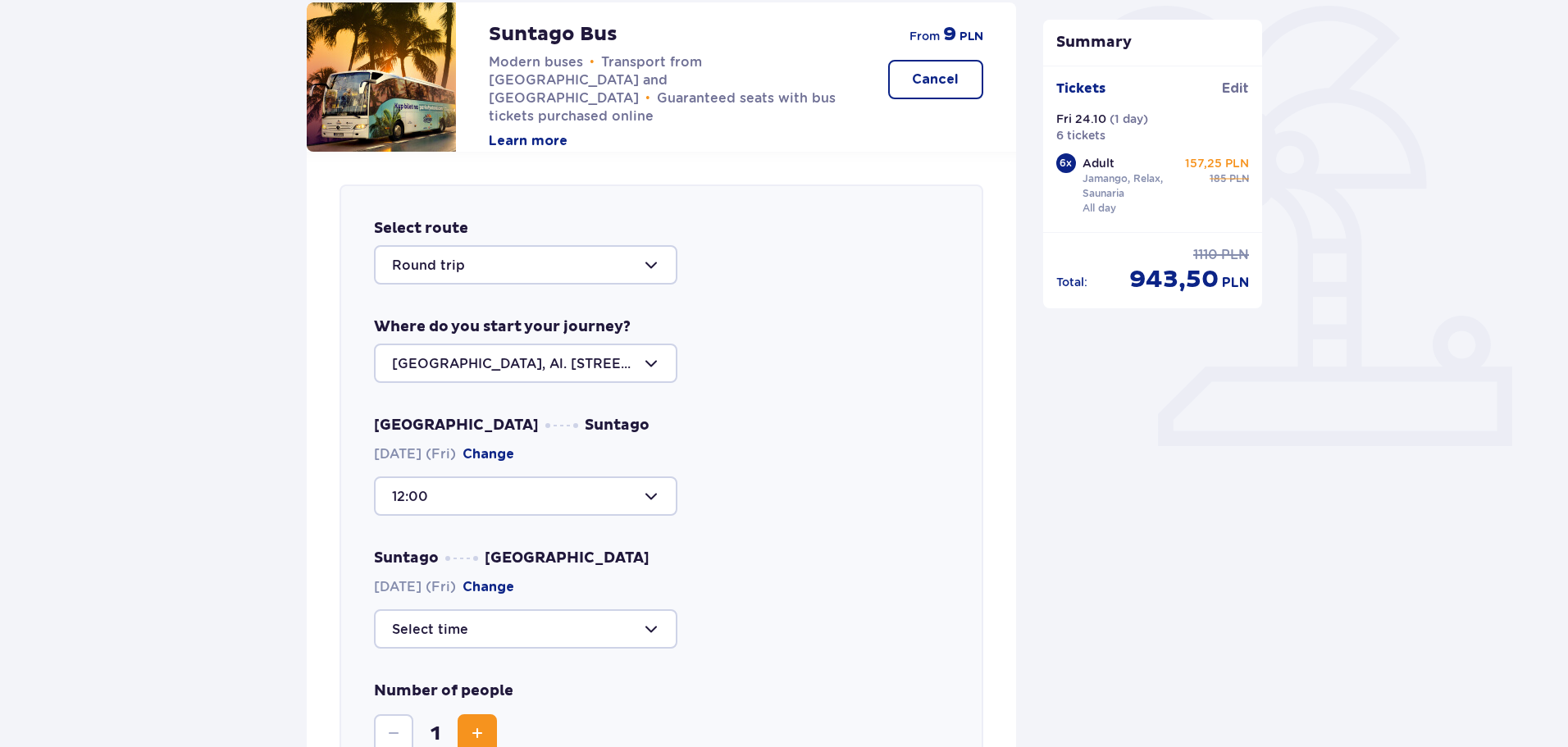
scroll to position [402, 0]
click at [493, 620] on div at bounding box center [525, 628] width 304 height 39
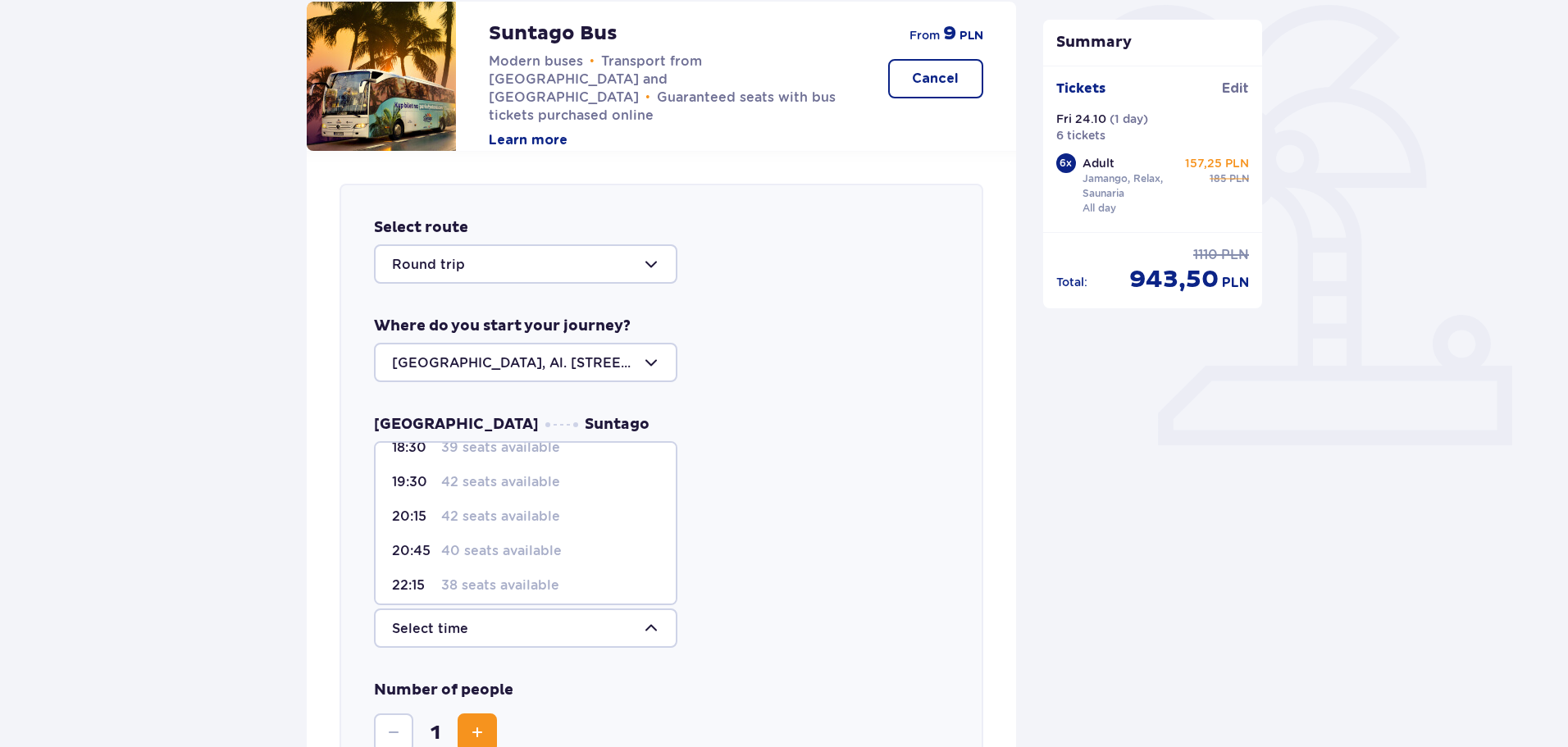
scroll to position [97, 0]
click at [482, 543] on p "40 seats available" at bounding box center [501, 543] width 120 height 18
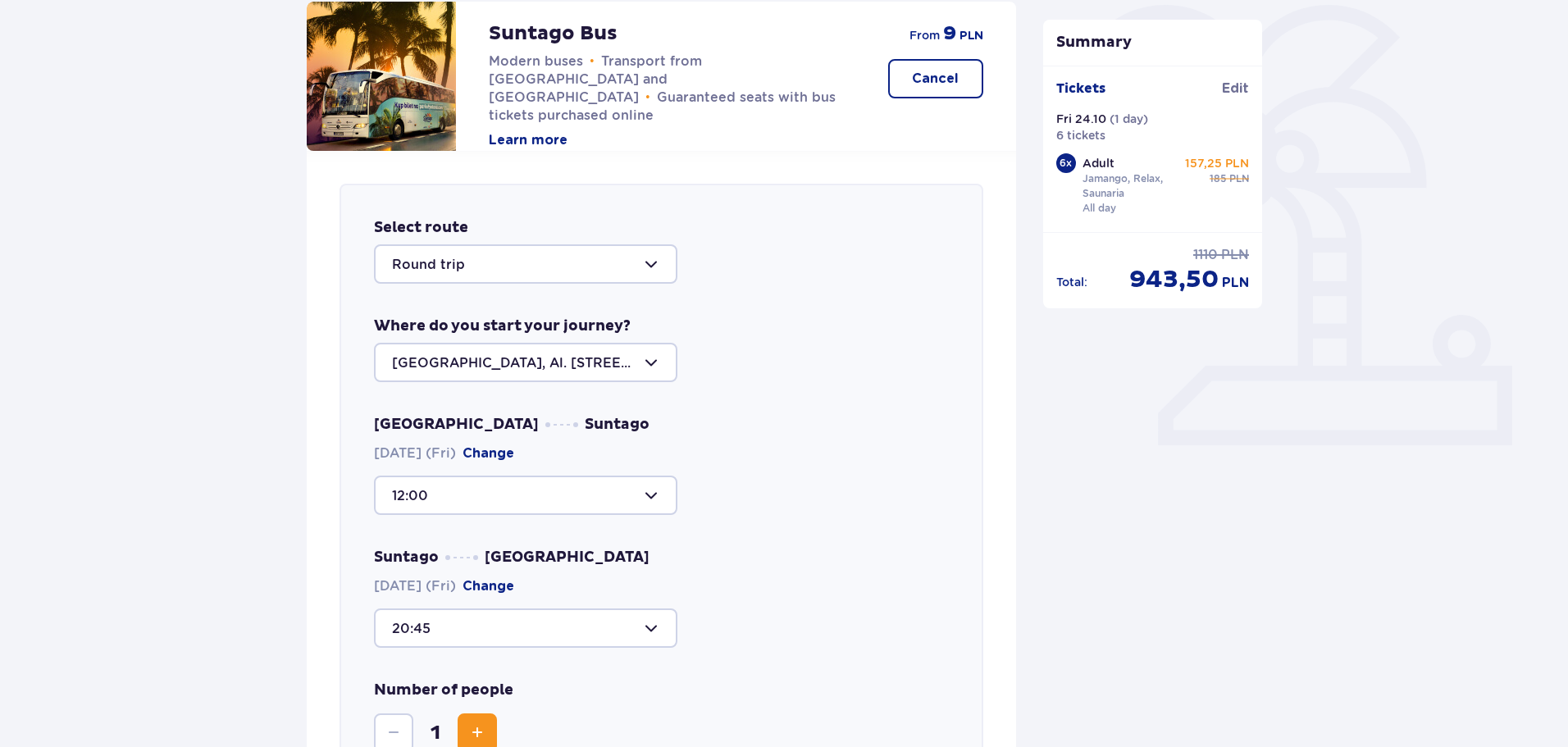
click at [486, 629] on div at bounding box center [525, 628] width 304 height 39
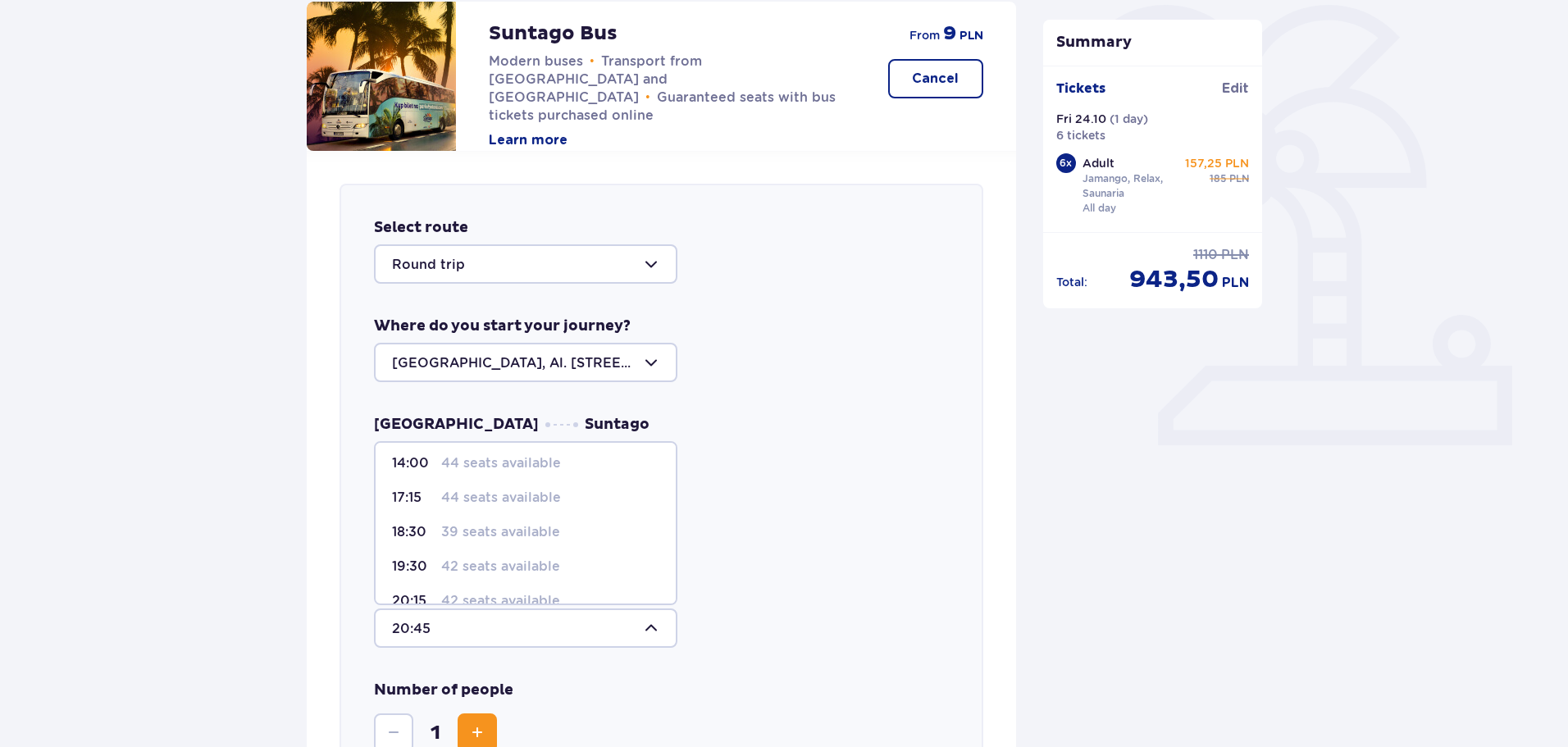
scroll to position [0, 0]
click at [462, 502] on p "44 seats available" at bounding box center [501, 502] width 119 height 18
type input "17:15"
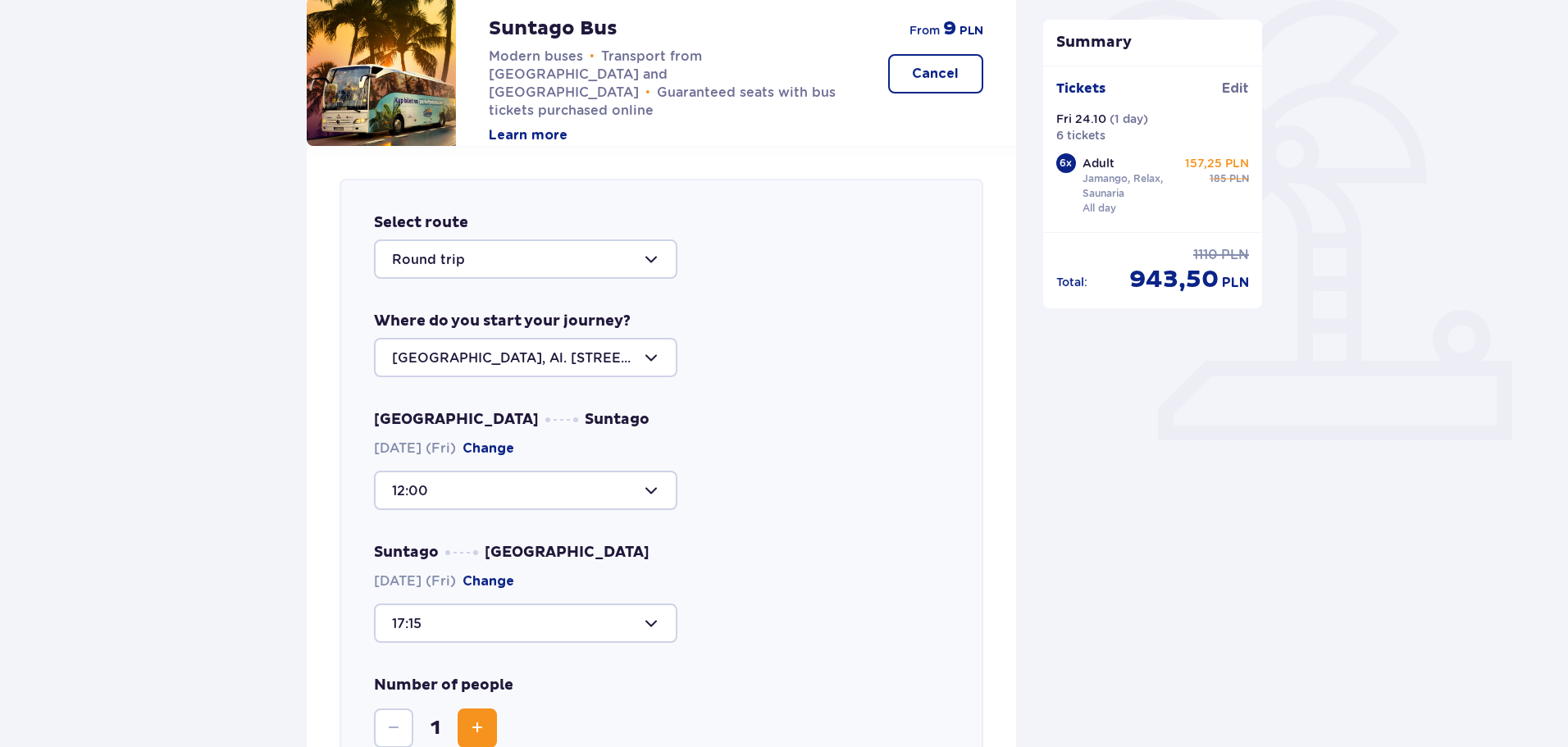
scroll to position [402, 0]
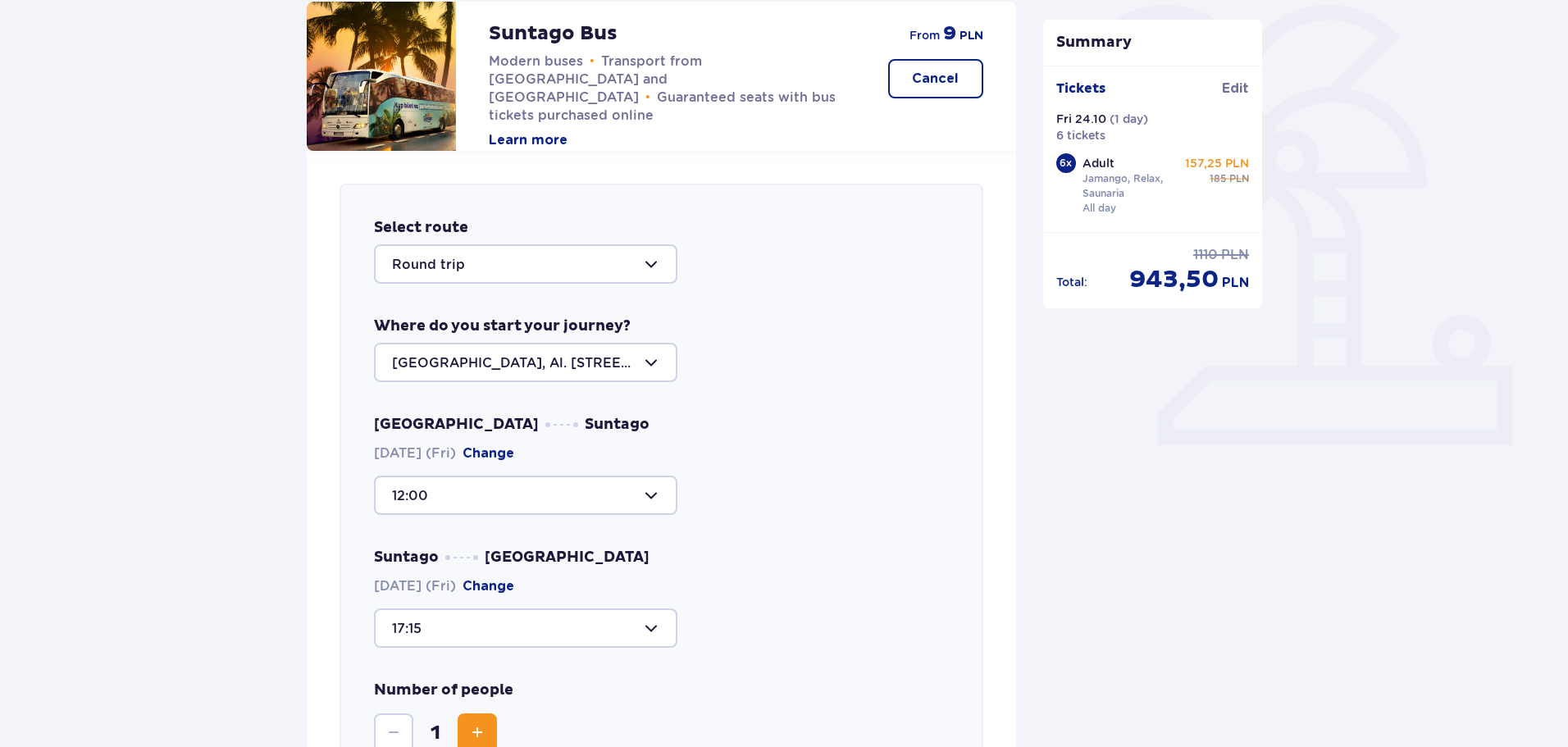
click at [543, 260] on div at bounding box center [525, 264] width 304 height 39
click at [409, 347] on p "To park" at bounding box center [416, 348] width 50 height 18
type input "To [GEOGRAPHIC_DATA]"
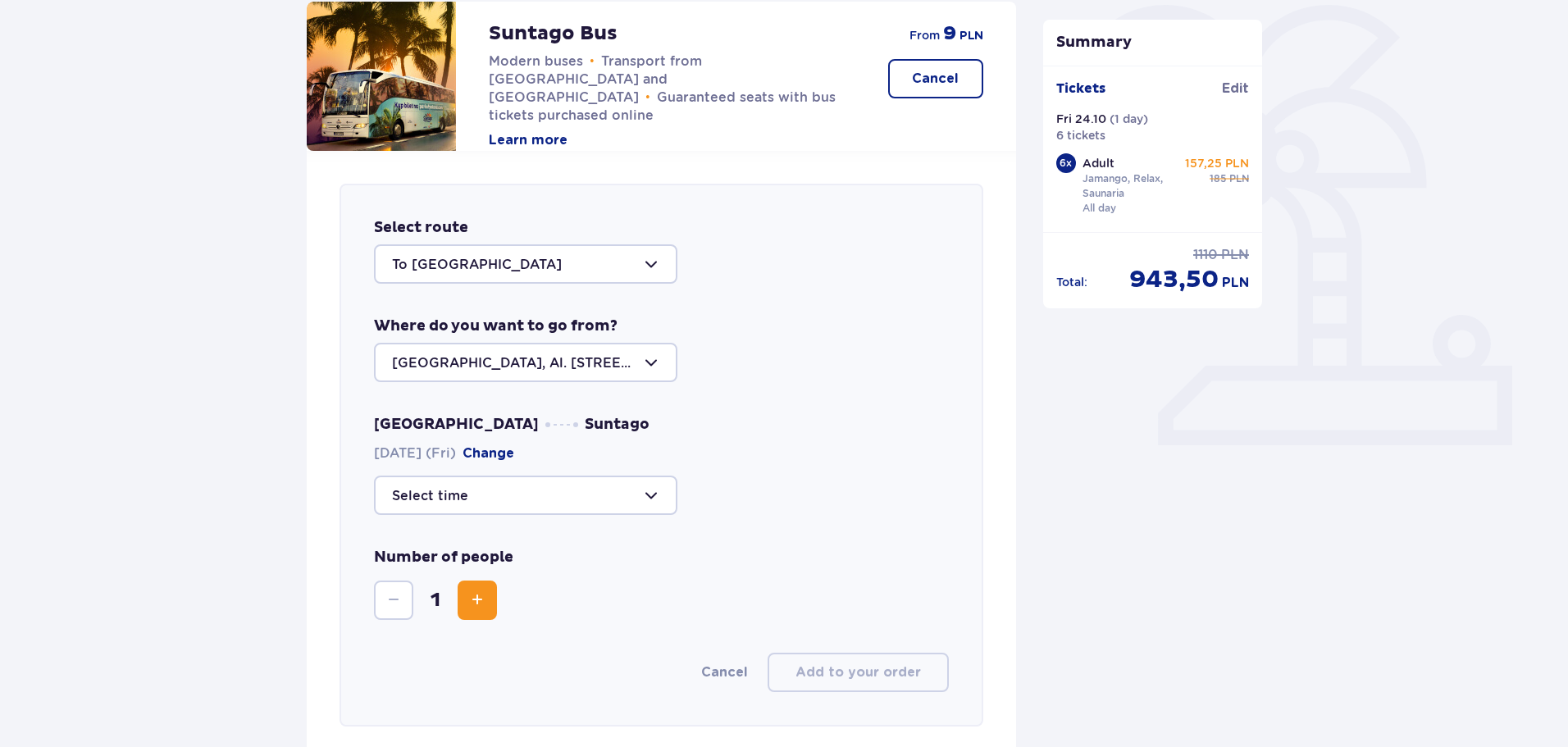
click at [457, 492] on div at bounding box center [525, 495] width 304 height 39
click at [465, 566] on span "09:30 44 seats available" at bounding box center [525, 579] width 300 height 34
type input "09:30"
